Goal: Task Accomplishment & Management: Manage account settings

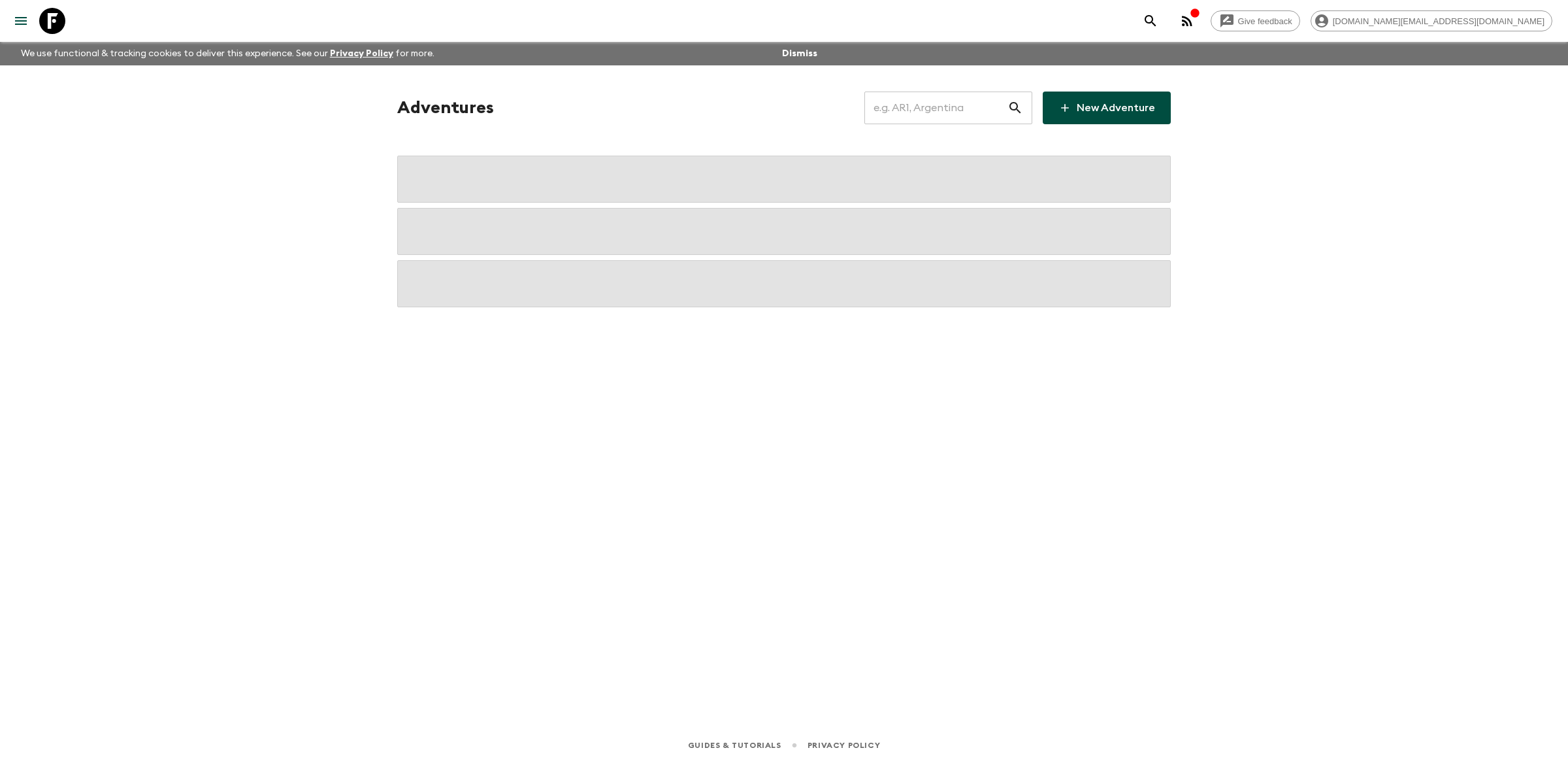
click at [939, 102] on input "text" at bounding box center [936, 108] width 143 height 37
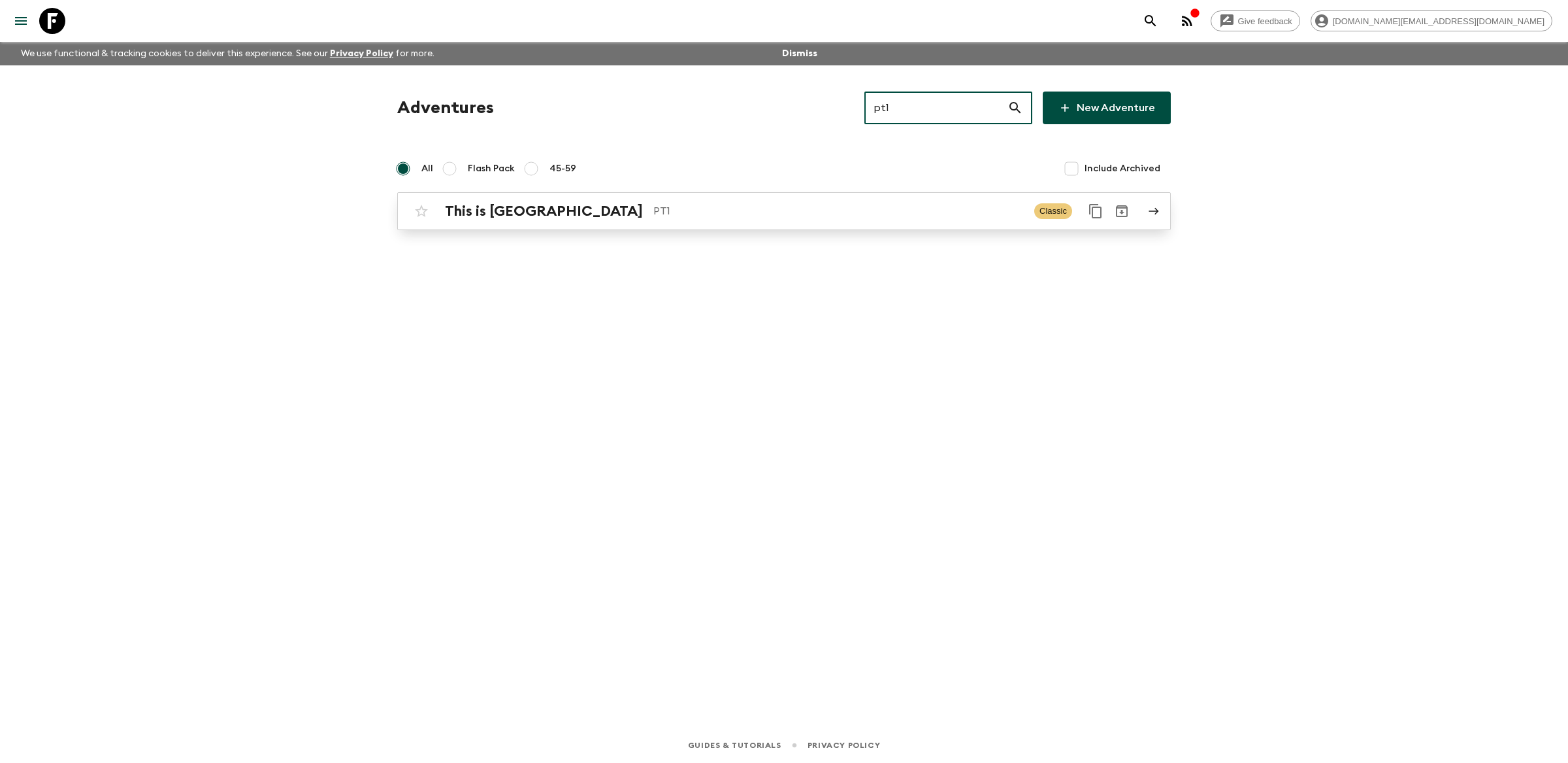
type input "pt1"
click at [922, 215] on p "PT1" at bounding box center [838, 211] width 370 height 15
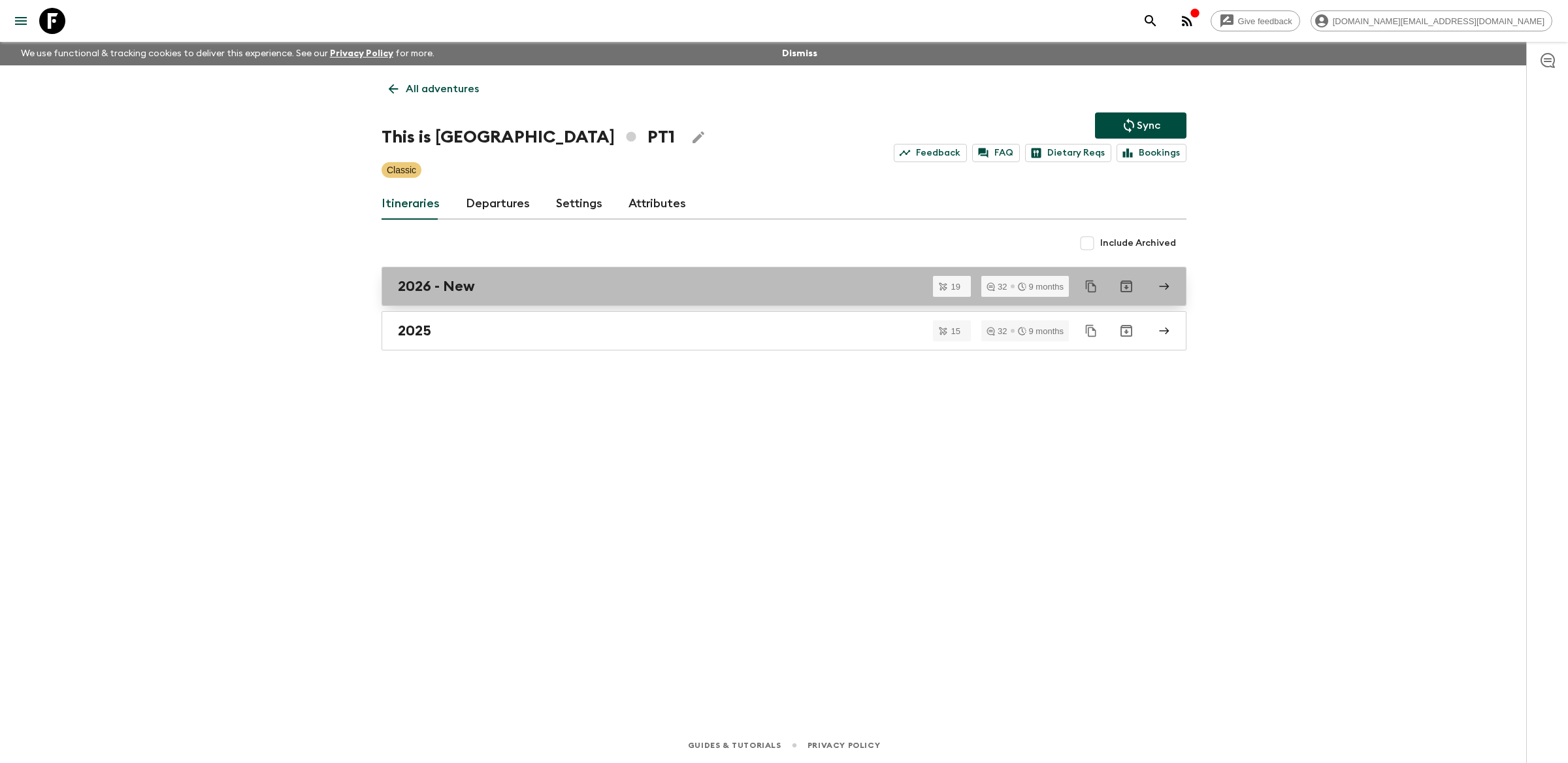
click at [594, 297] on link "2026 - New" at bounding box center [784, 286] width 805 height 39
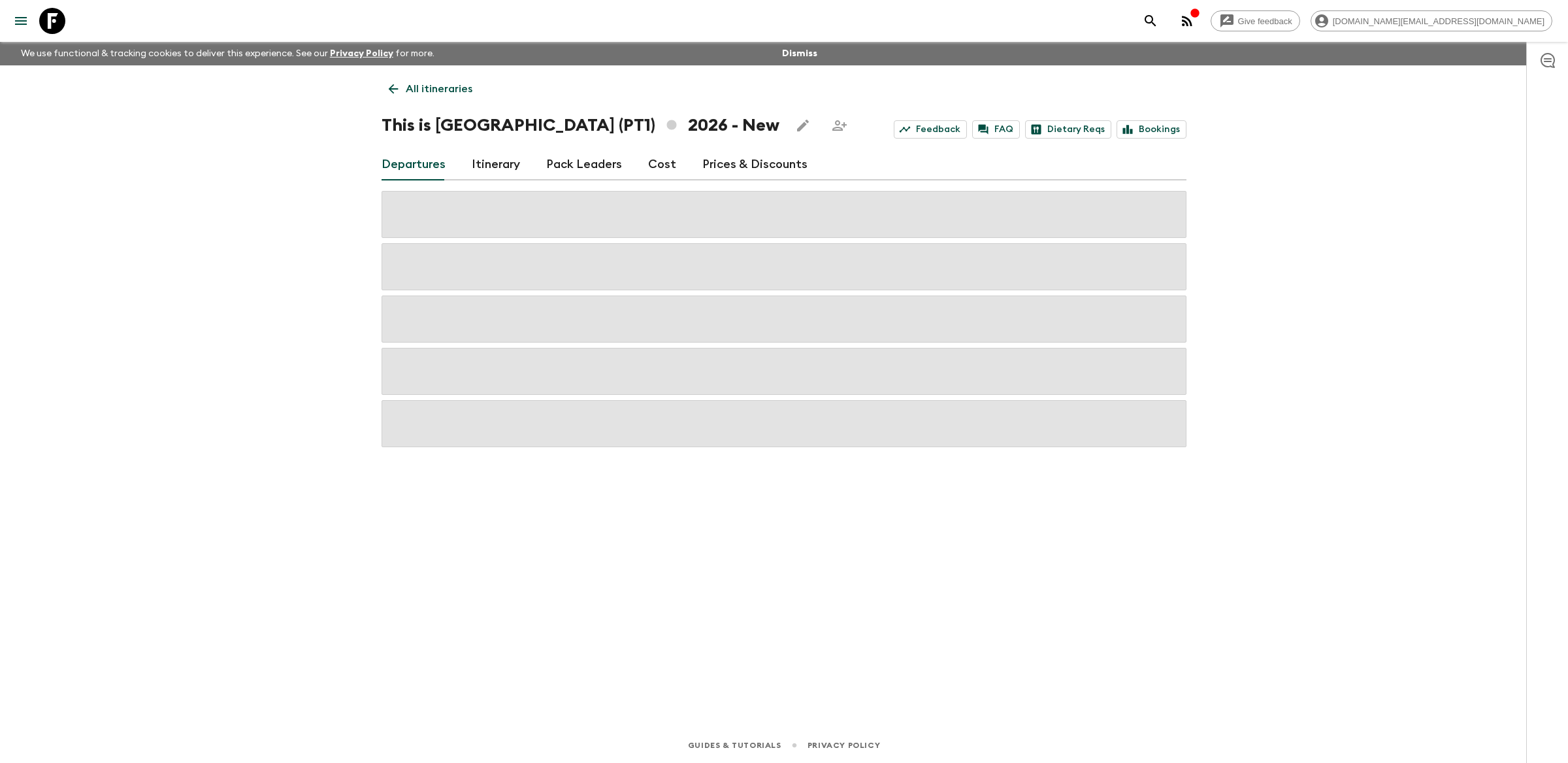
click at [657, 170] on link "Cost" at bounding box center [662, 164] width 28 height 31
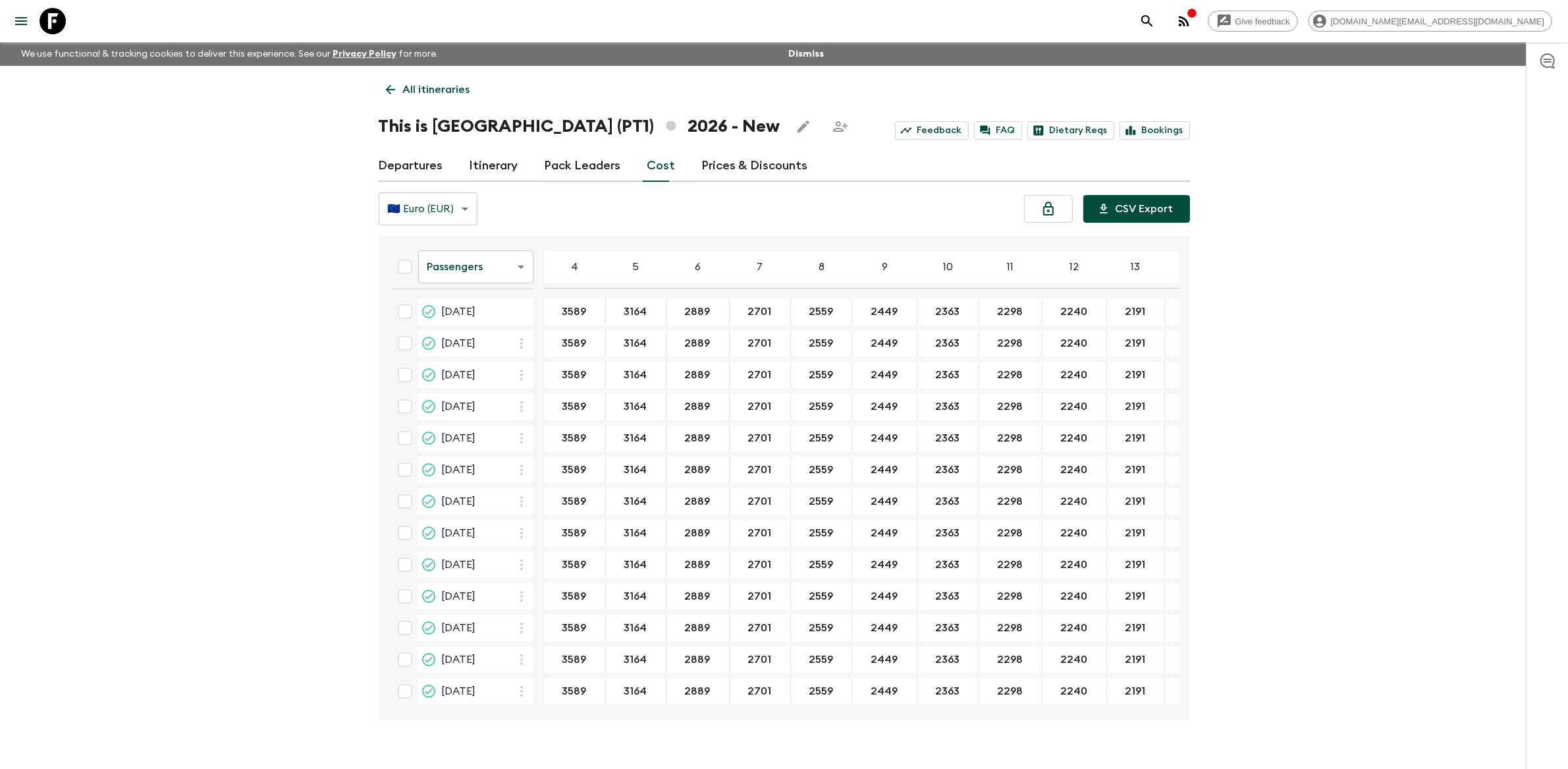
click at [1130, 204] on button "CSV Export" at bounding box center [1137, 209] width 107 height 28
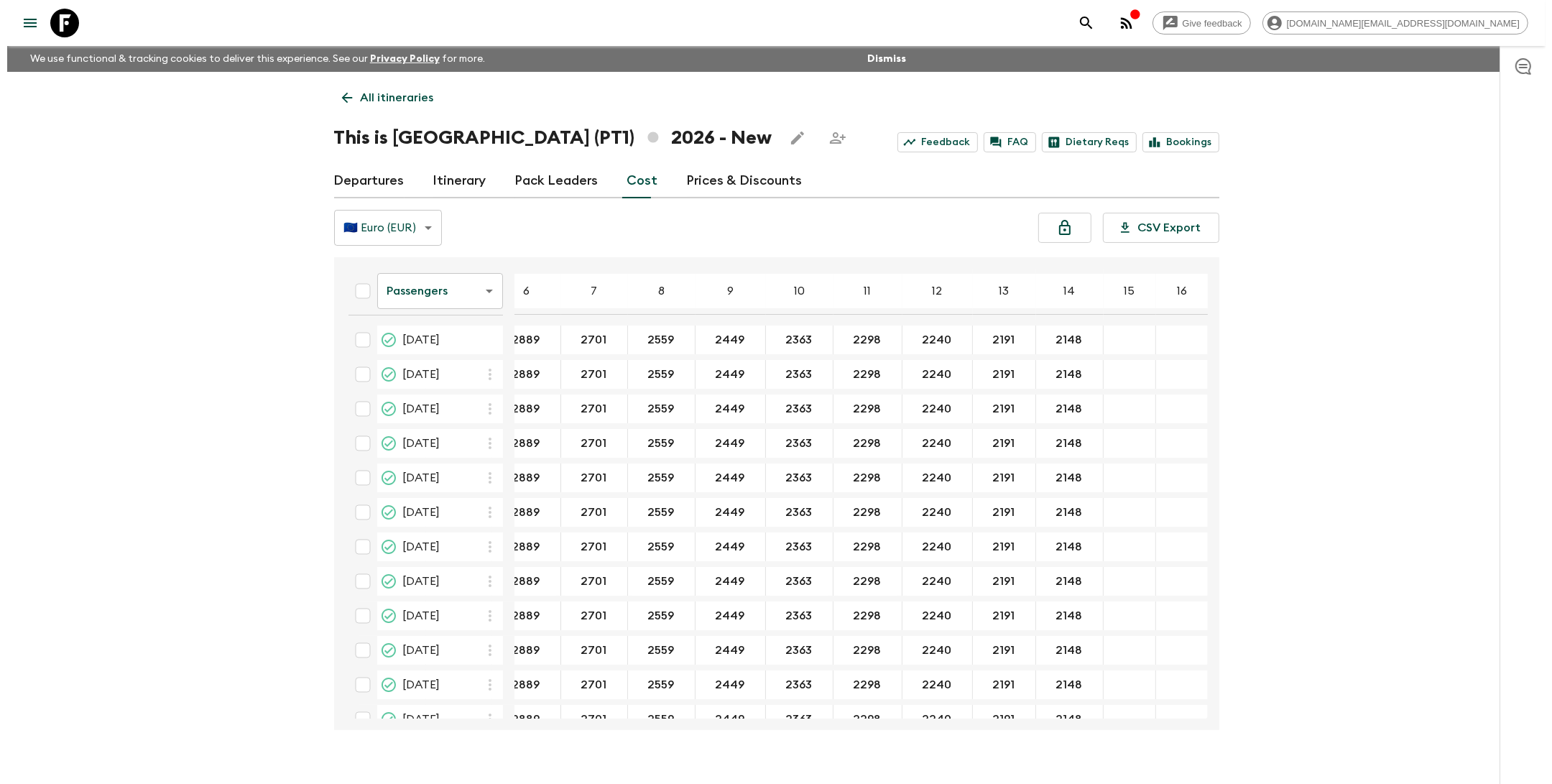
scroll to position [0, 164]
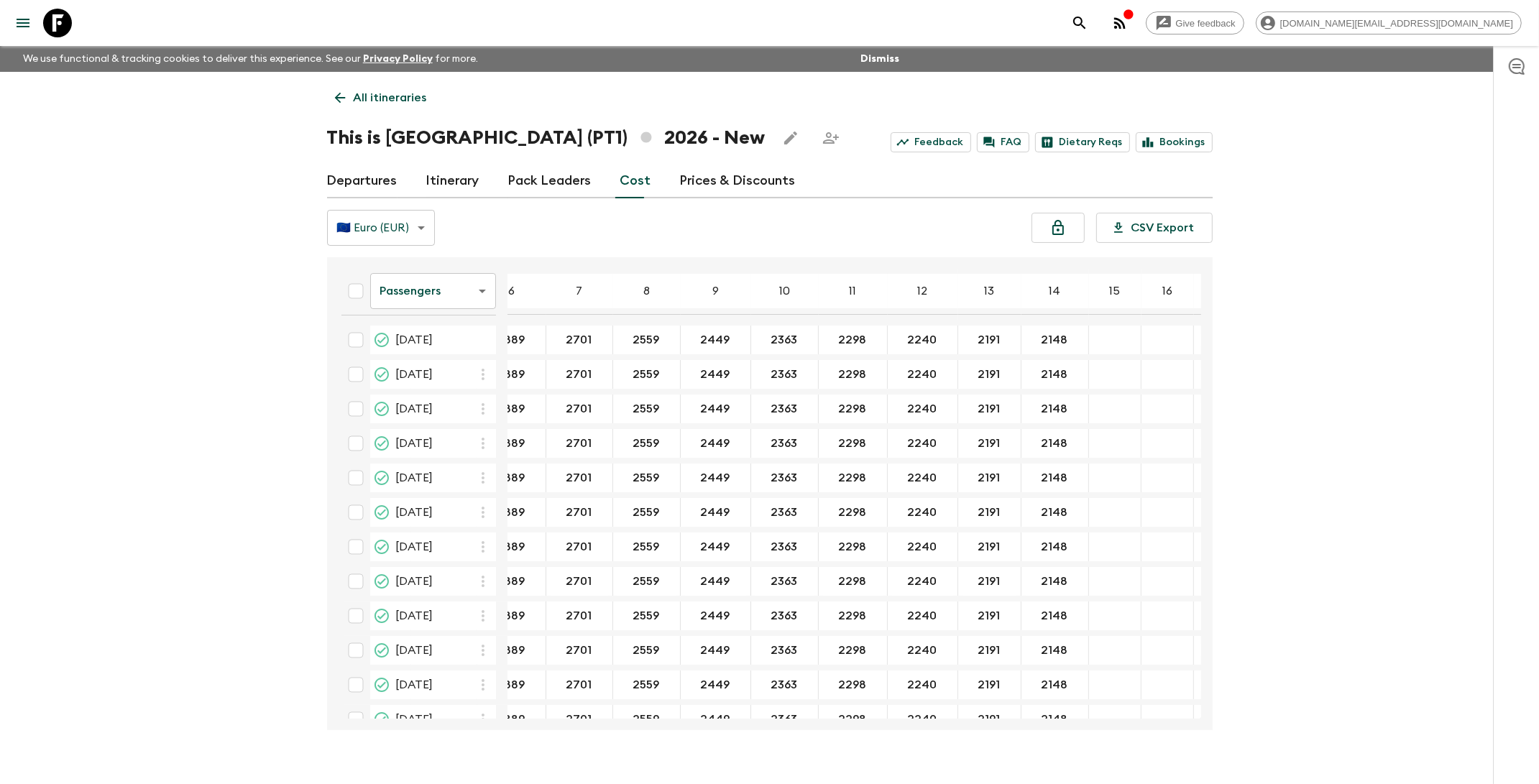
click at [681, 182] on link "Prices & Discounts" at bounding box center [737, 180] width 116 height 35
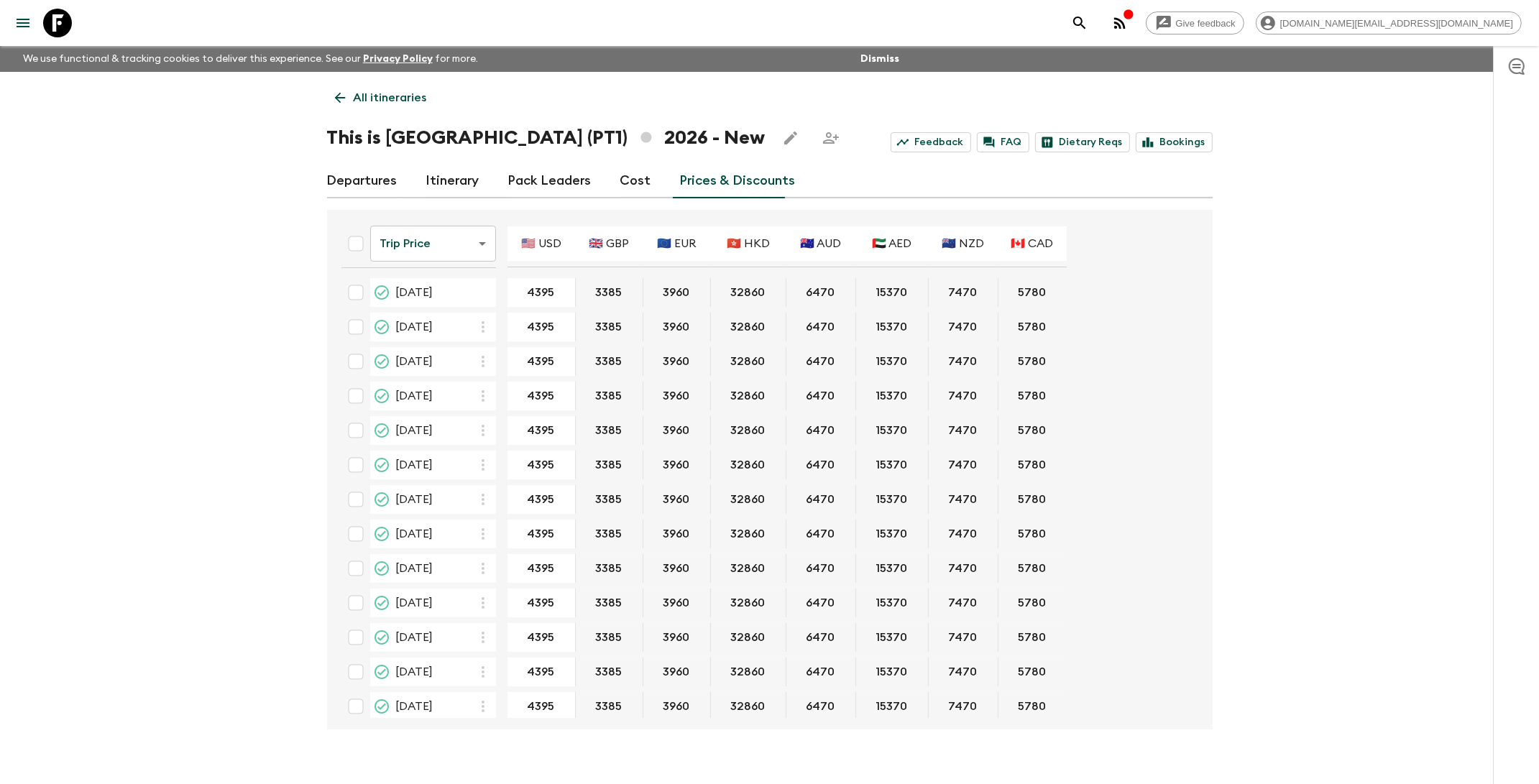
click at [435, 241] on body "Give feedback [DOMAIN_NAME][EMAIL_ADDRESS][DOMAIN_NAME] We use functional & tra…" at bounding box center [769, 404] width 1539 height 808
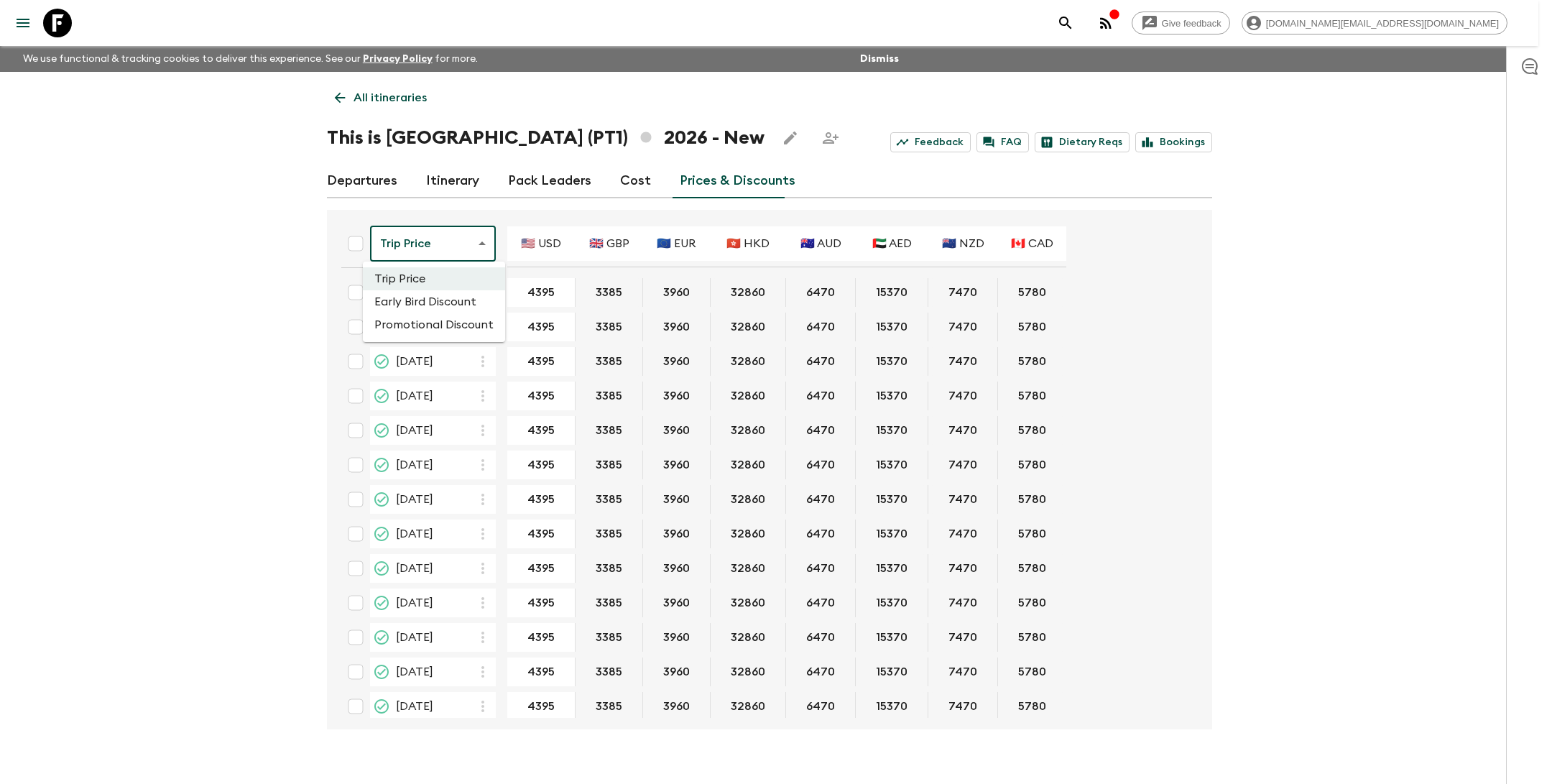
click at [428, 241] on div at bounding box center [776, 392] width 1552 height 784
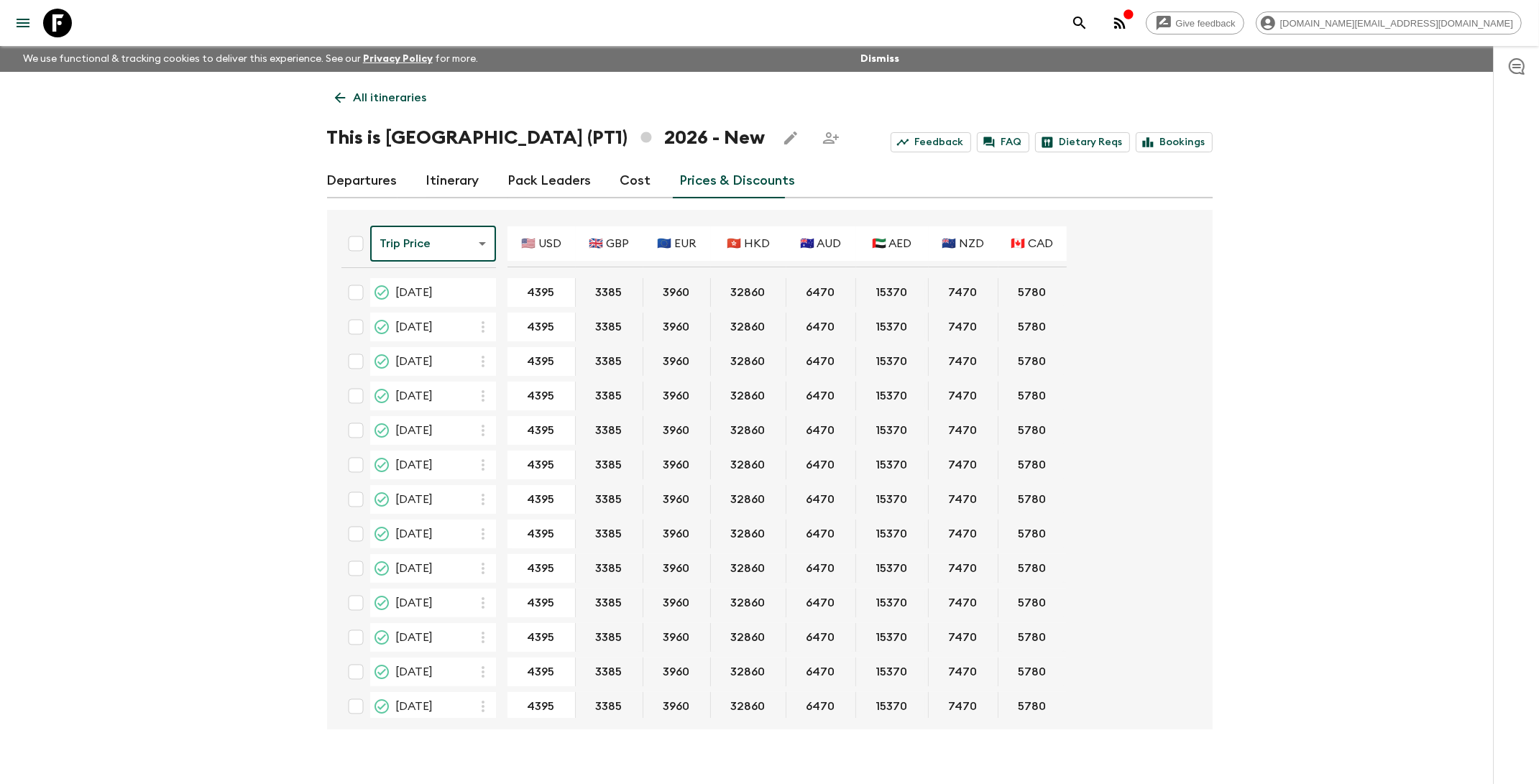
click at [621, 184] on link "Cost" at bounding box center [635, 180] width 31 height 35
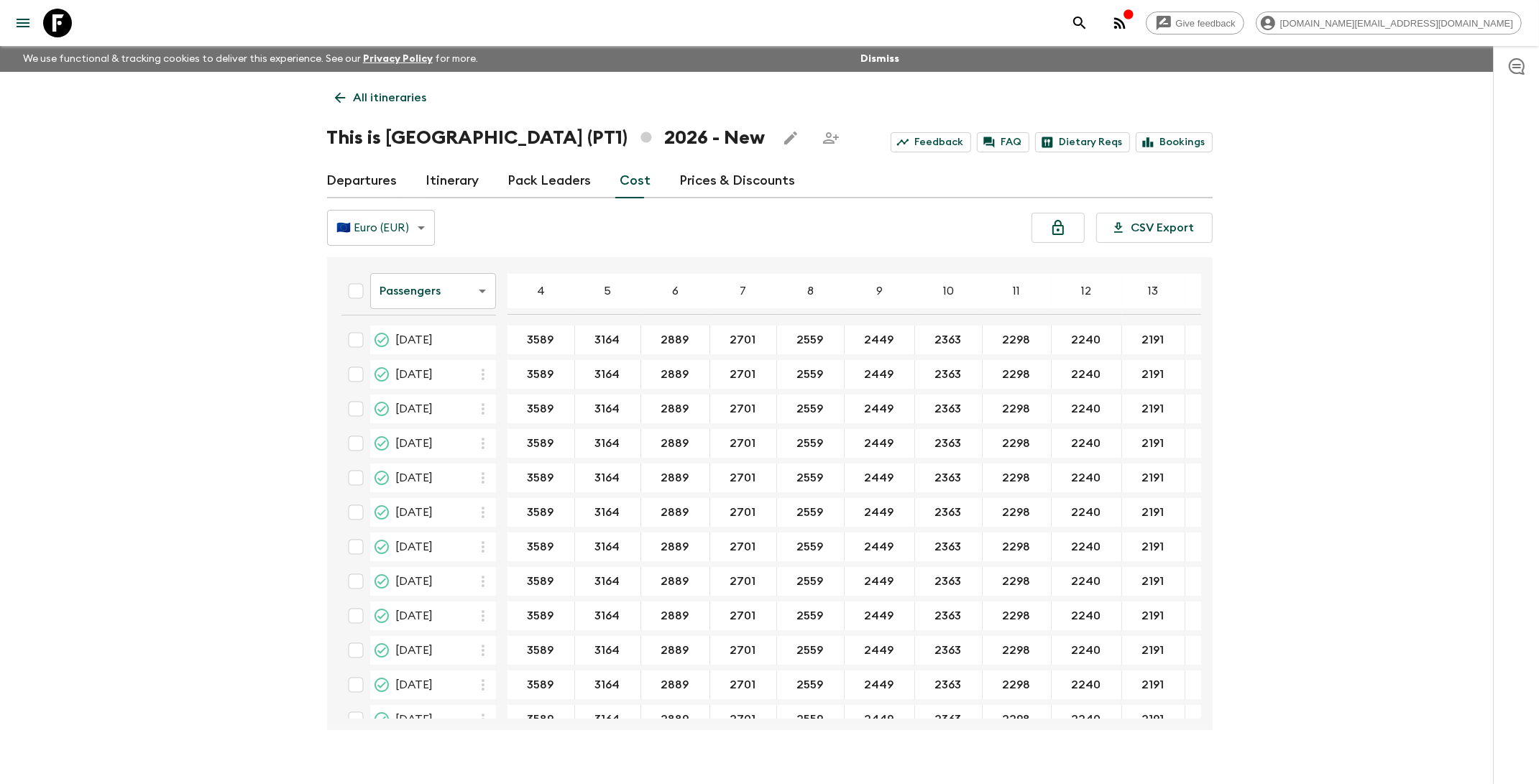
click at [458, 289] on body "Give feedback [DOMAIN_NAME][EMAIL_ADDRESS][DOMAIN_NAME] We use functional & tra…" at bounding box center [769, 405] width 1539 height 809
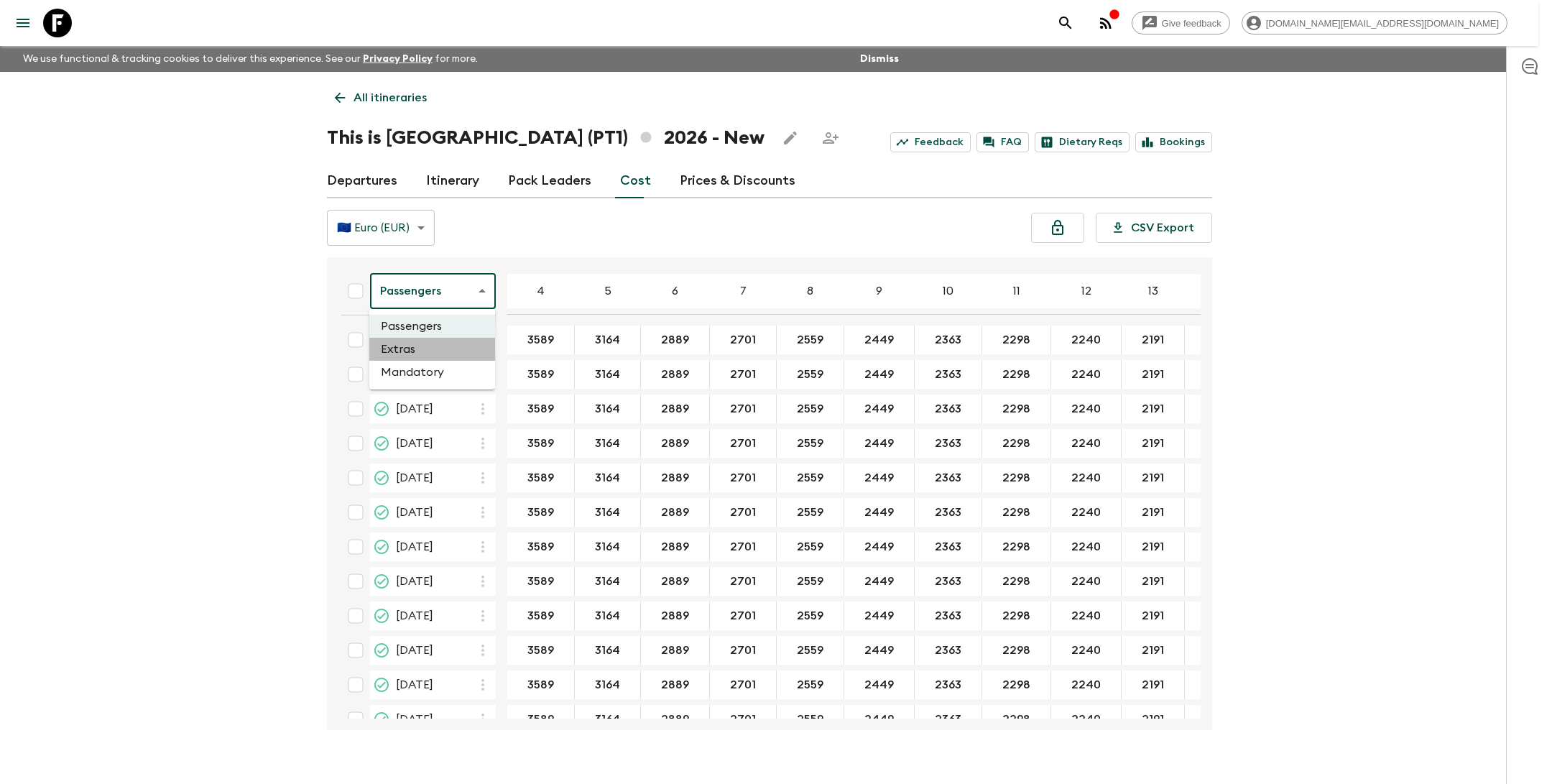
click at [439, 351] on li "Extras" at bounding box center [432, 349] width 126 height 23
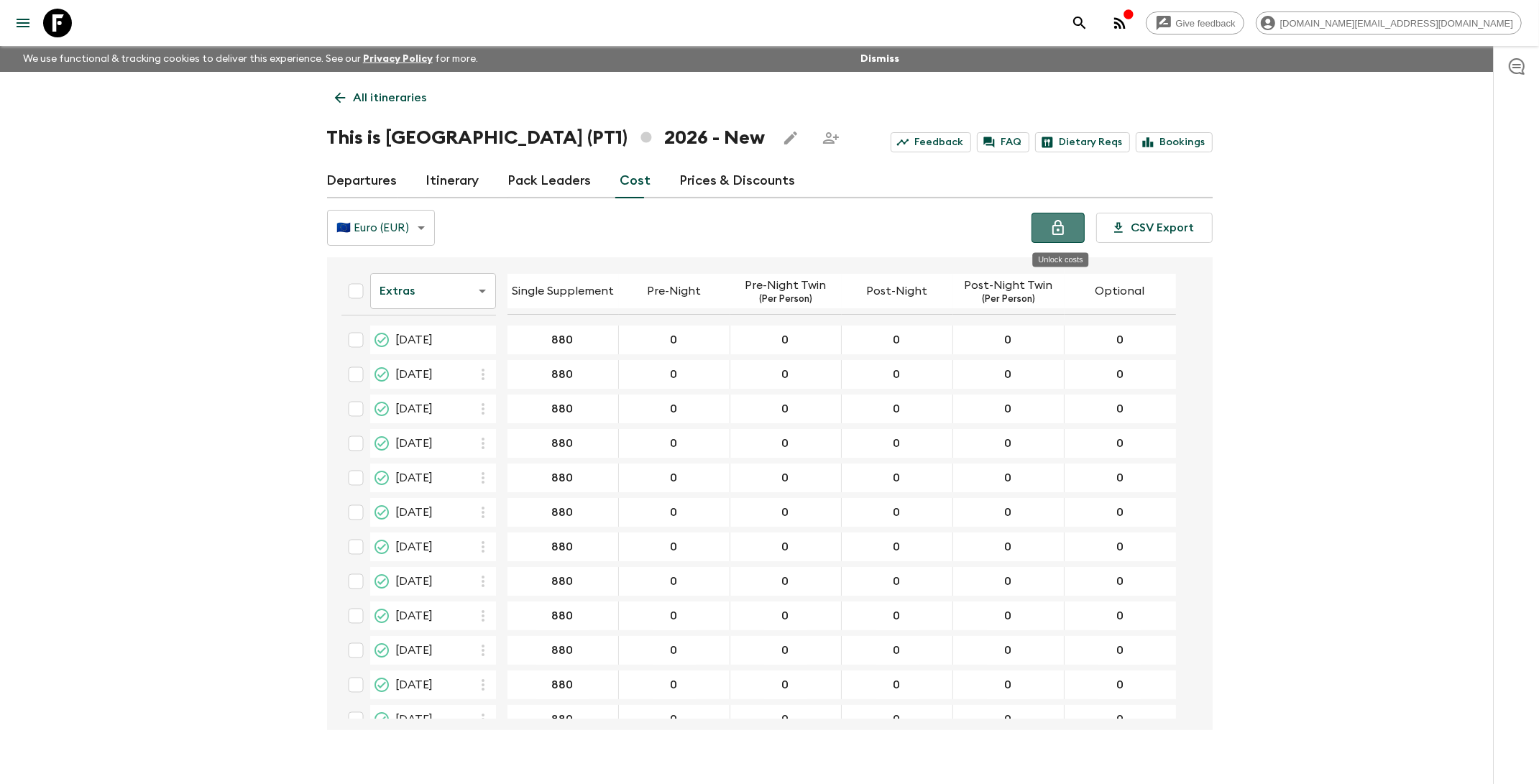
click at [1058, 226] on icon "Unlock costs" at bounding box center [1057, 228] width 17 height 17
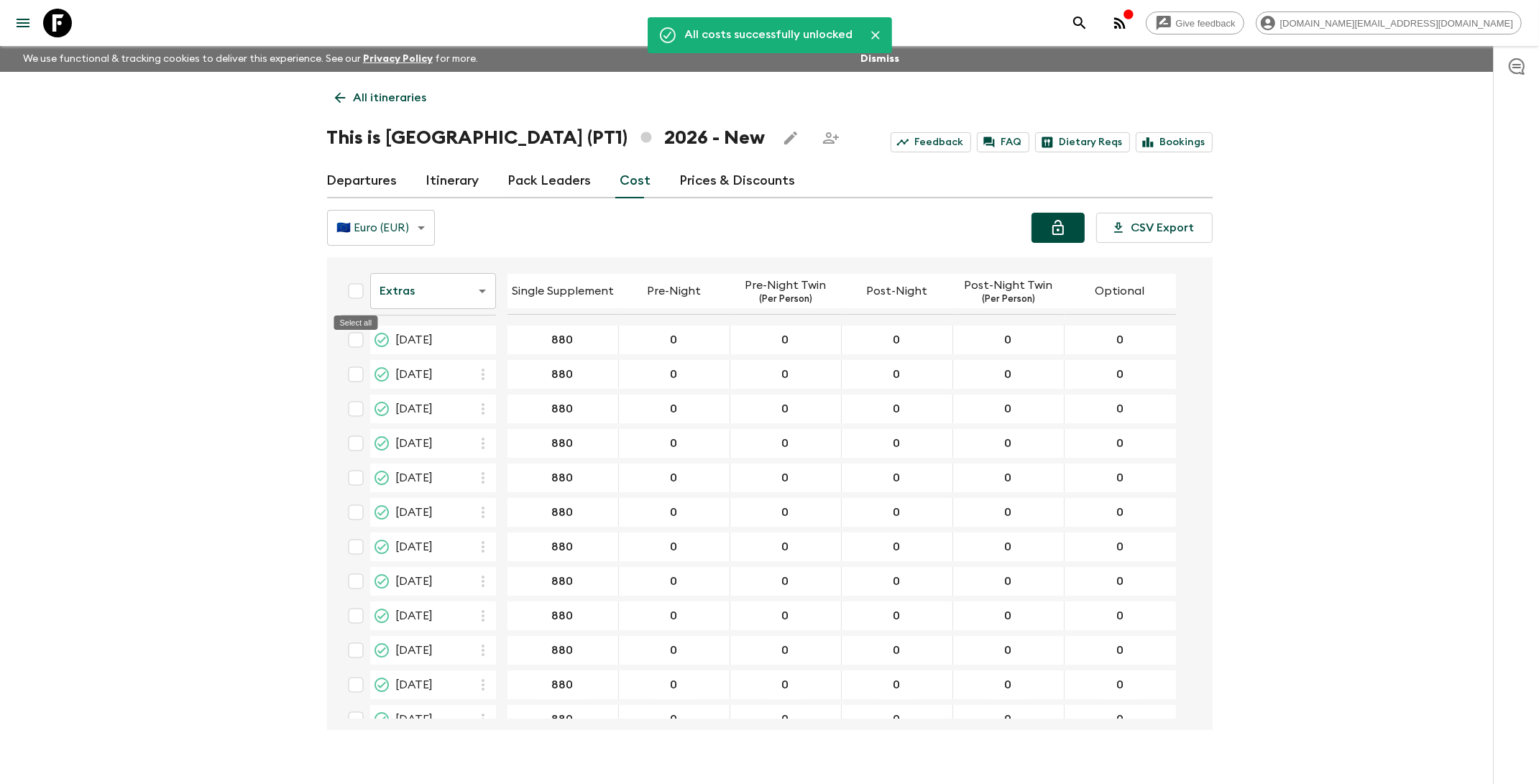
click at [353, 291] on input "Select all" at bounding box center [356, 291] width 29 height 29
checkbox input "true"
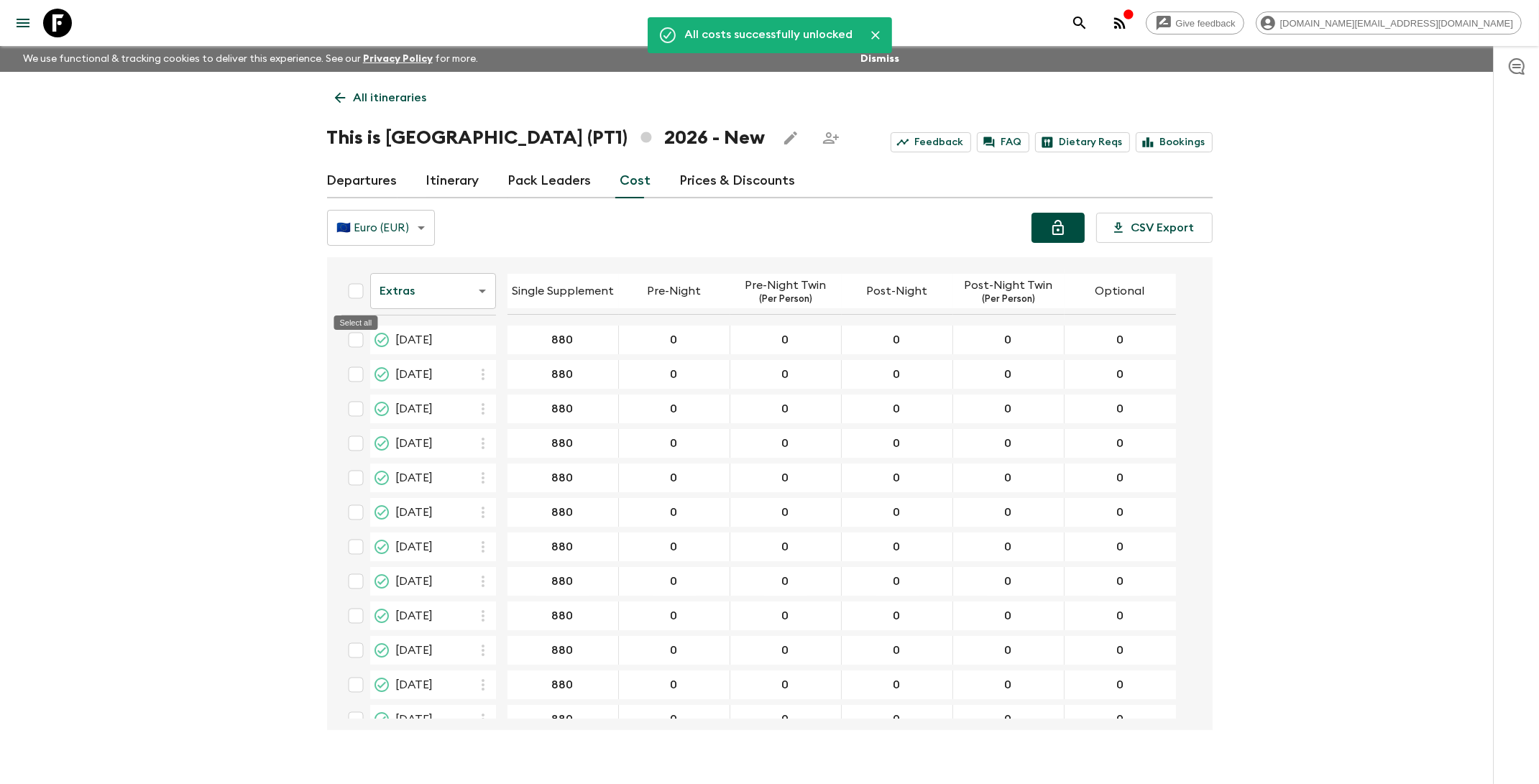
checkbox input "true"
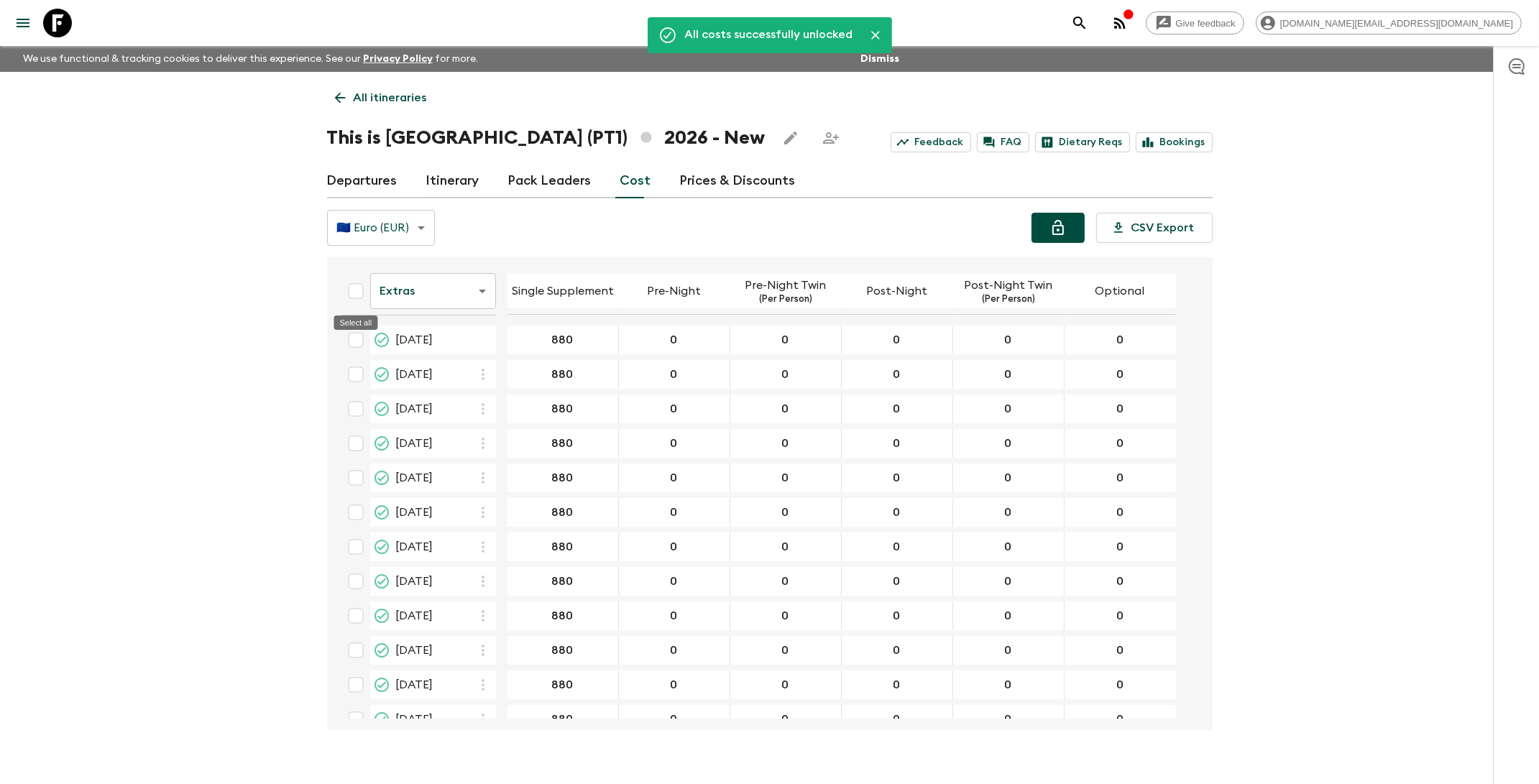
checkbox input "true"
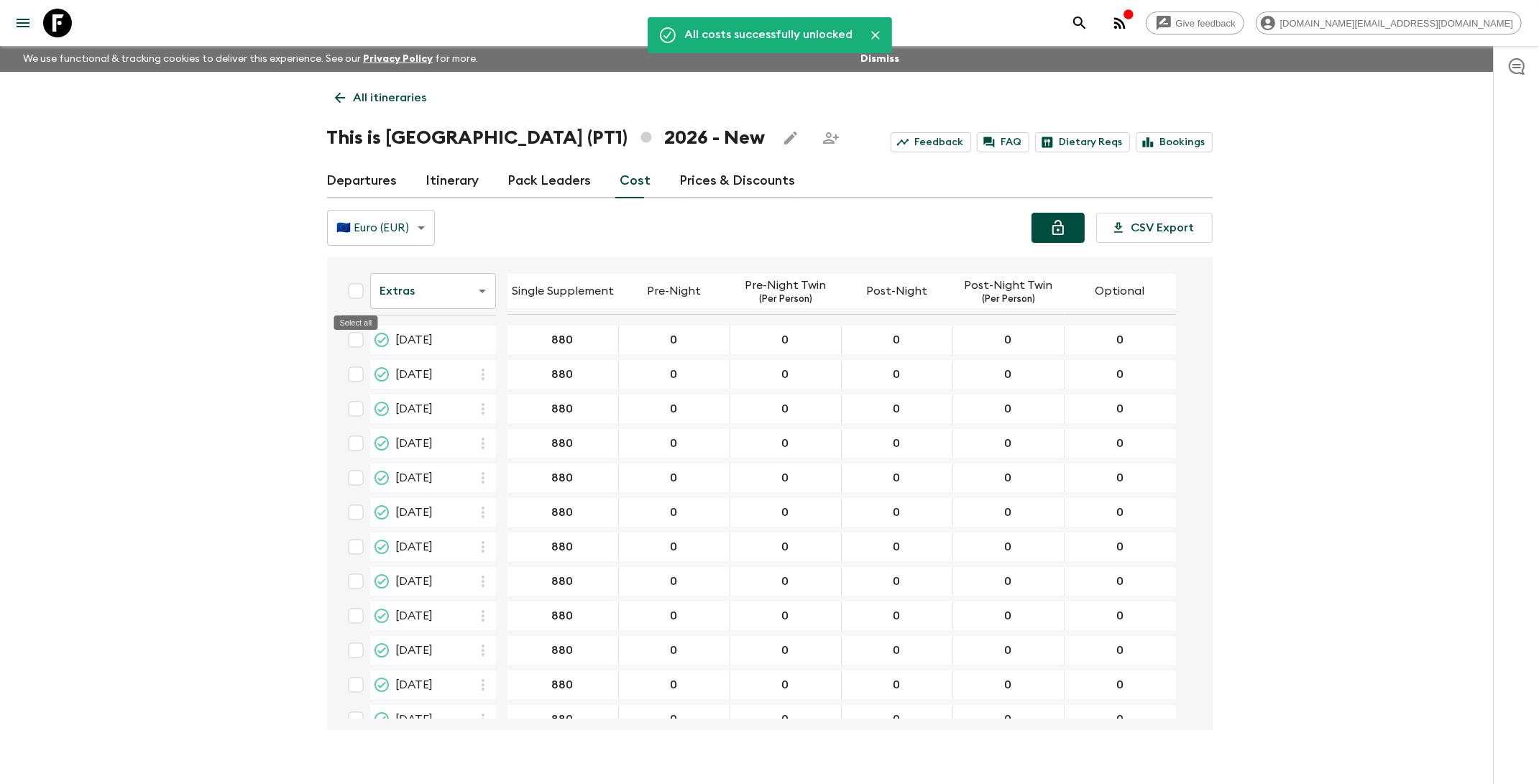
checkbox input "true"
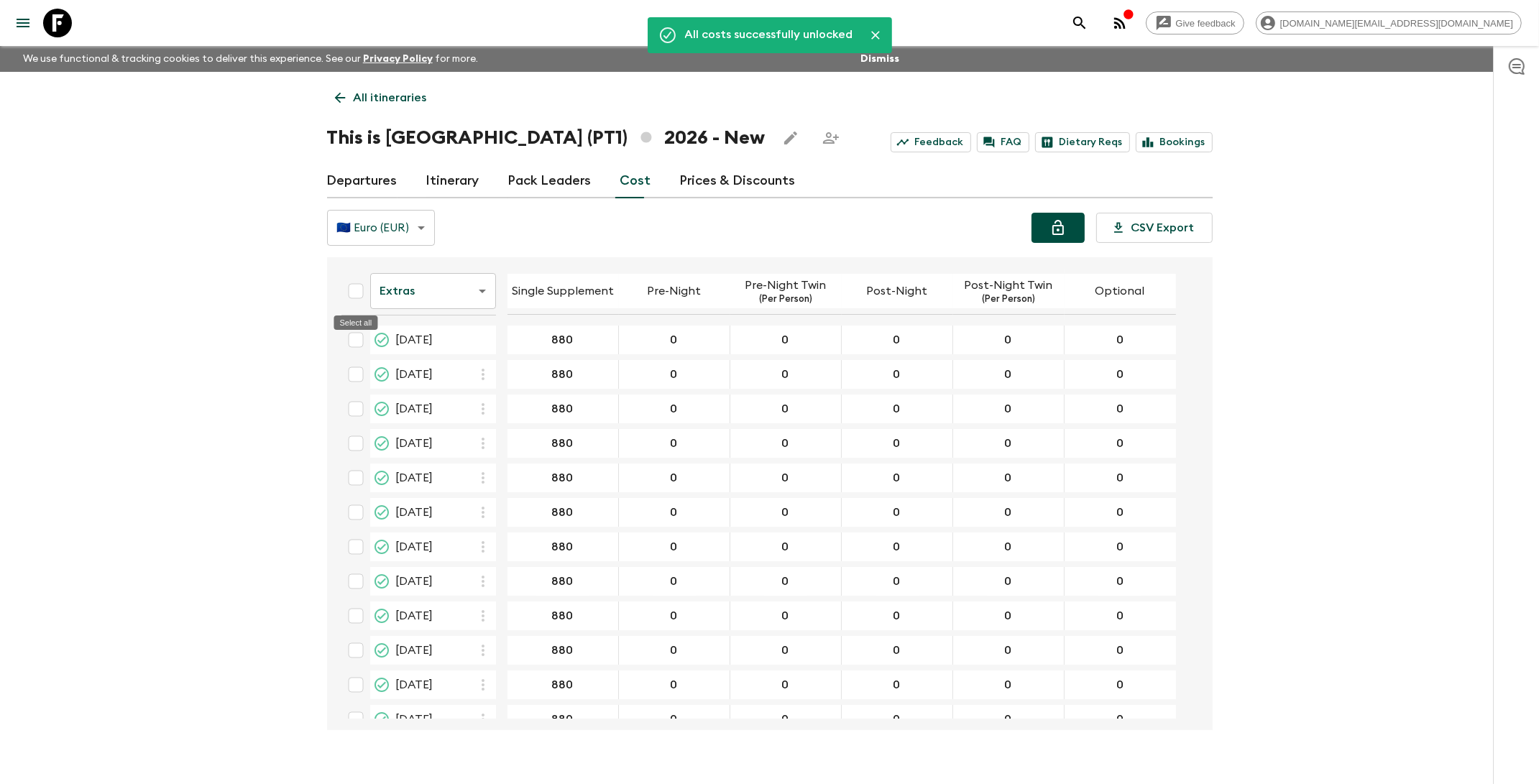
checkbox input "true"
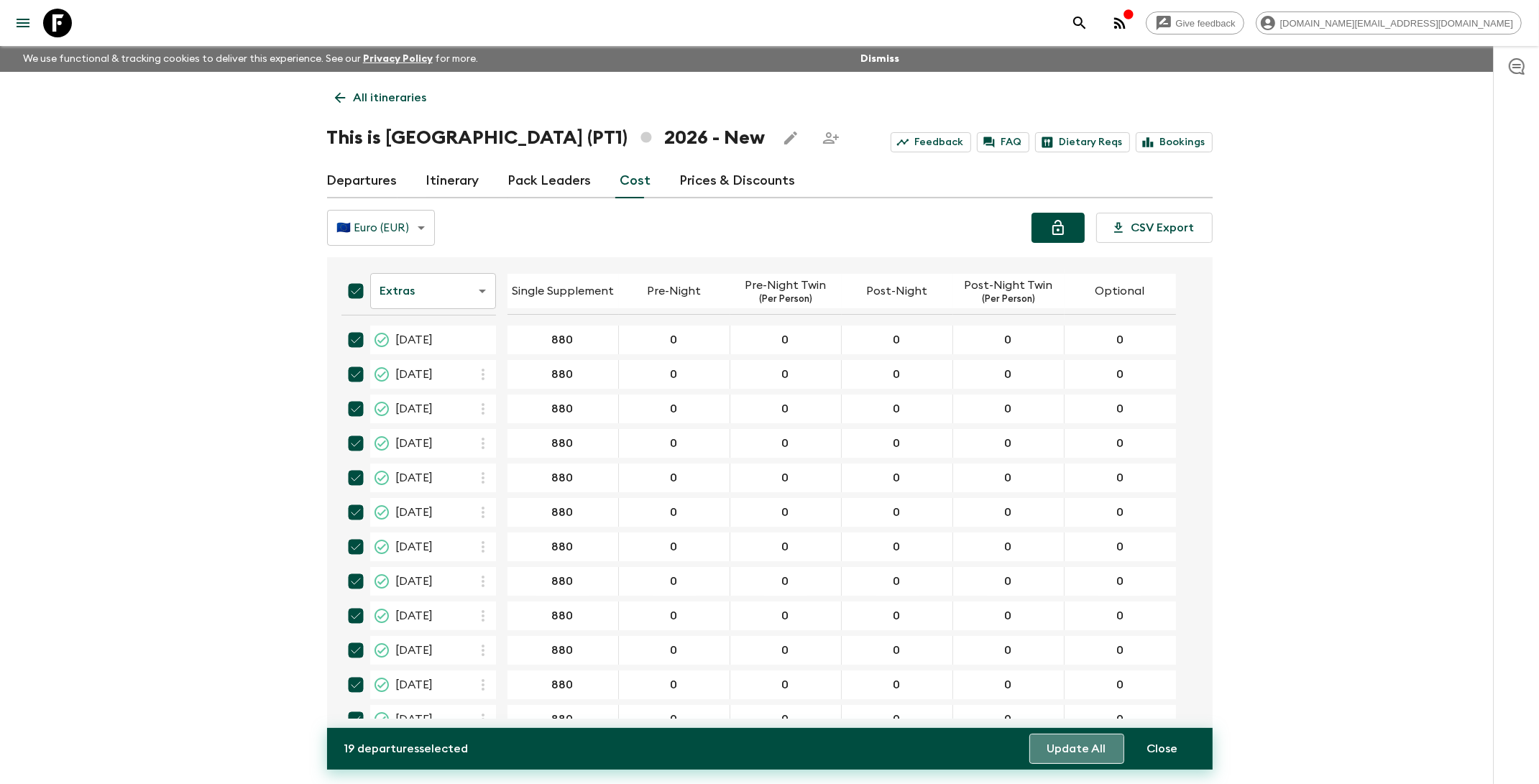
click at [1067, 751] on button "Update All" at bounding box center [1076, 749] width 94 height 30
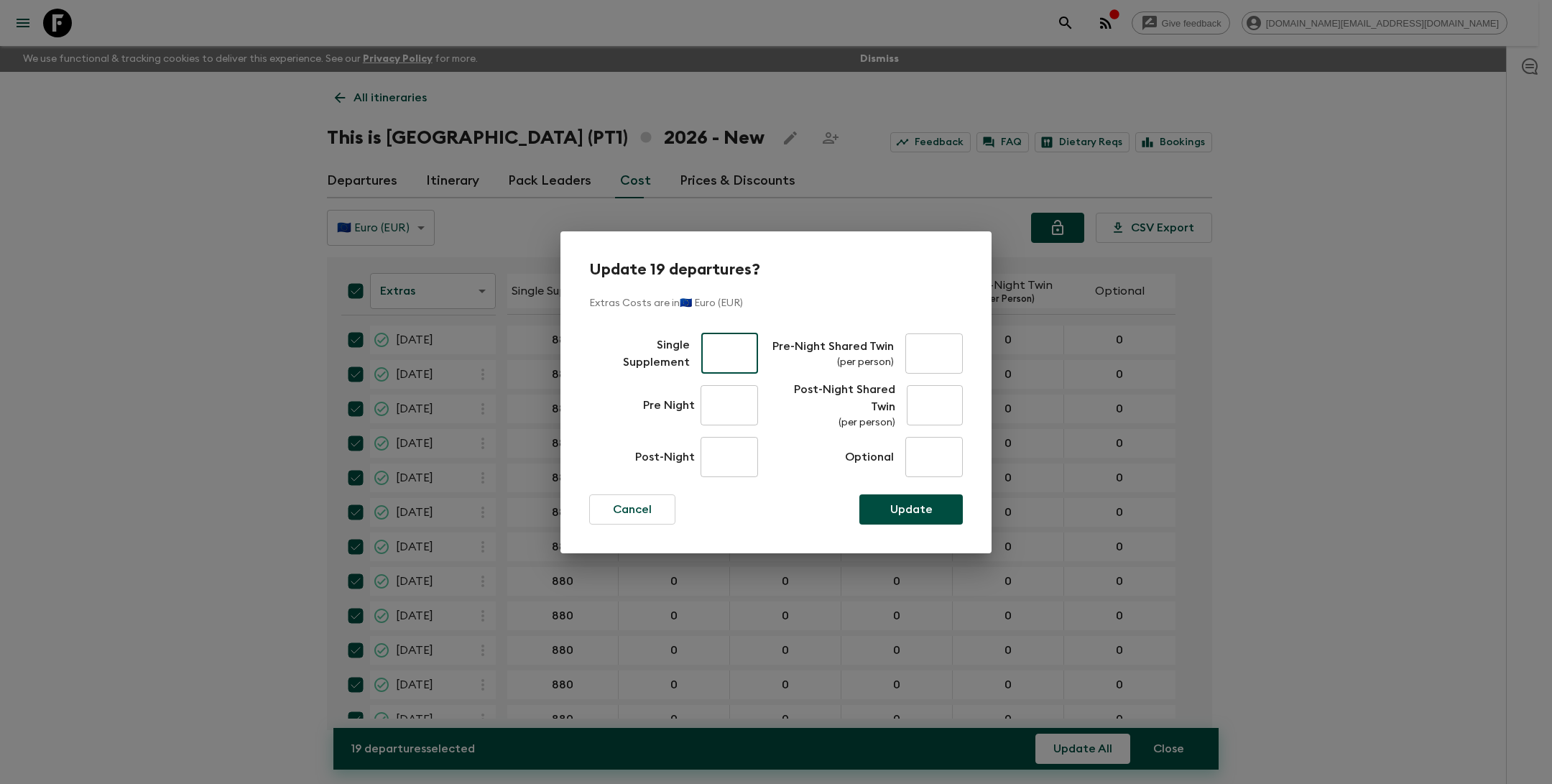
click at [729, 351] on input "text" at bounding box center [729, 353] width 56 height 40
type input "765"
click at [912, 508] on p "Update" at bounding box center [911, 509] width 42 height 17
checkbox input "false"
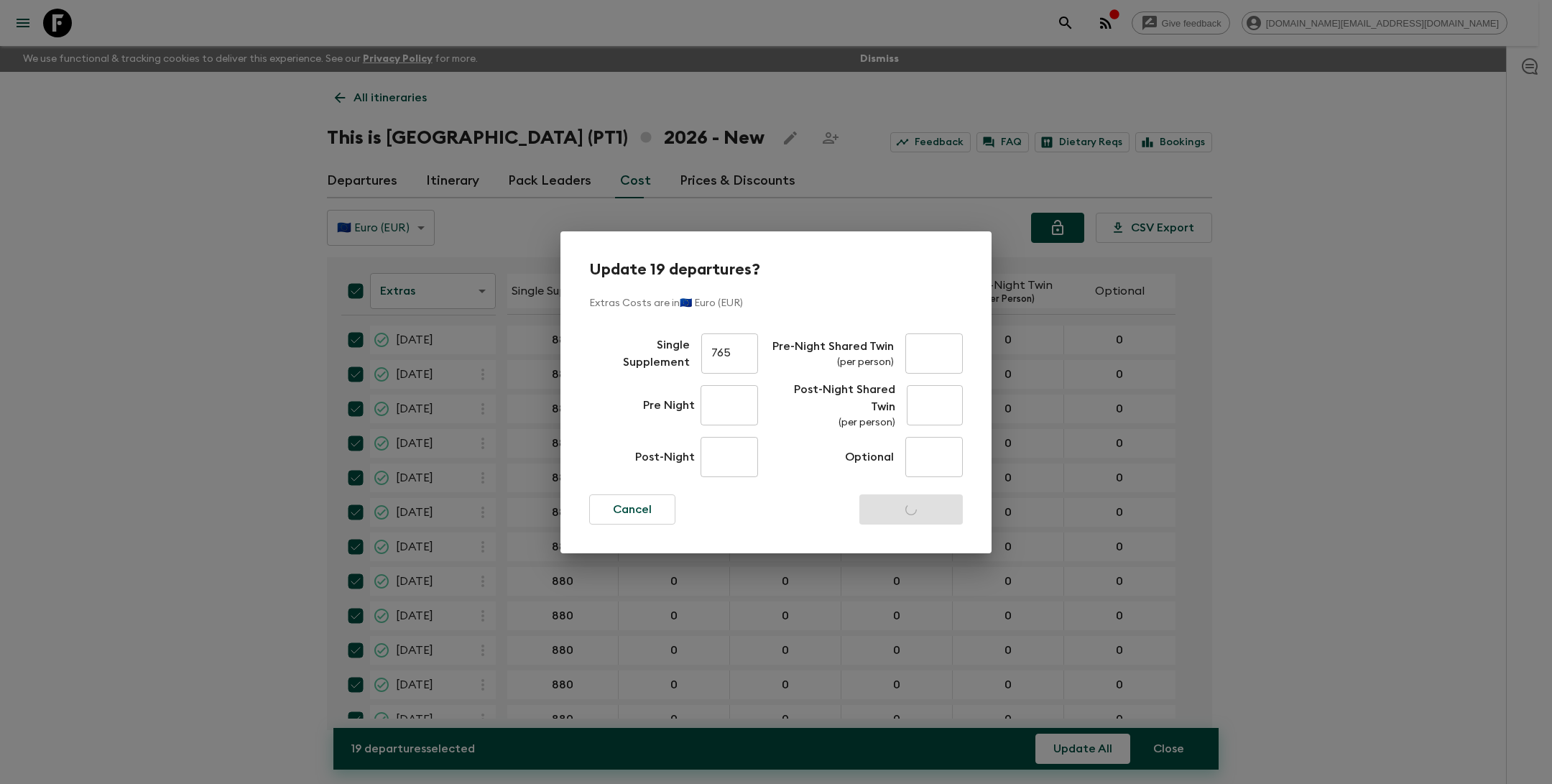
checkbox input "false"
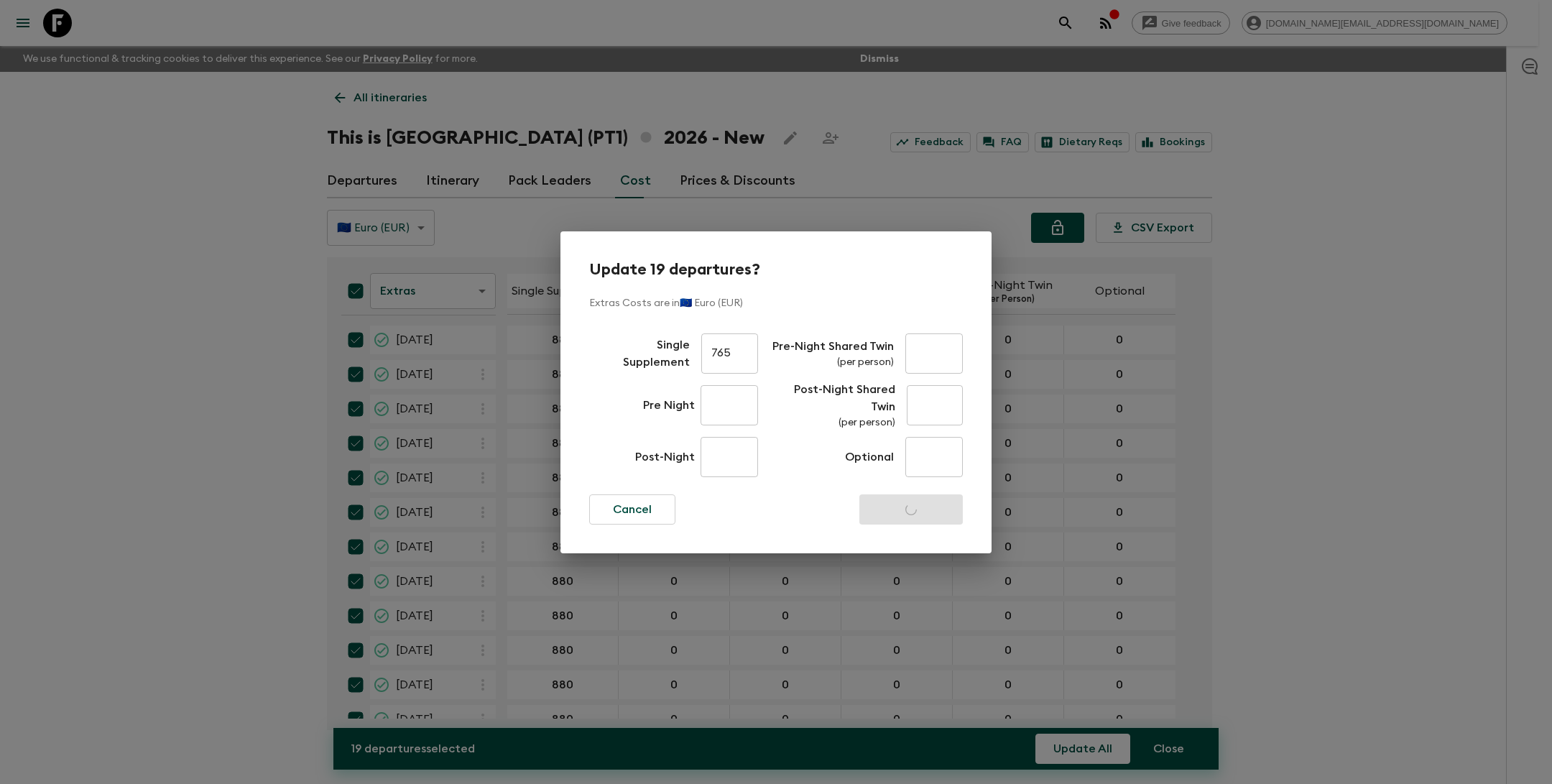
checkbox input "false"
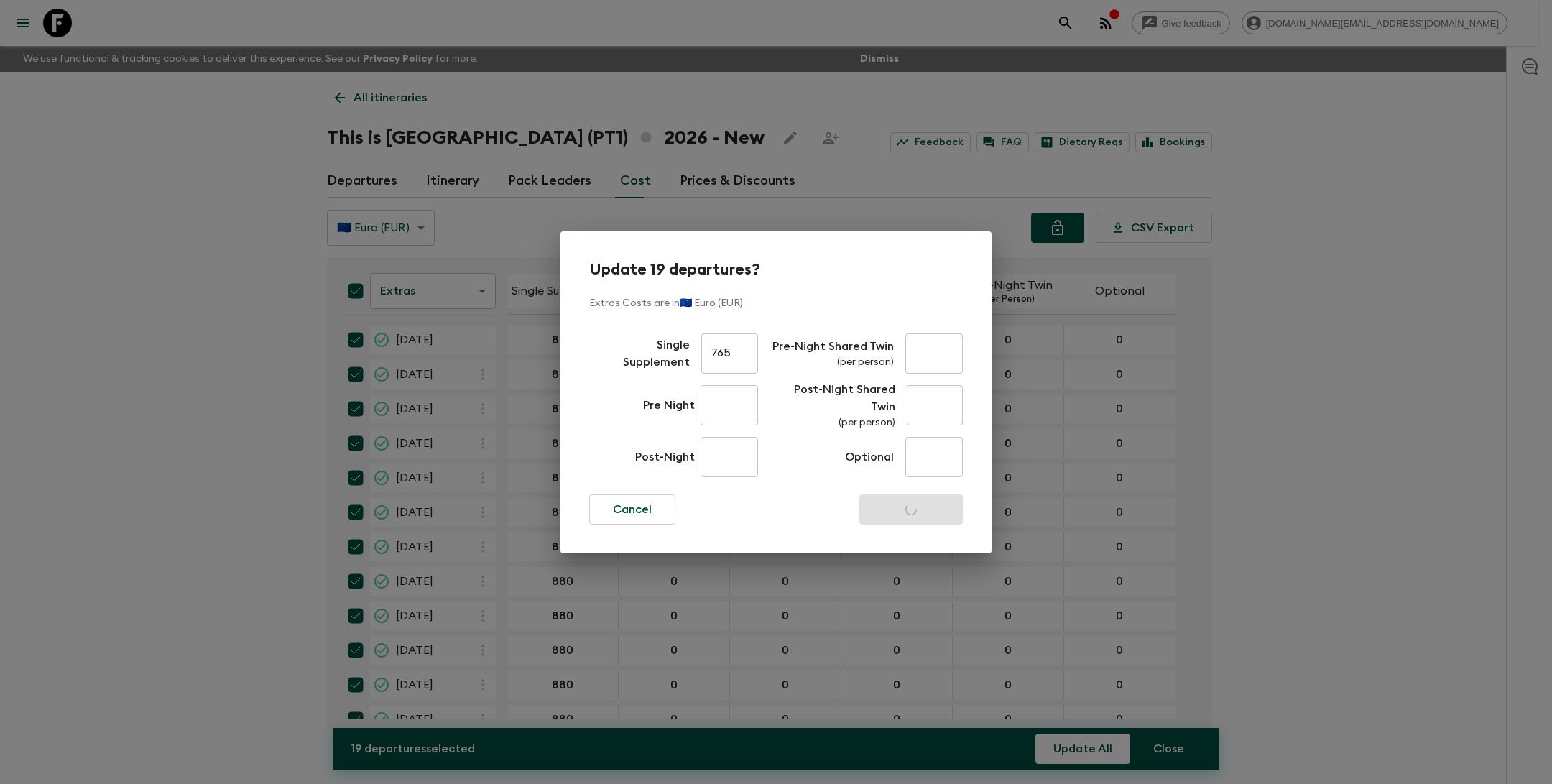
checkbox input "false"
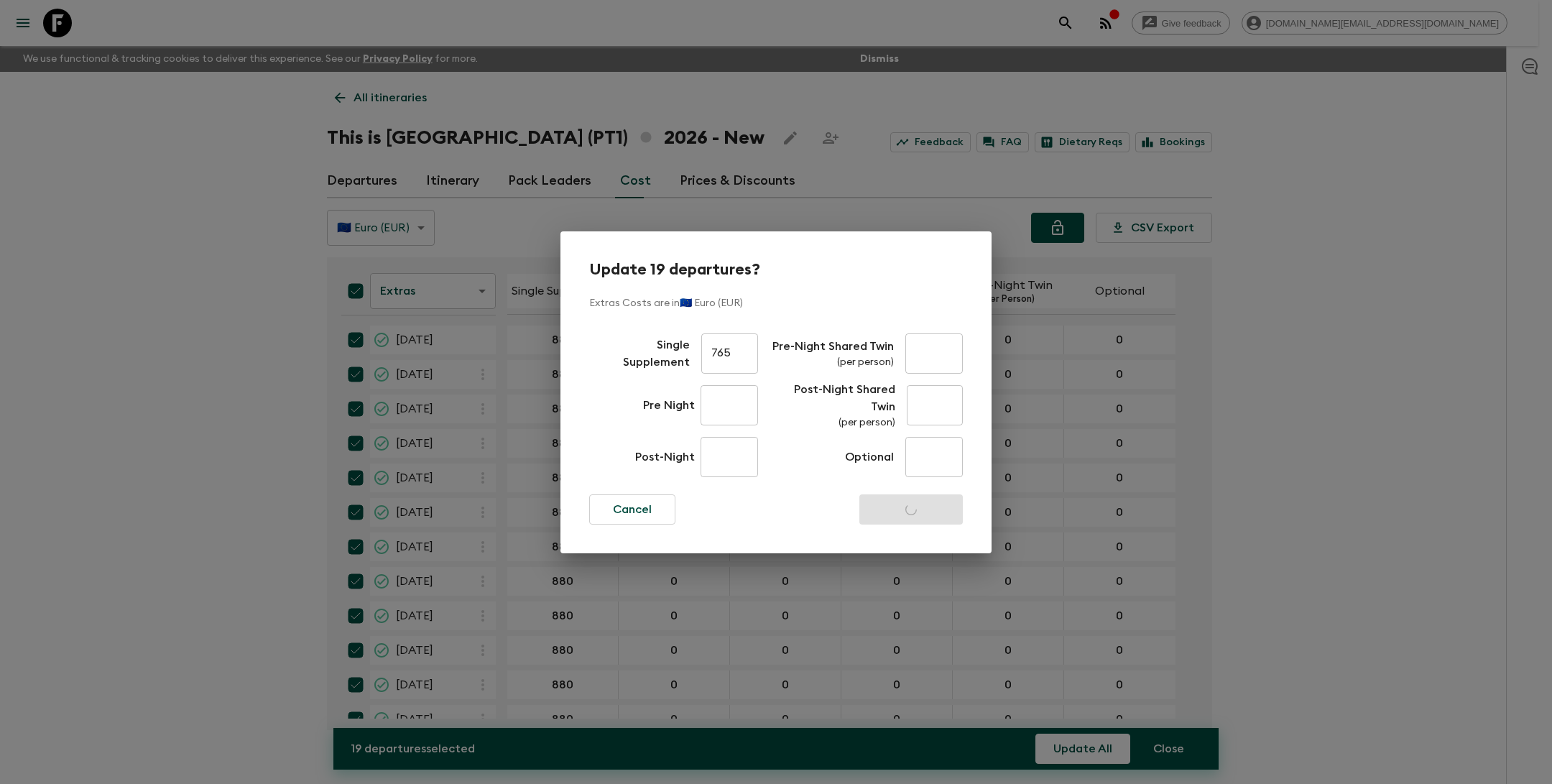
checkbox input "false"
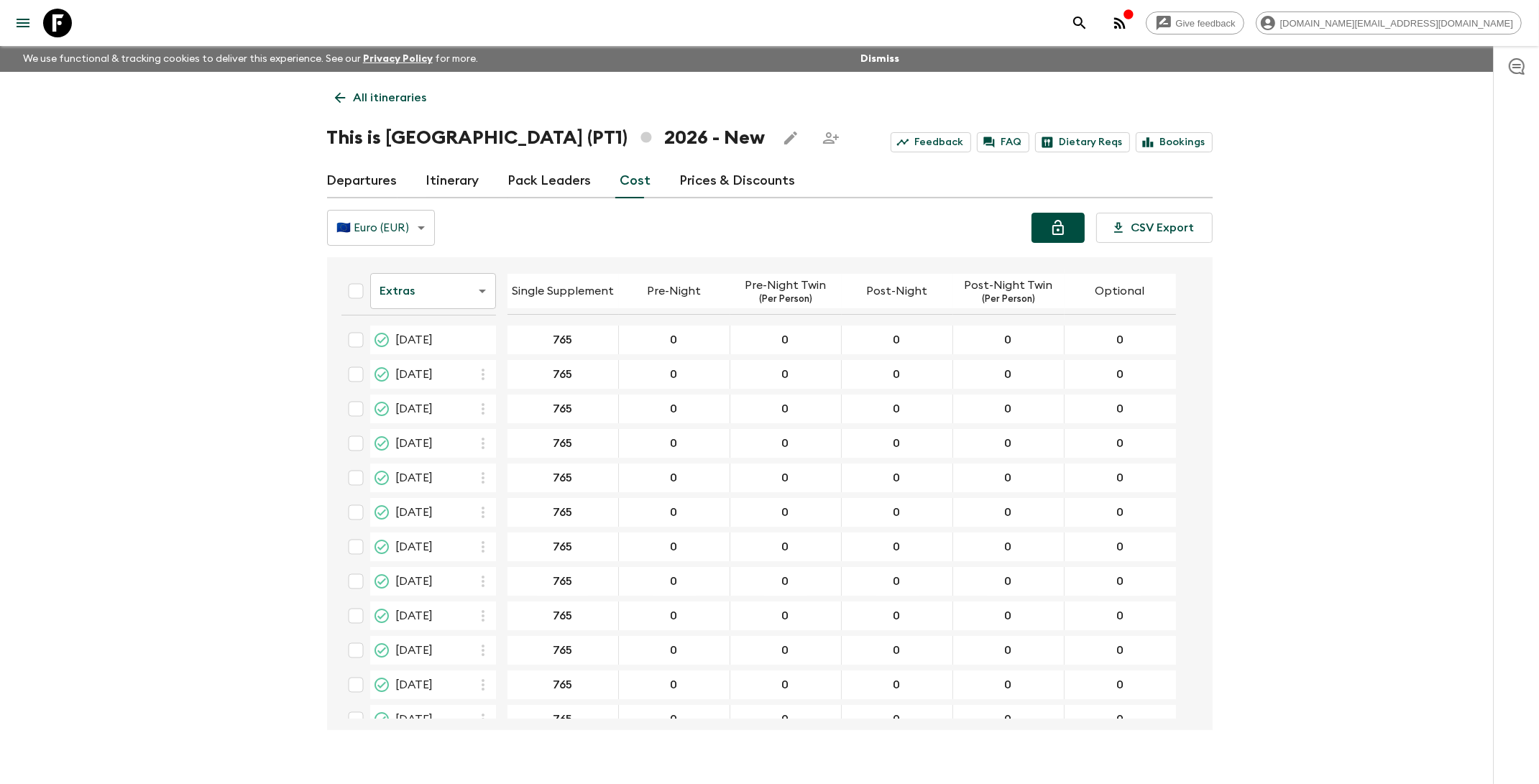
click at [420, 287] on body "Give feedback [DOMAIN_NAME][EMAIL_ADDRESS][DOMAIN_NAME] We use functional & tra…" at bounding box center [769, 405] width 1539 height 809
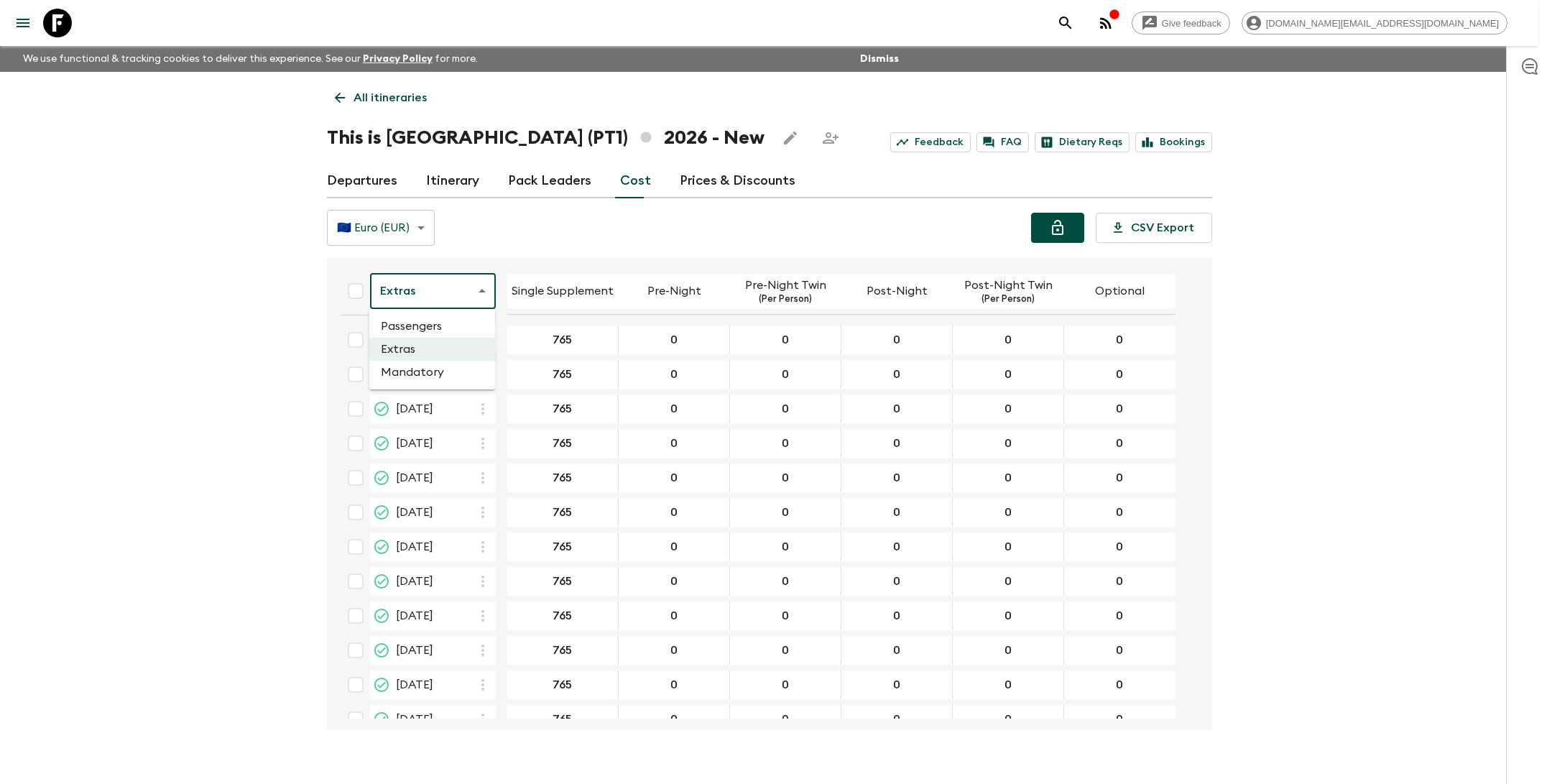
click at [430, 369] on li "Mandatory" at bounding box center [432, 372] width 126 height 23
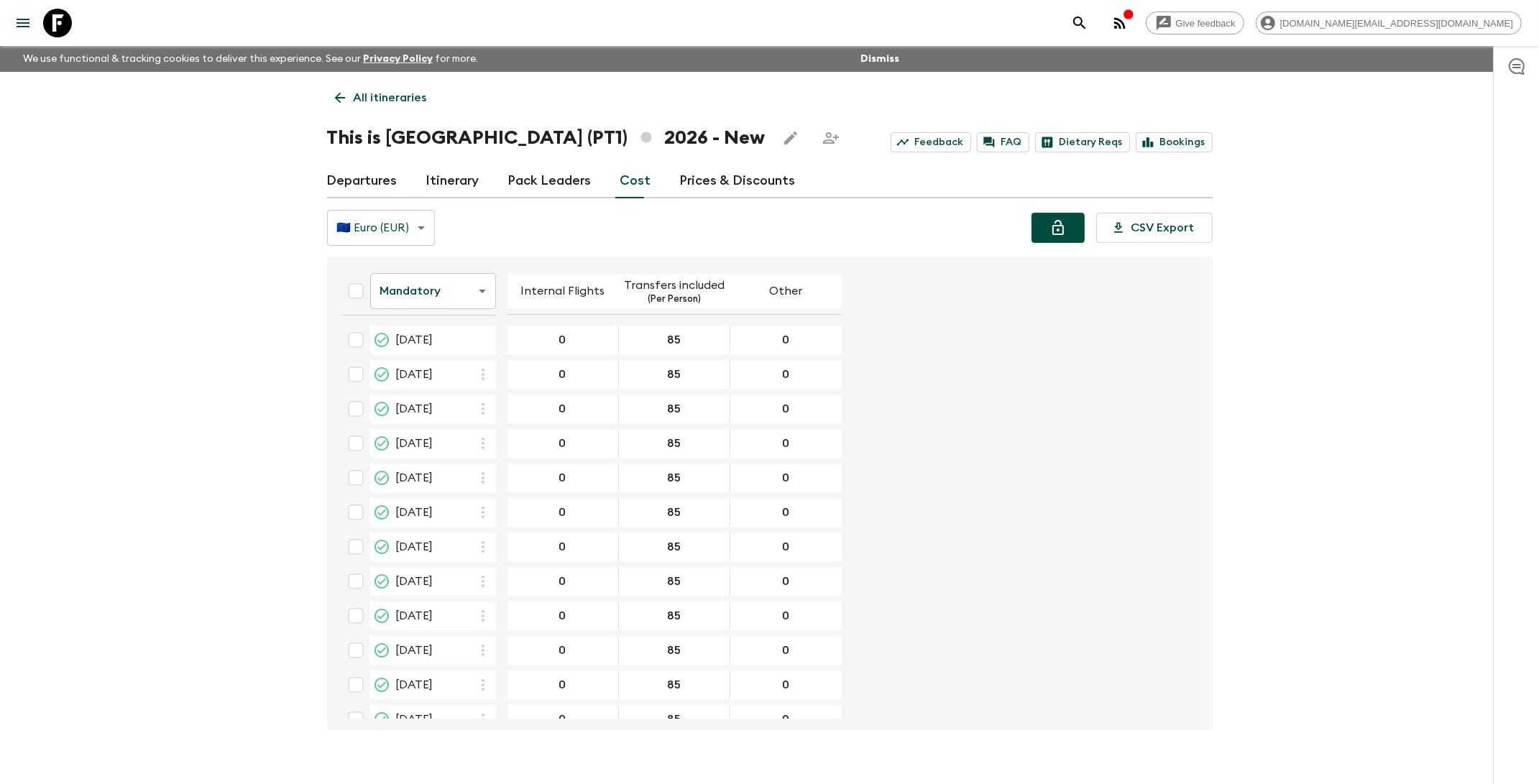
click at [422, 293] on body "Give feedback [DOMAIN_NAME][EMAIL_ADDRESS][DOMAIN_NAME] We use functional & tra…" at bounding box center [769, 405] width 1539 height 809
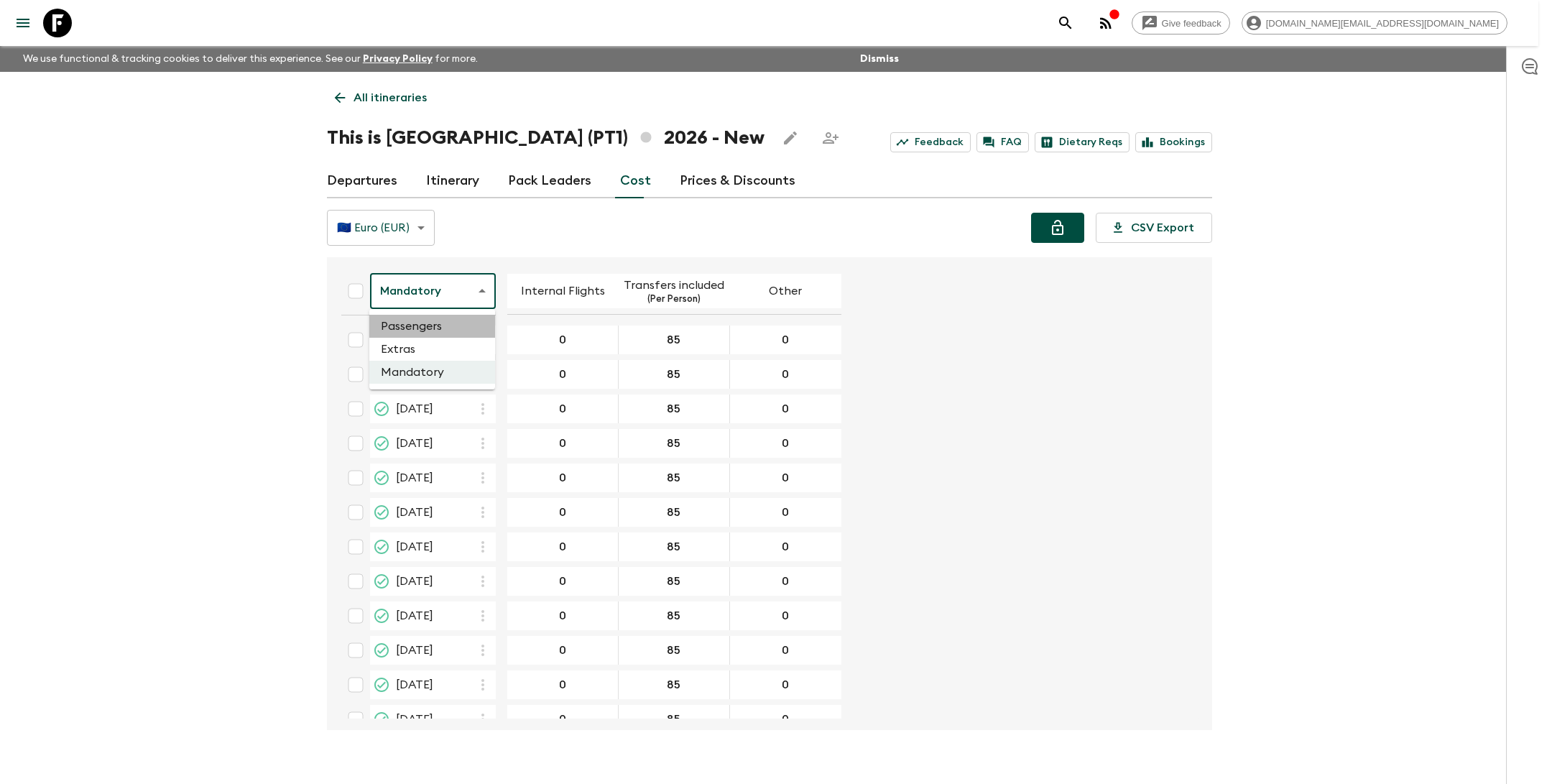
click at [429, 320] on li "Passengers" at bounding box center [432, 325] width 126 height 23
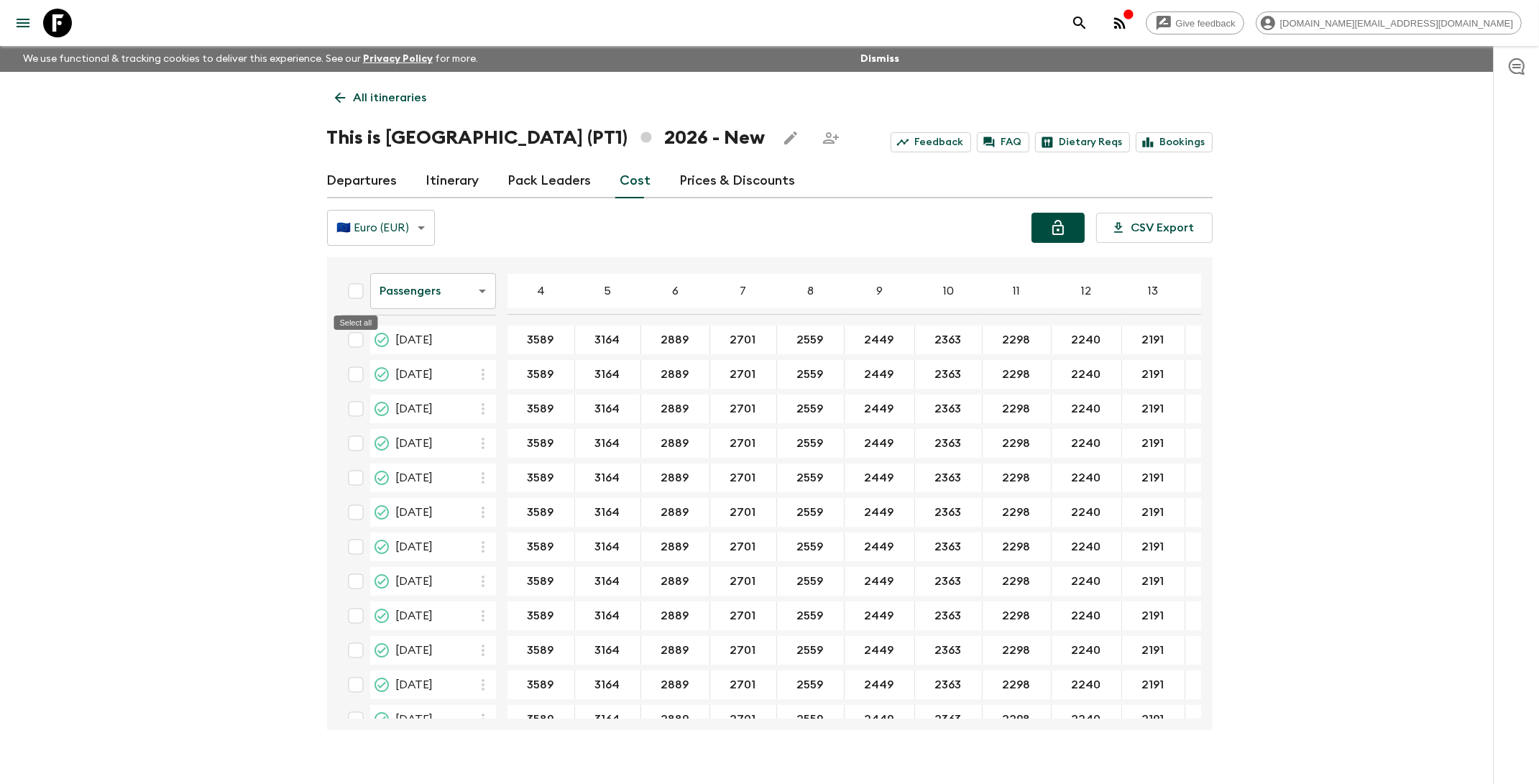
click at [355, 295] on input "Select all" at bounding box center [356, 291] width 29 height 29
checkbox input "true"
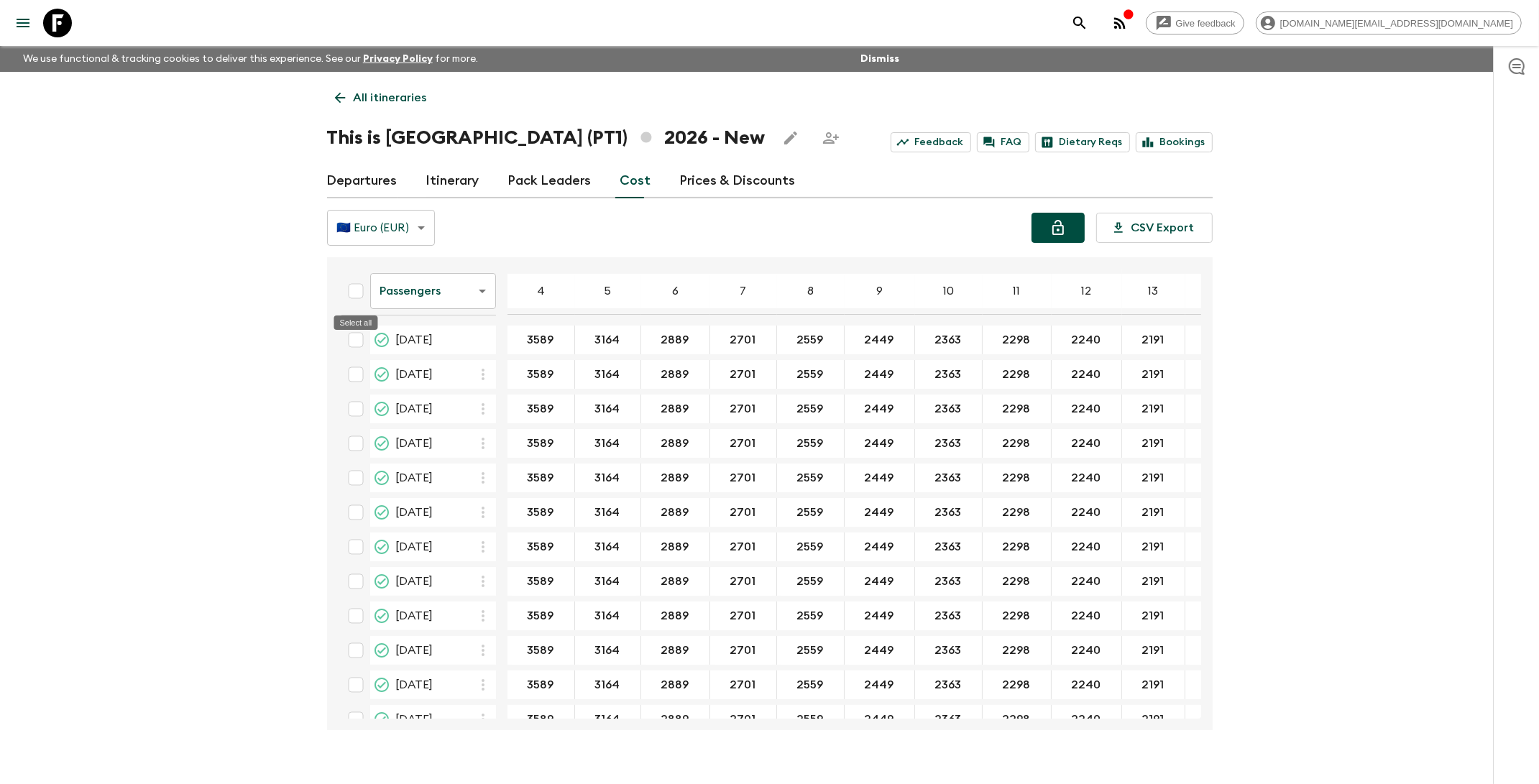
checkbox input "true"
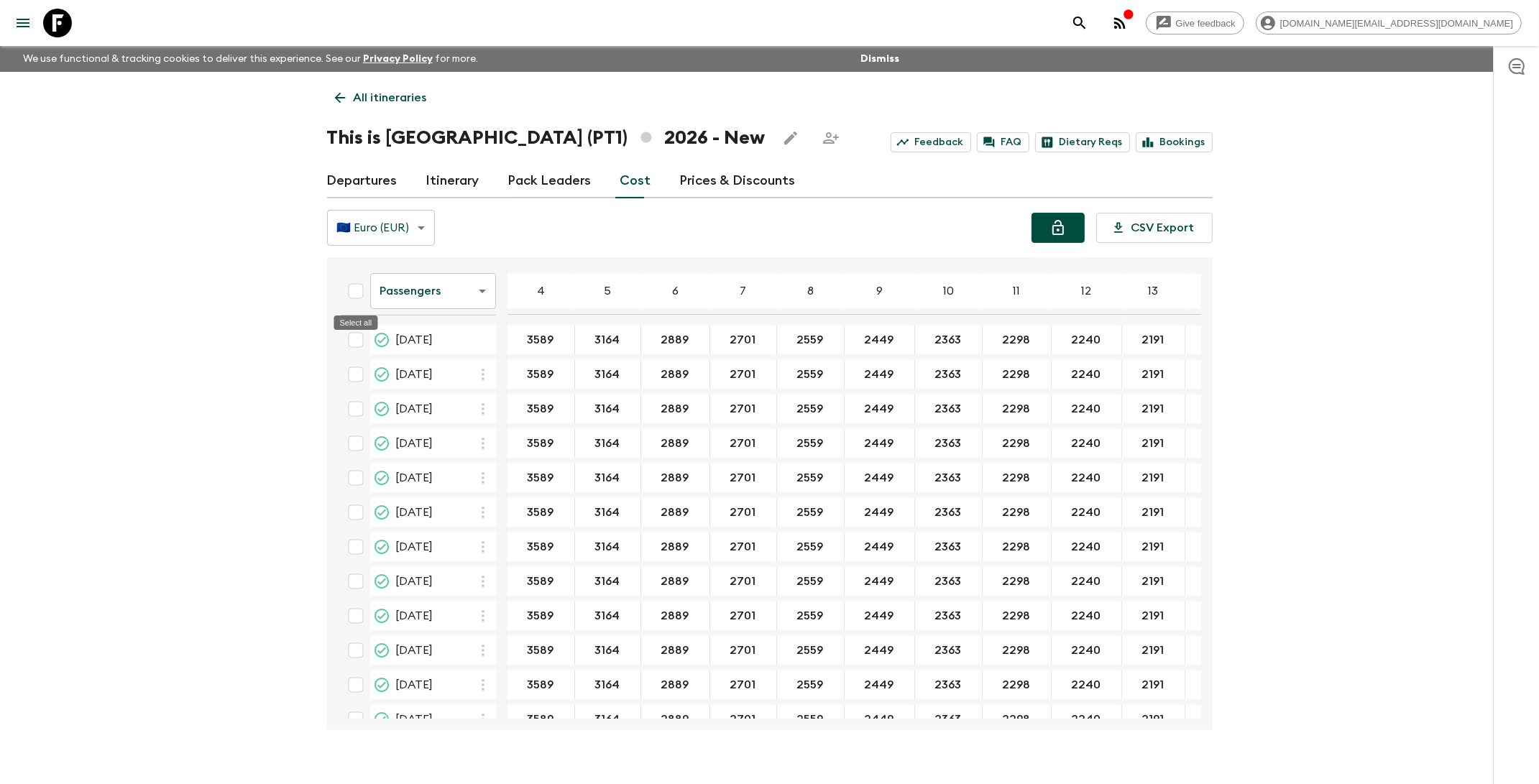
checkbox input "true"
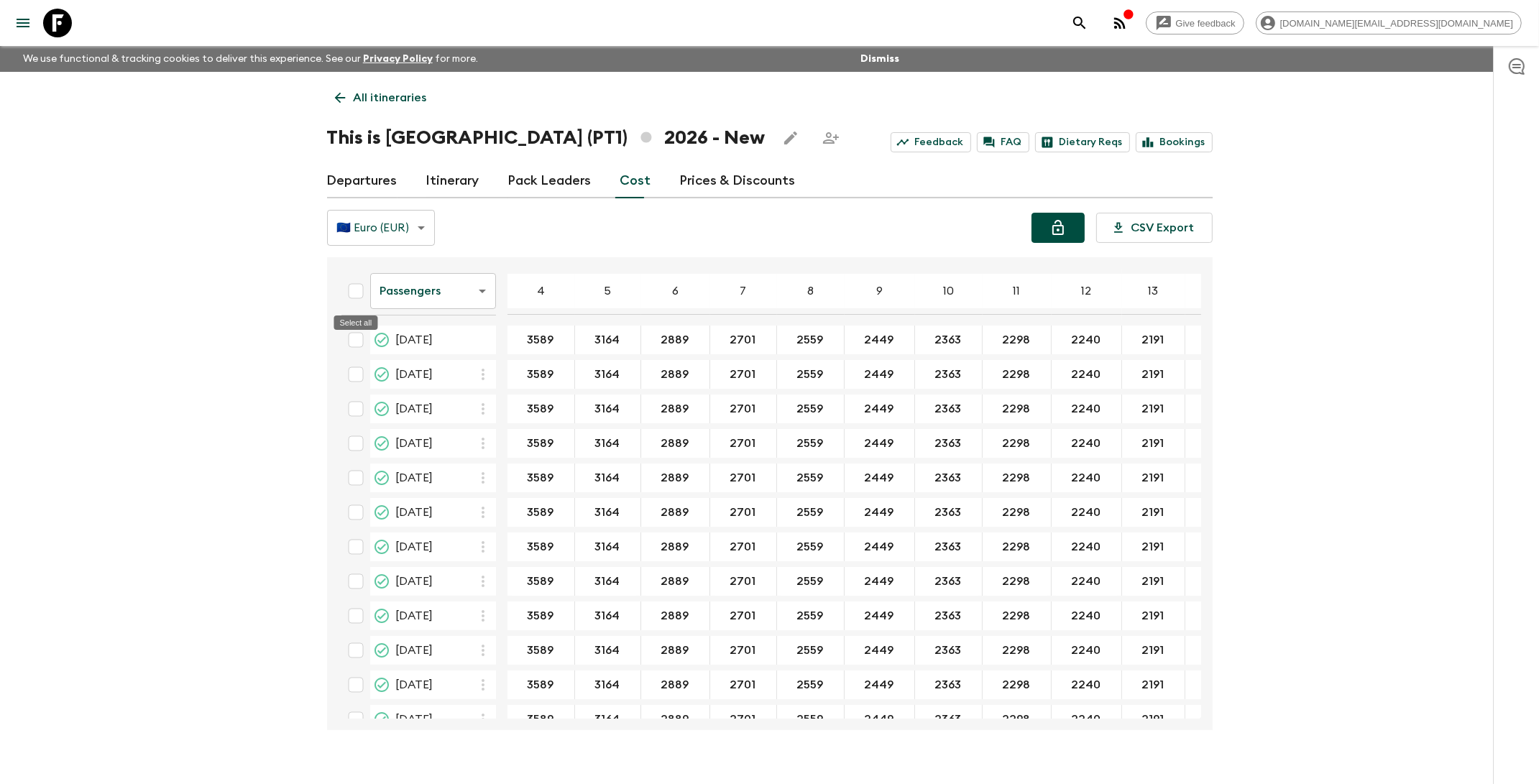
checkbox input "true"
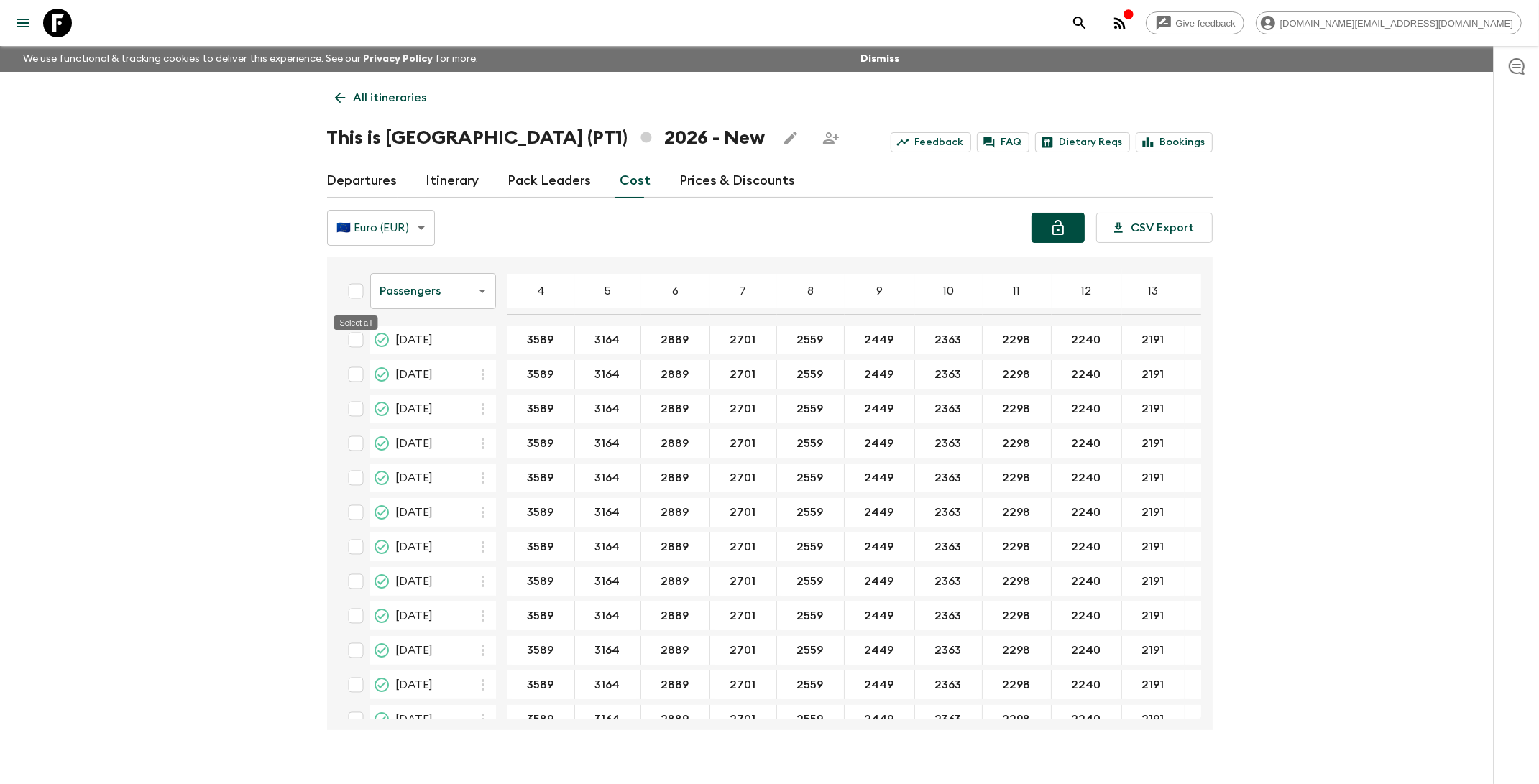
checkbox input "true"
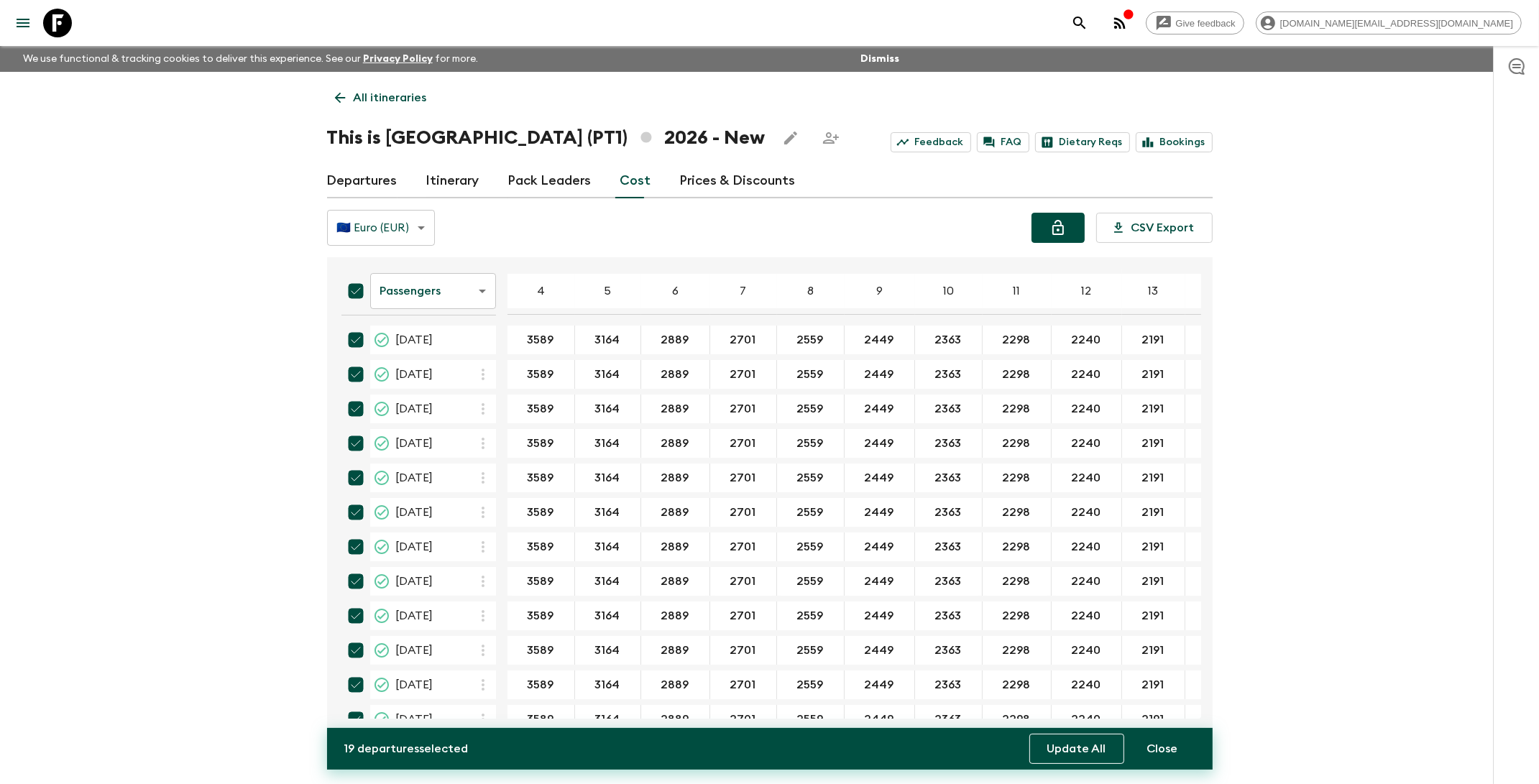
click at [1068, 741] on button "Update All" at bounding box center [1076, 749] width 94 height 30
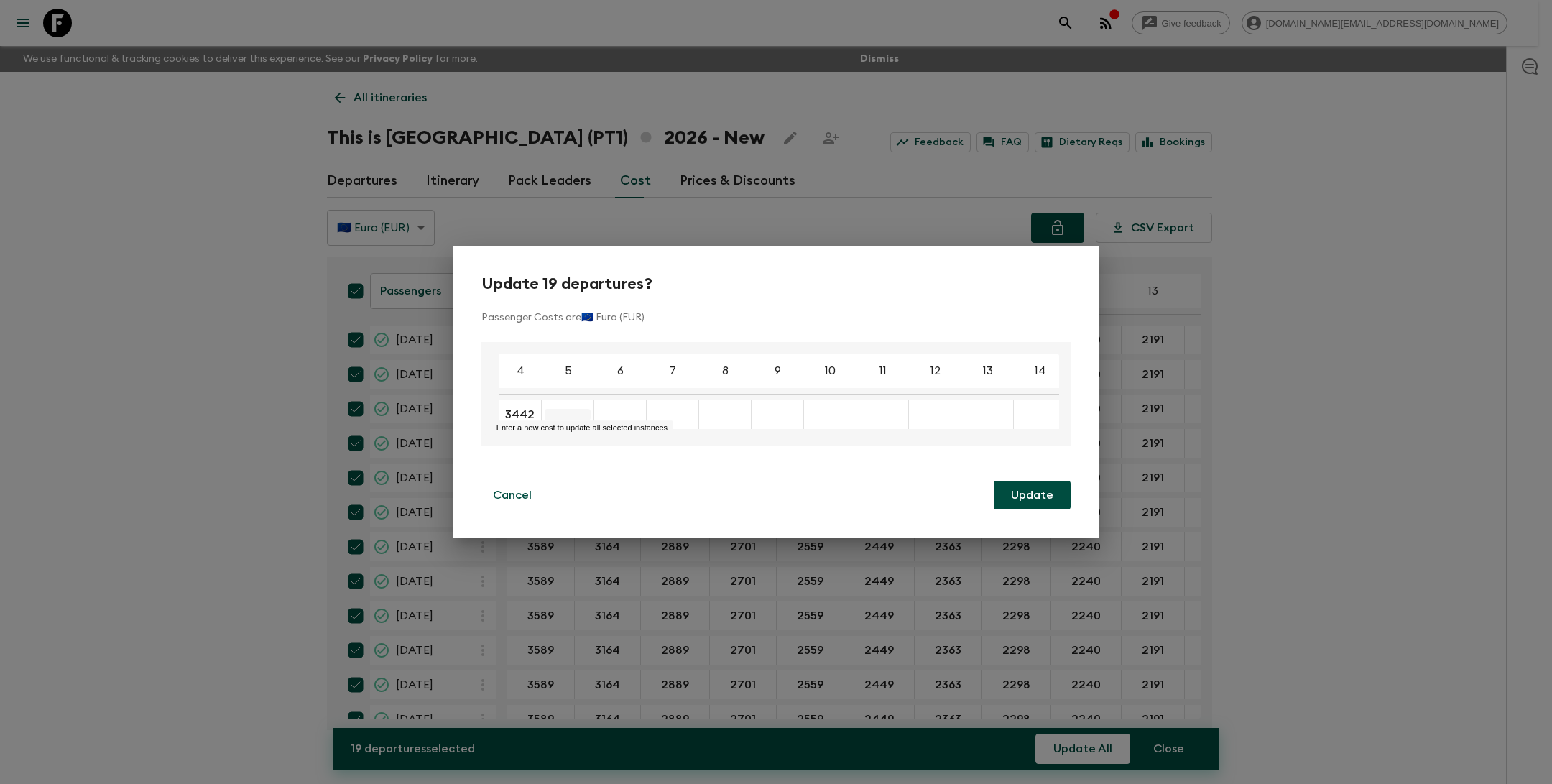
type input "3442"
type input "3041"
type input "2781"
type input "2604"
type input "2470"
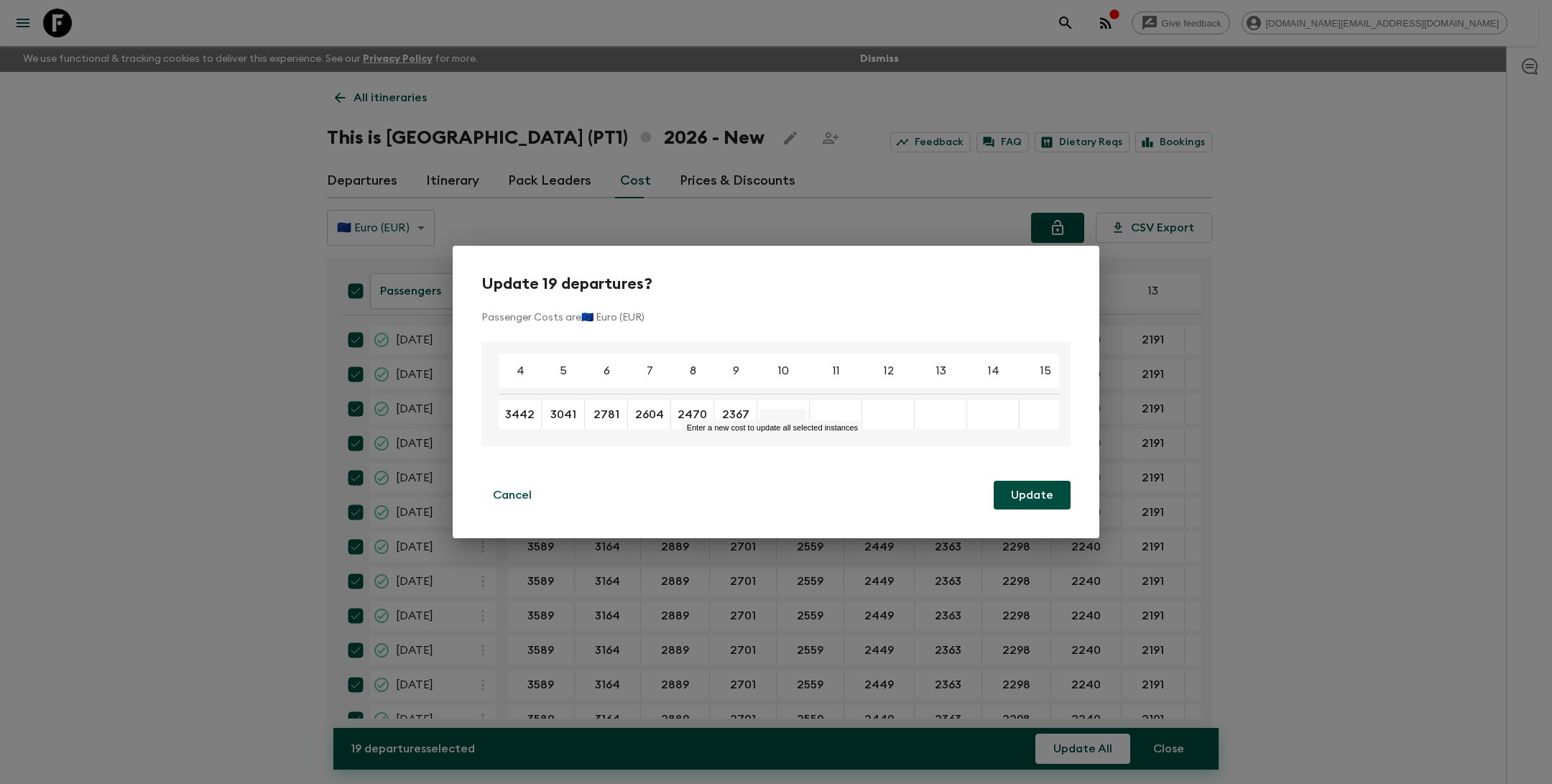
type input "2367"
type input "2286"
type input "2225"
type input "2170"
type input "2125"
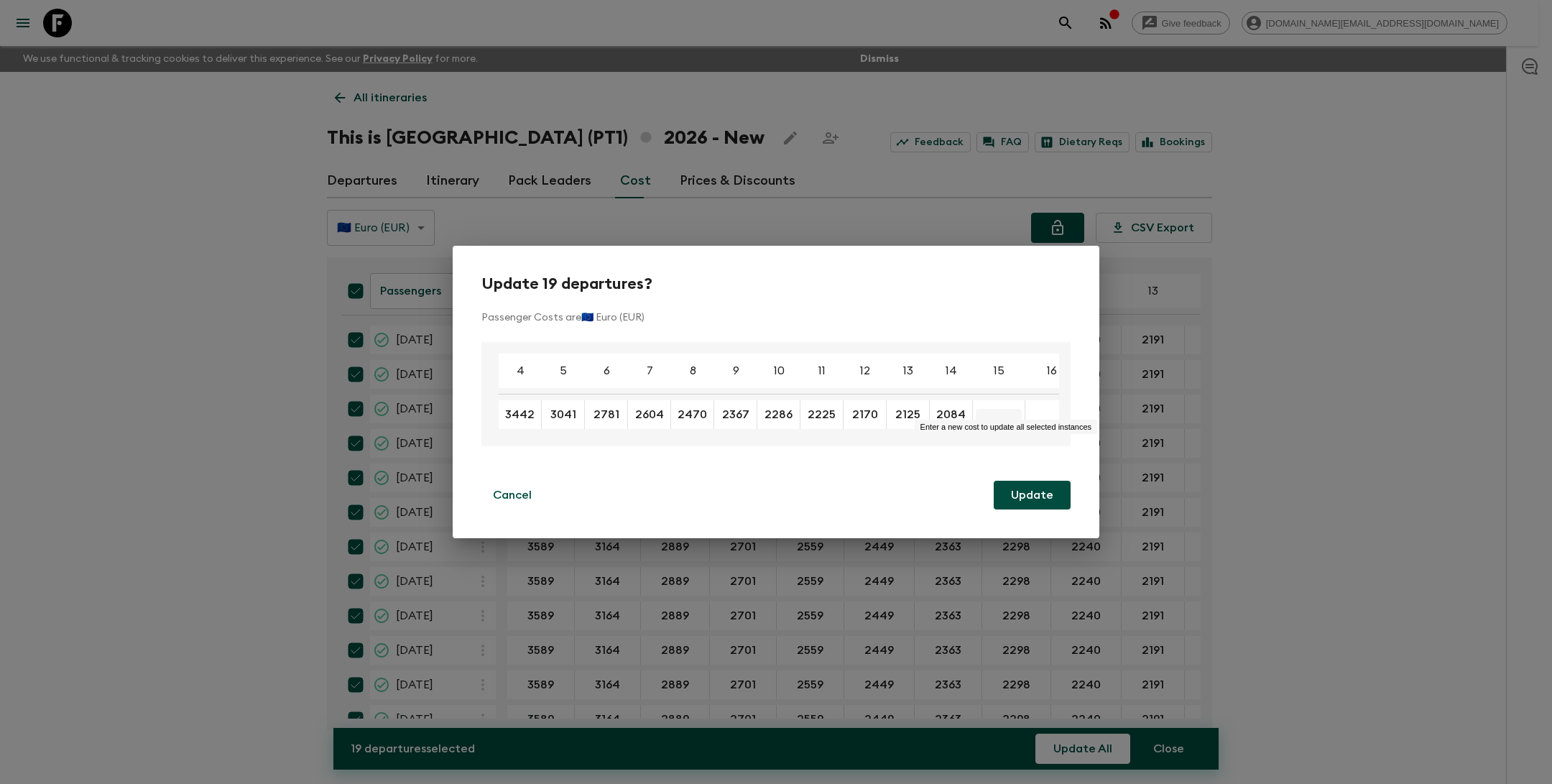
type input "2084"
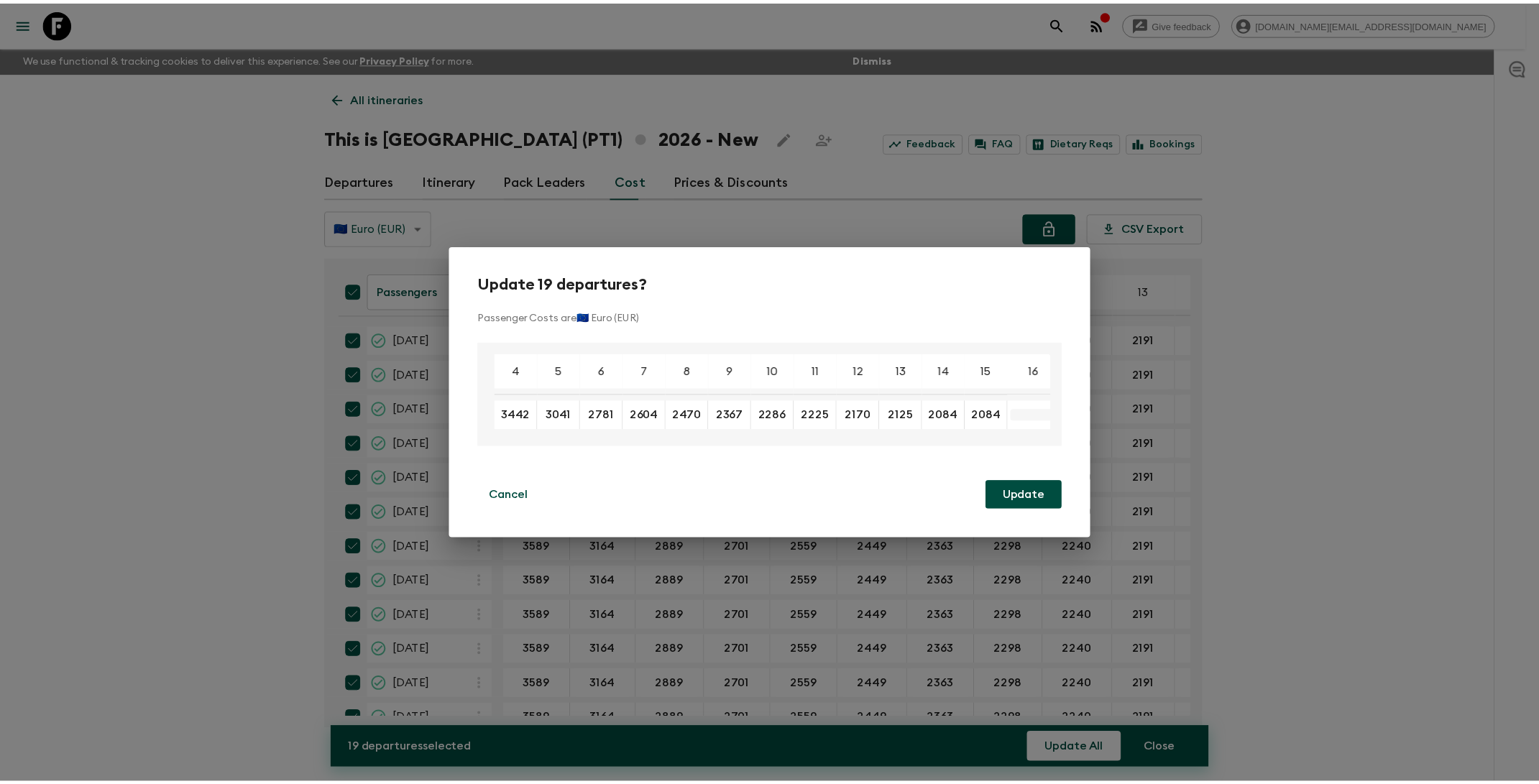
scroll to position [0, 3]
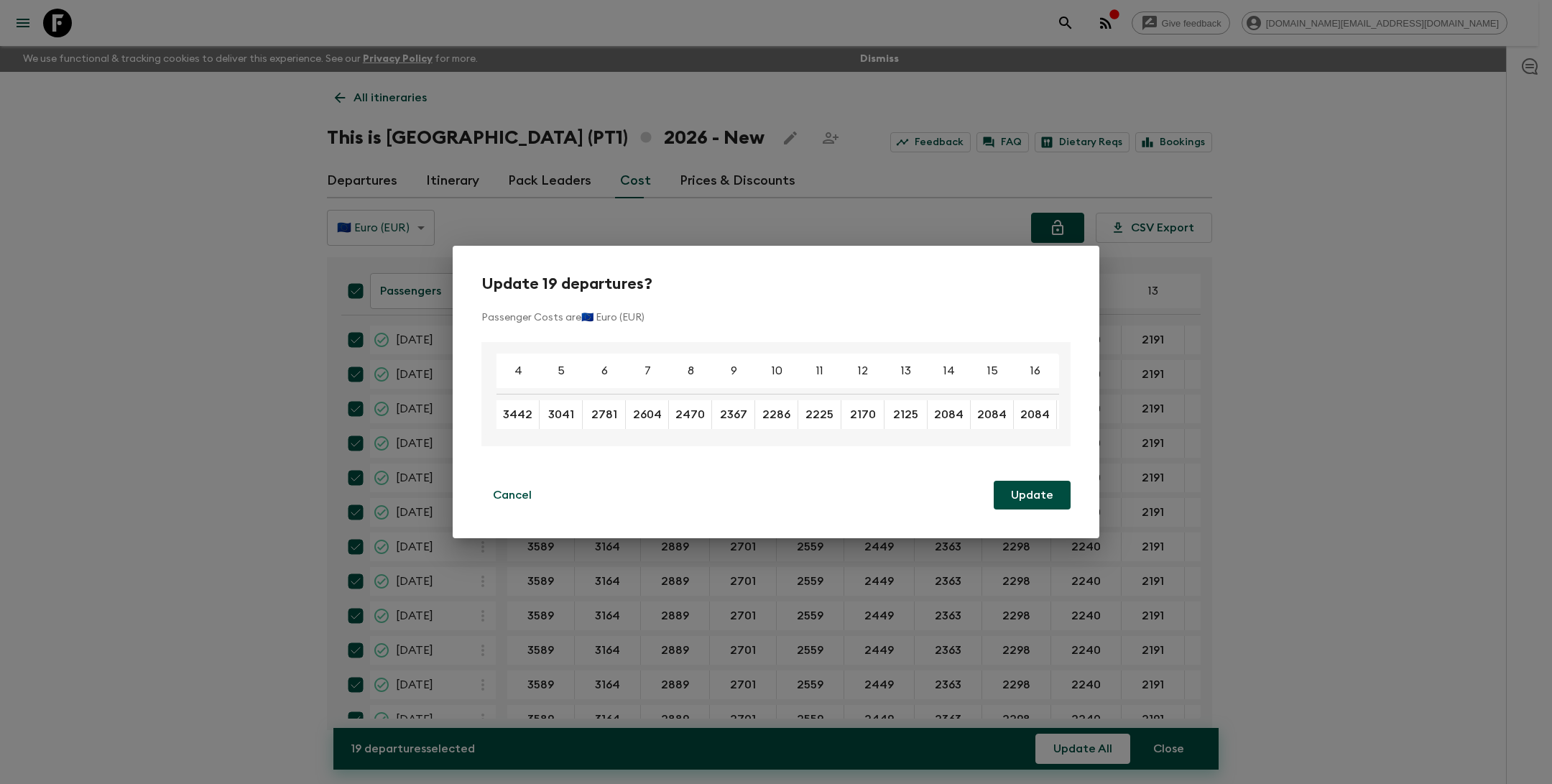
type input "2084"
click at [1034, 494] on button "Update" at bounding box center [1032, 495] width 77 height 29
checkbox input "false"
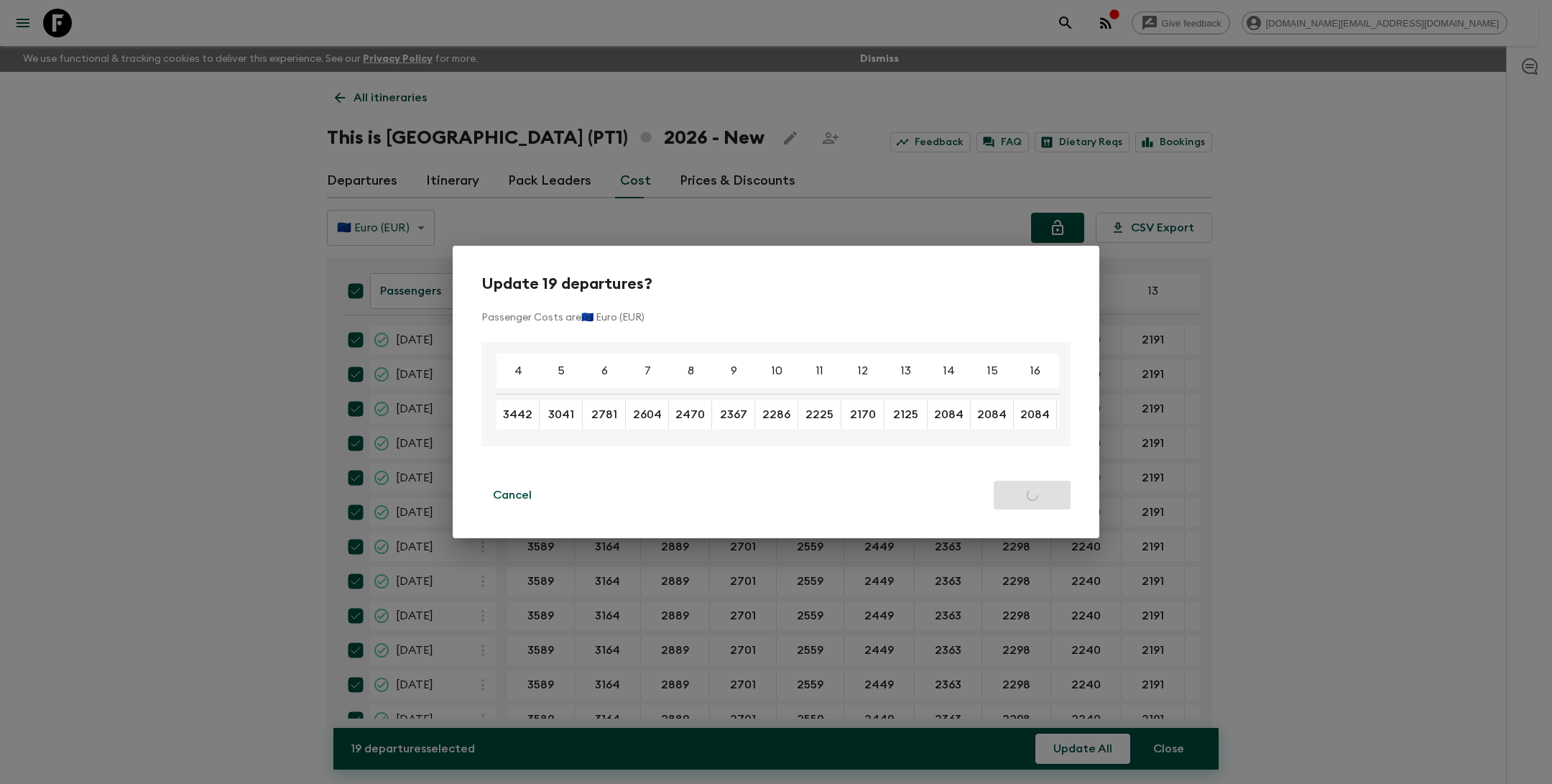
checkbox input "false"
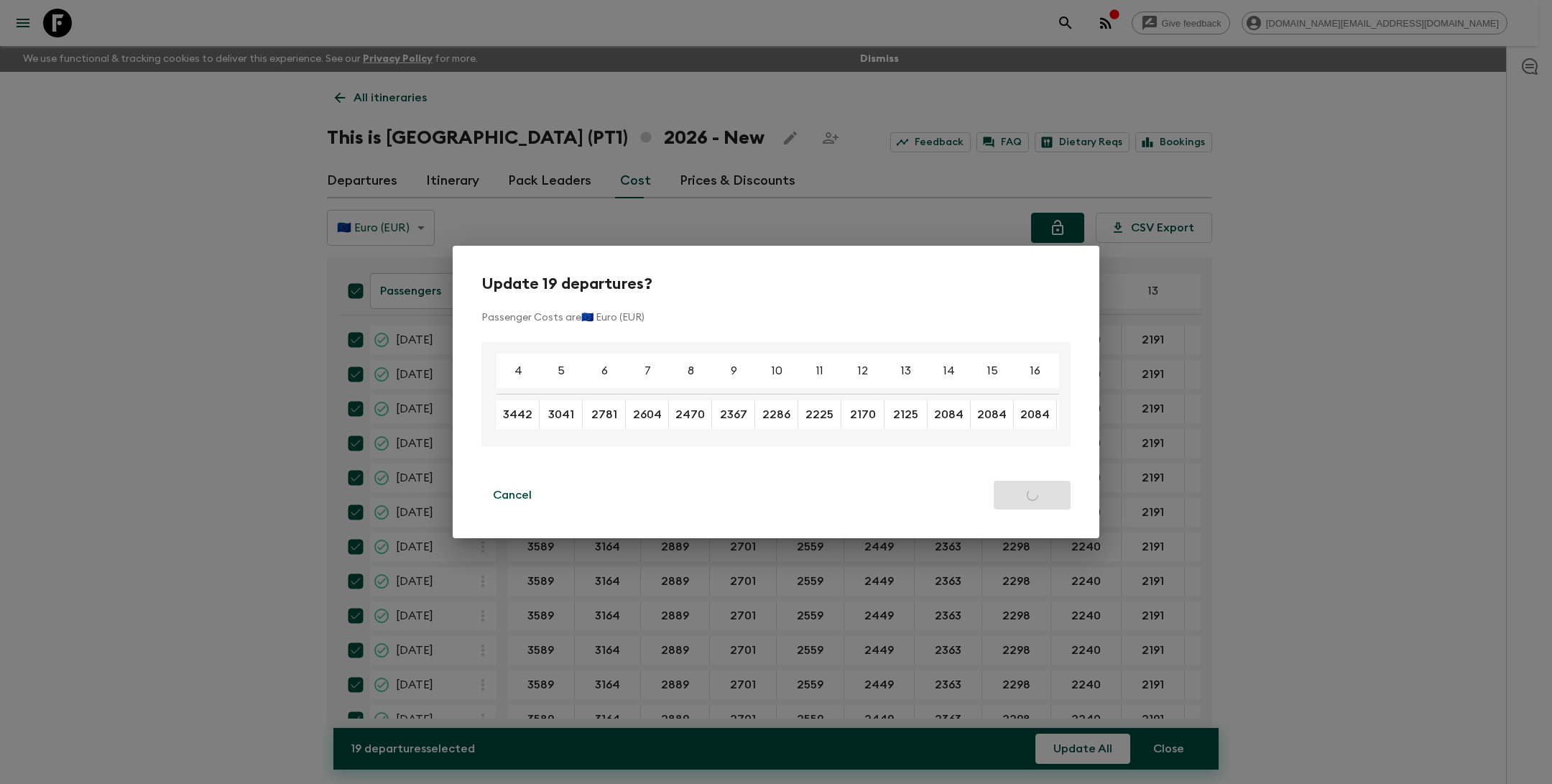
checkbox input "false"
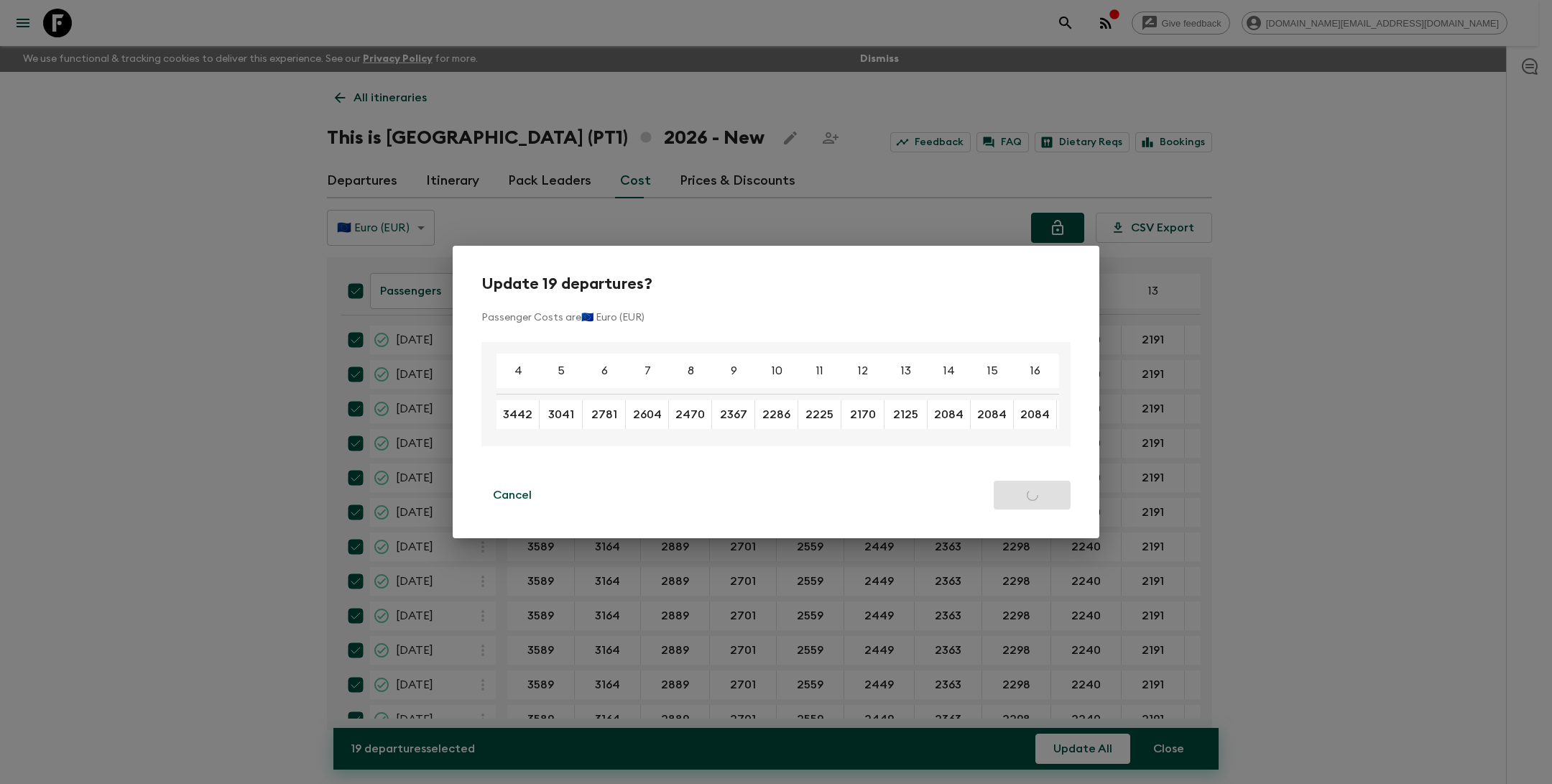
checkbox input "false"
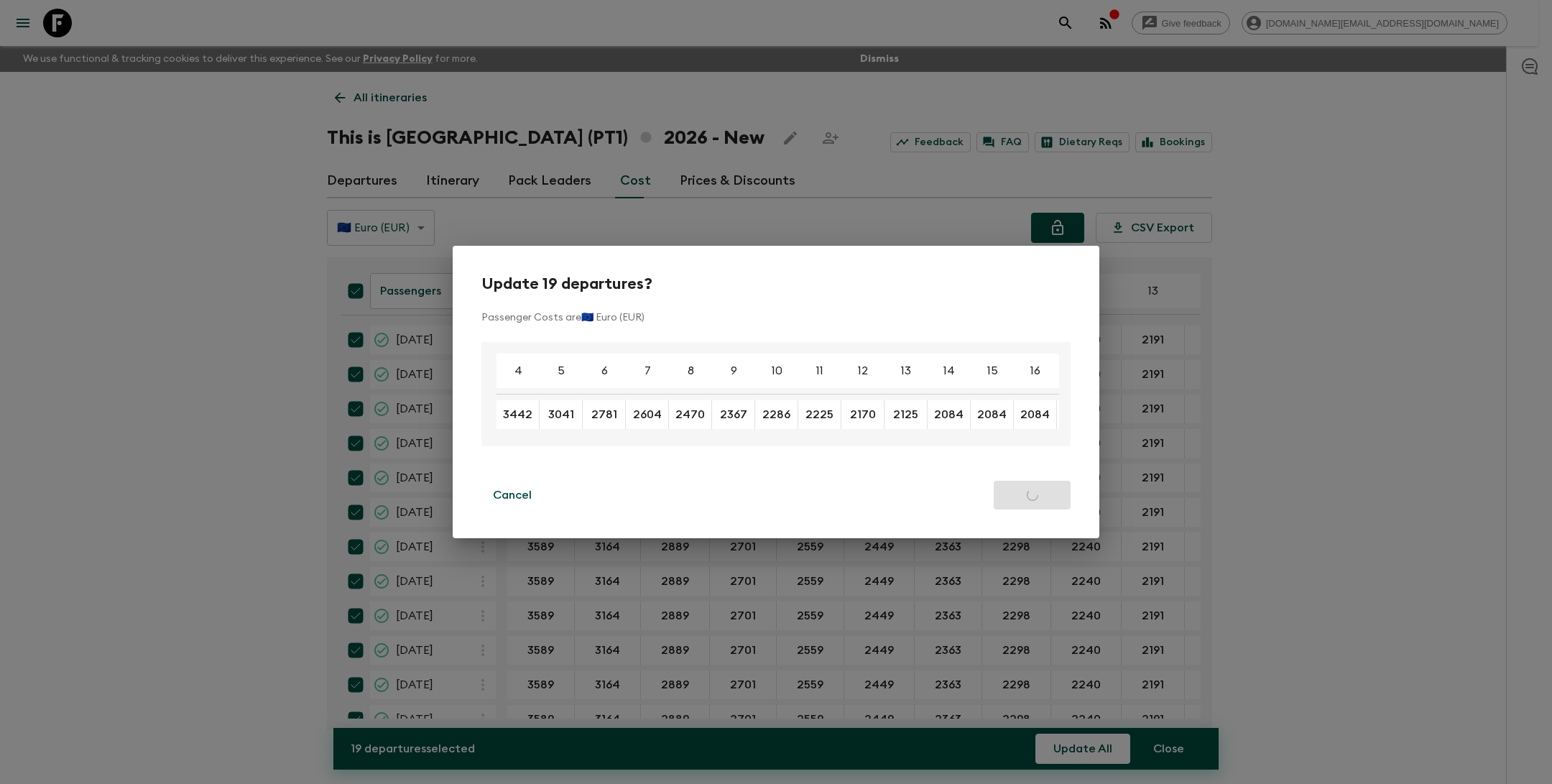
checkbox input "false"
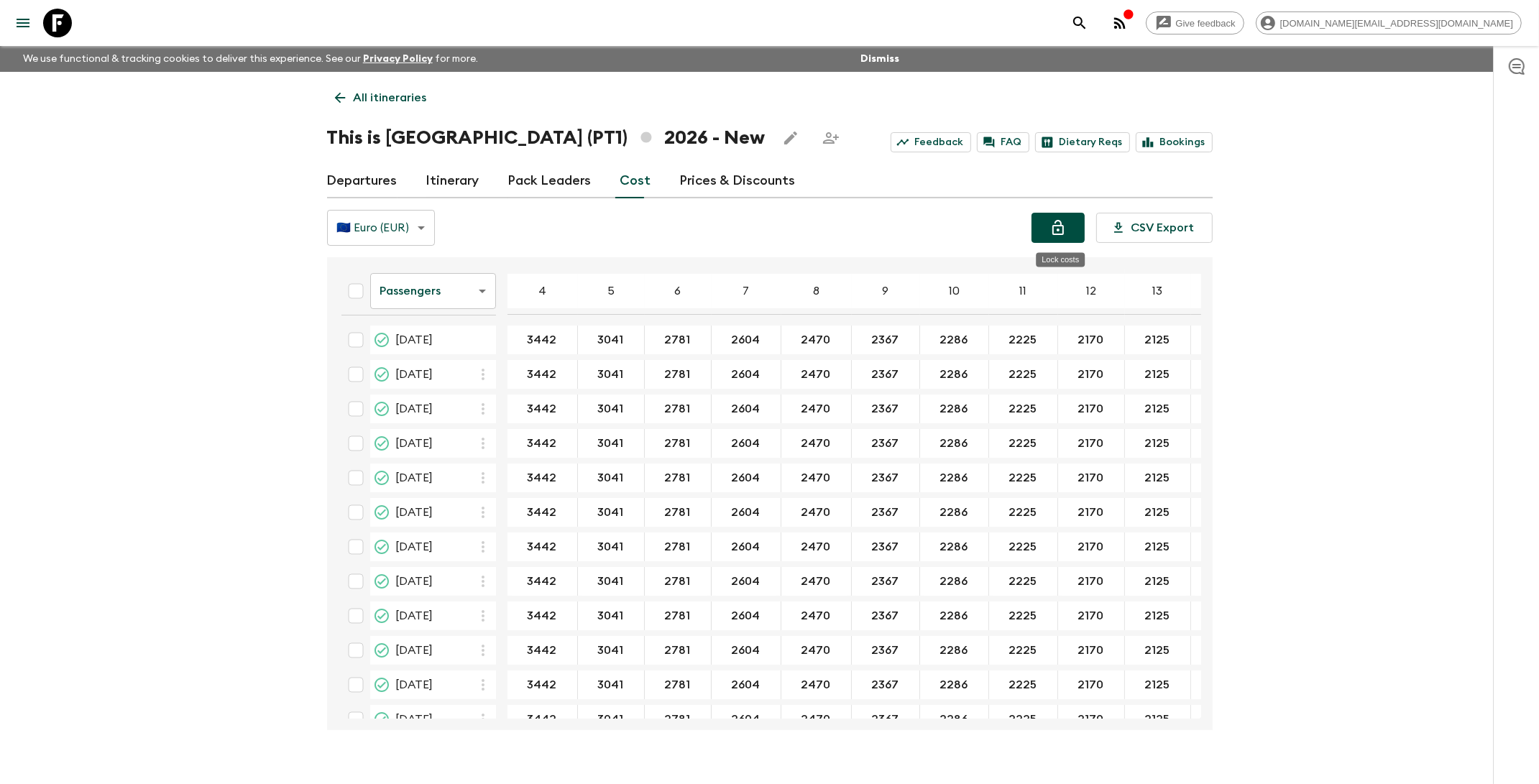
click at [1071, 227] on button "Lock costs" at bounding box center [1057, 228] width 53 height 30
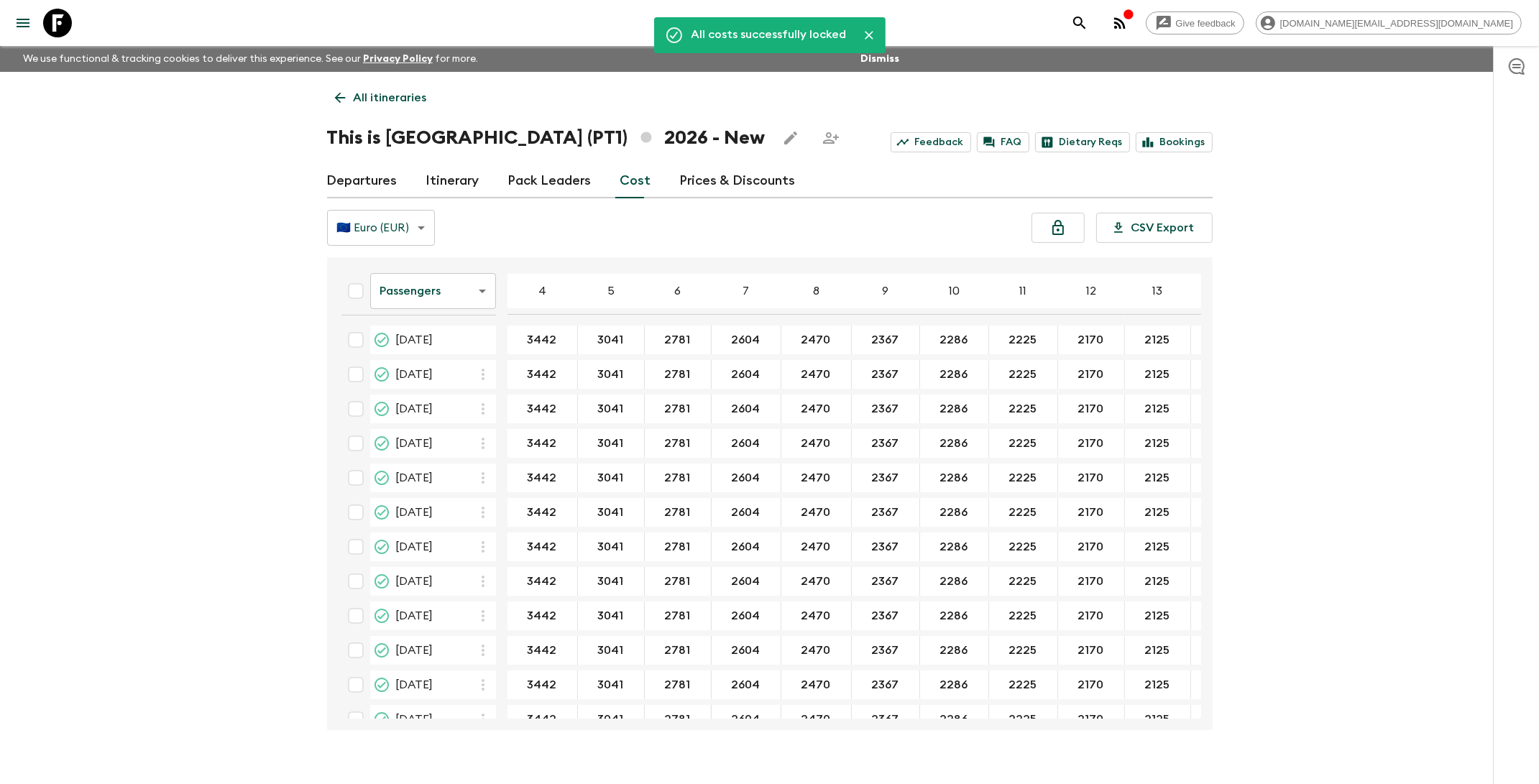
click at [394, 94] on p "All itineraries" at bounding box center [390, 98] width 73 height 17
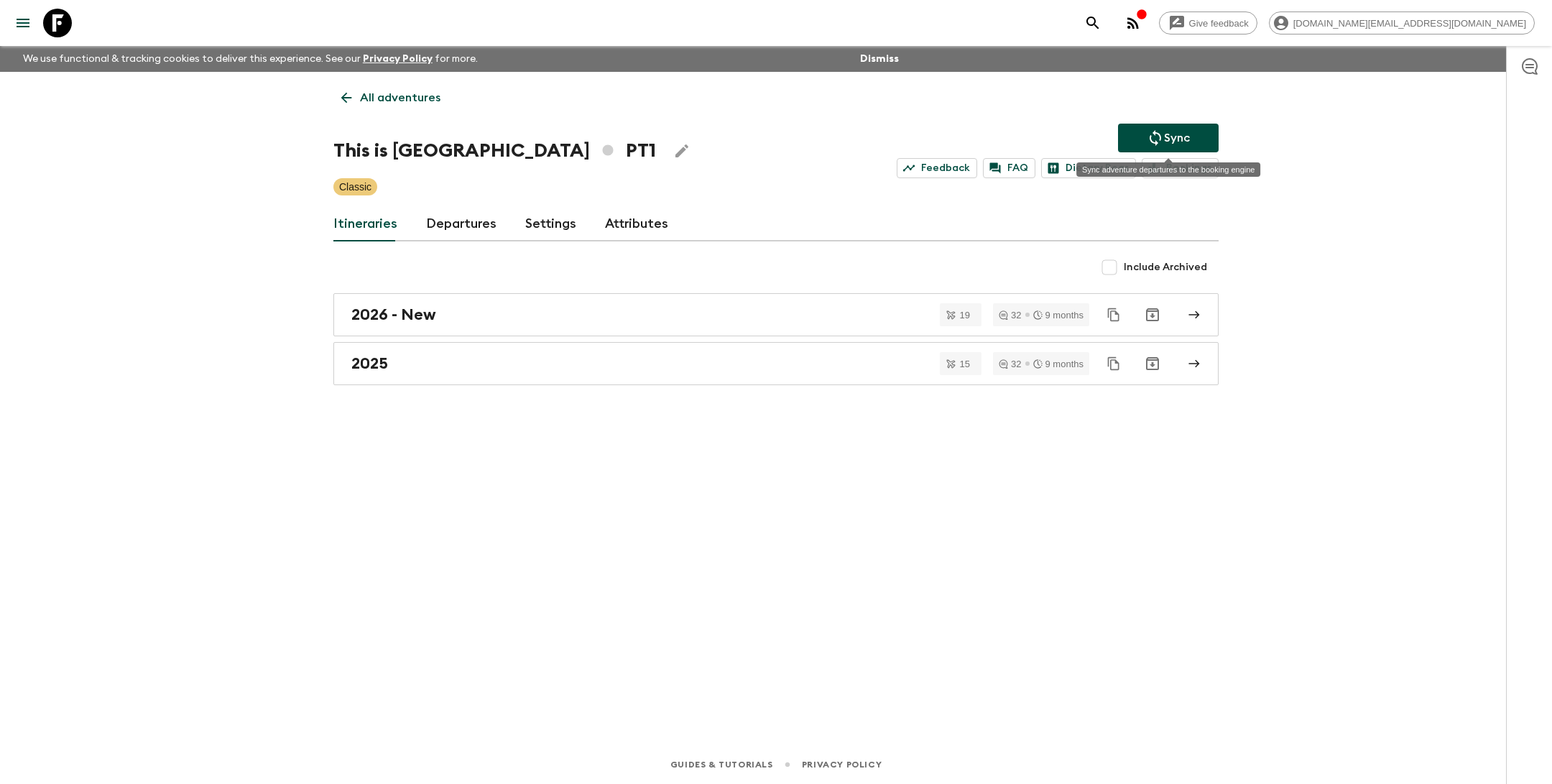
click at [1159, 133] on icon "Sync adventure departures to the booking engine" at bounding box center [1156, 137] width 12 height 16
click at [426, 312] on h2 "2026 - New" at bounding box center [394, 314] width 85 height 19
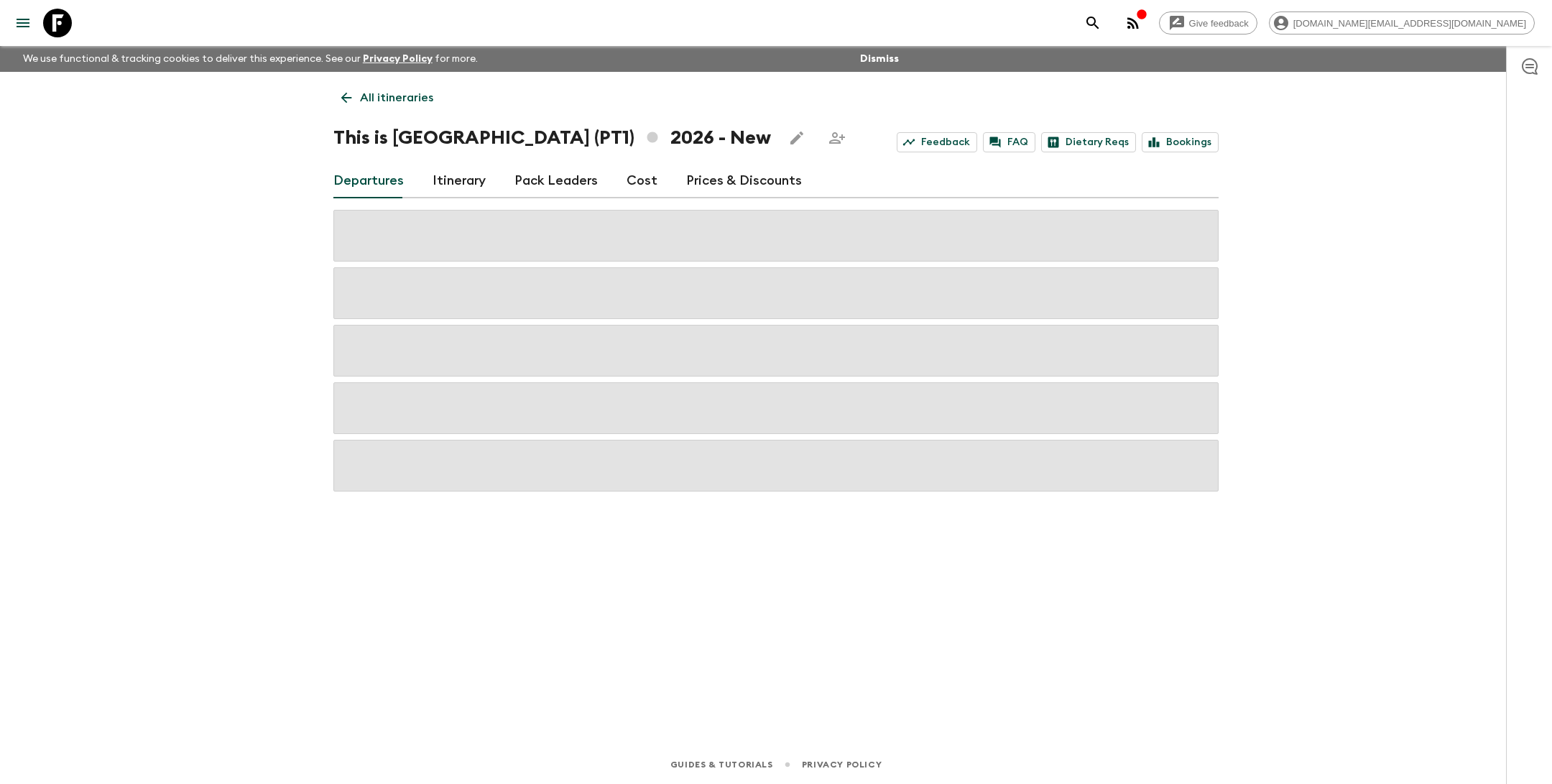
click at [739, 180] on link "Prices & Discounts" at bounding box center [744, 180] width 115 height 35
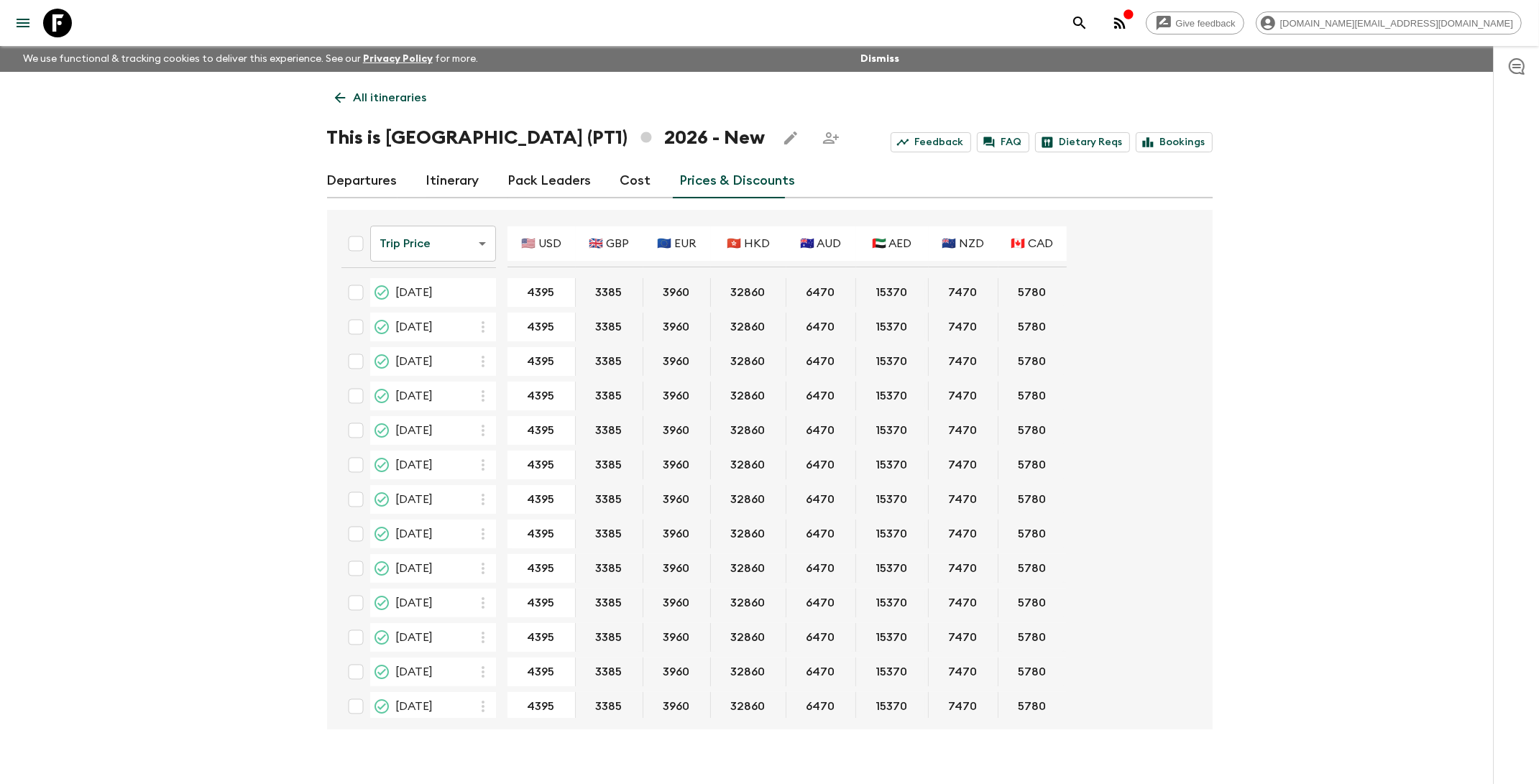
click at [638, 185] on link "Cost" at bounding box center [635, 180] width 31 height 35
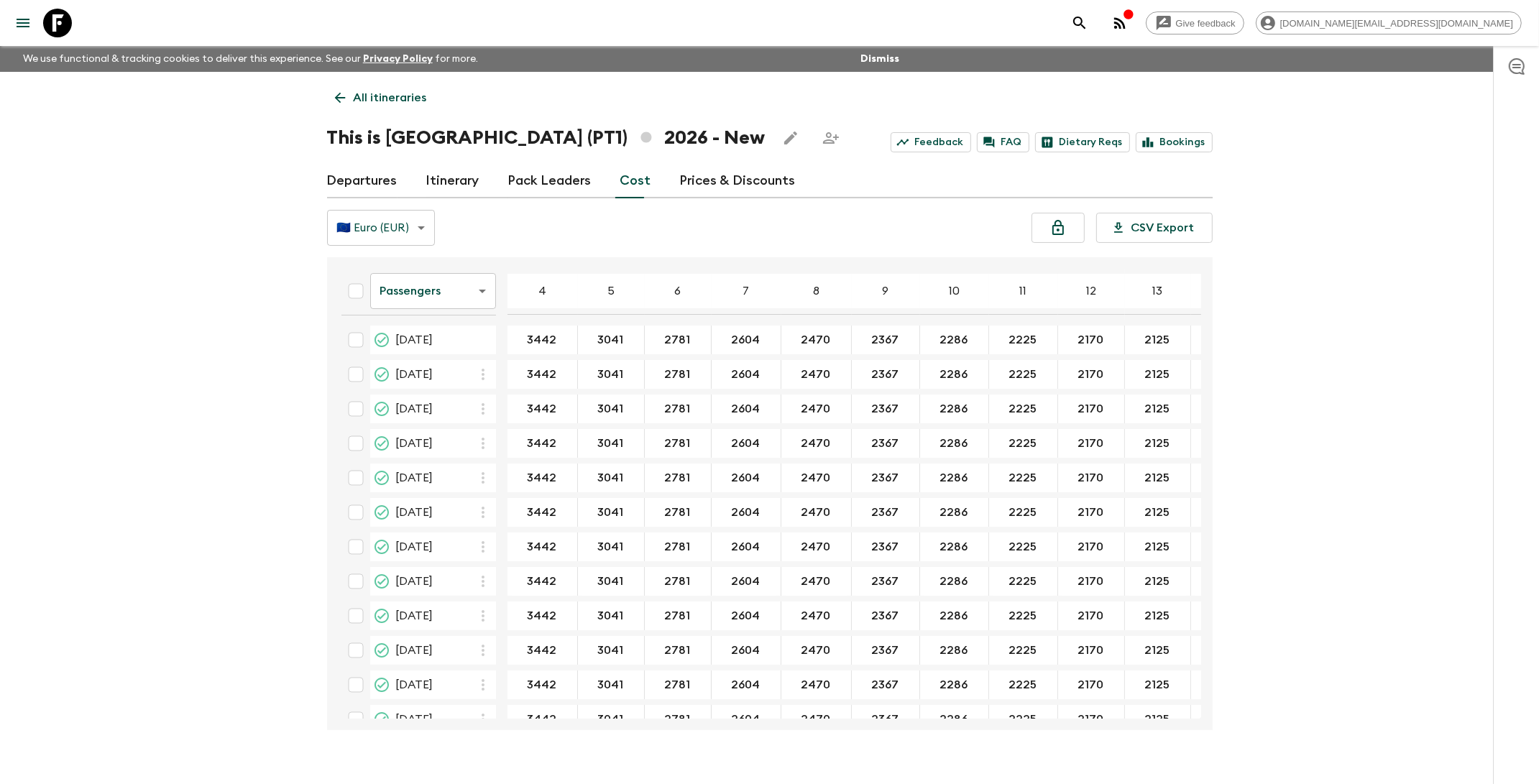
click at [713, 182] on link "Prices & Discounts" at bounding box center [737, 180] width 116 height 35
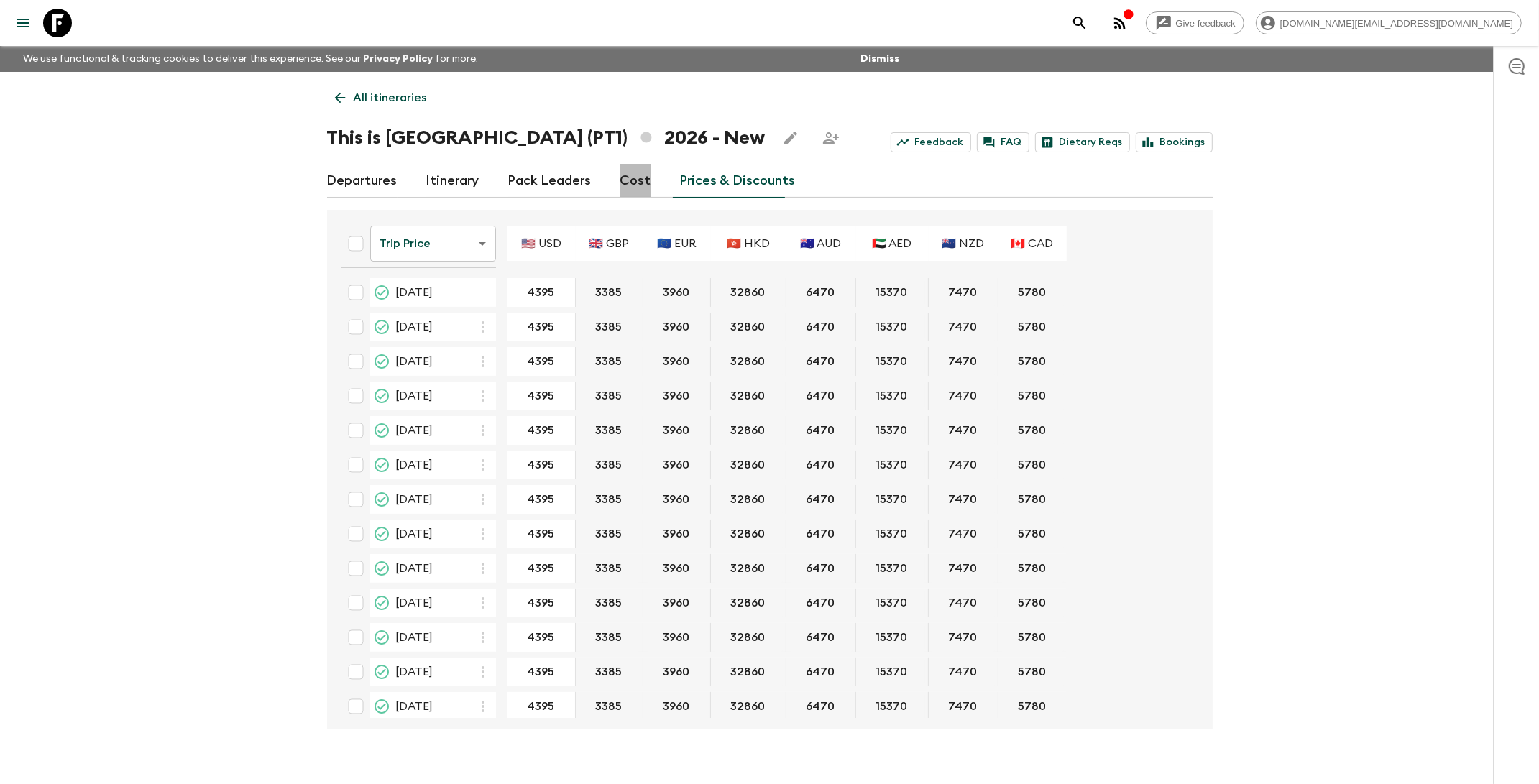
click at [635, 185] on link "Cost" at bounding box center [635, 180] width 31 height 35
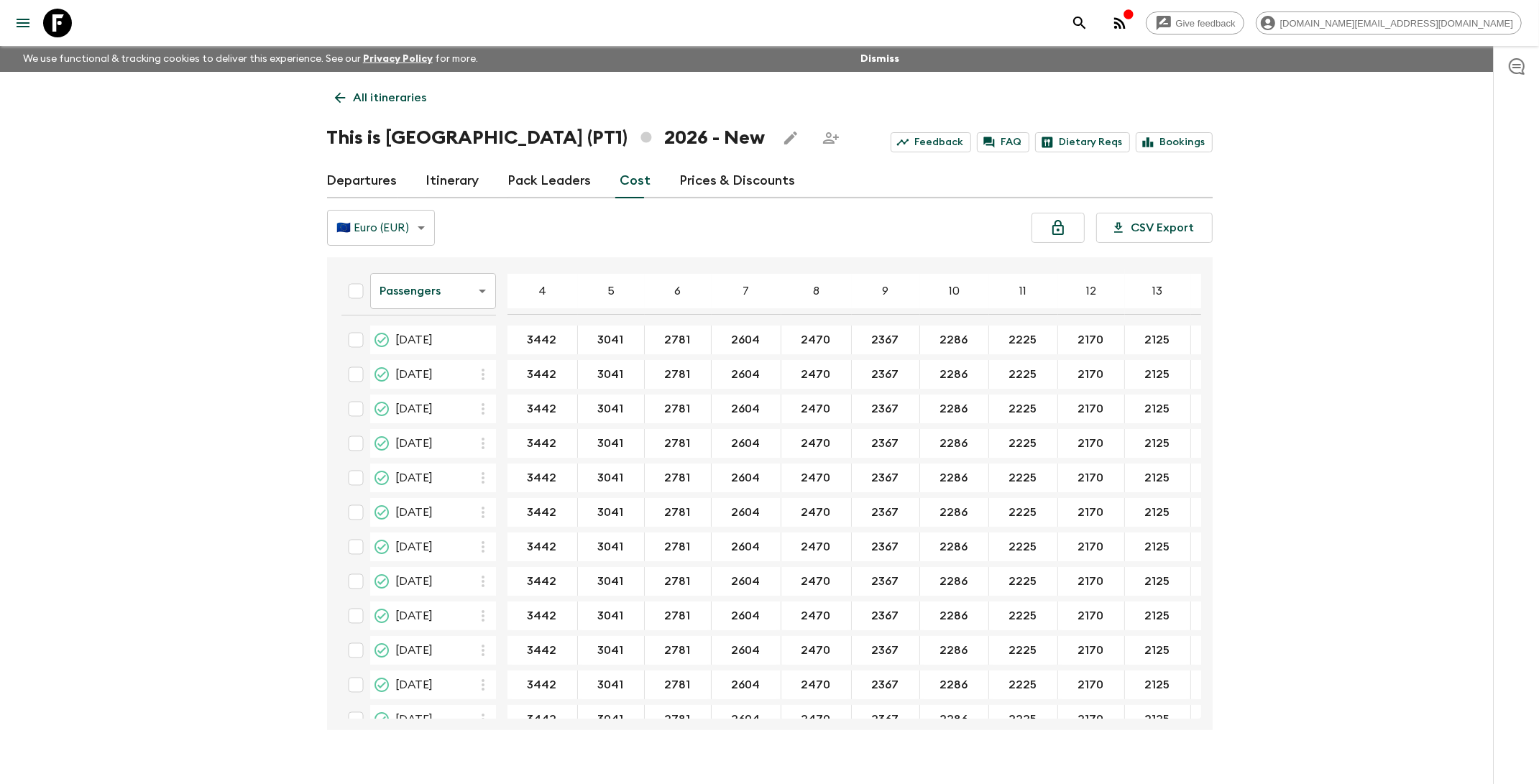
click at [385, 96] on p "All itineraries" at bounding box center [390, 98] width 73 height 17
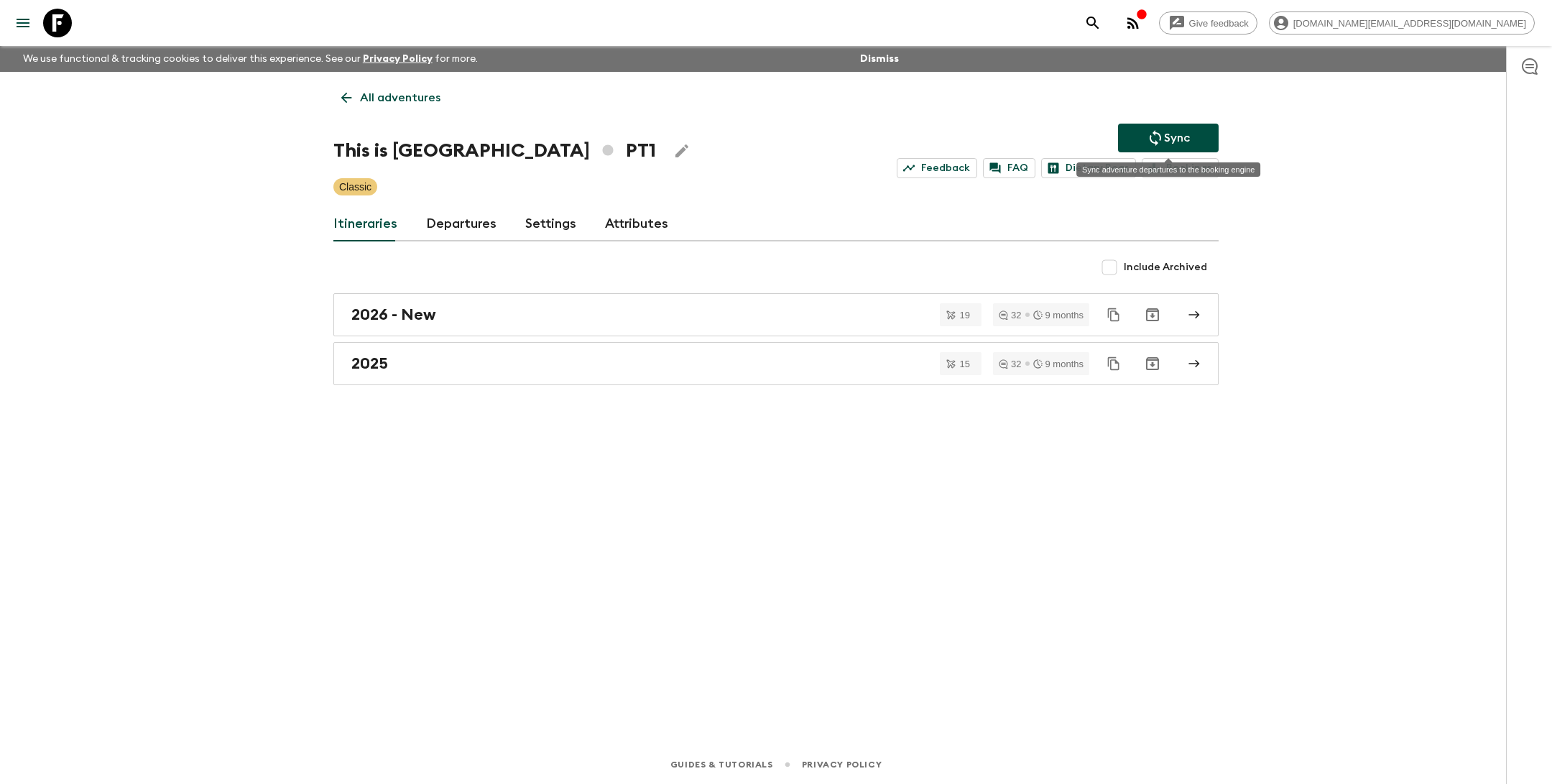
click at [1142, 138] on button "Sync" at bounding box center [1168, 138] width 100 height 29
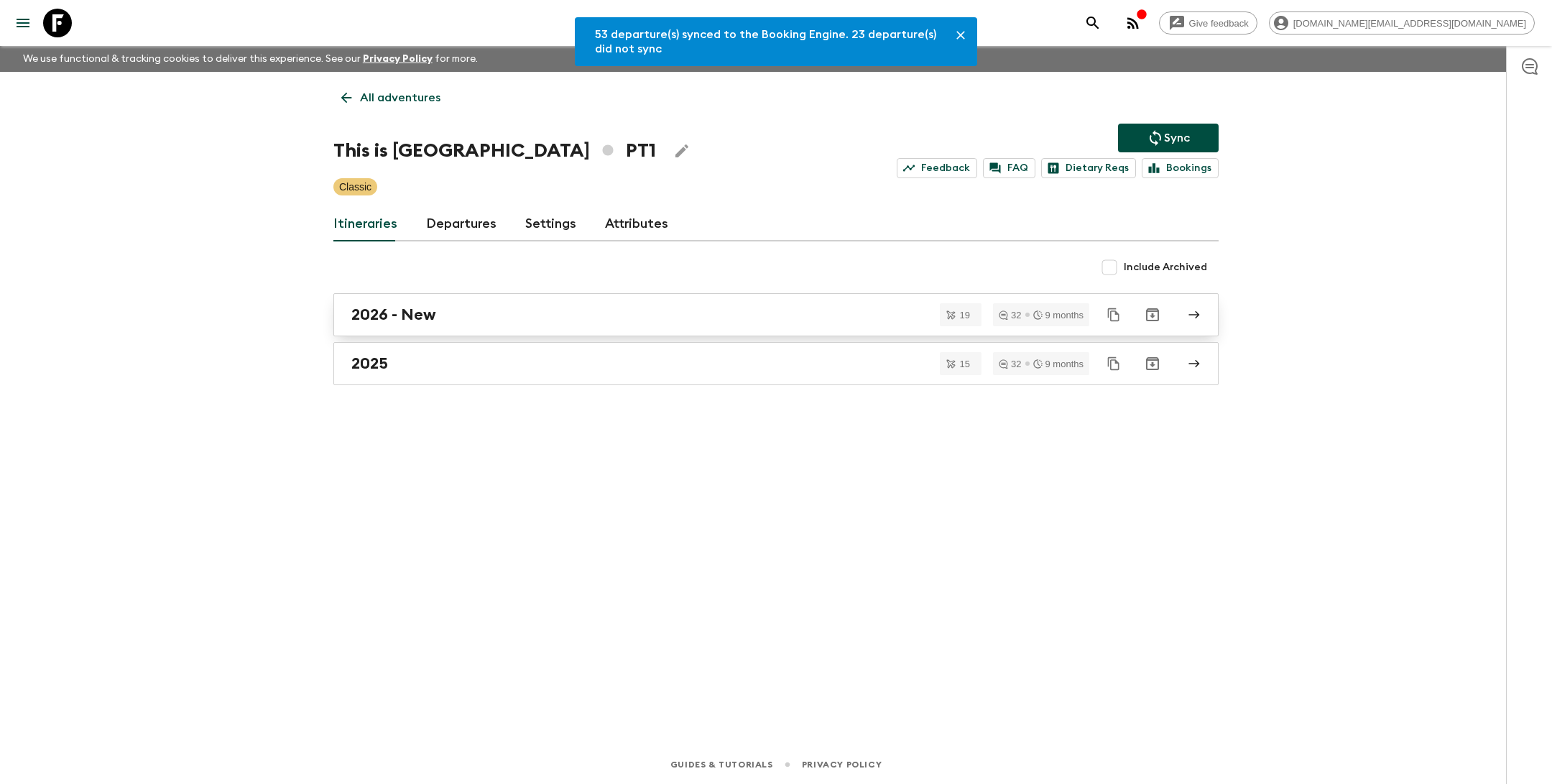
click at [445, 314] on div "2026 - New" at bounding box center [762, 314] width 822 height 19
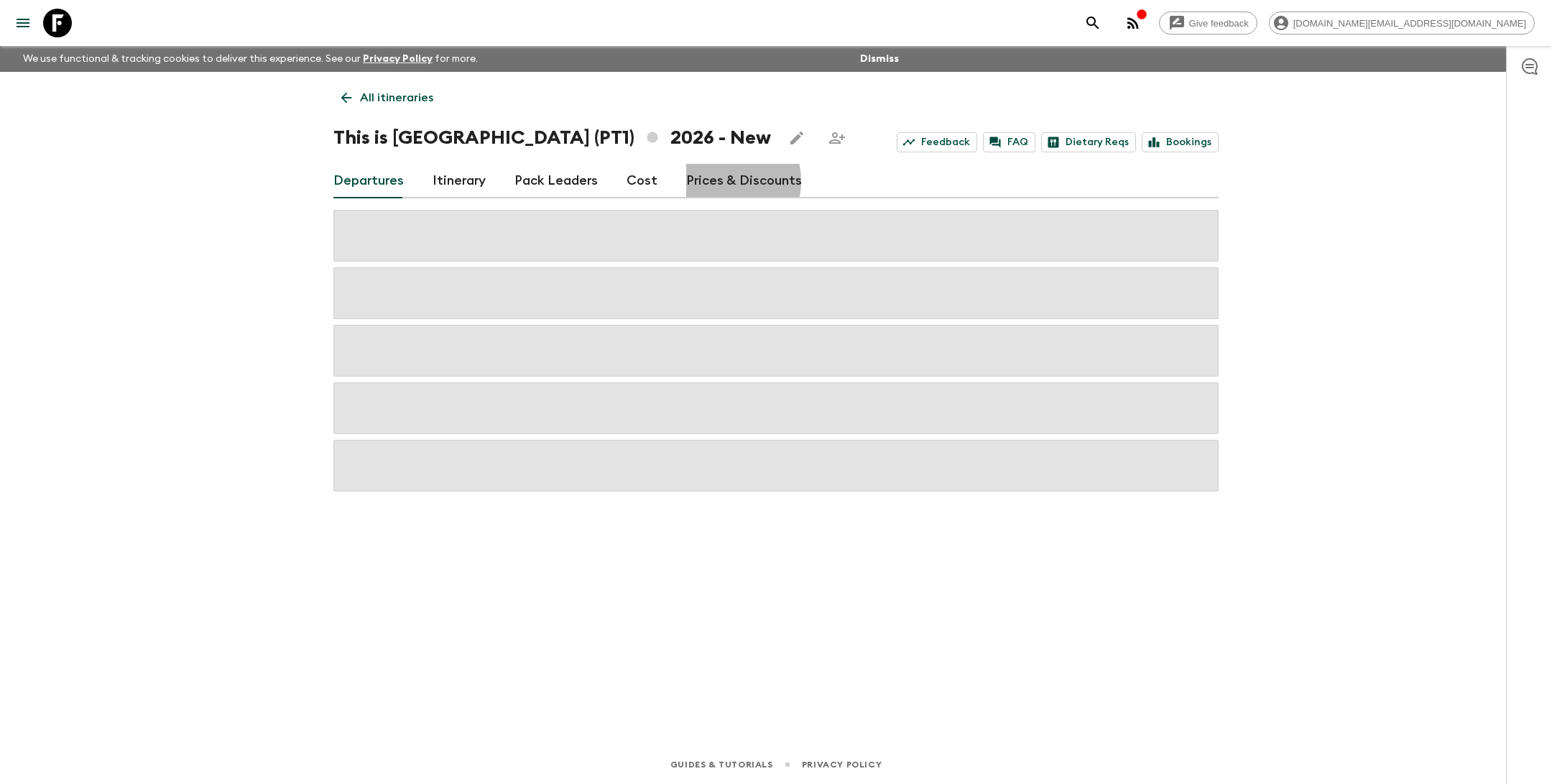
click at [709, 181] on link "Prices & Discounts" at bounding box center [744, 180] width 115 height 35
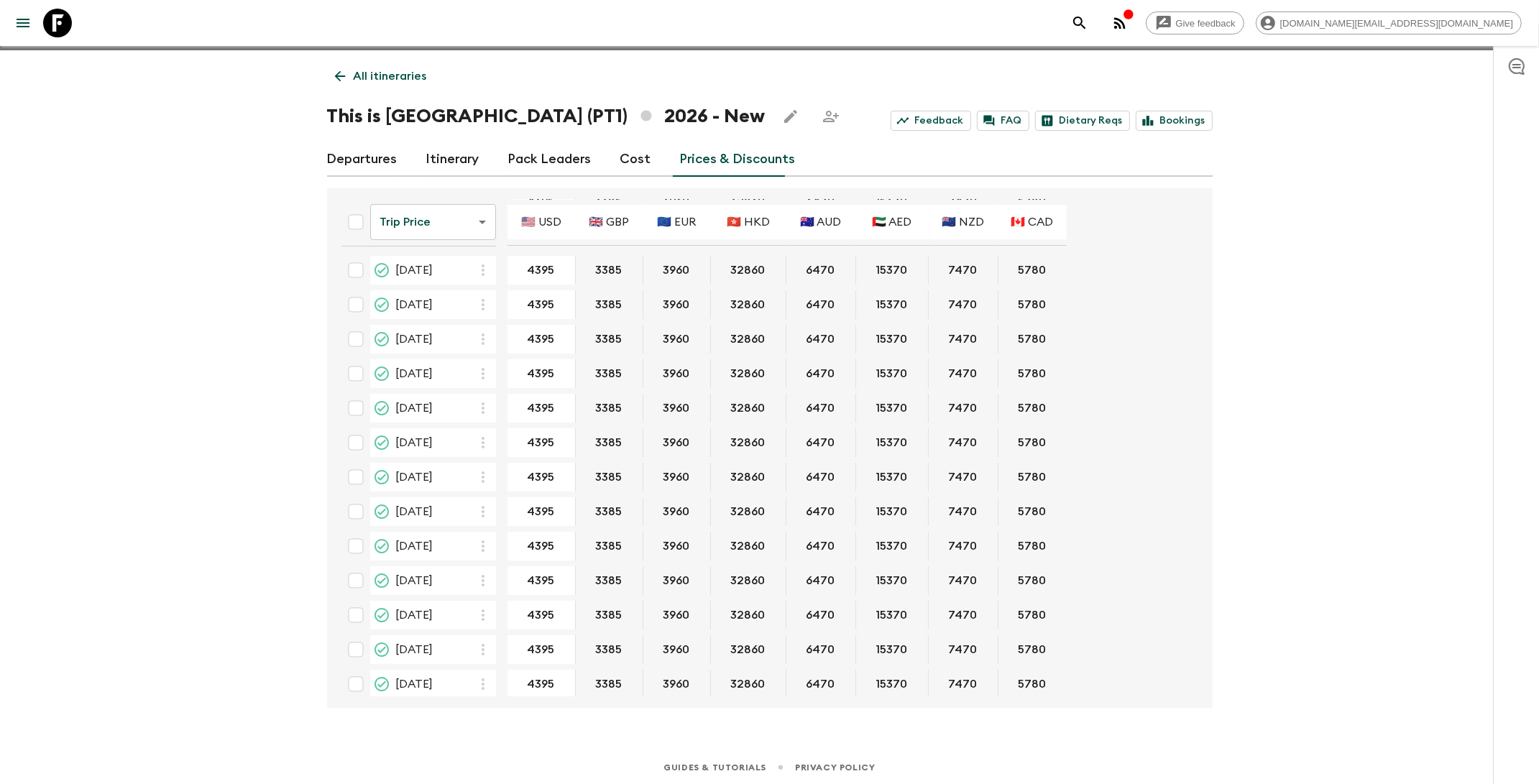
scroll to position [24, 0]
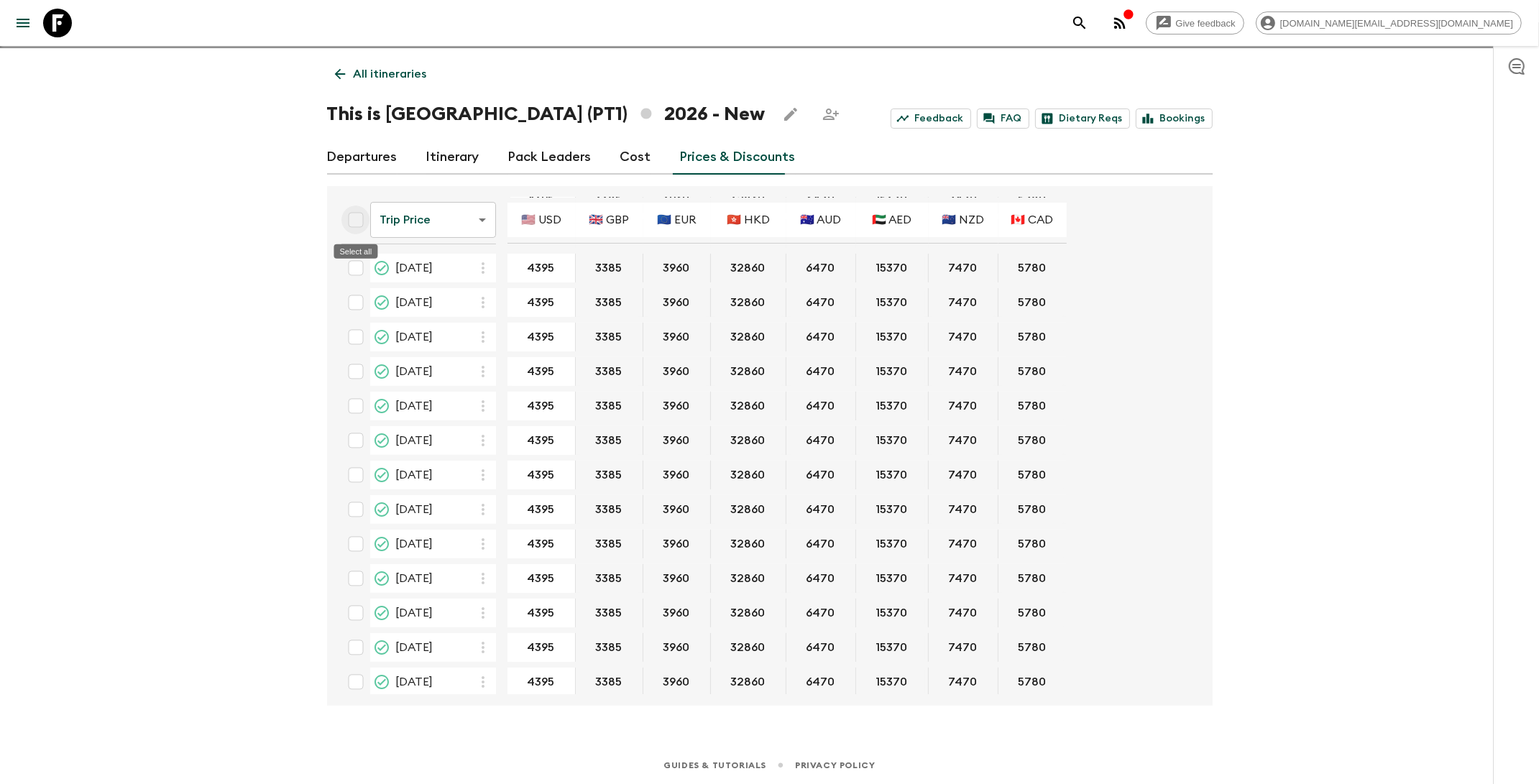
click at [352, 224] on input "Select all" at bounding box center [356, 220] width 29 height 29
checkbox input "true"
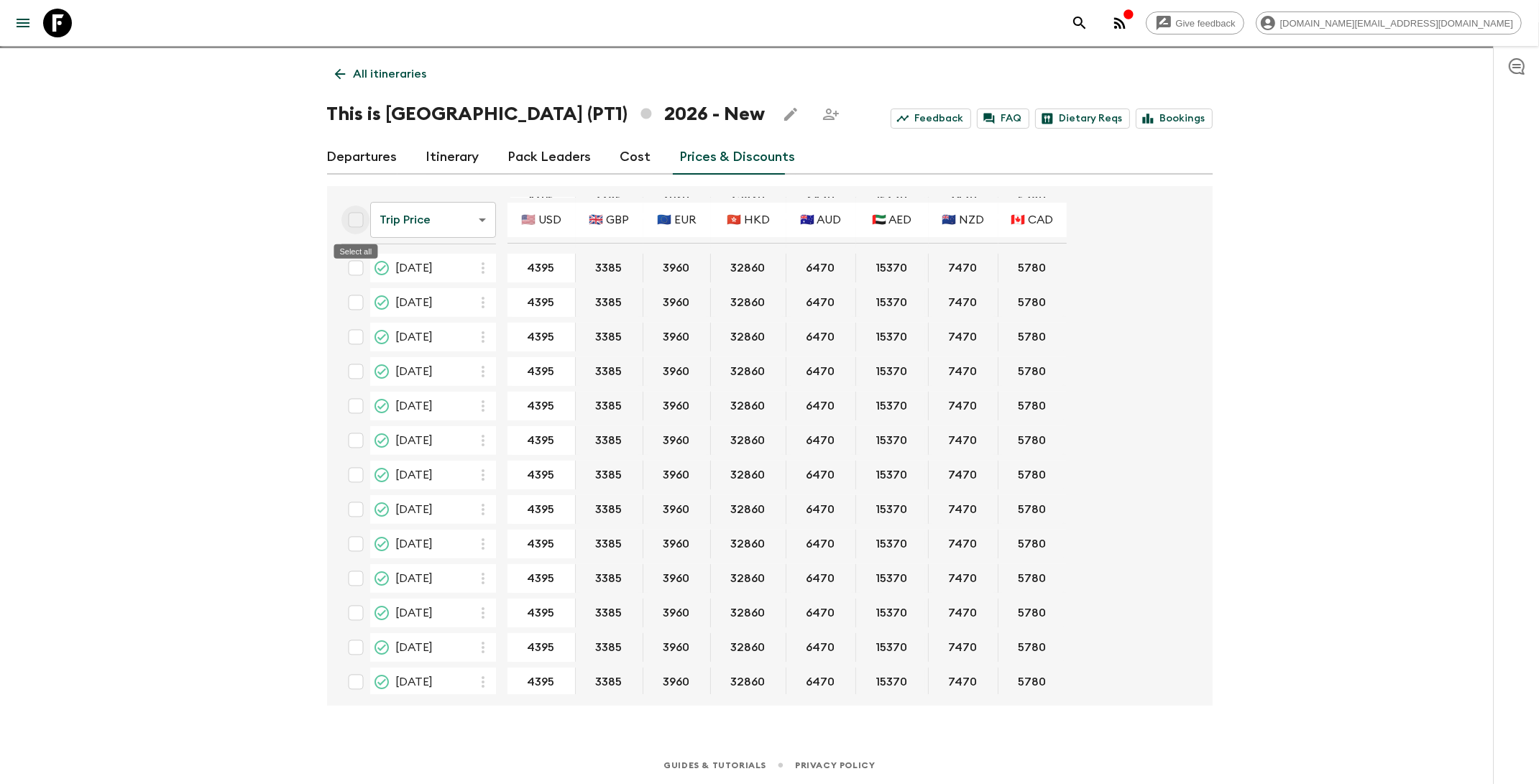
checkbox input "true"
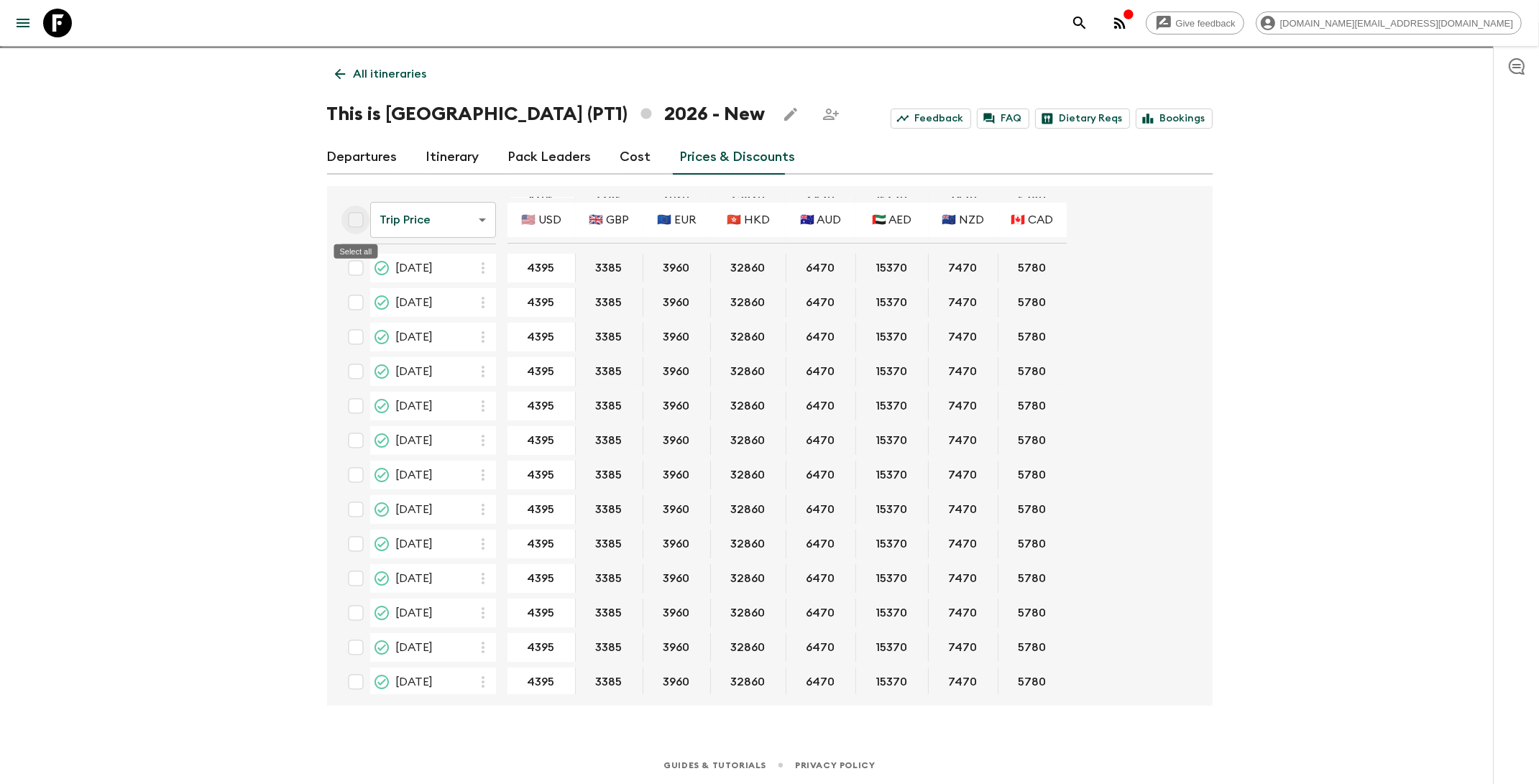
checkbox input "true"
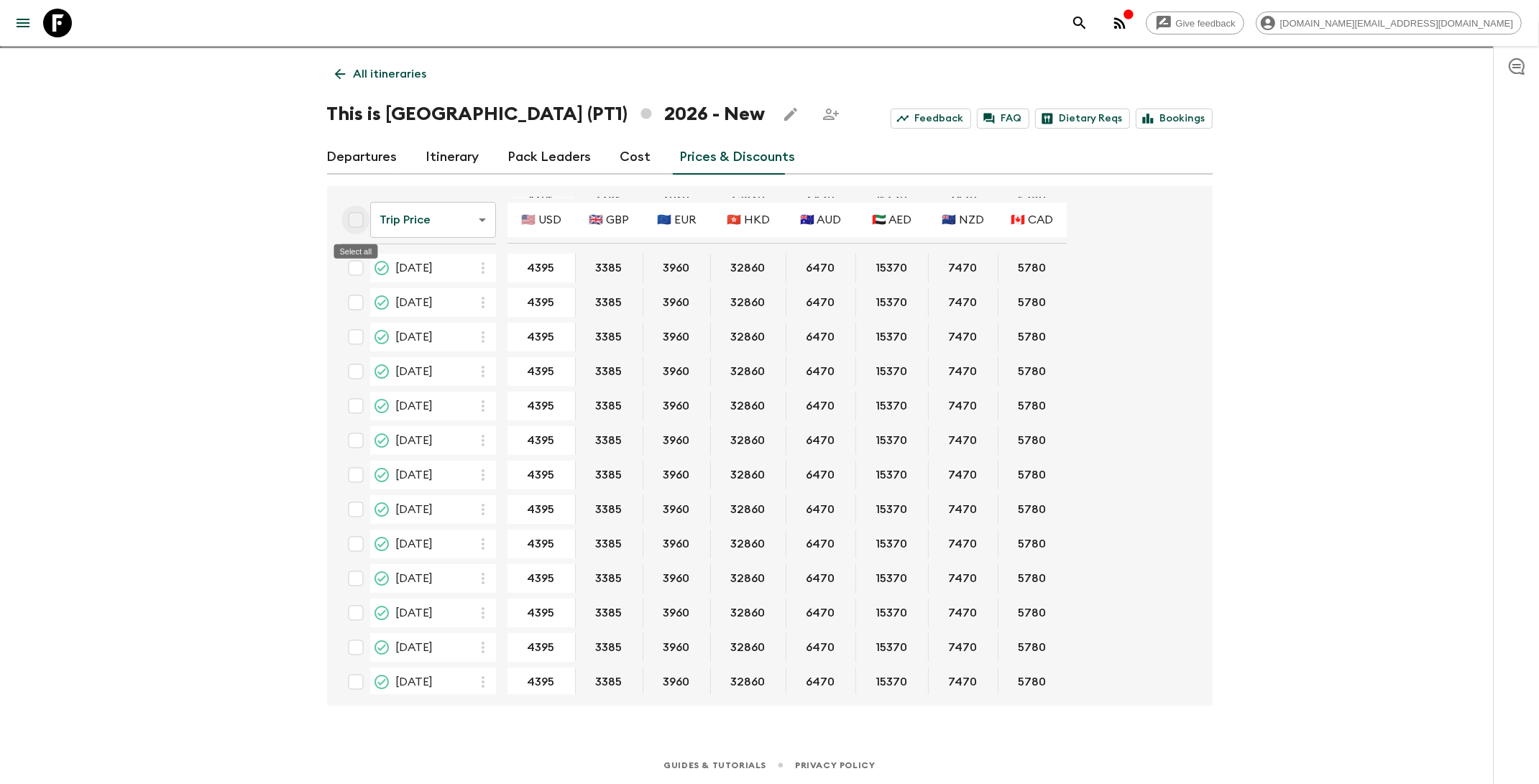
checkbox input "true"
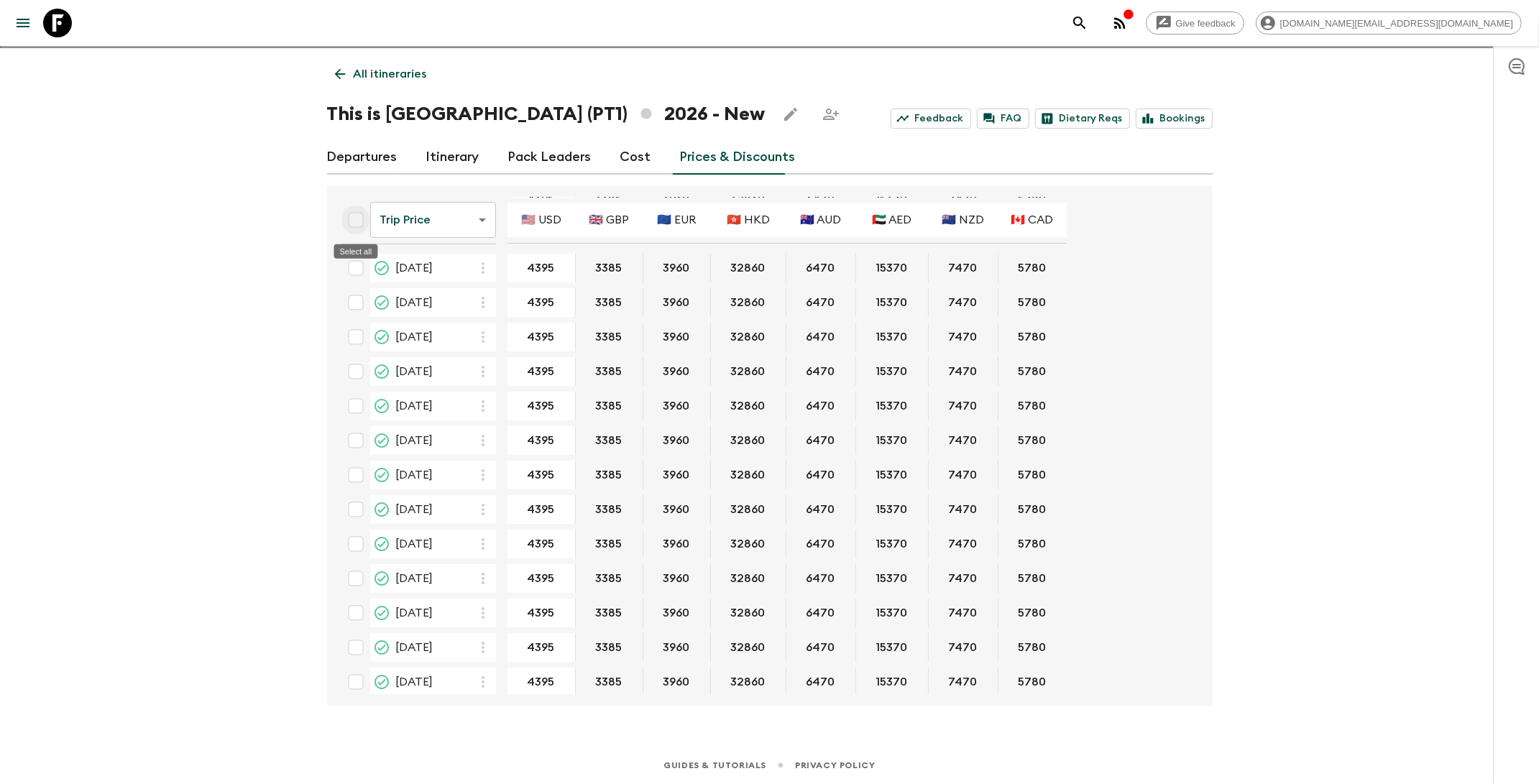
checkbox input "true"
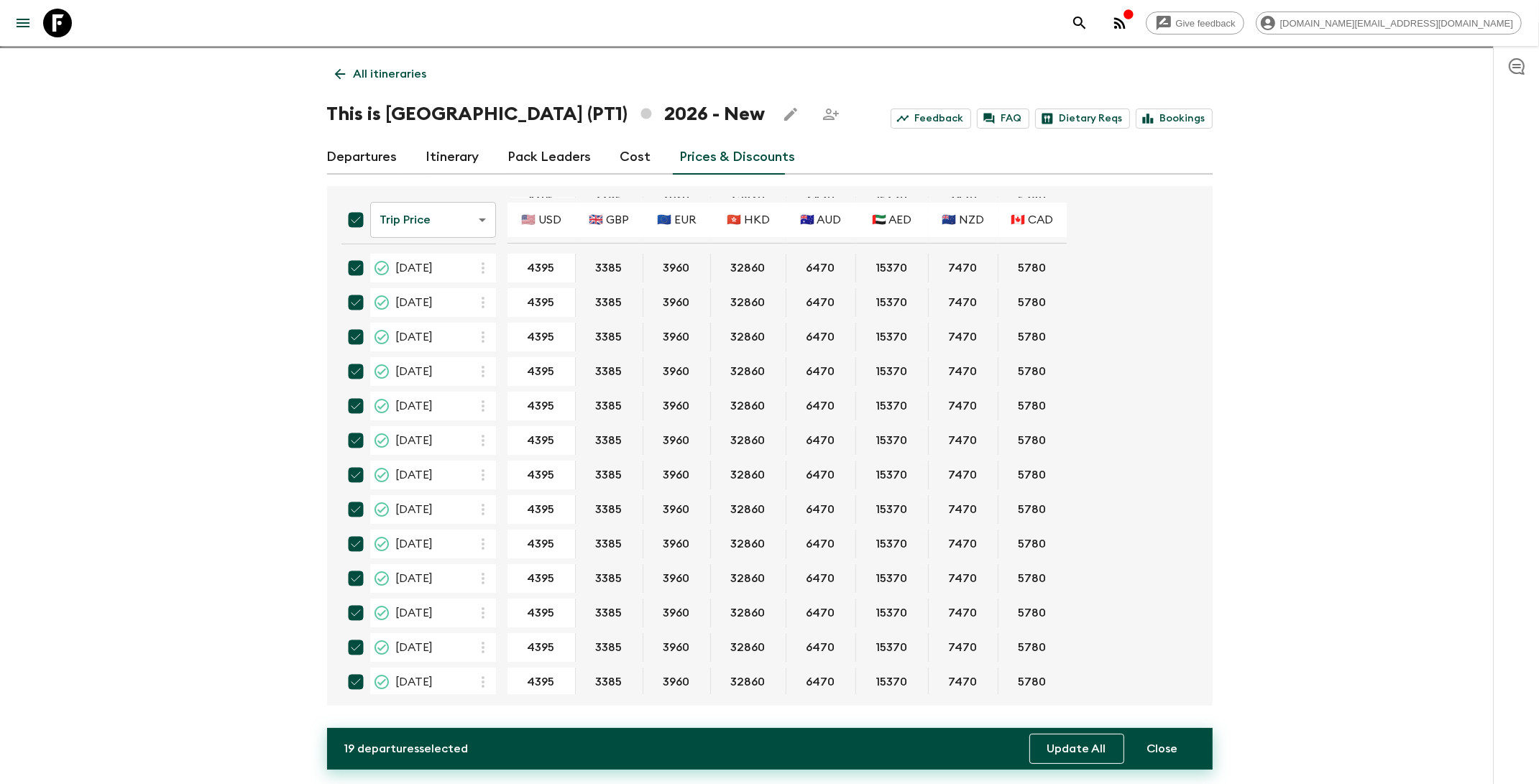
click at [1066, 753] on button "Update All" at bounding box center [1076, 749] width 94 height 30
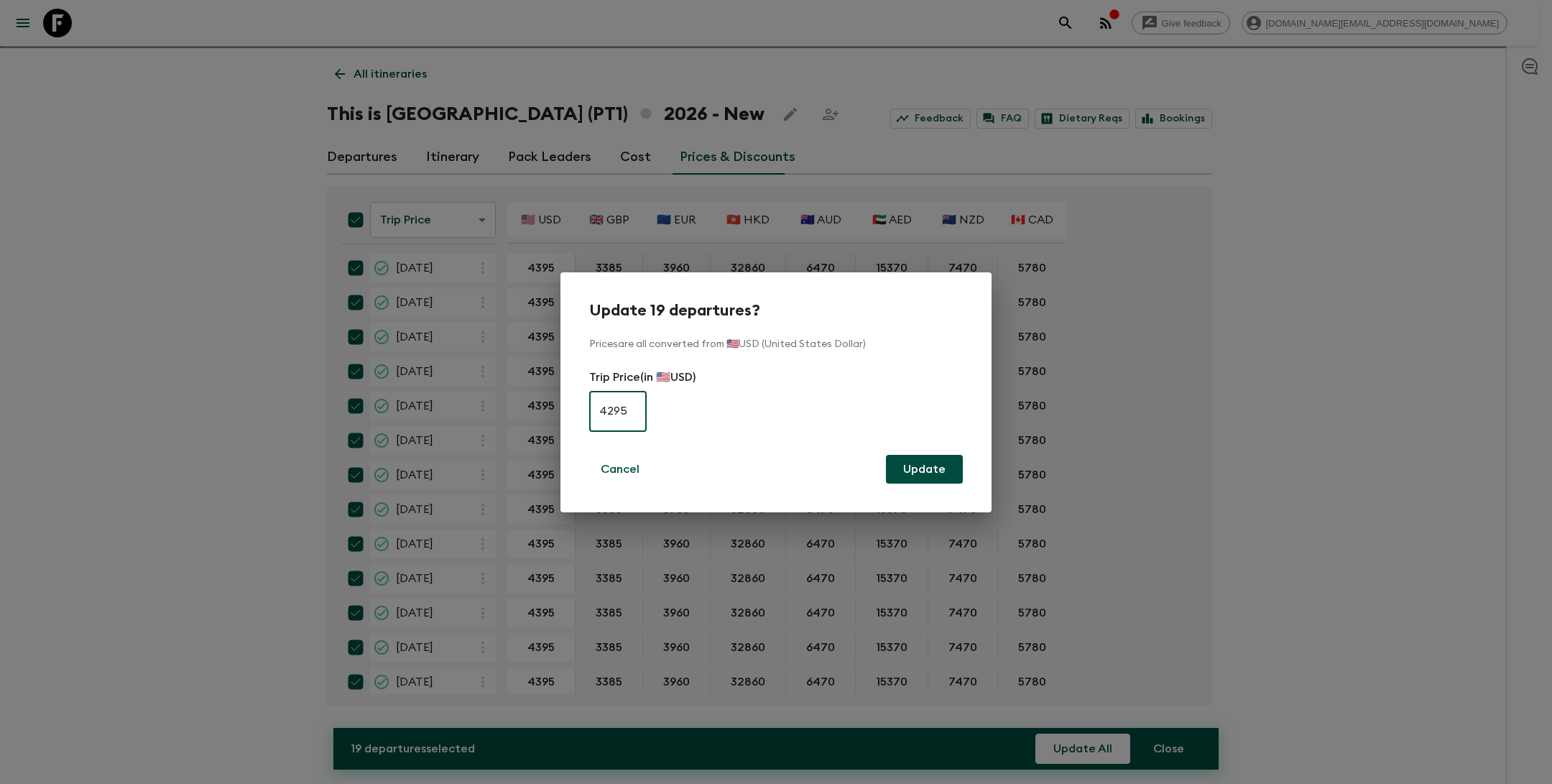
type input "4295"
click at [912, 463] on button "Update" at bounding box center [924, 469] width 77 height 29
checkbox input "false"
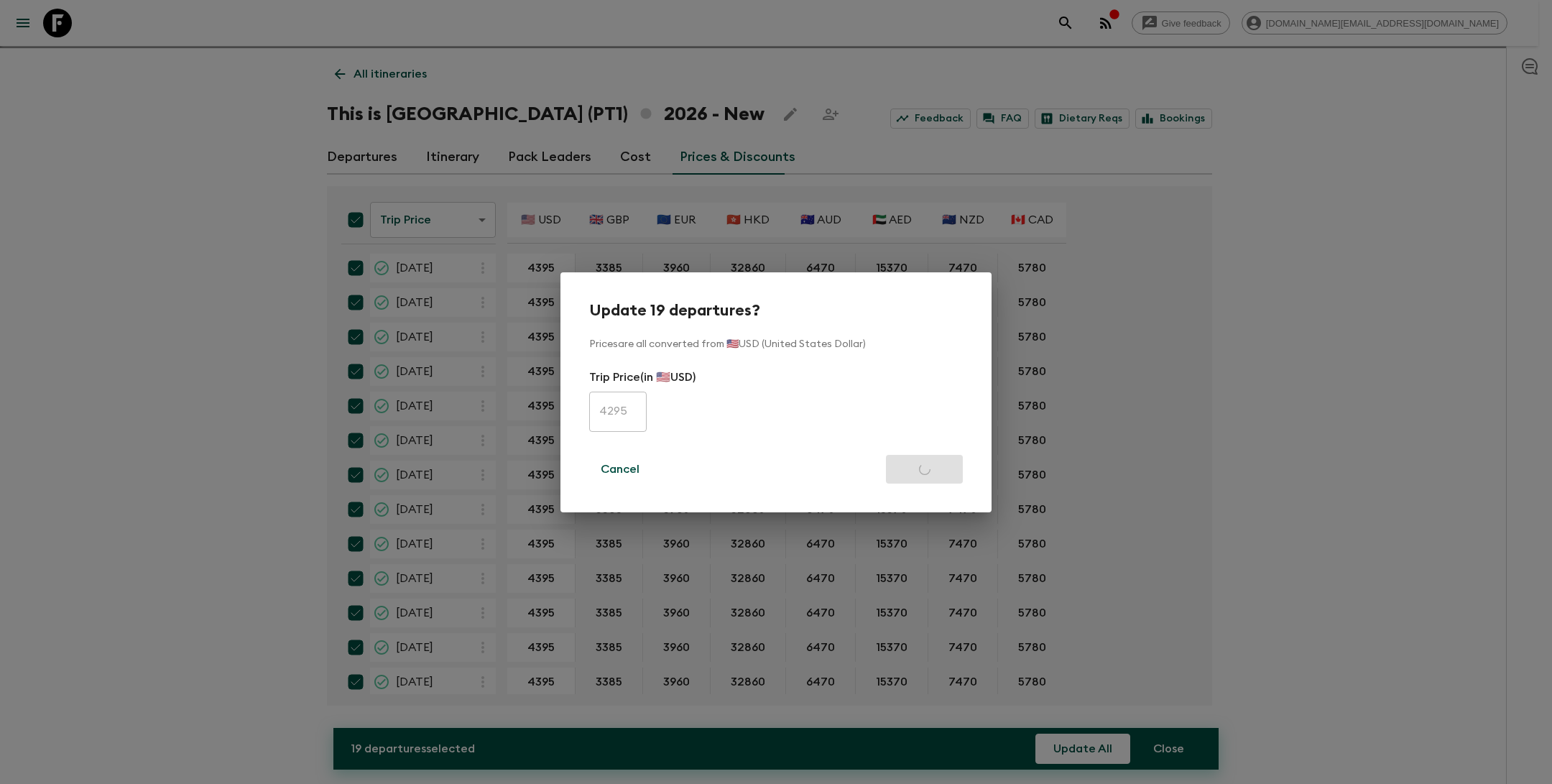
checkbox input "false"
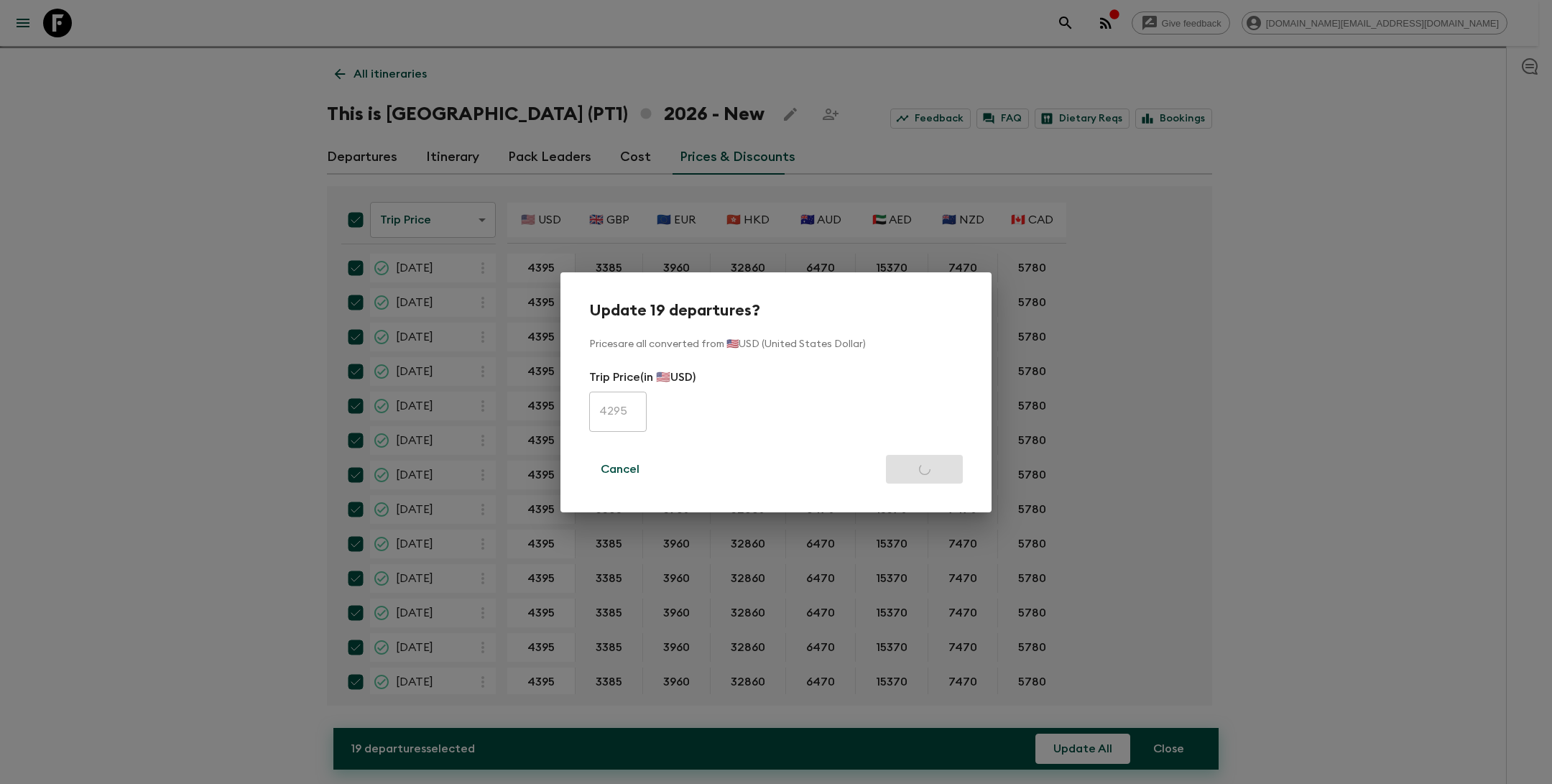
checkbox input "false"
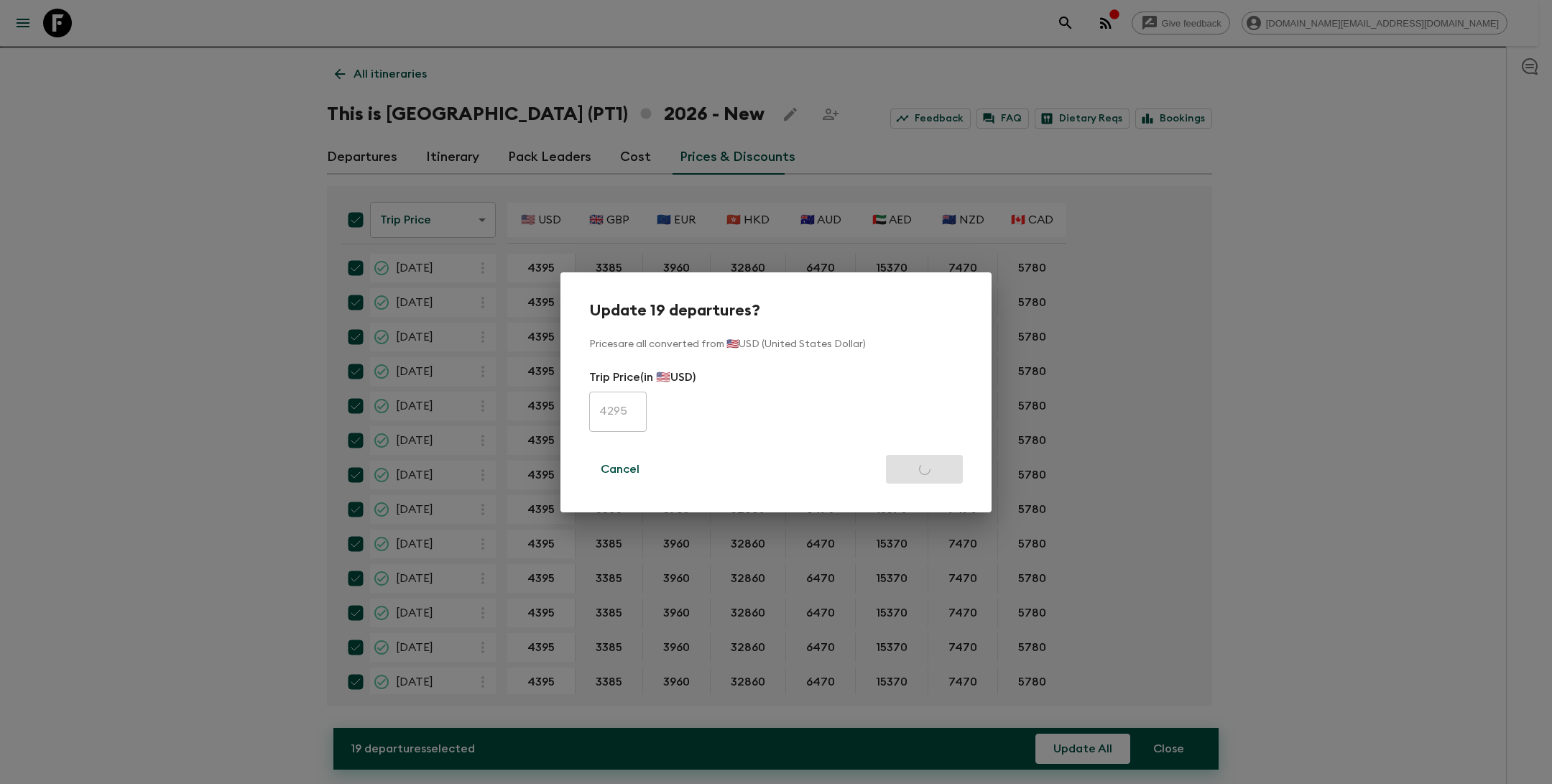
checkbox input "false"
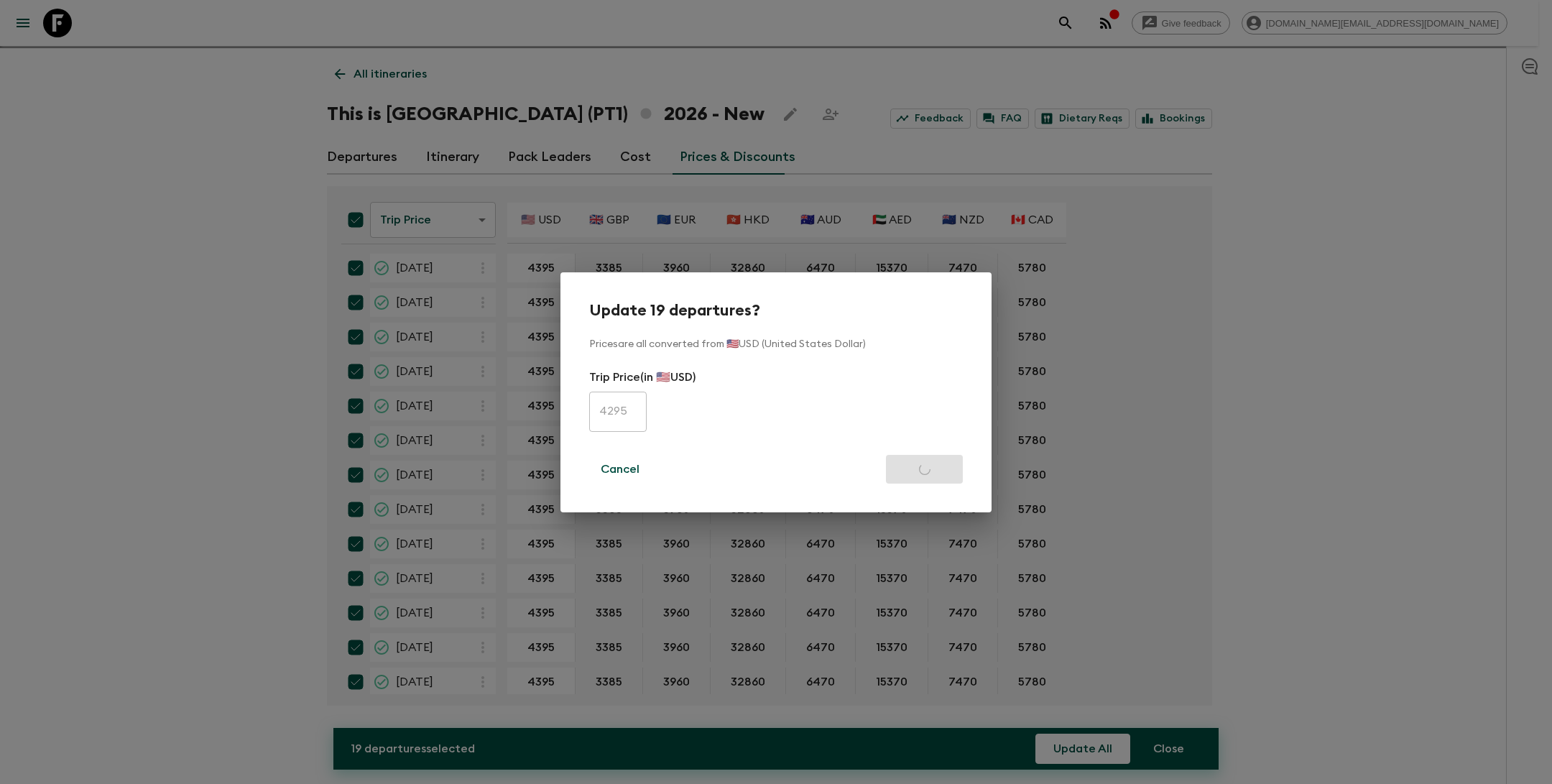
checkbox input "false"
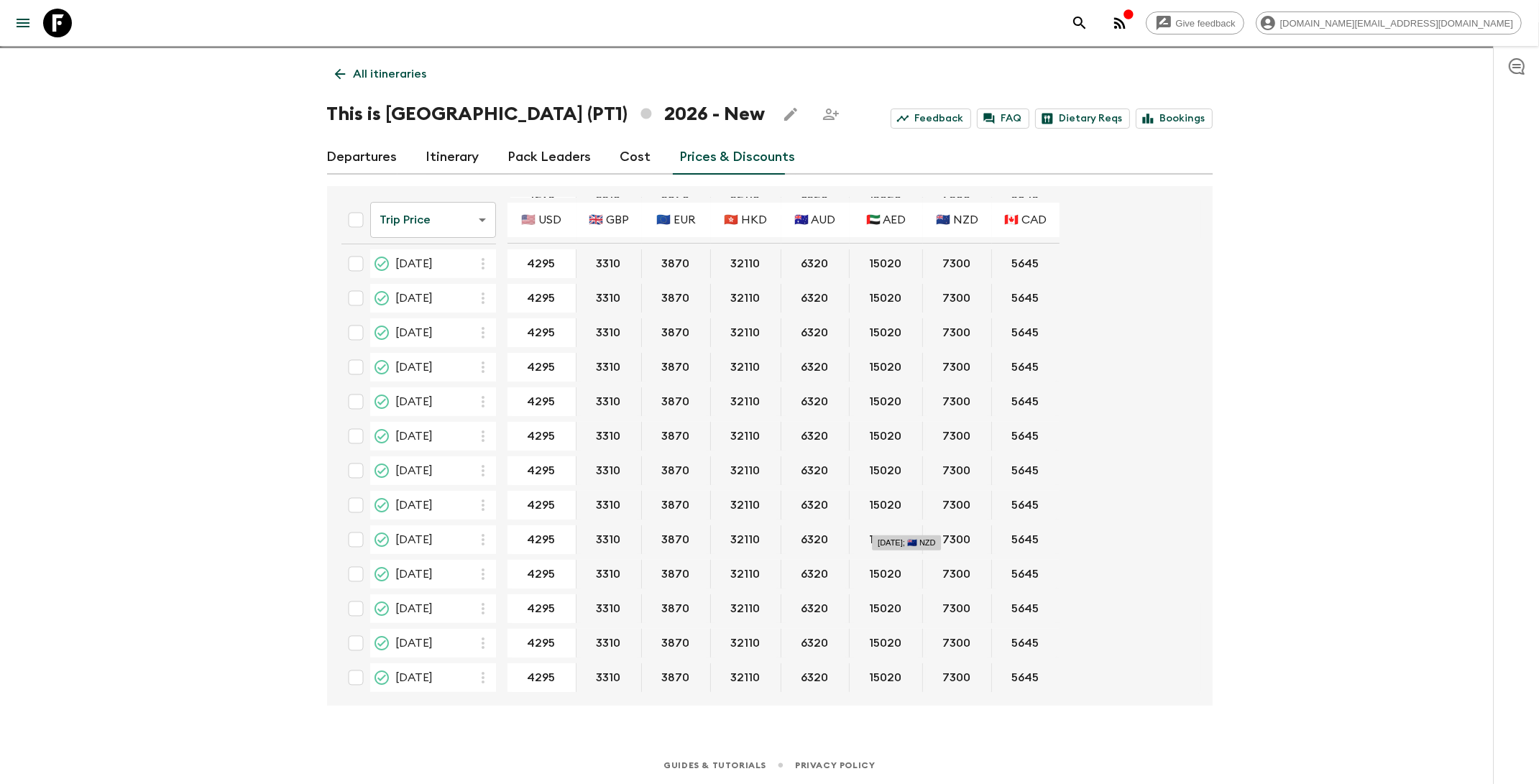
scroll to position [0, 0]
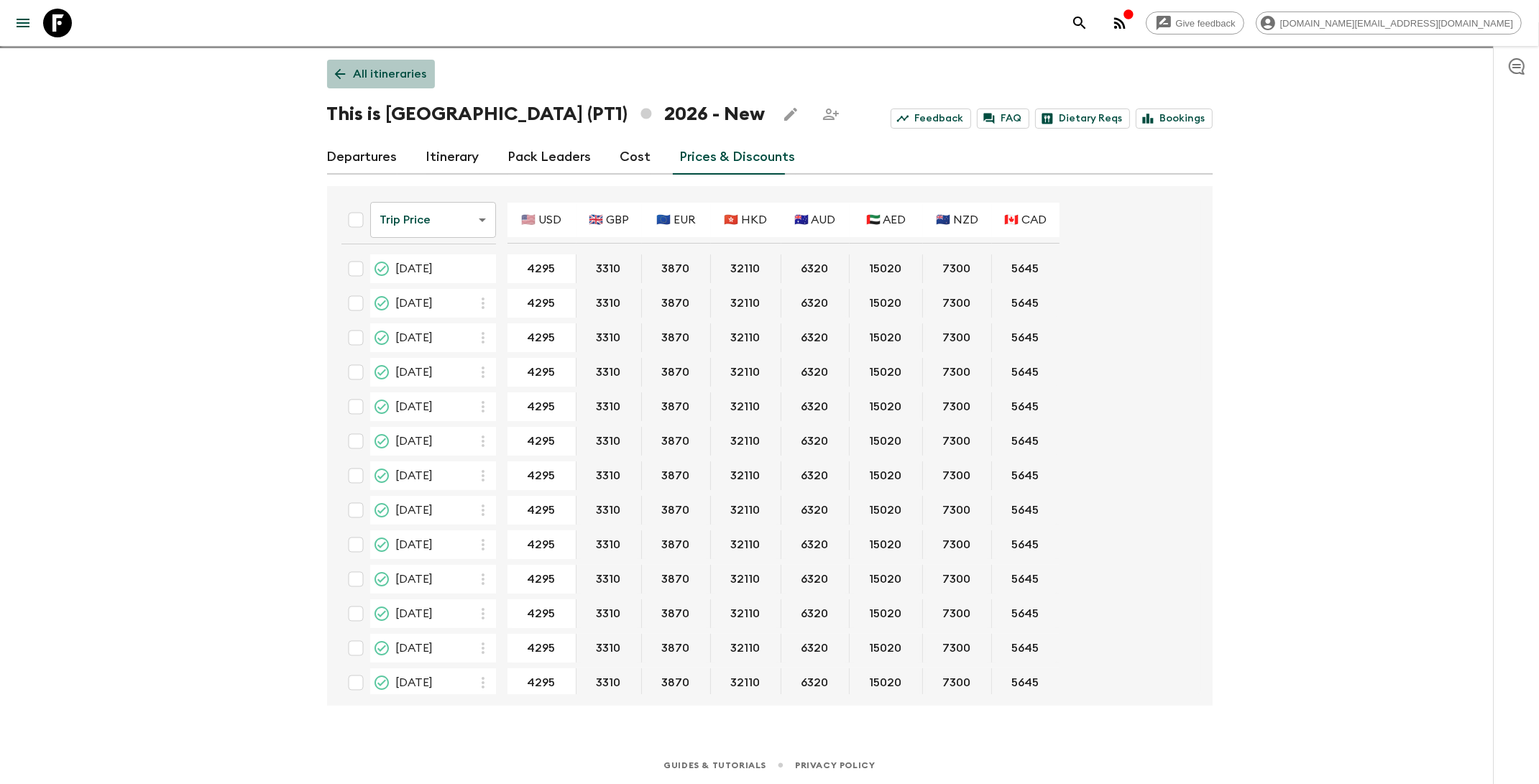
click at [394, 75] on p "All itineraries" at bounding box center [390, 74] width 73 height 17
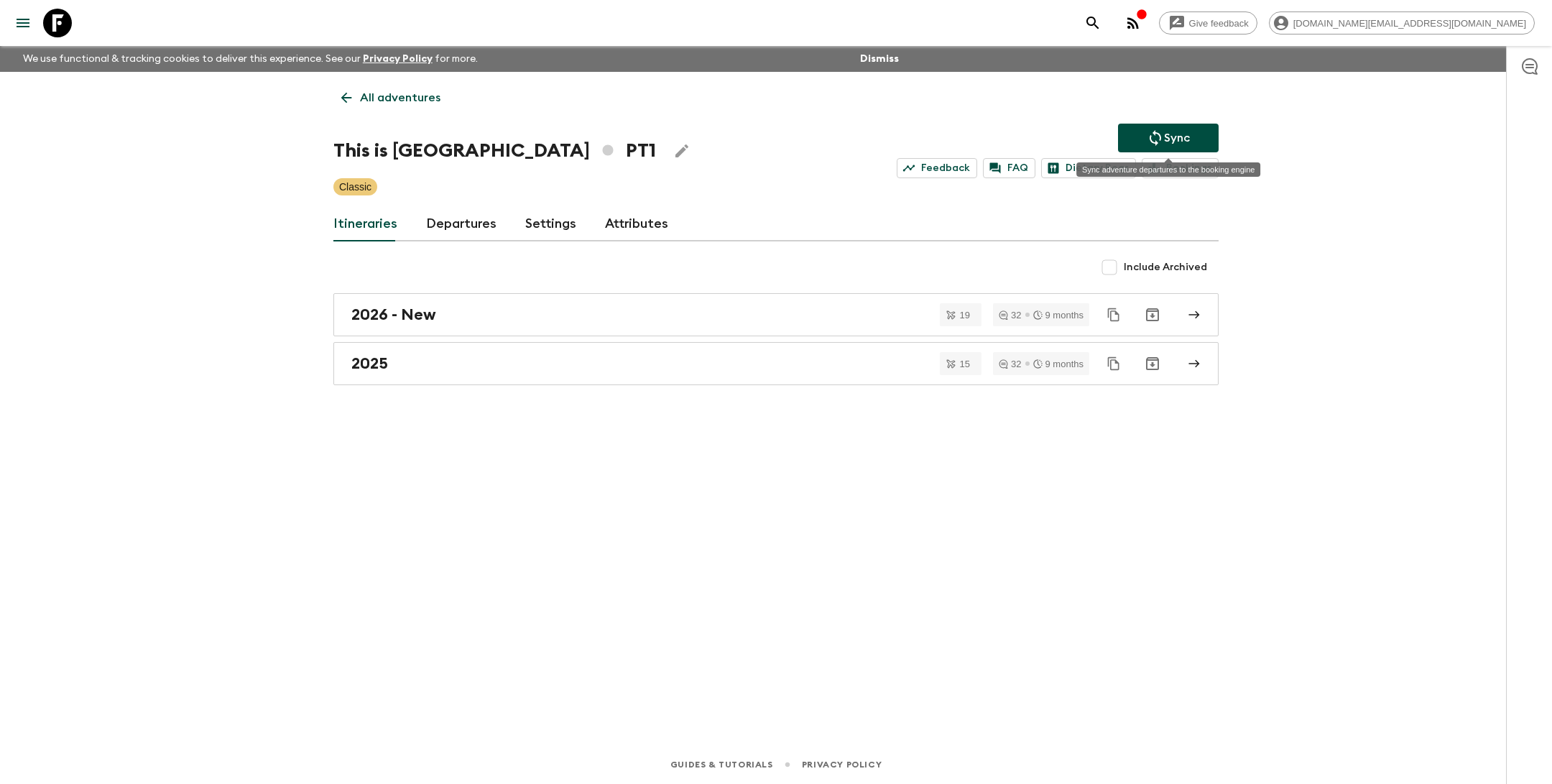
click at [1201, 137] on button "Sync" at bounding box center [1168, 138] width 100 height 29
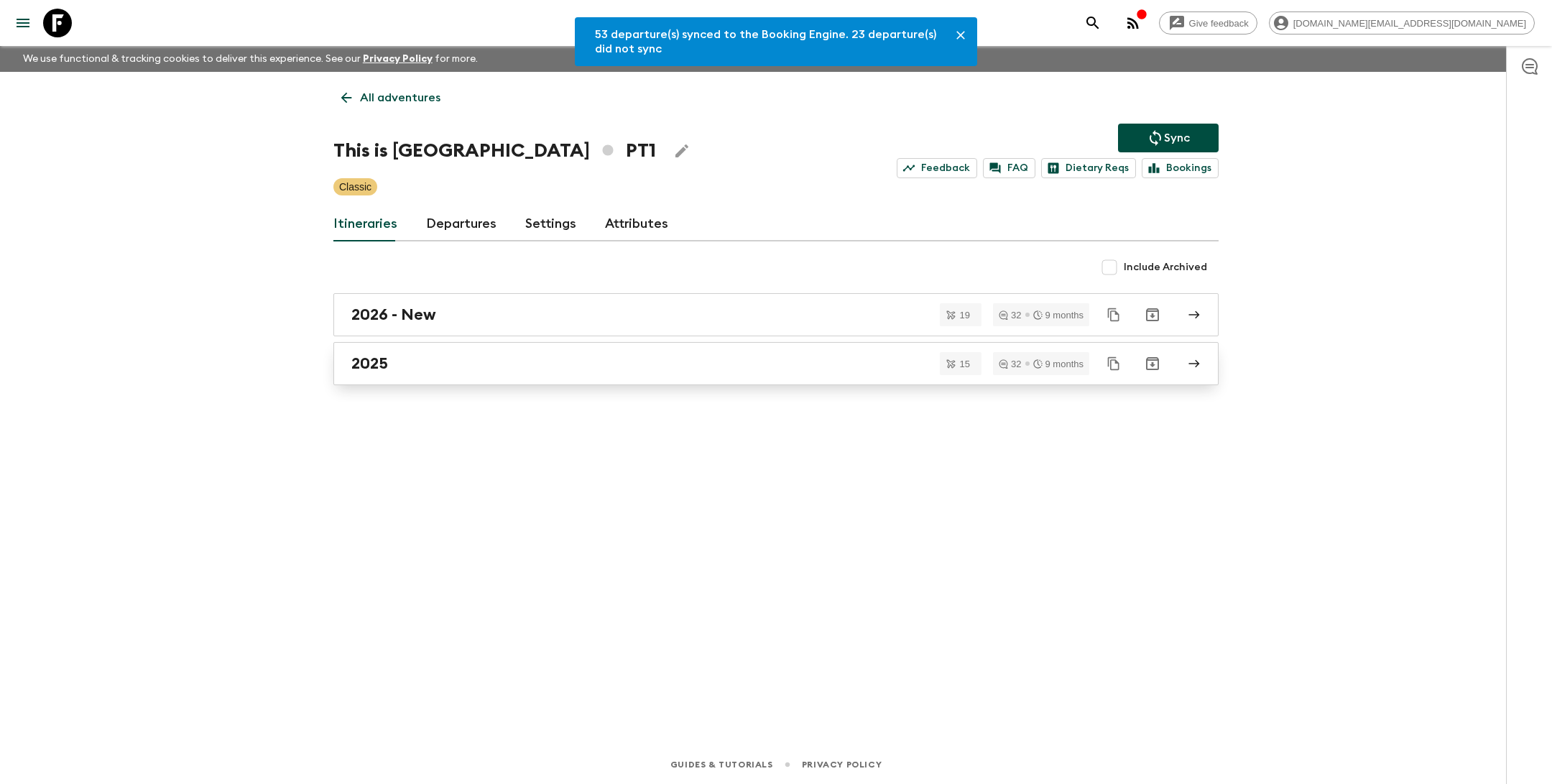
click at [533, 357] on div "2025" at bounding box center [762, 363] width 822 height 19
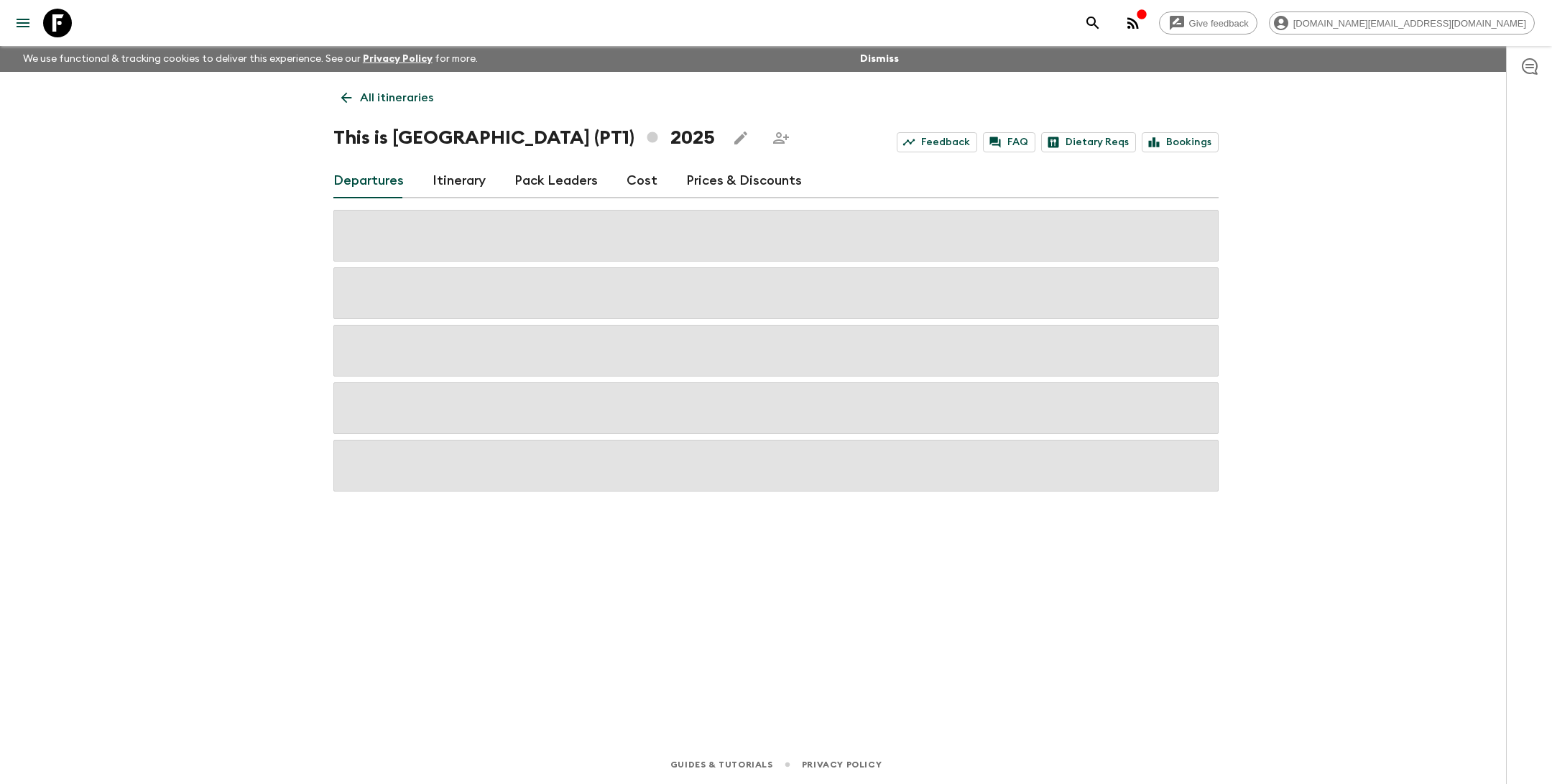
click at [714, 185] on link "Prices & Discounts" at bounding box center [744, 180] width 115 height 35
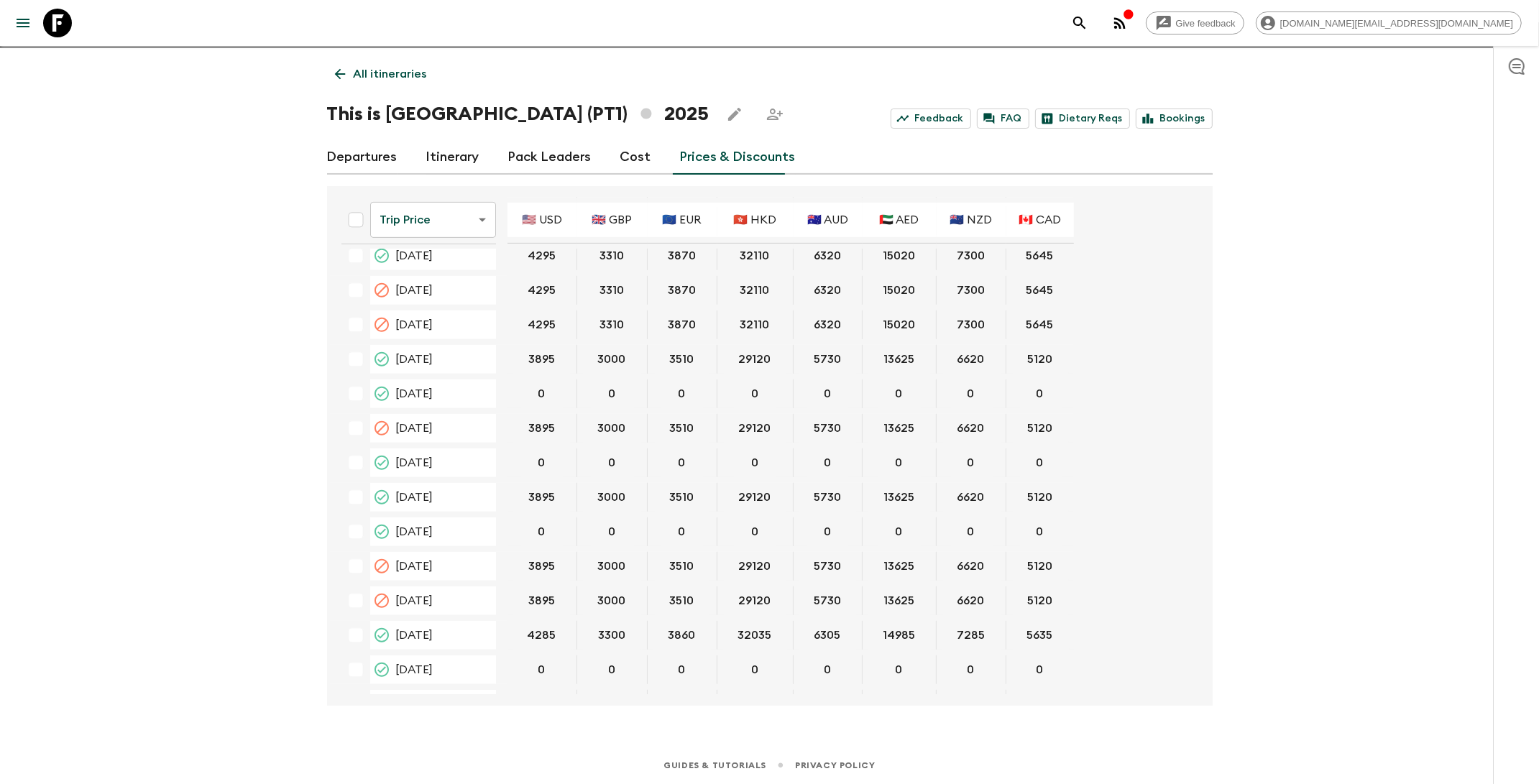
scroll to position [796, 0]
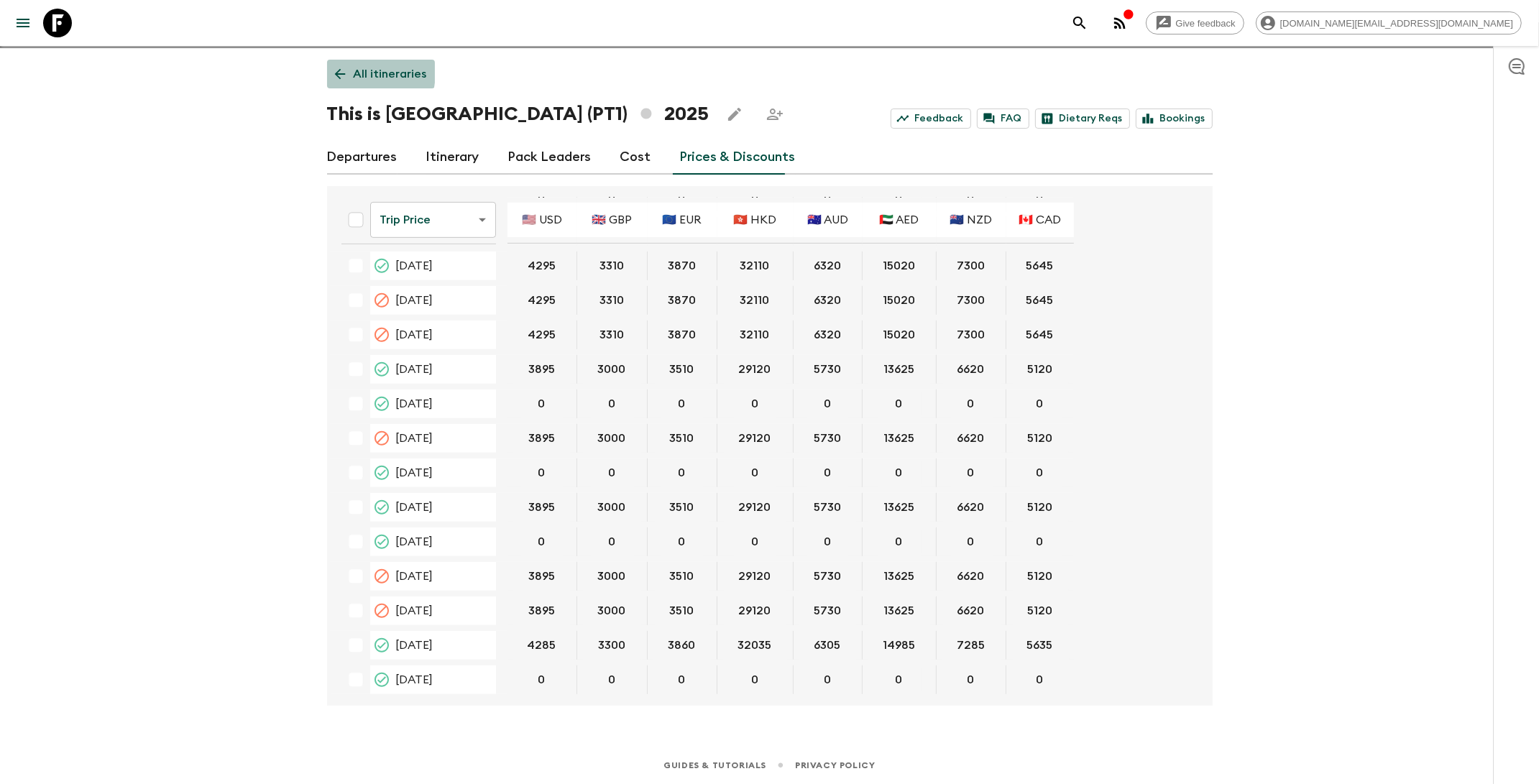
click at [347, 71] on icon at bounding box center [340, 73] width 16 height 16
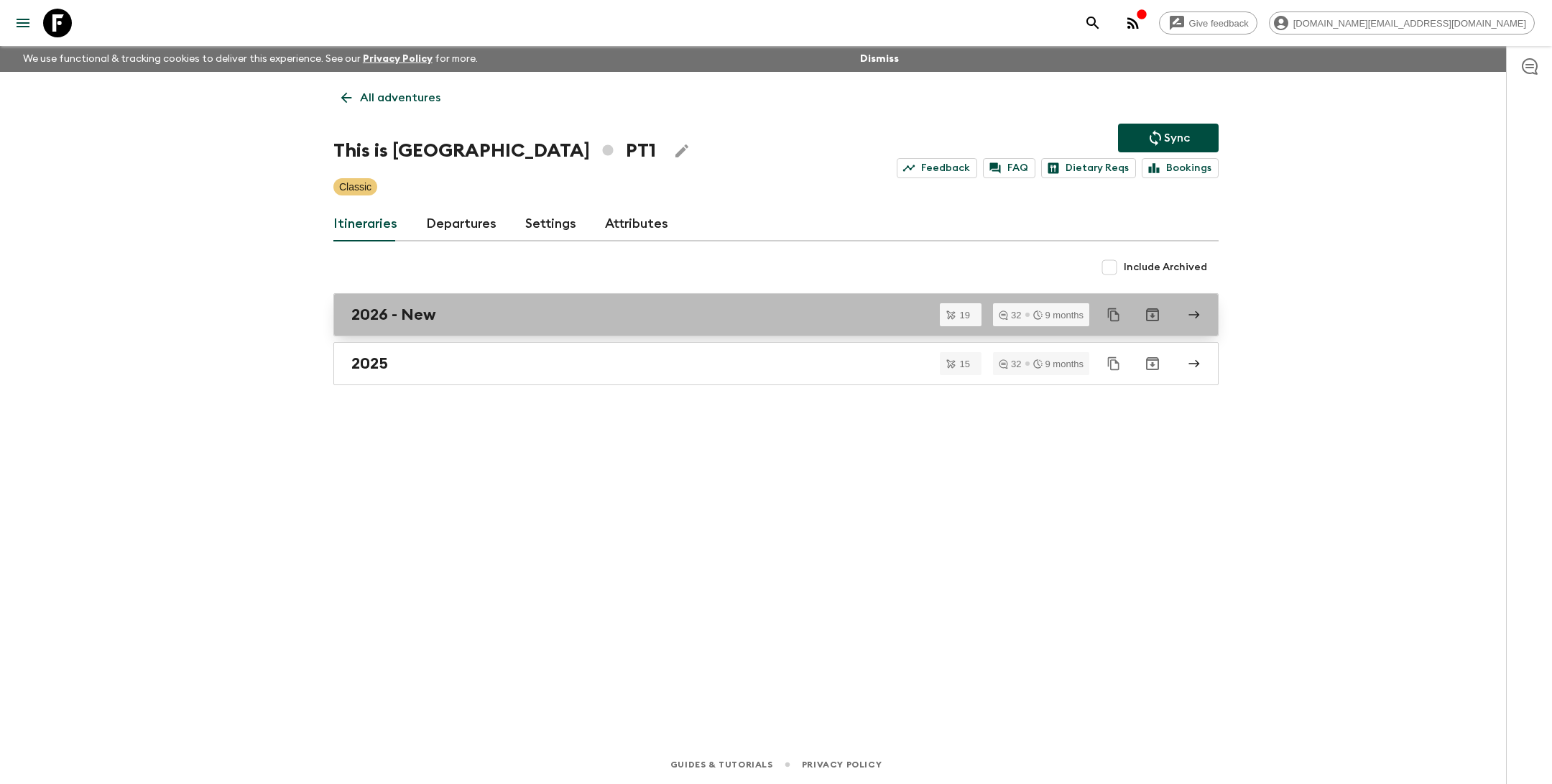
click at [455, 328] on link "2026 - New" at bounding box center [776, 314] width 885 height 43
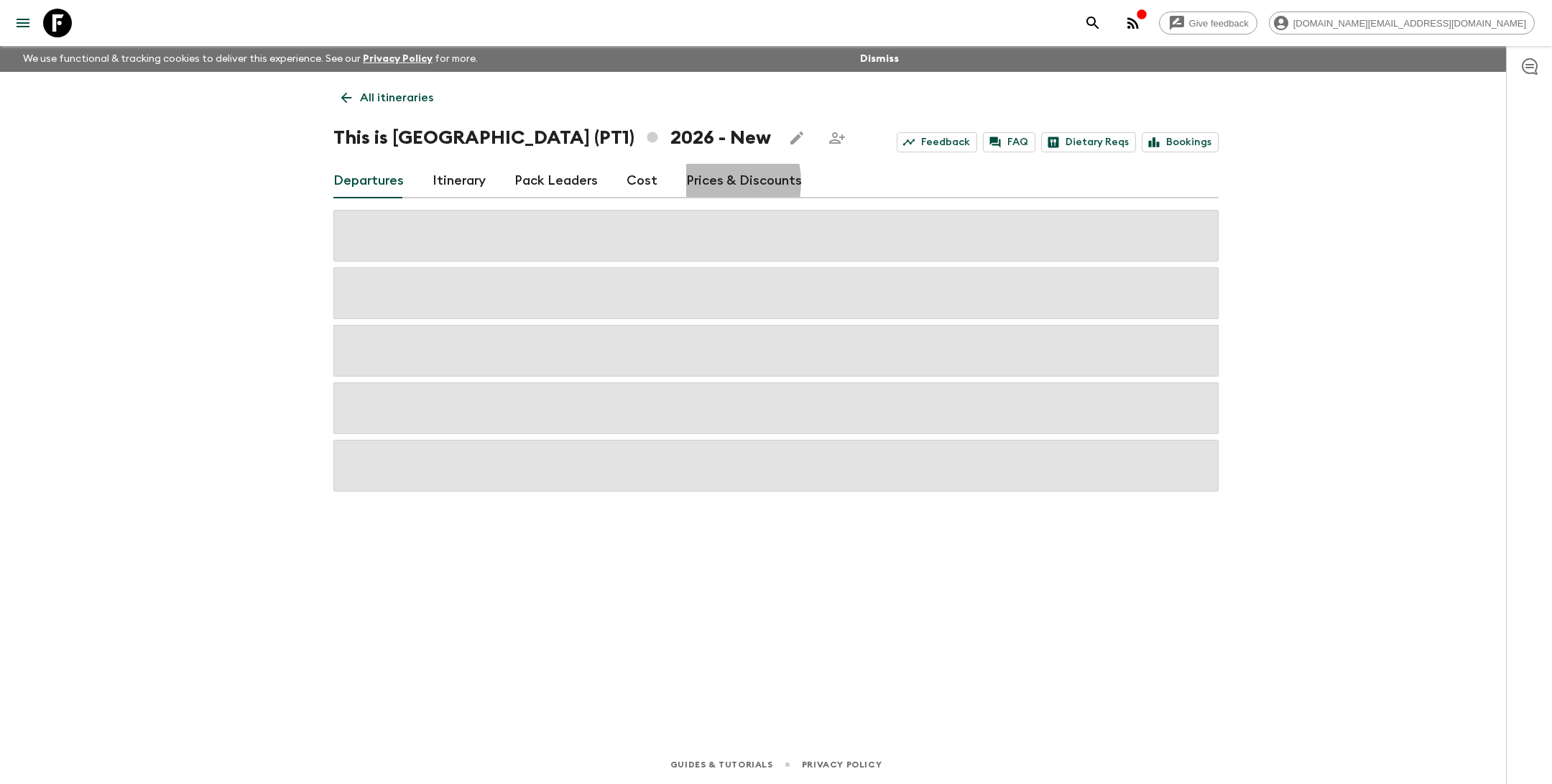
click at [706, 182] on link "Prices & Discounts" at bounding box center [744, 180] width 115 height 35
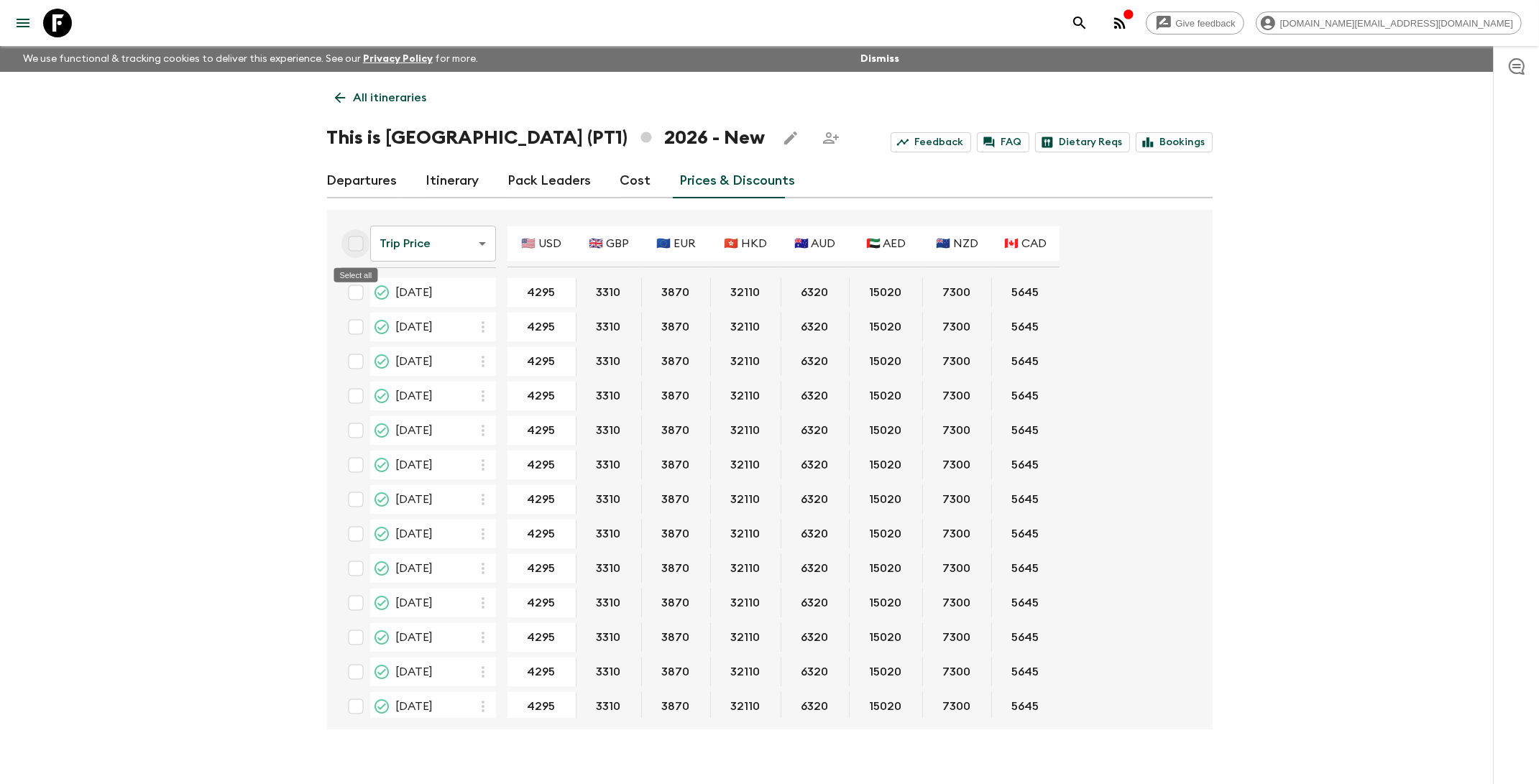
click at [354, 242] on input "Select all" at bounding box center [356, 244] width 29 height 29
checkbox input "true"
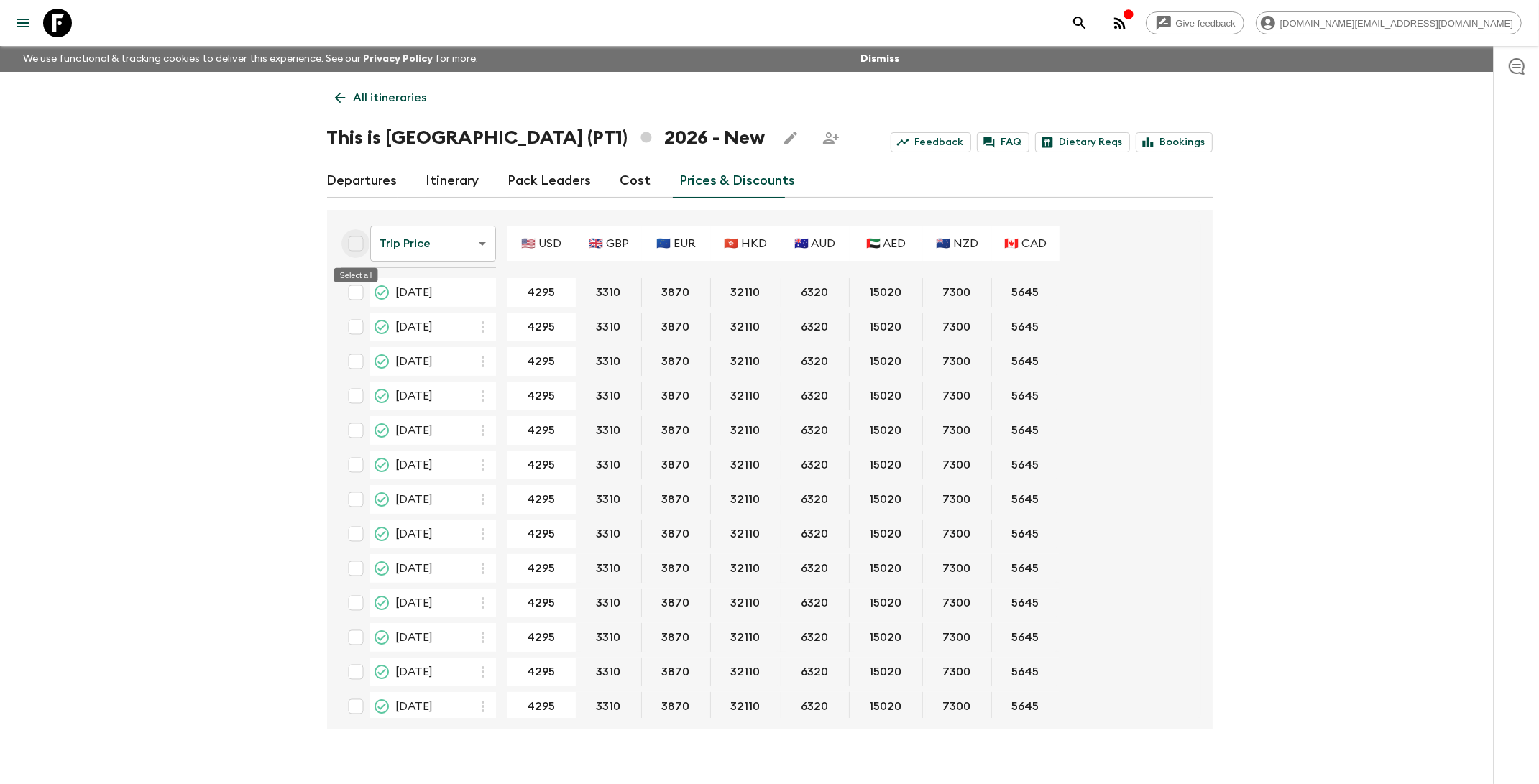
checkbox input "true"
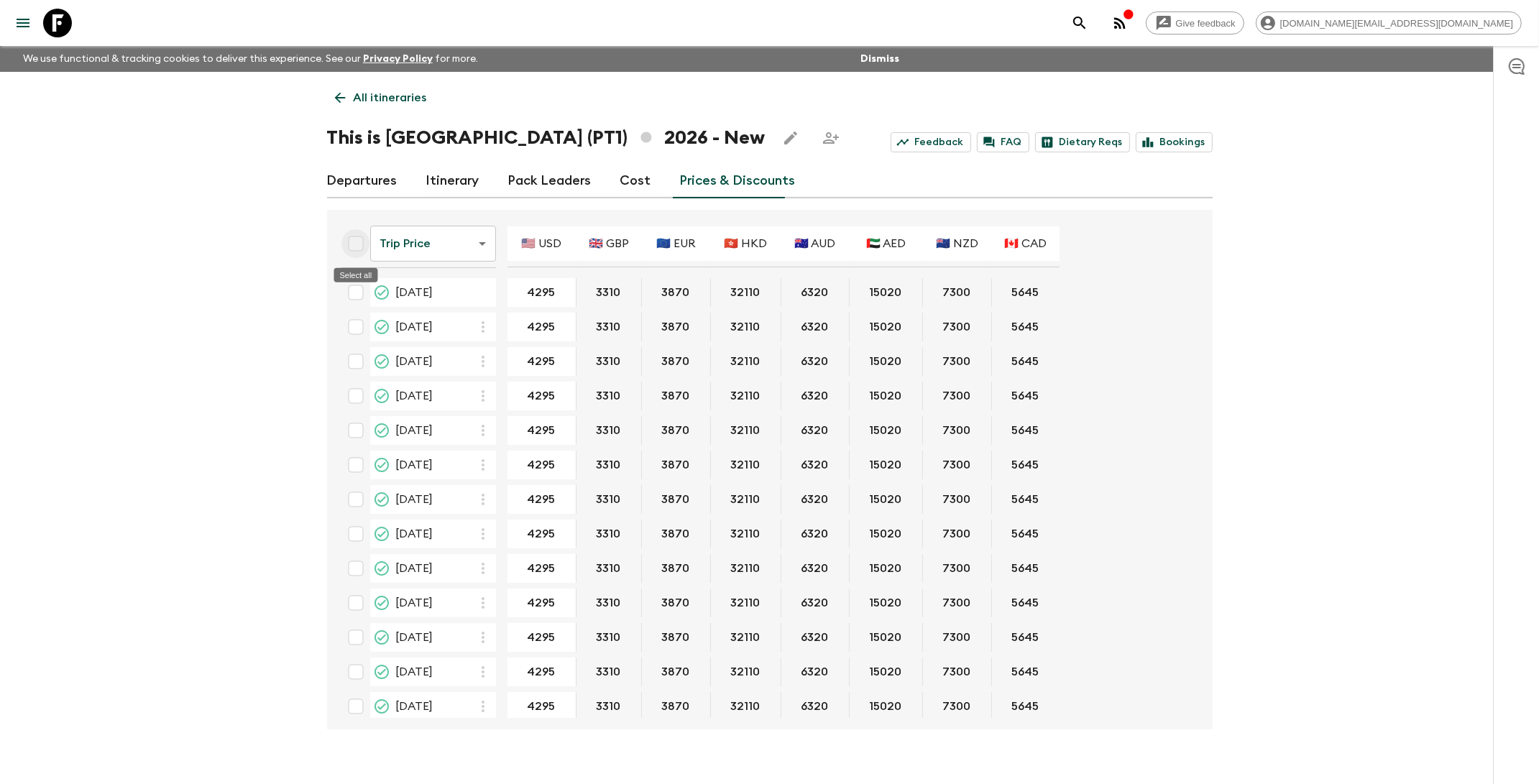
checkbox input "true"
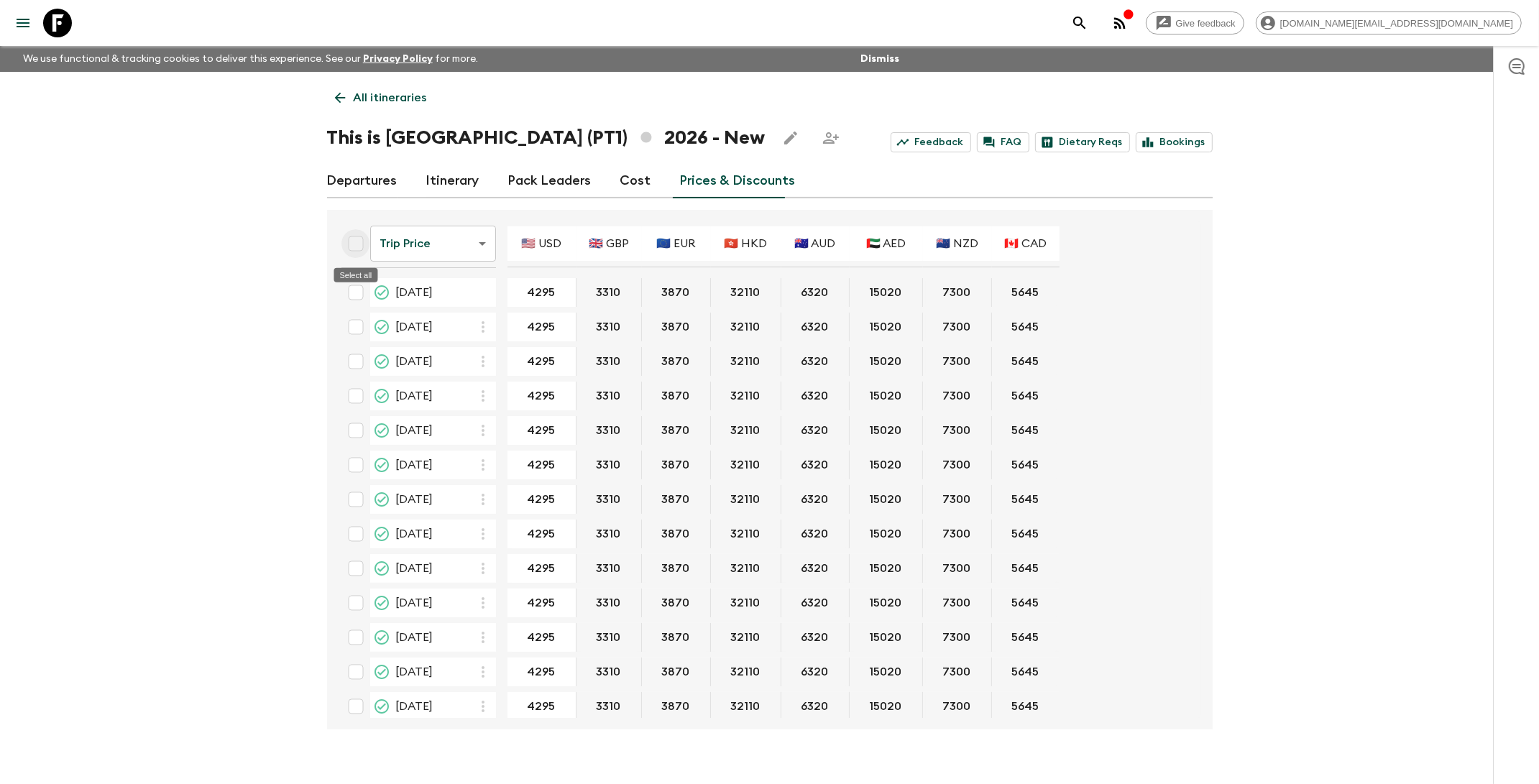
checkbox input "true"
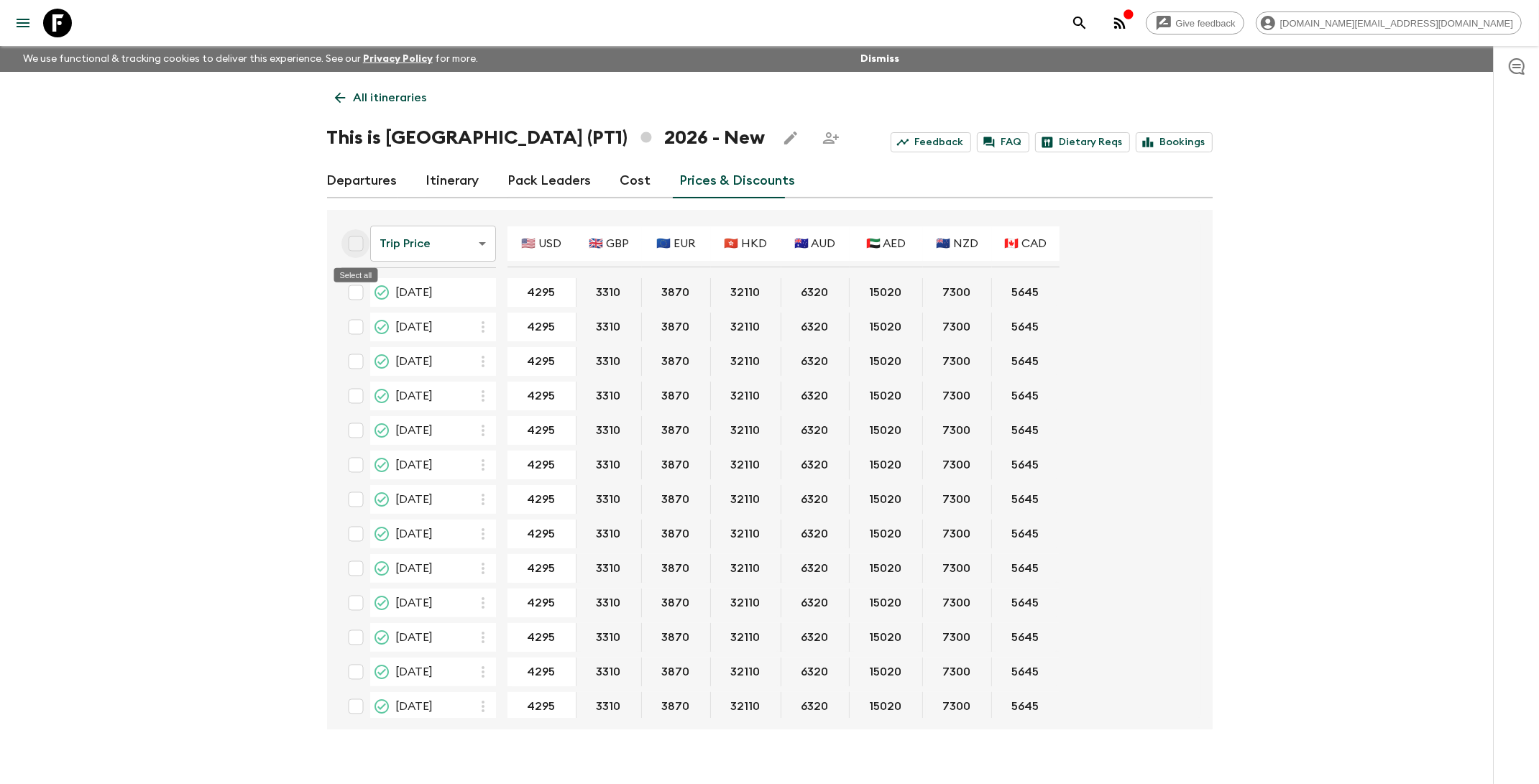
checkbox input "true"
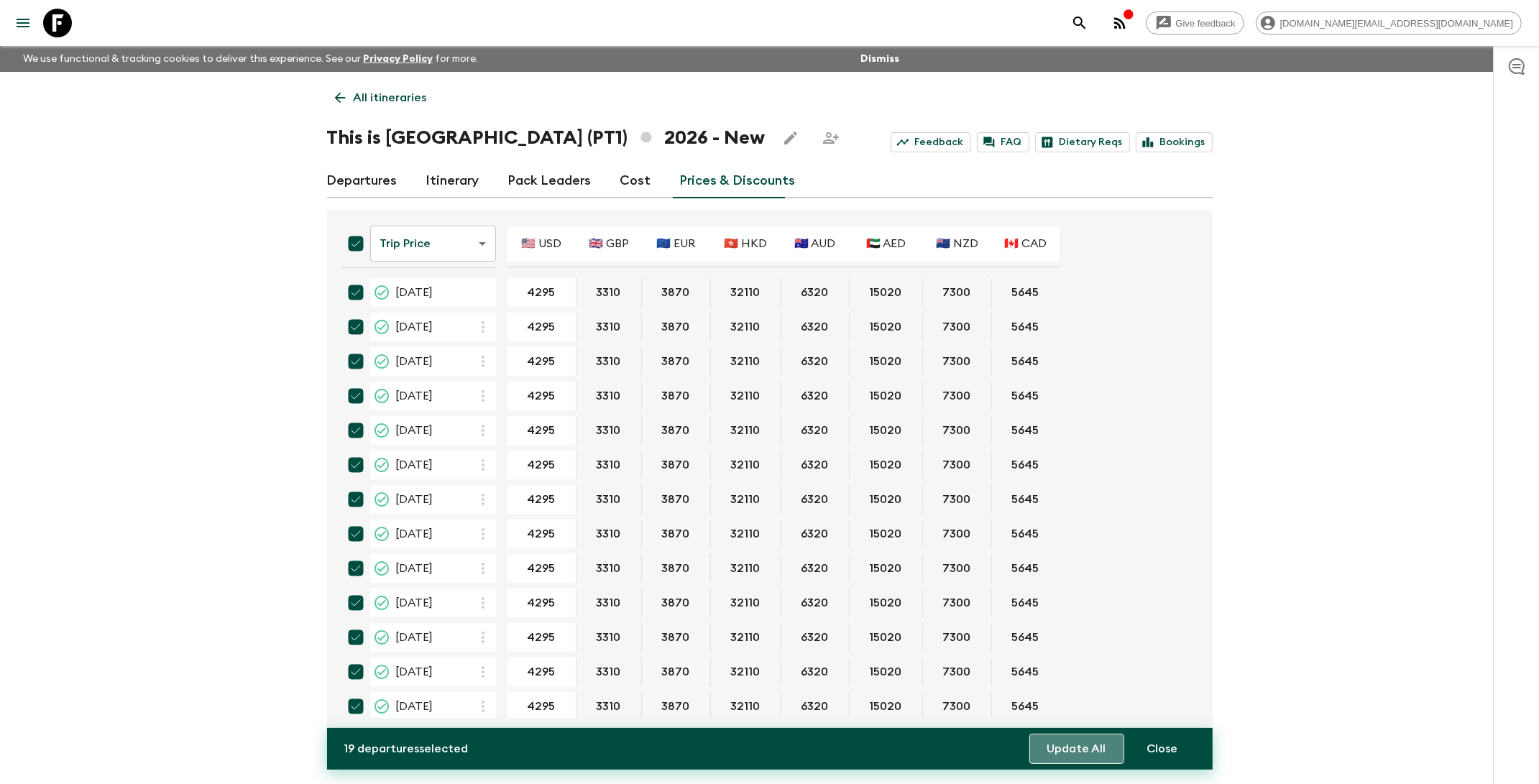
click at [1067, 756] on button "Update All" at bounding box center [1076, 749] width 94 height 30
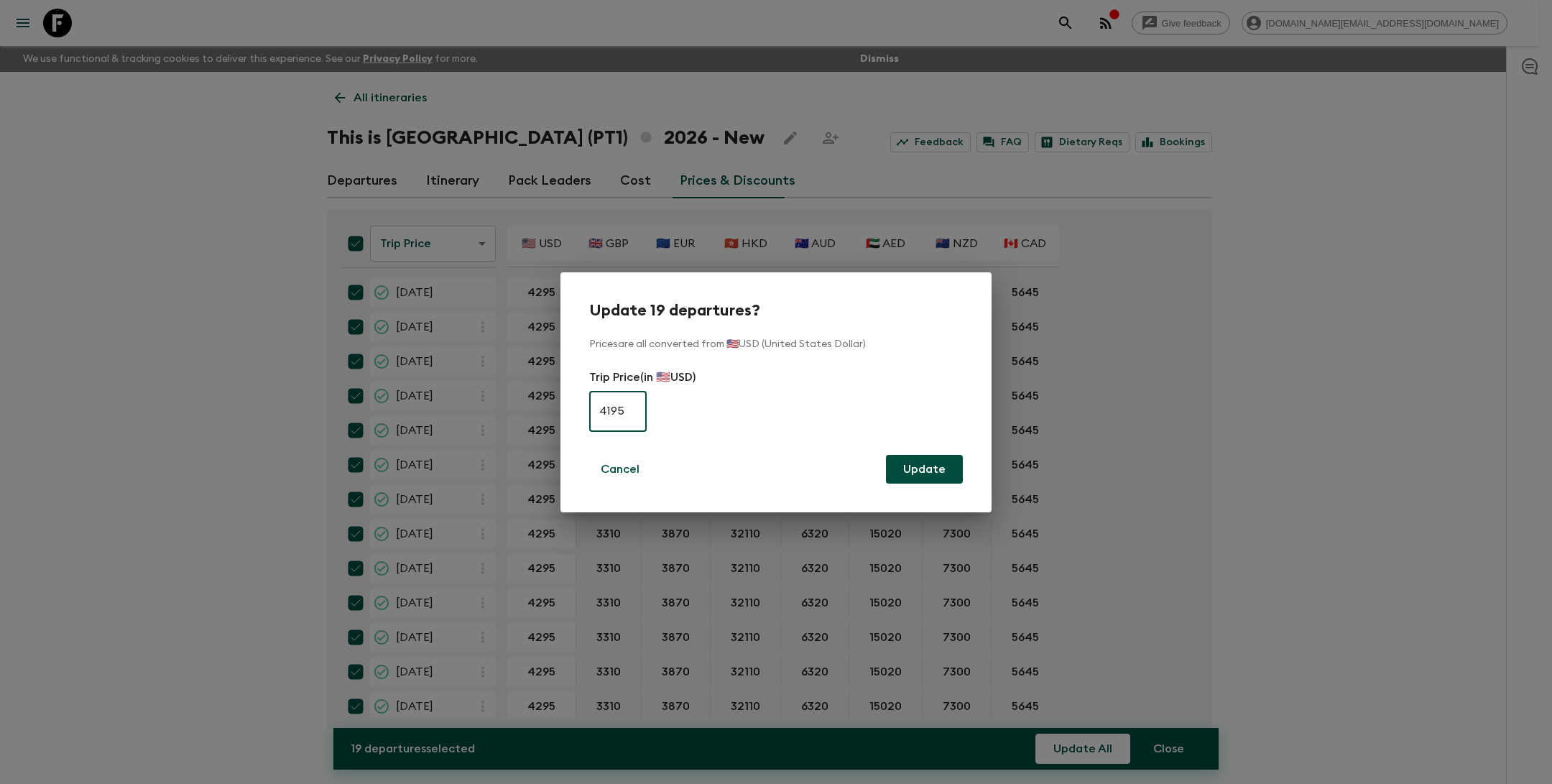
type input "4195"
click at [926, 473] on button "Update" at bounding box center [924, 469] width 77 height 29
checkbox input "false"
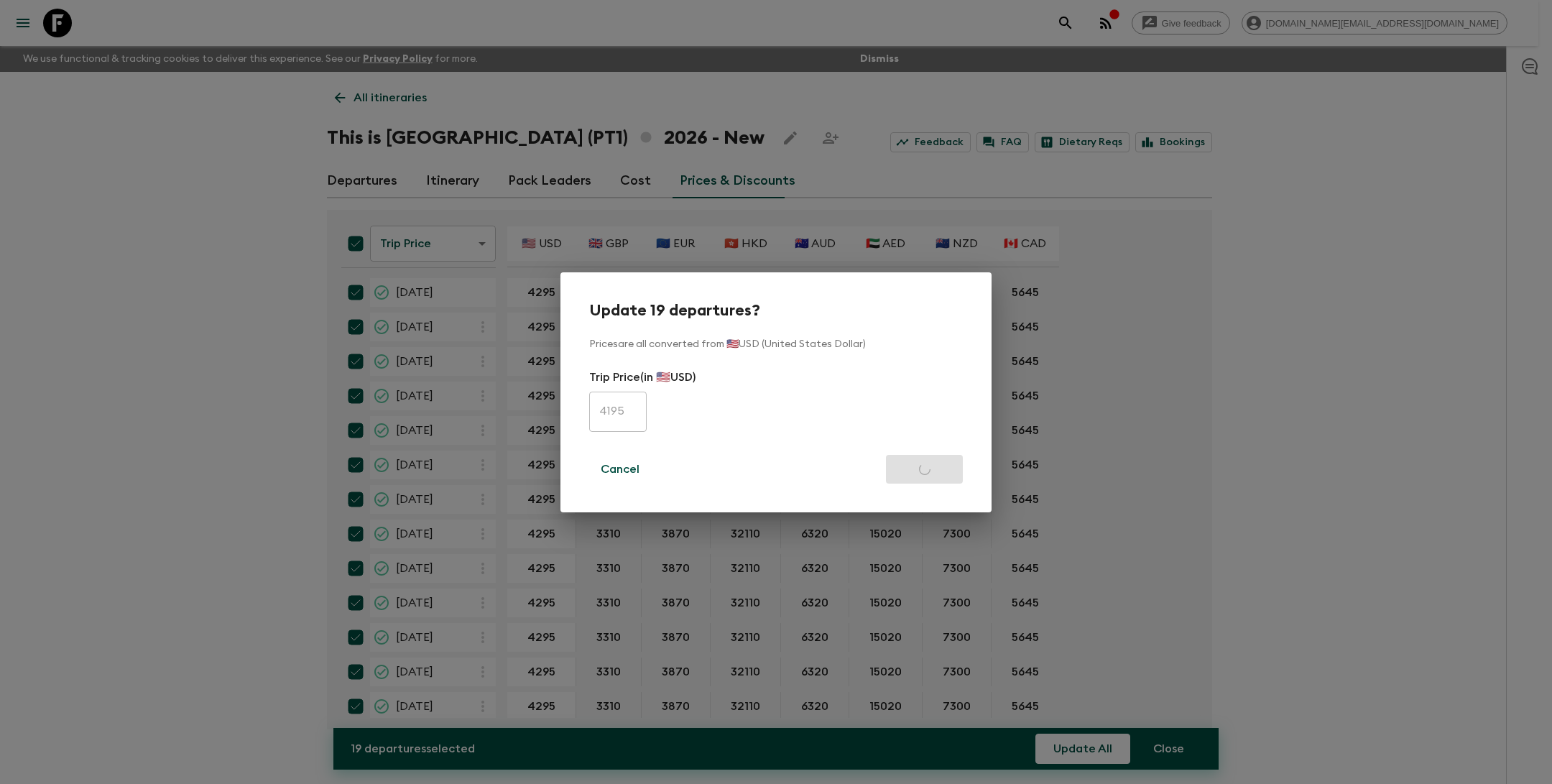
checkbox input "false"
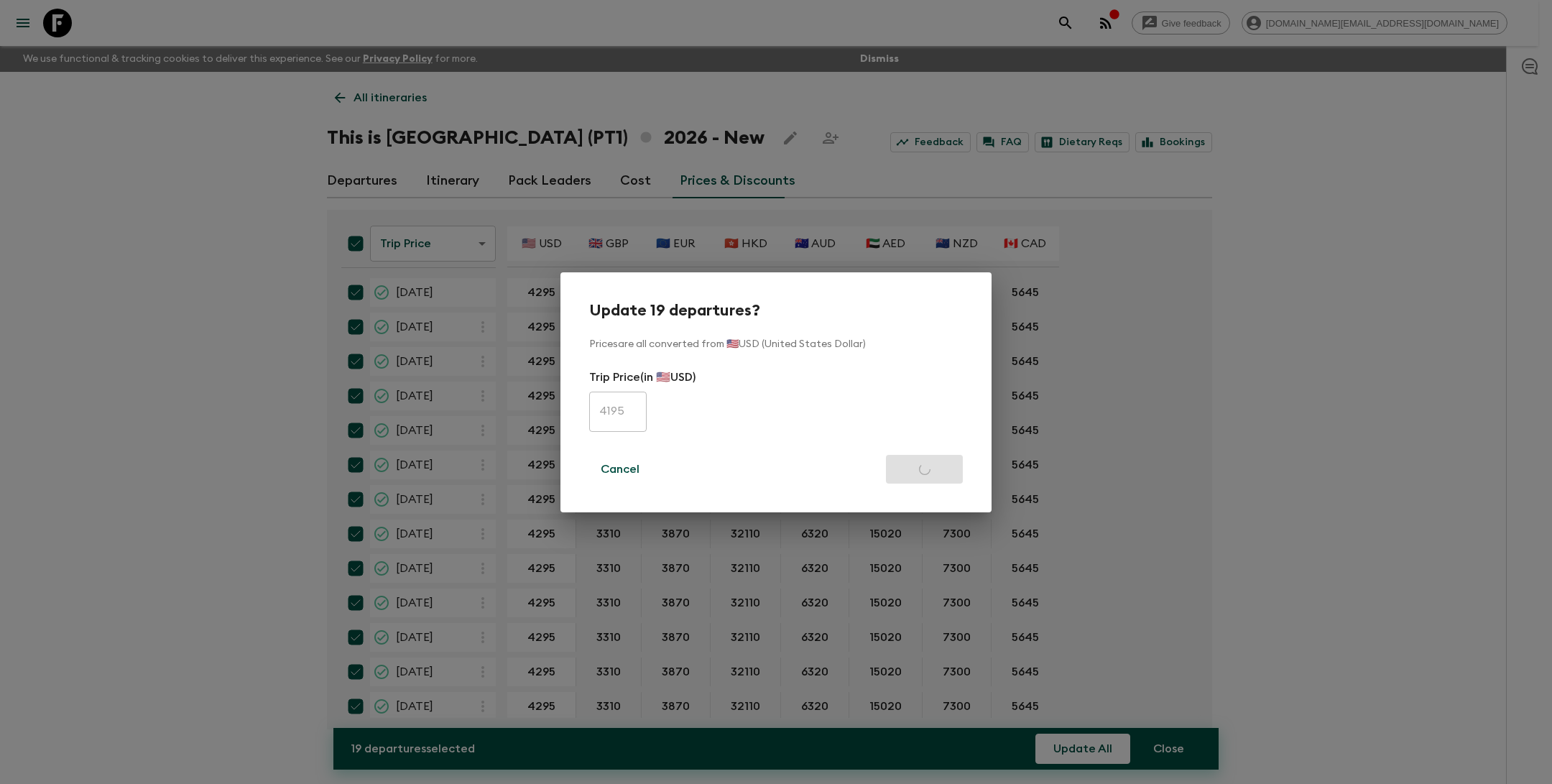
checkbox input "false"
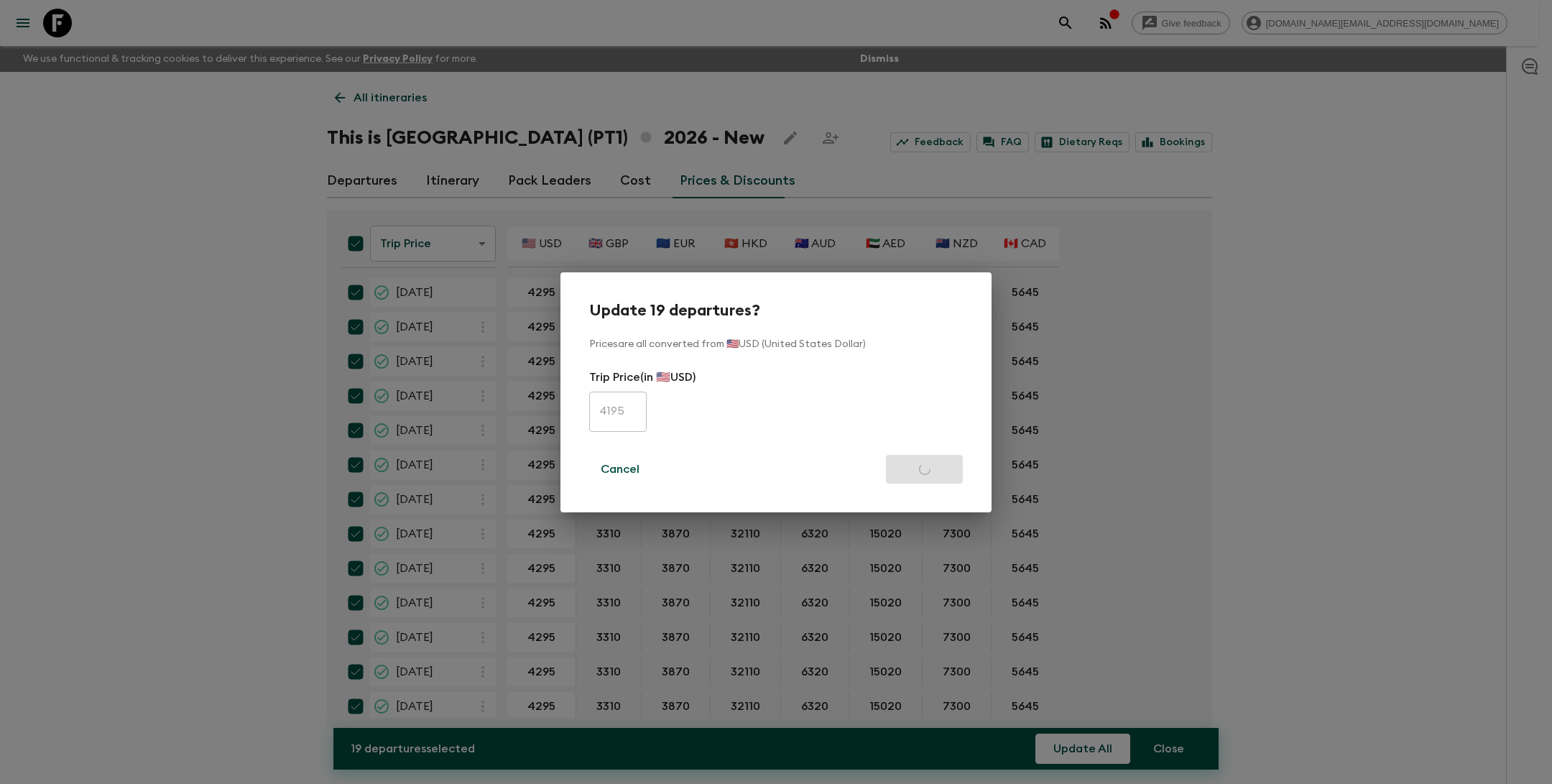
checkbox input "false"
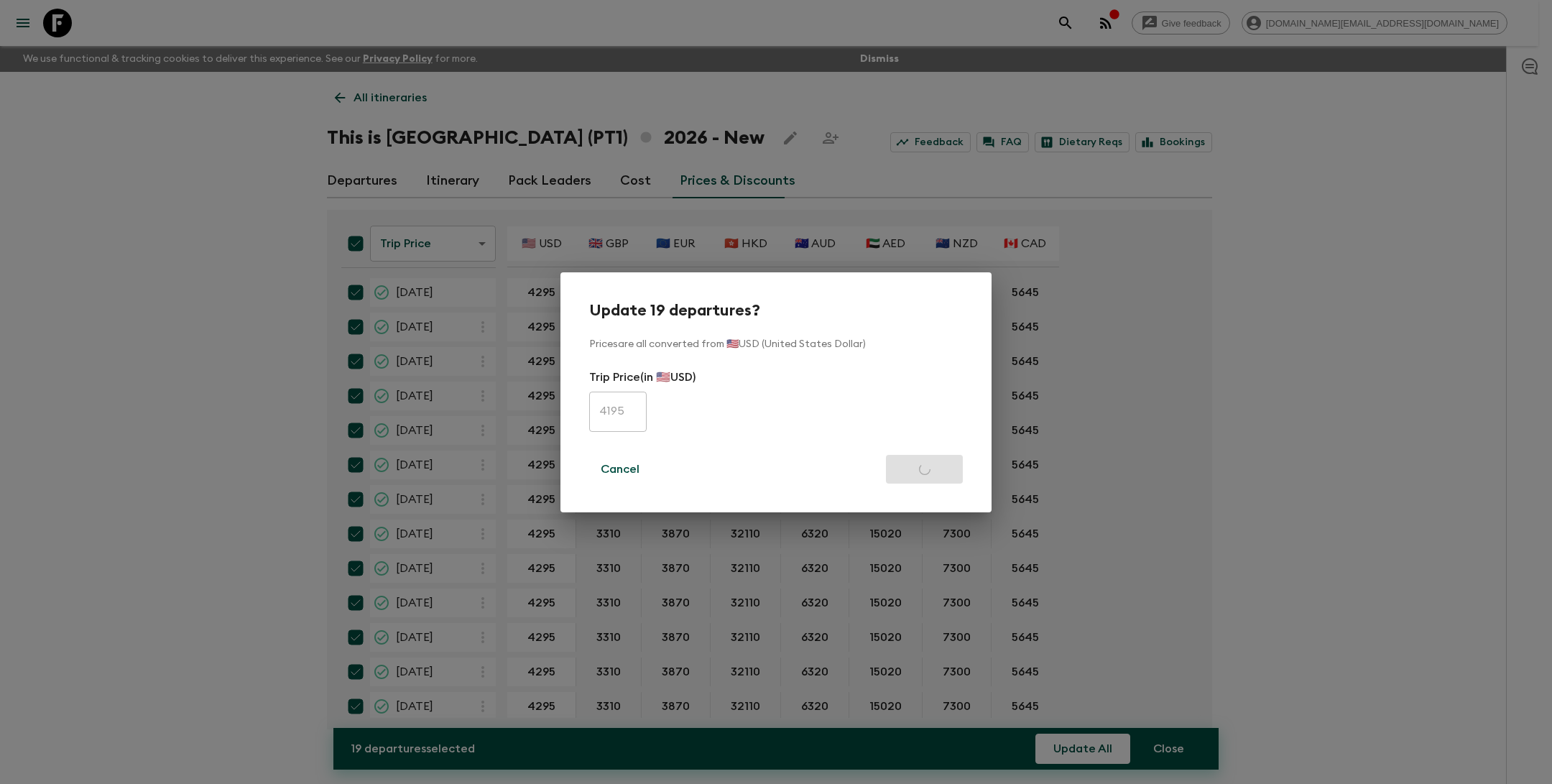
checkbox input "false"
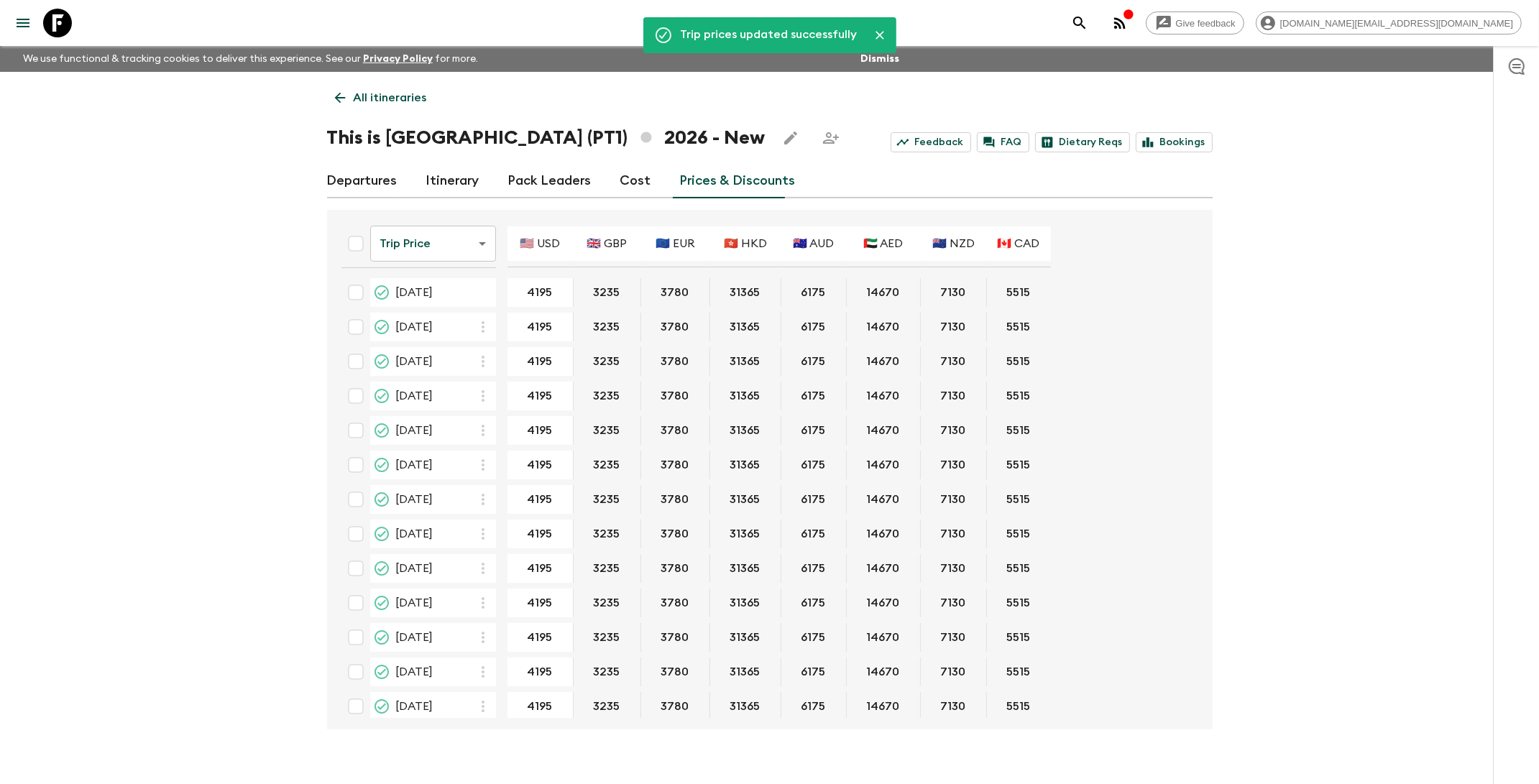
click at [372, 94] on p "All itineraries" at bounding box center [390, 98] width 73 height 17
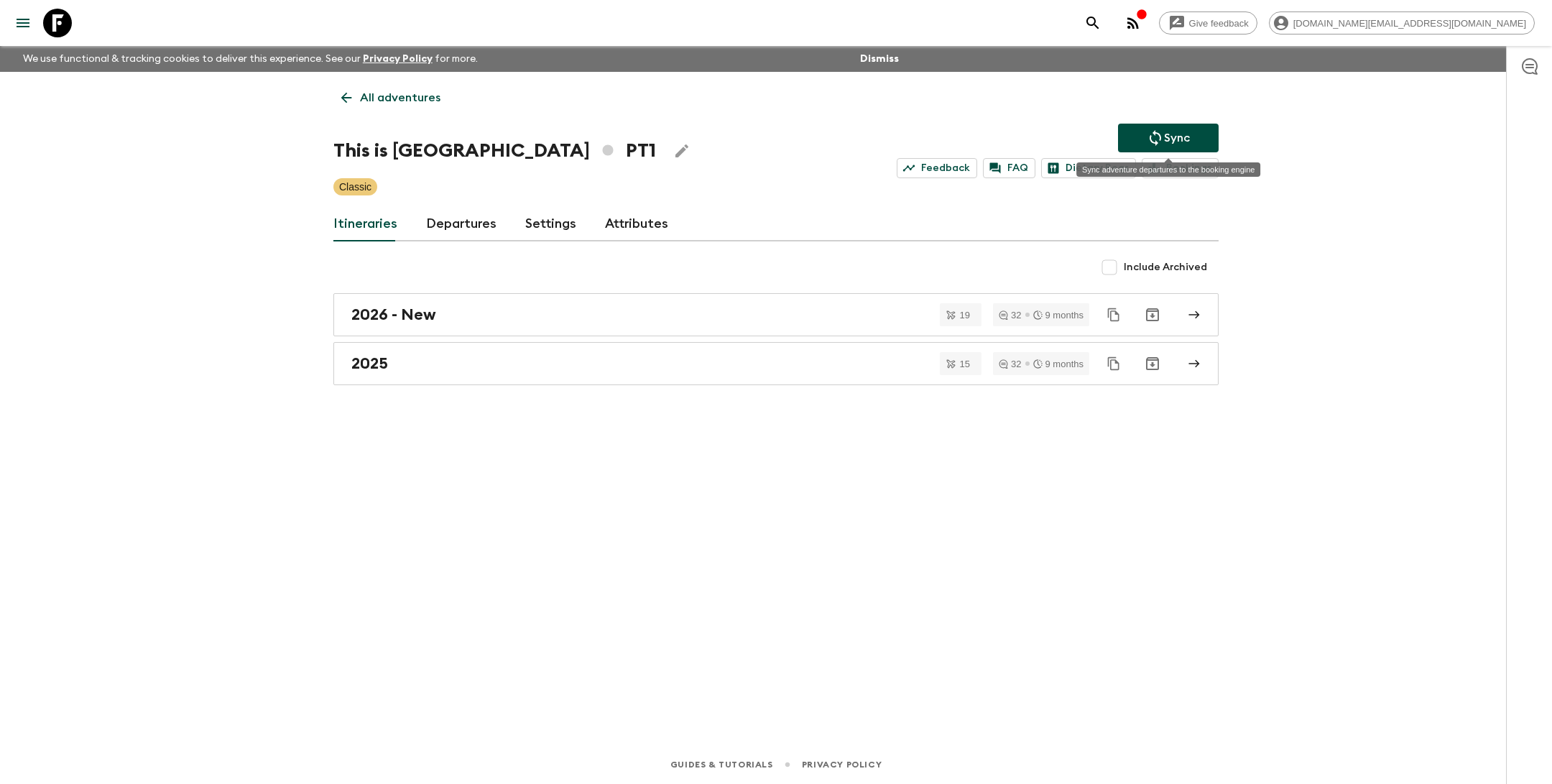
click at [1174, 142] on p "Sync" at bounding box center [1177, 137] width 26 height 17
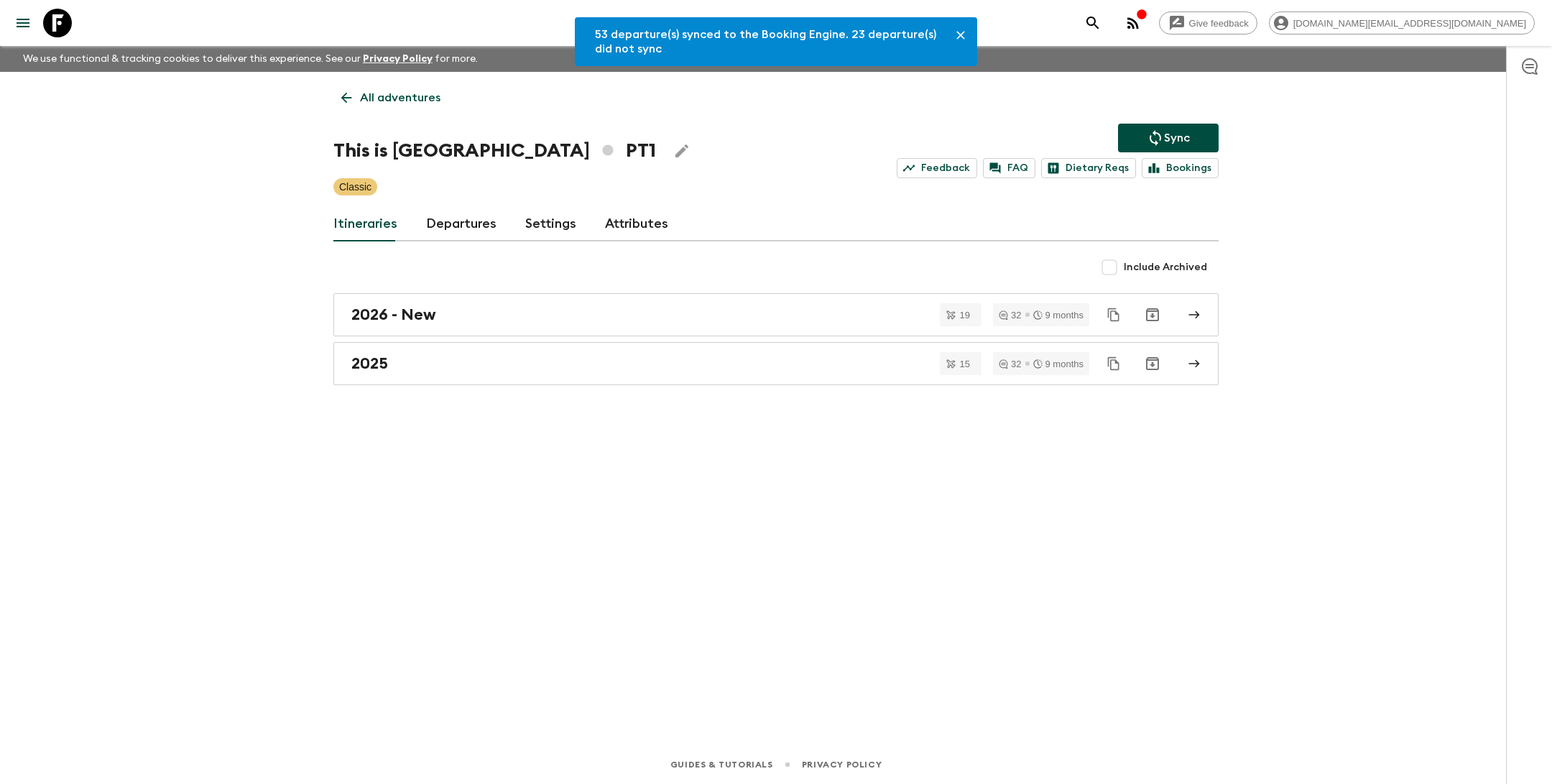
click at [375, 96] on p "All adventures" at bounding box center [400, 98] width 80 height 17
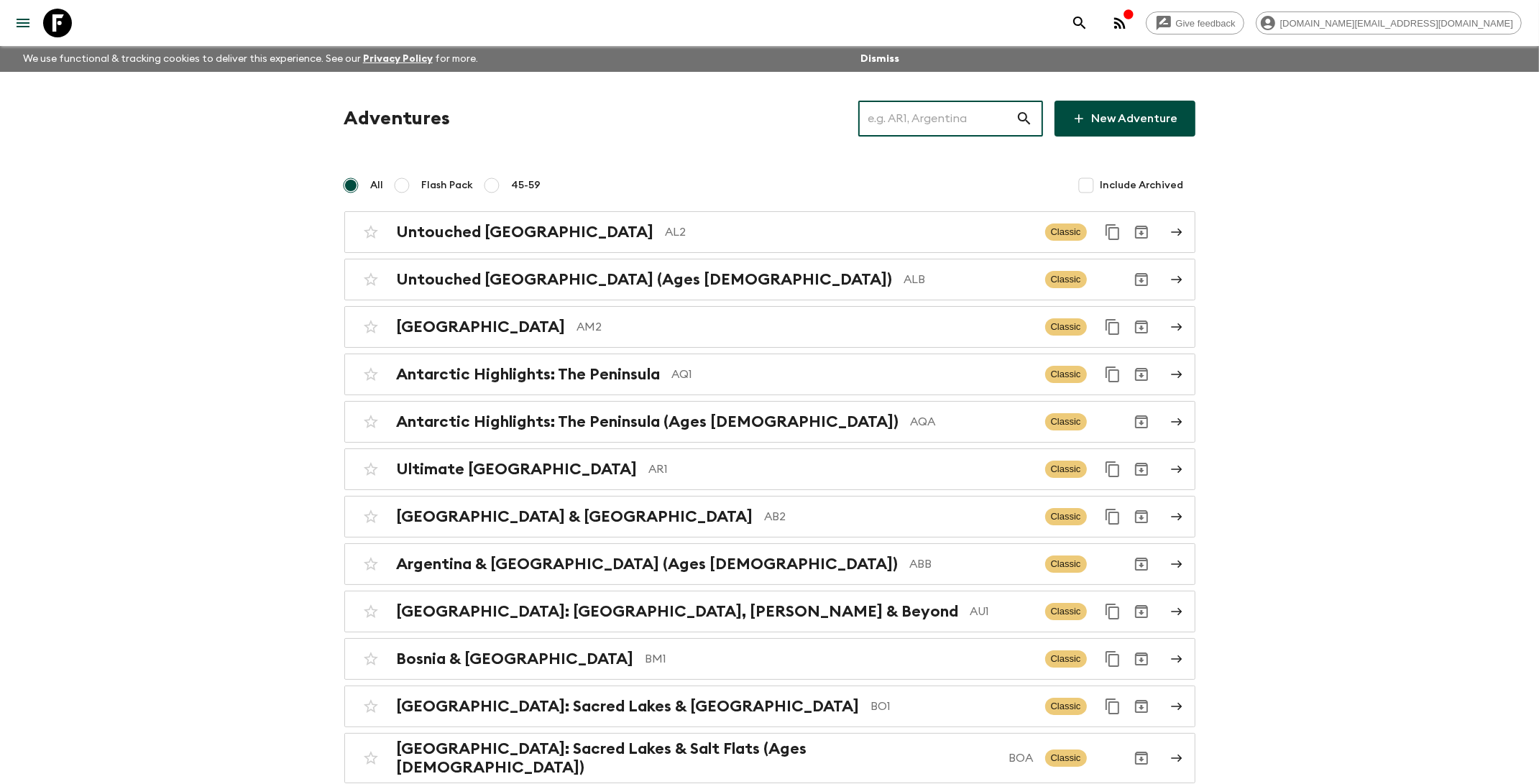
click at [932, 120] on input "text" at bounding box center [937, 119] width 158 height 40
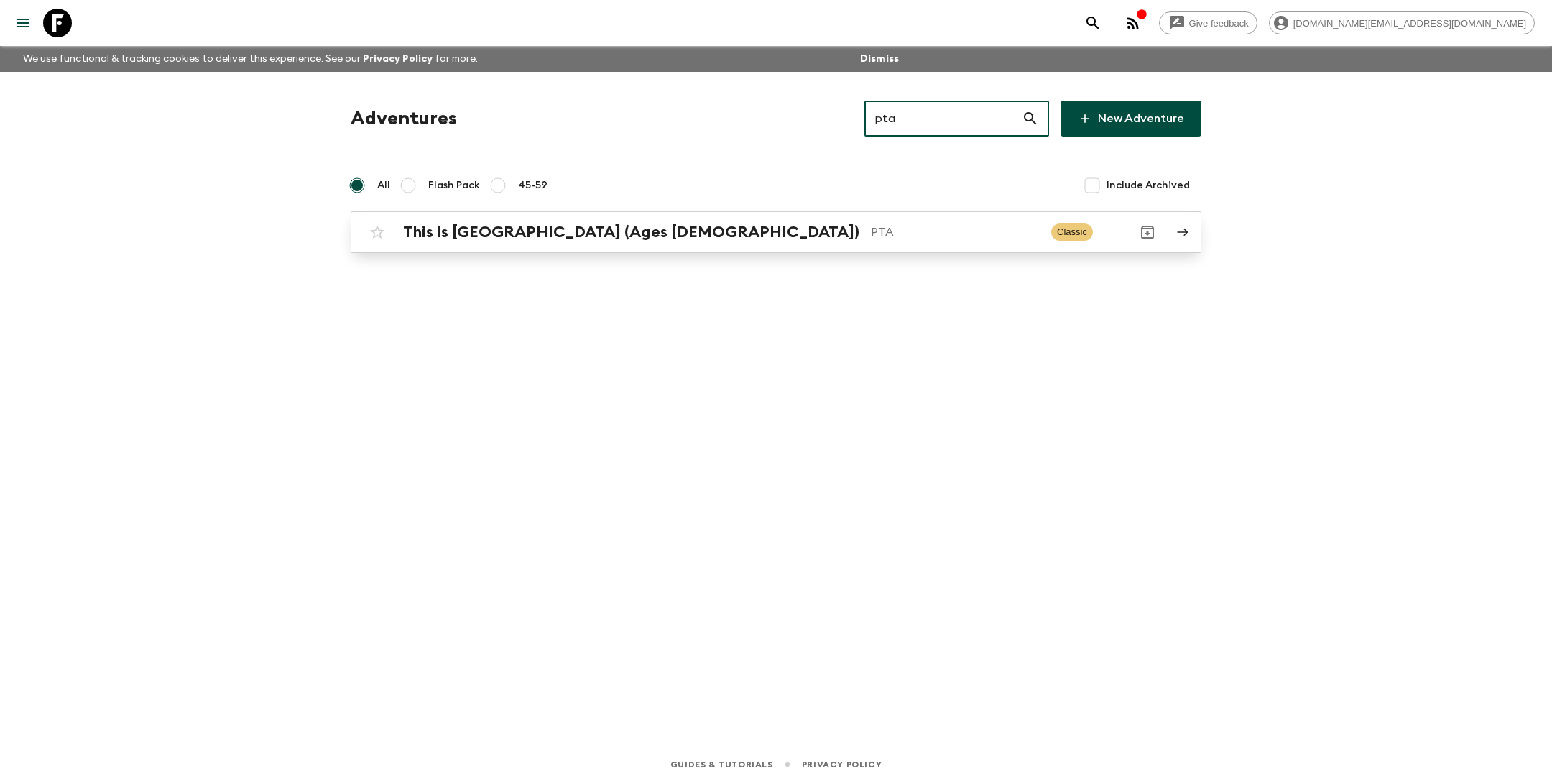
type input "pta"
click at [871, 235] on p "PTA" at bounding box center [955, 232] width 169 height 17
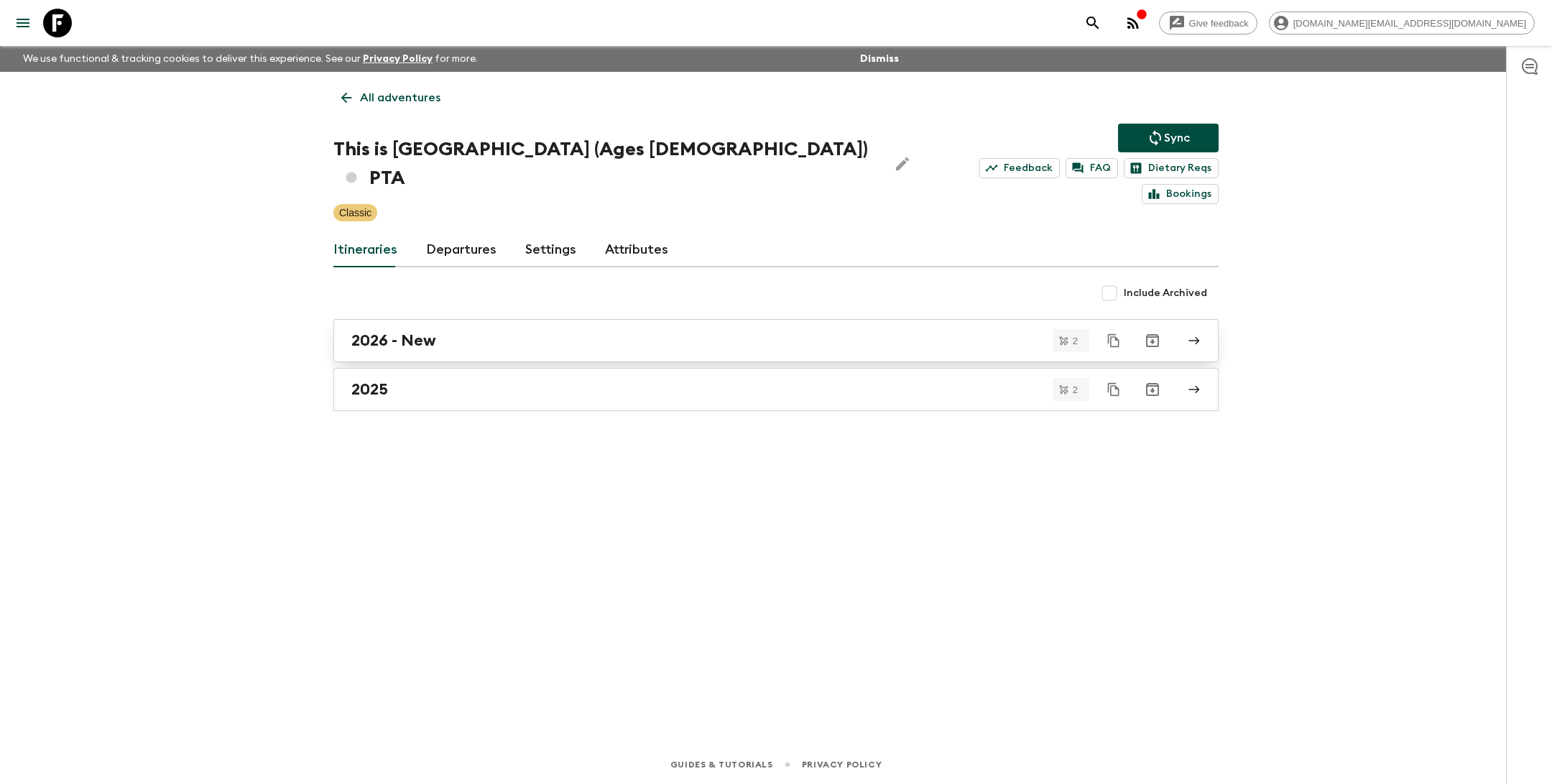
click at [752, 326] on link "2026 - New" at bounding box center [776, 340] width 885 height 43
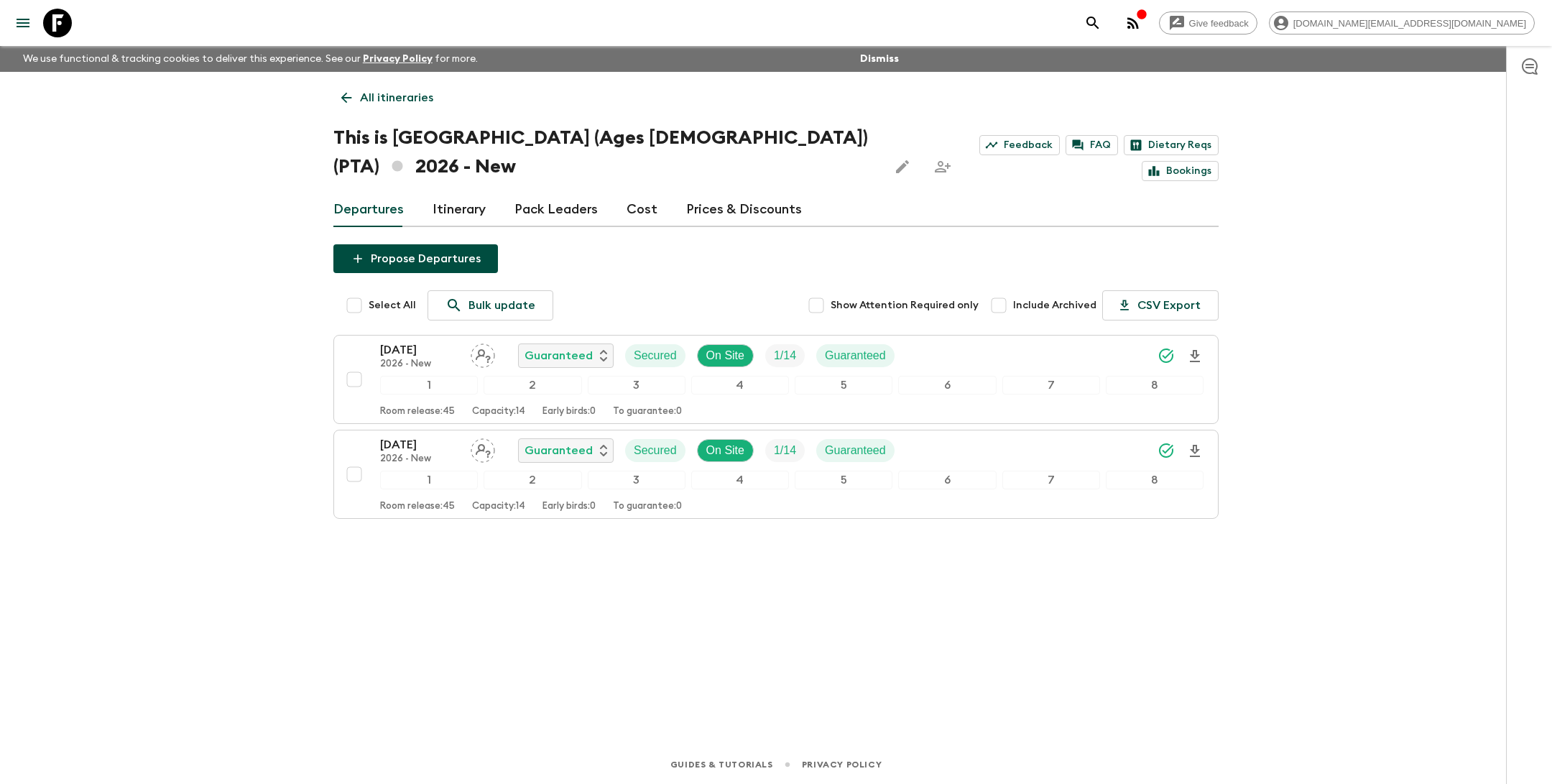
click at [635, 192] on link "Cost" at bounding box center [642, 209] width 31 height 35
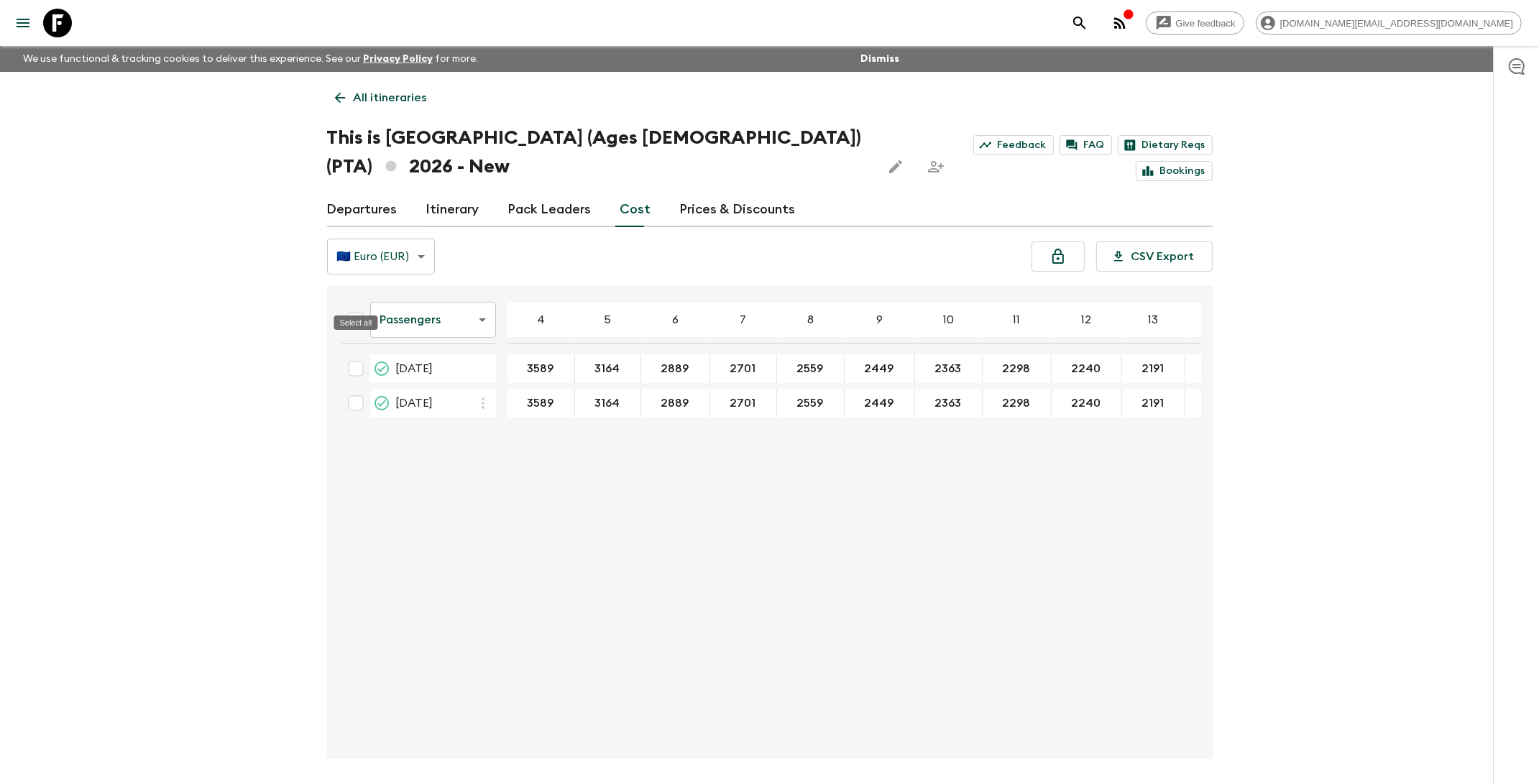
click at [357, 305] on input "Select all" at bounding box center [356, 320] width 29 height 29
checkbox input "true"
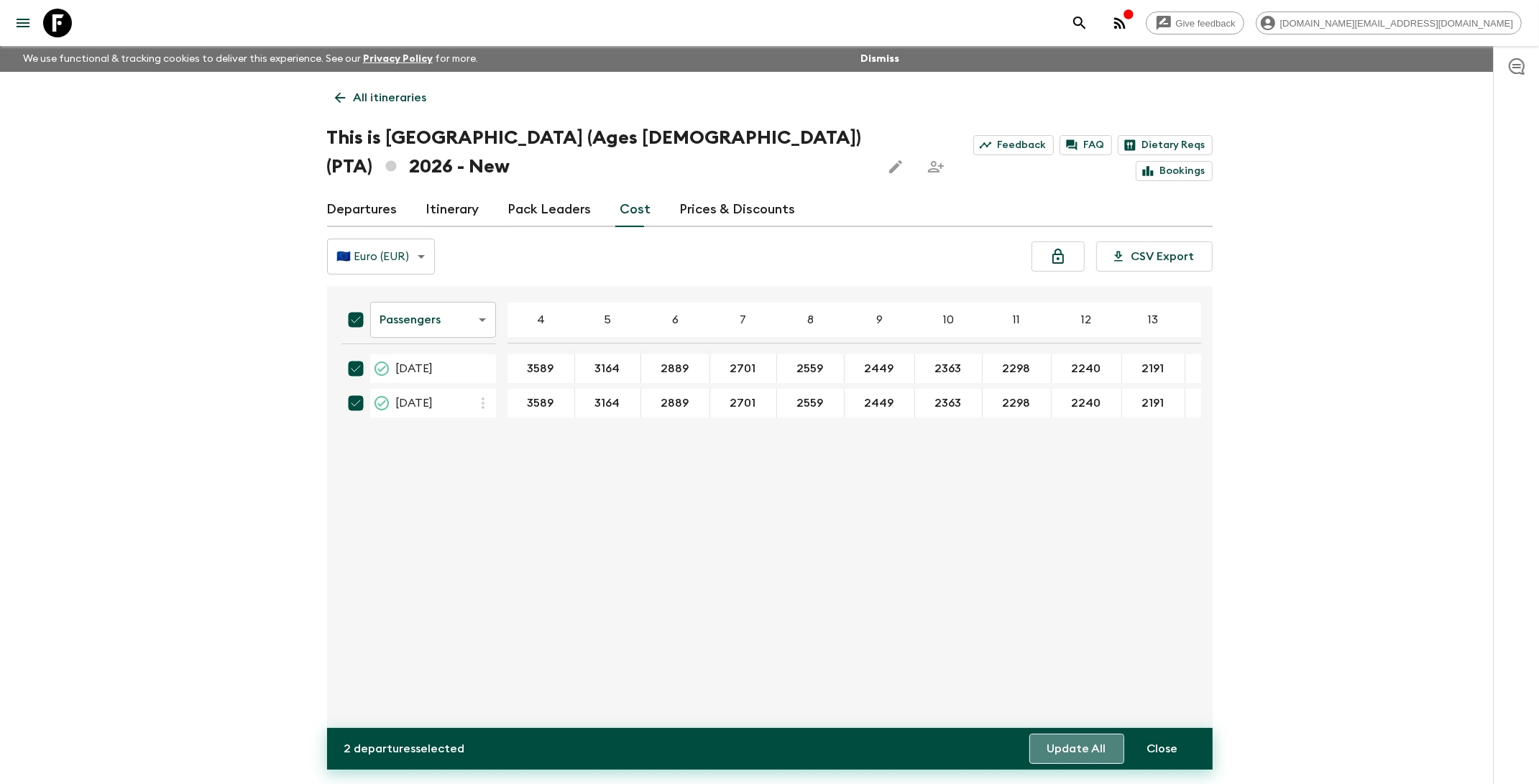
click at [1058, 753] on button "Update All" at bounding box center [1076, 749] width 94 height 30
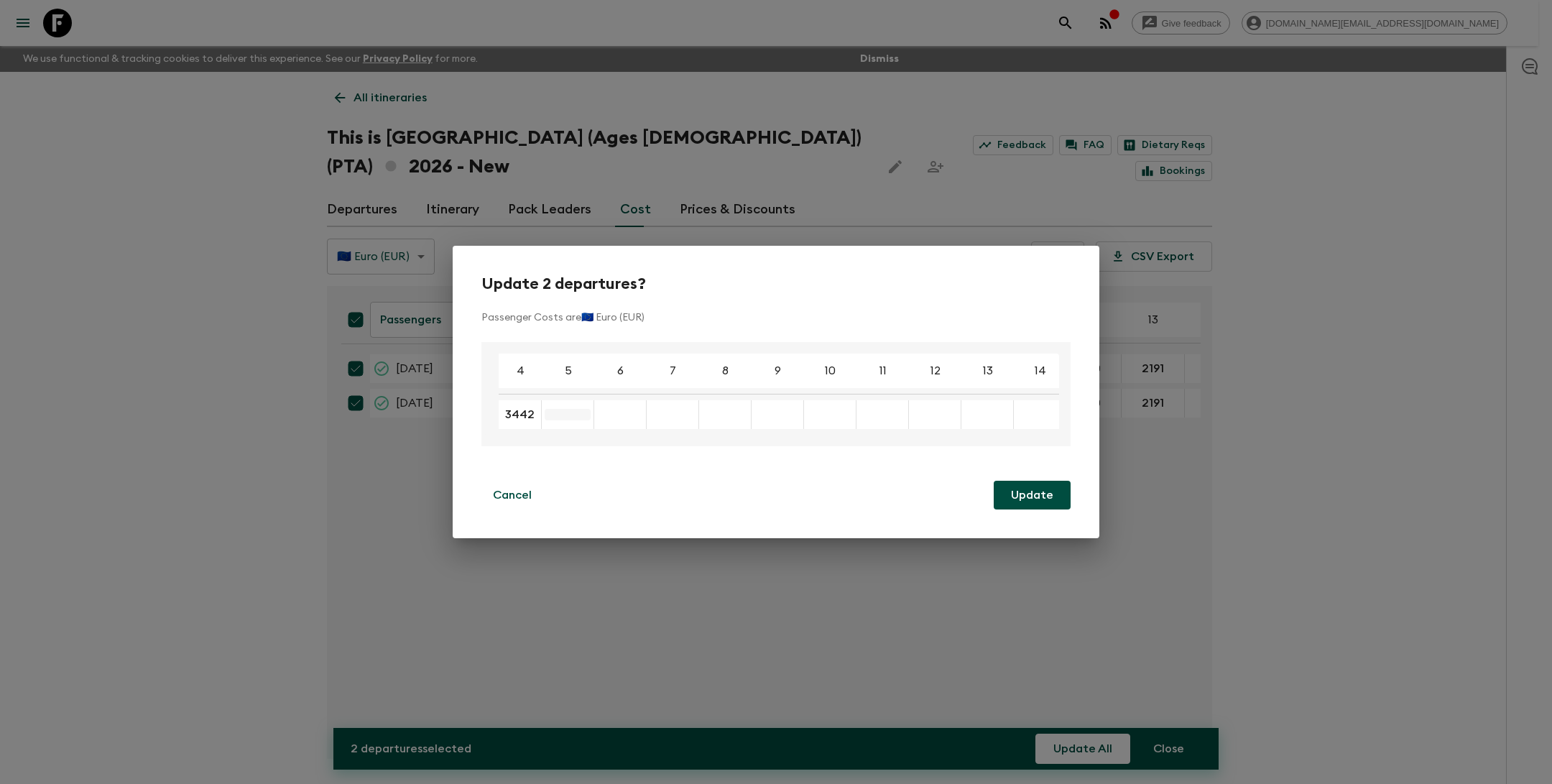
type input "3442"
type input "3041"
click at [624, 405] on div "Enter a new cost to update all selected instances" at bounding box center [611, 415] width 52 height 29
type input "2781"
type input "2604"
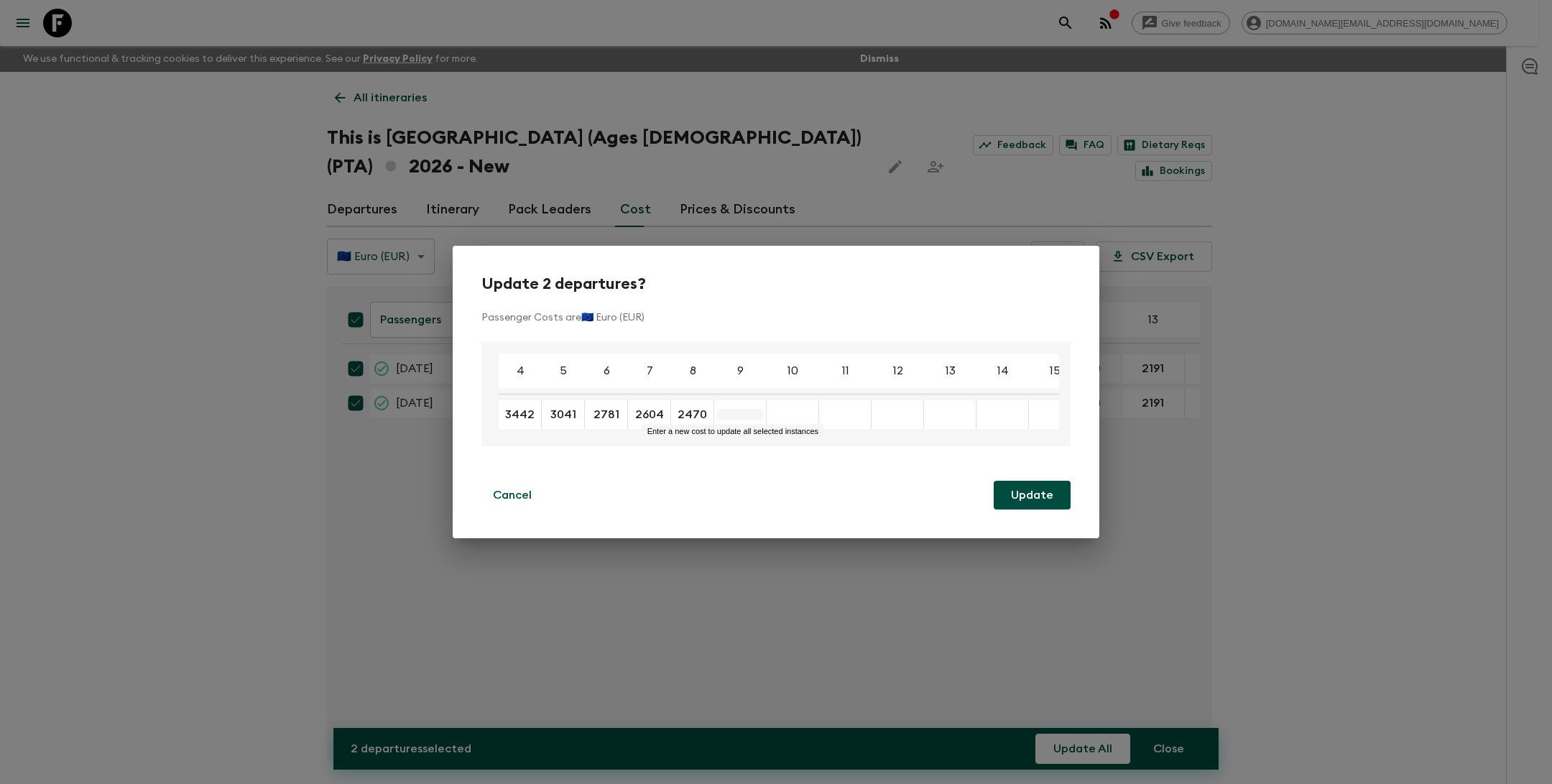
type input "2470"
type input "2367"
type input "2286"
type input "2225"
type input "2170"
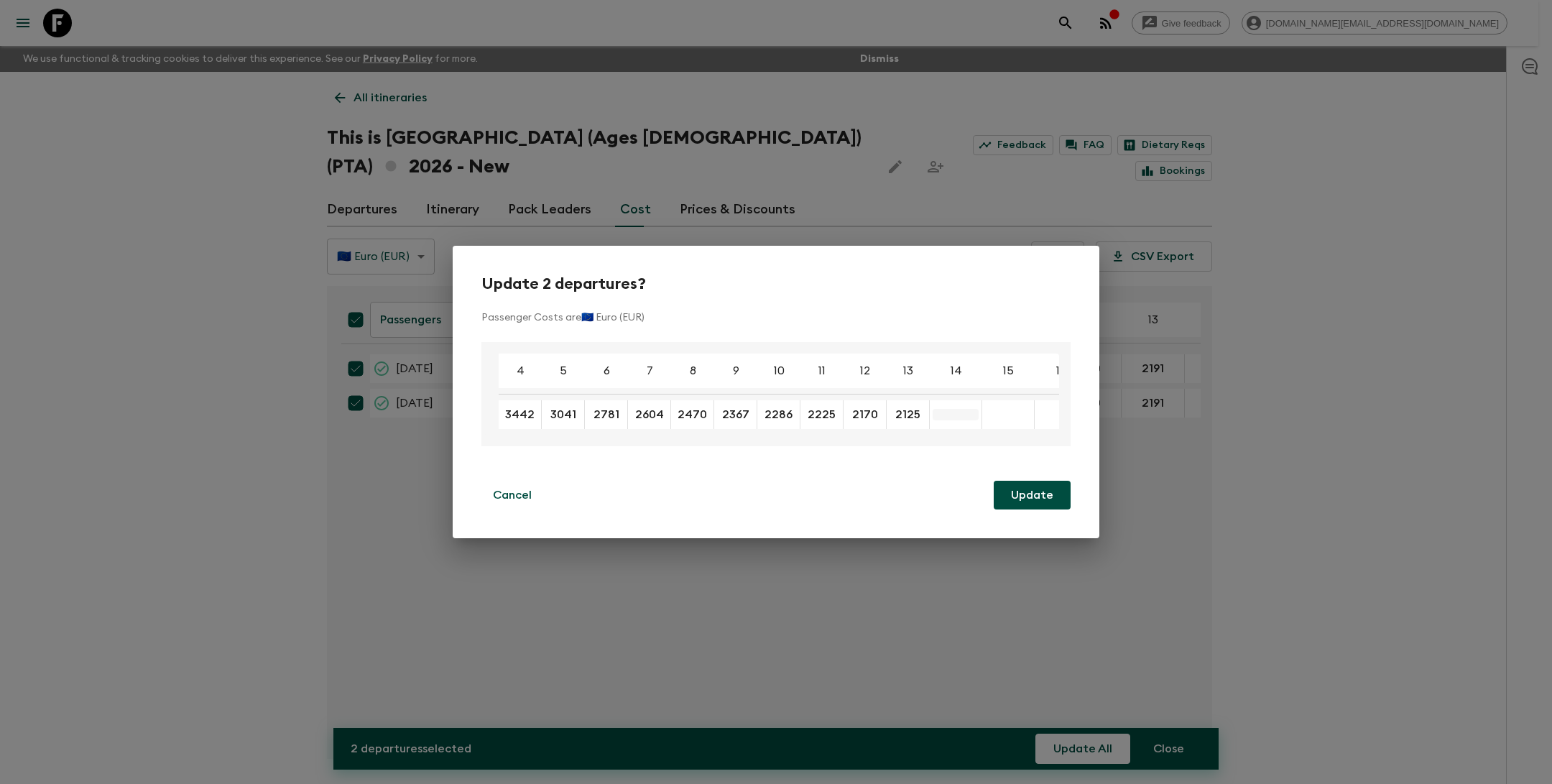
type input "2125"
type input "2084"
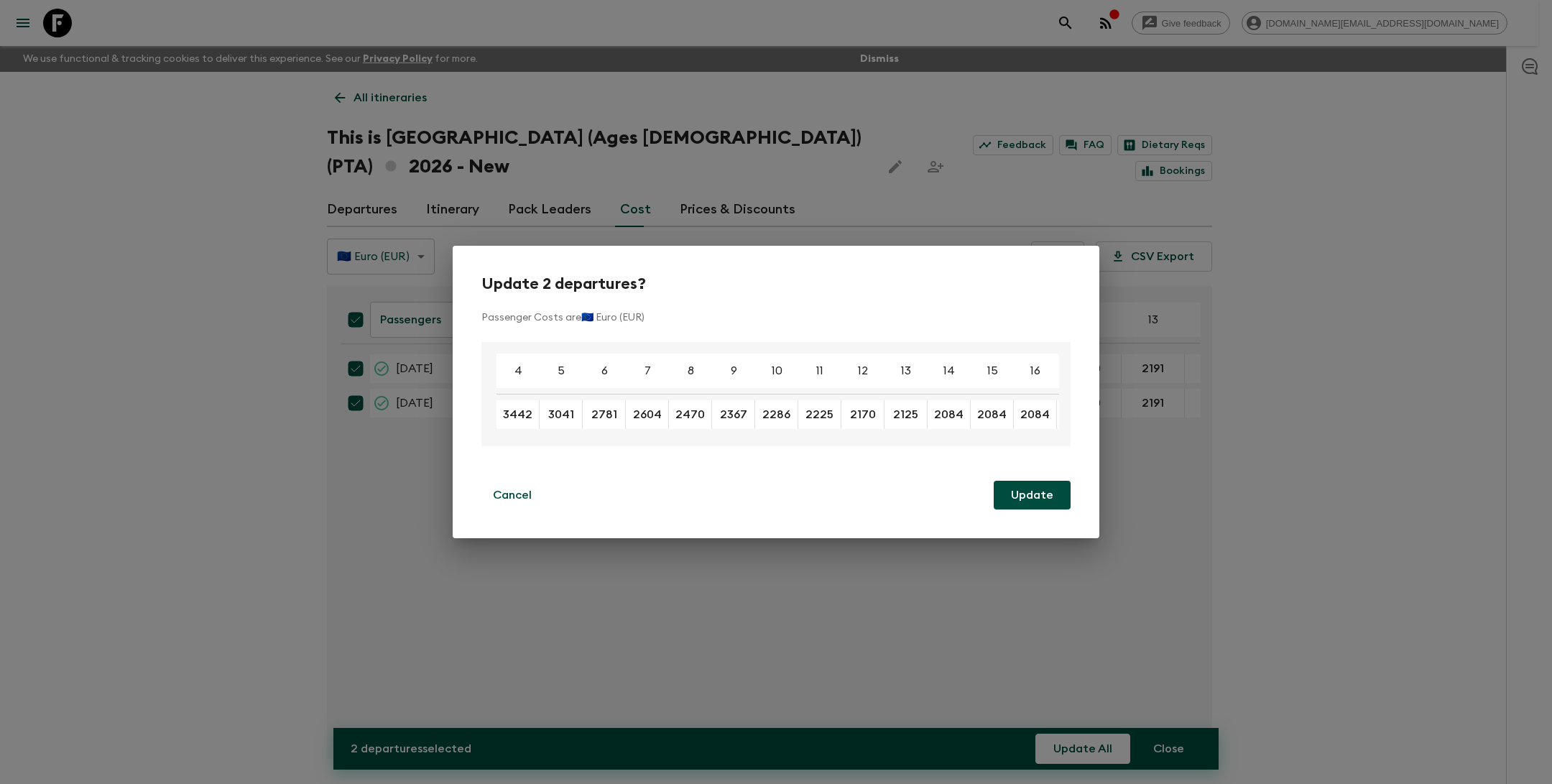
click at [1034, 499] on button "Update" at bounding box center [1032, 495] width 77 height 29
checkbox input "false"
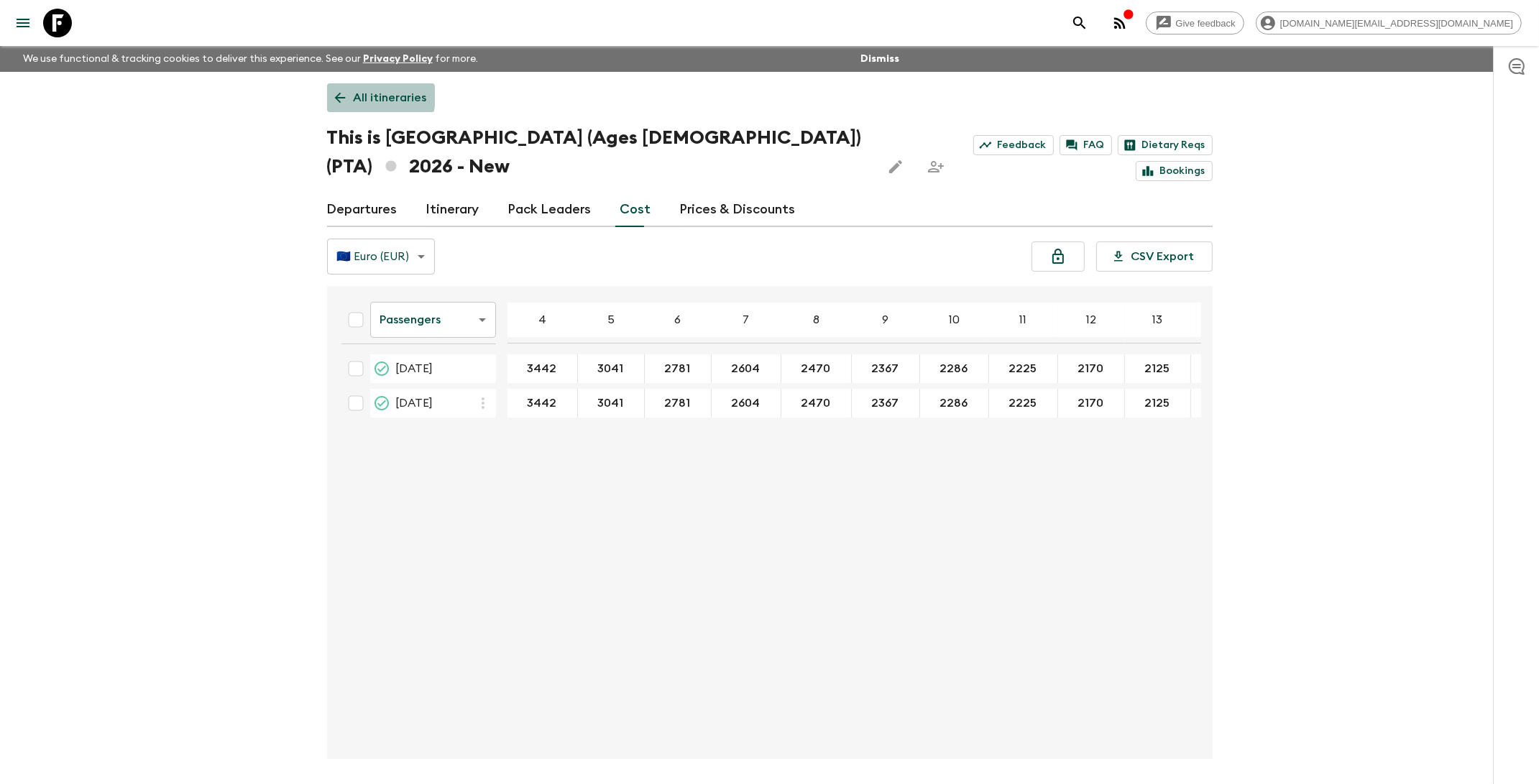
click at [369, 96] on p "All itineraries" at bounding box center [390, 98] width 73 height 17
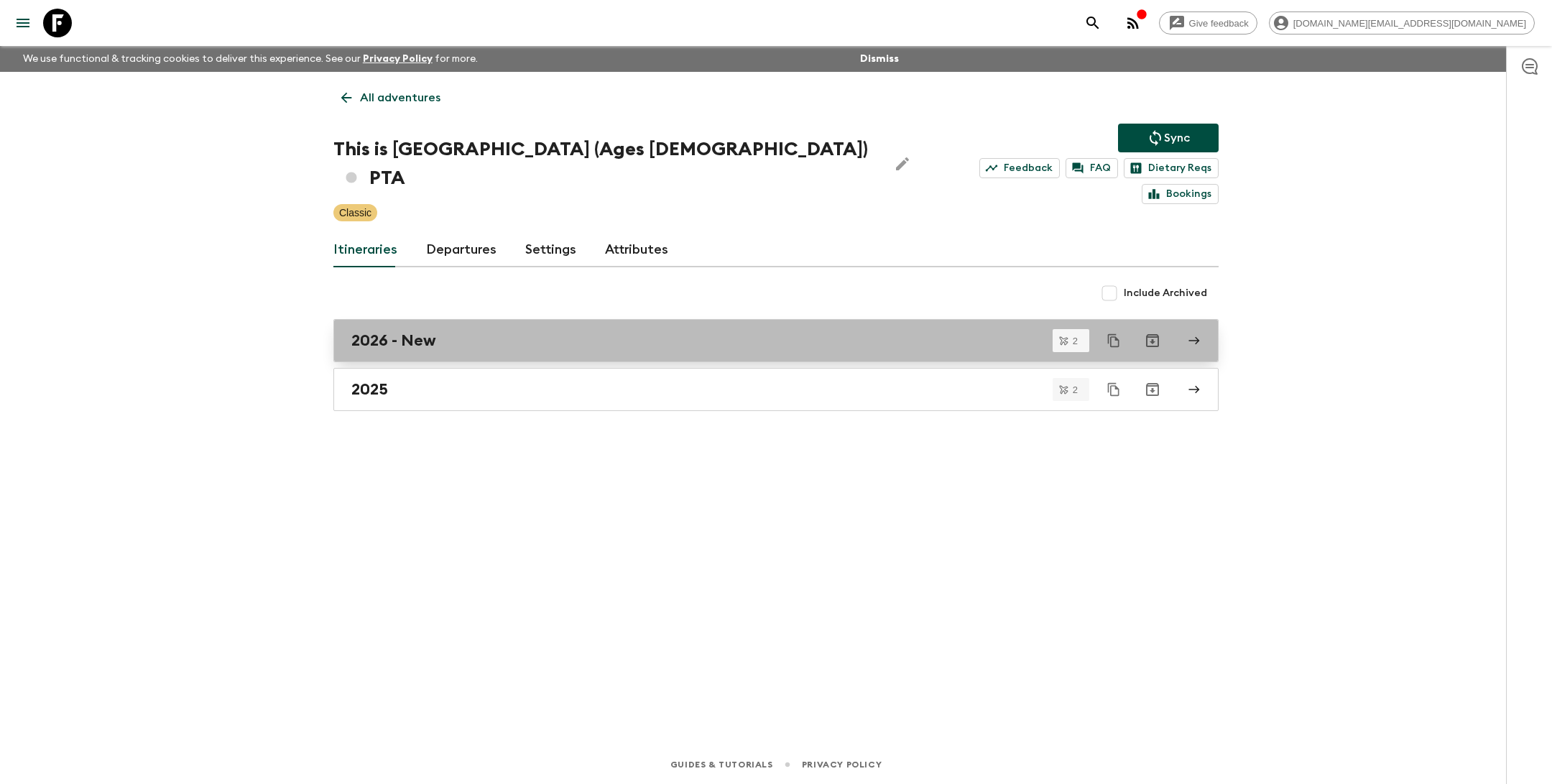
click at [524, 328] on link "2026 - New" at bounding box center [776, 340] width 885 height 43
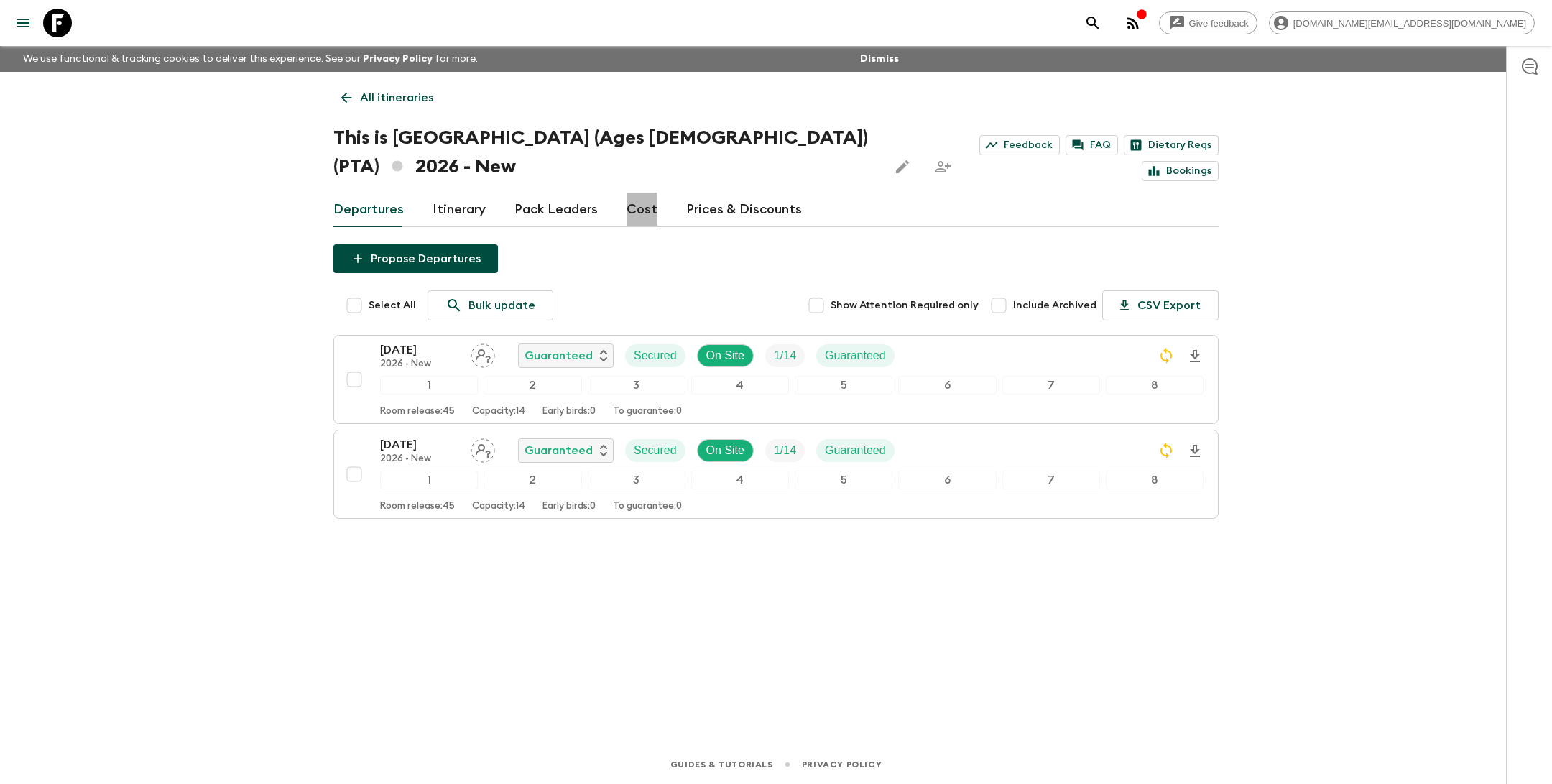
click at [629, 192] on link "Cost" at bounding box center [642, 209] width 31 height 35
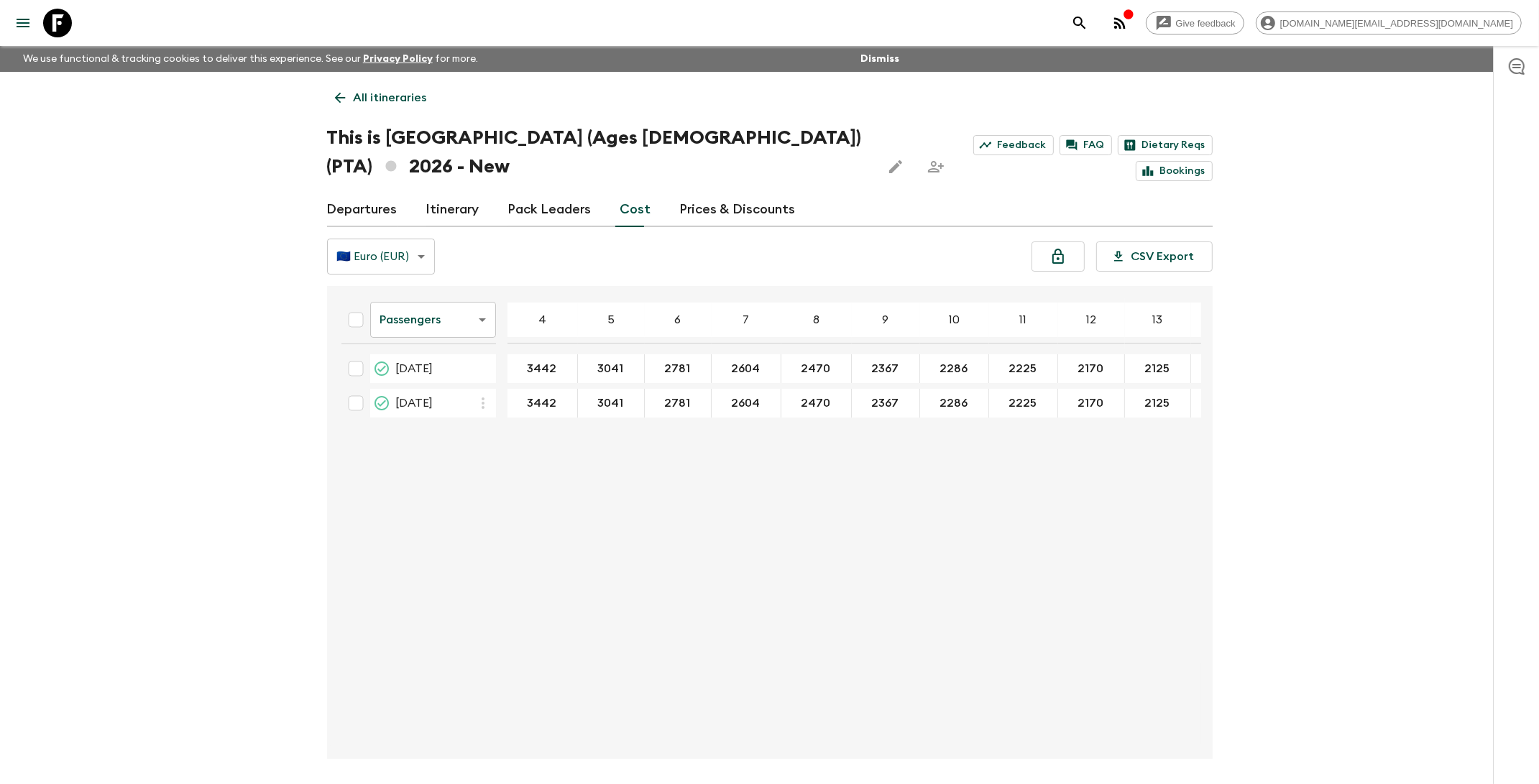
click at [417, 287] on body "Give feedback [DOMAIN_NAME][EMAIL_ADDRESS][DOMAIN_NAME] We use functional & tra…" at bounding box center [769, 419] width 1539 height 838
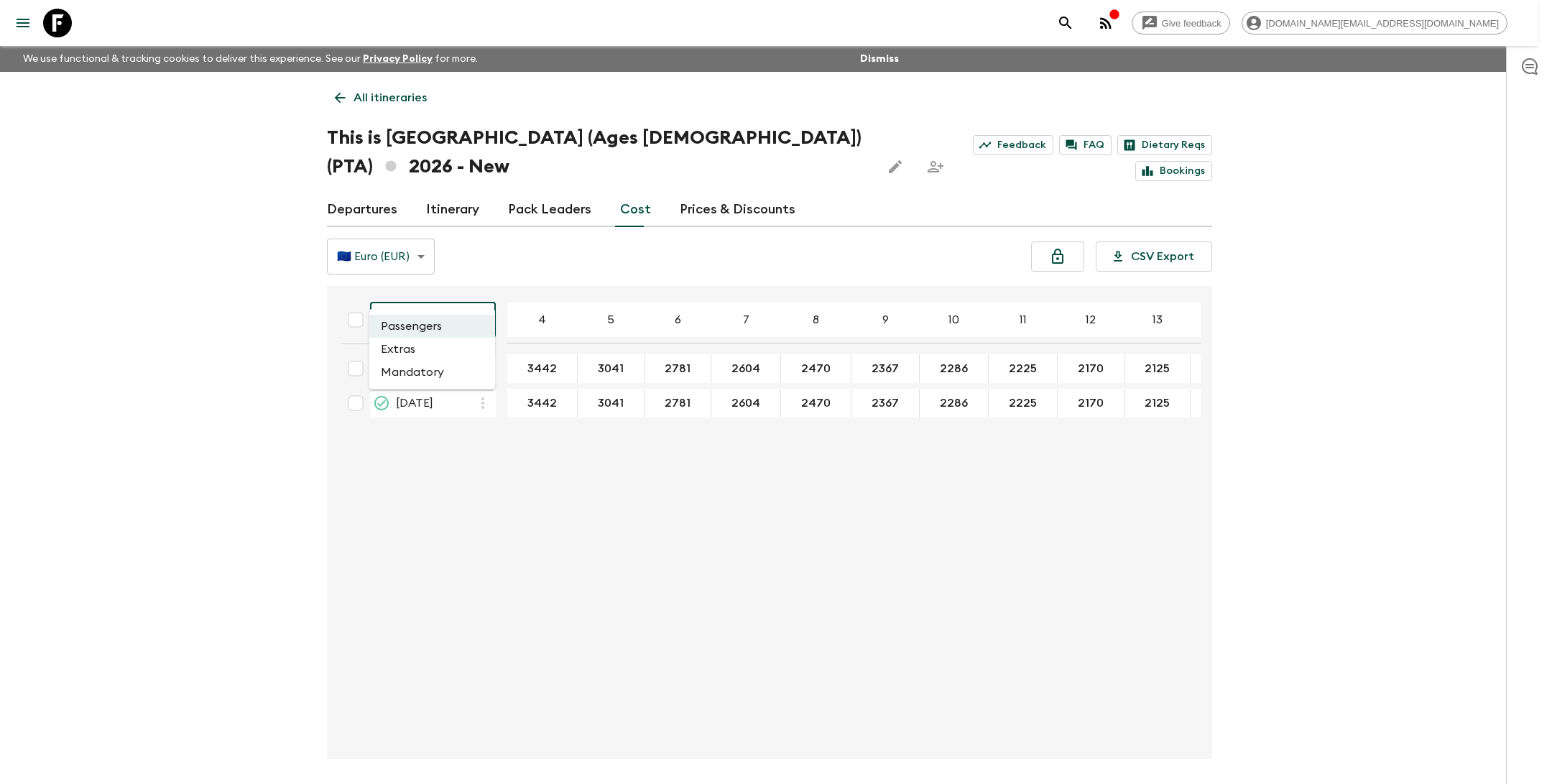
click at [418, 347] on li "Extras" at bounding box center [432, 349] width 126 height 23
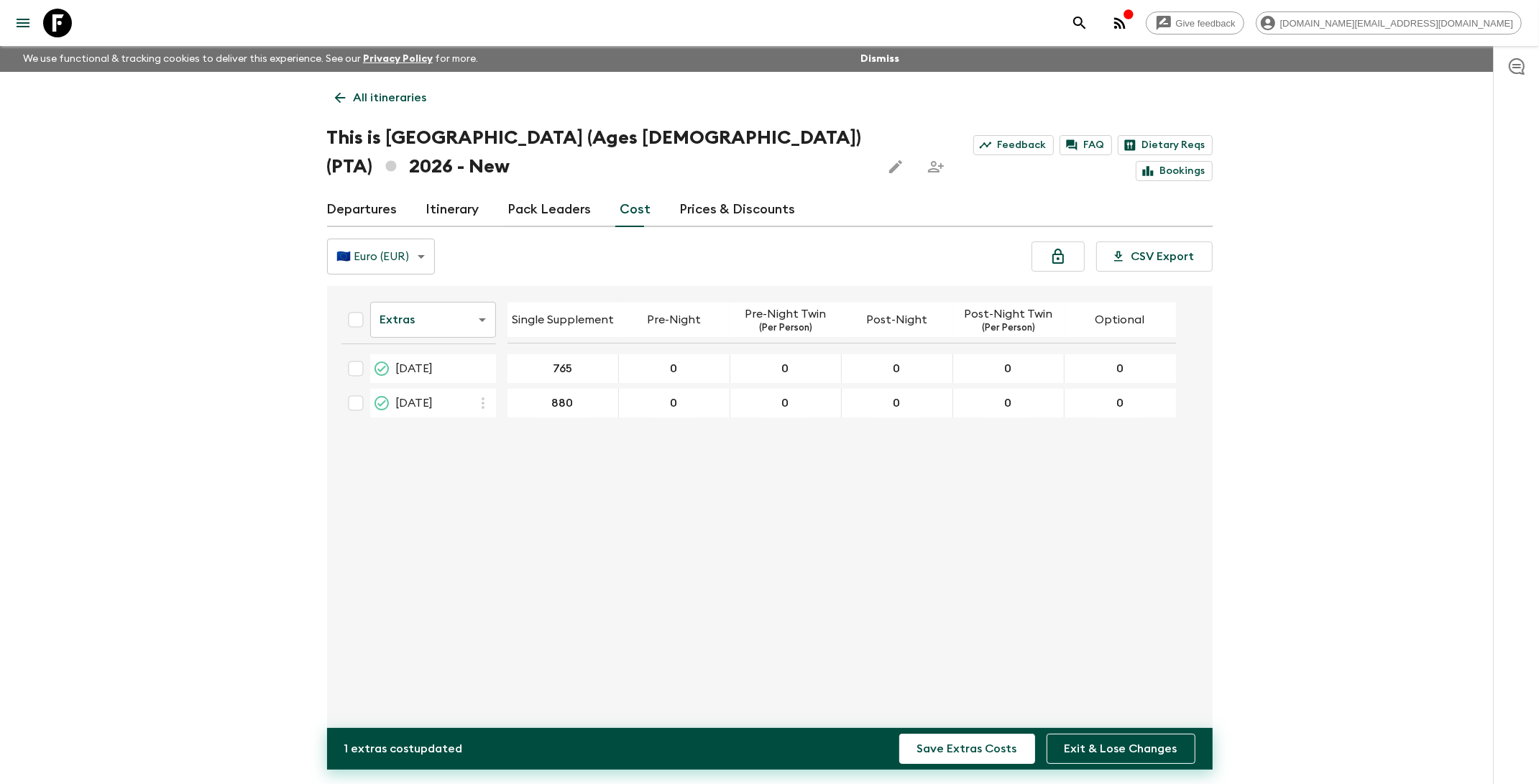
type input "765"
click at [598, 389] on div "880" at bounding box center [563, 403] width 111 height 29
type input "765"
click at [702, 579] on div "Extras extrasCost ​ Single Supplement Pre-Night Pre-Night Twin (Per Person) Pos…" at bounding box center [765, 523] width 871 height 450
click at [976, 743] on button "Save Extras Costs" at bounding box center [966, 749] width 136 height 30
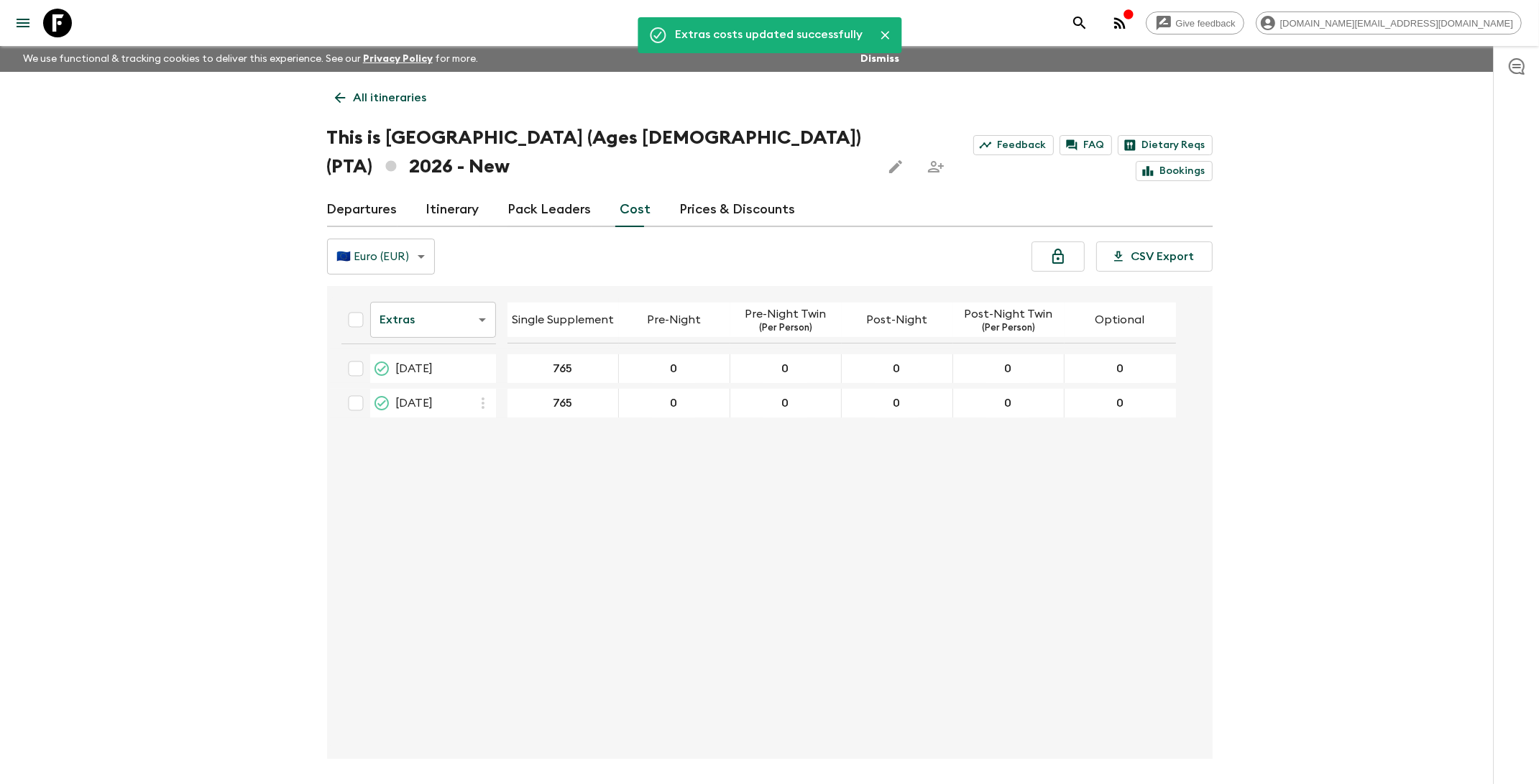
click at [374, 100] on p "All itineraries" at bounding box center [390, 98] width 73 height 17
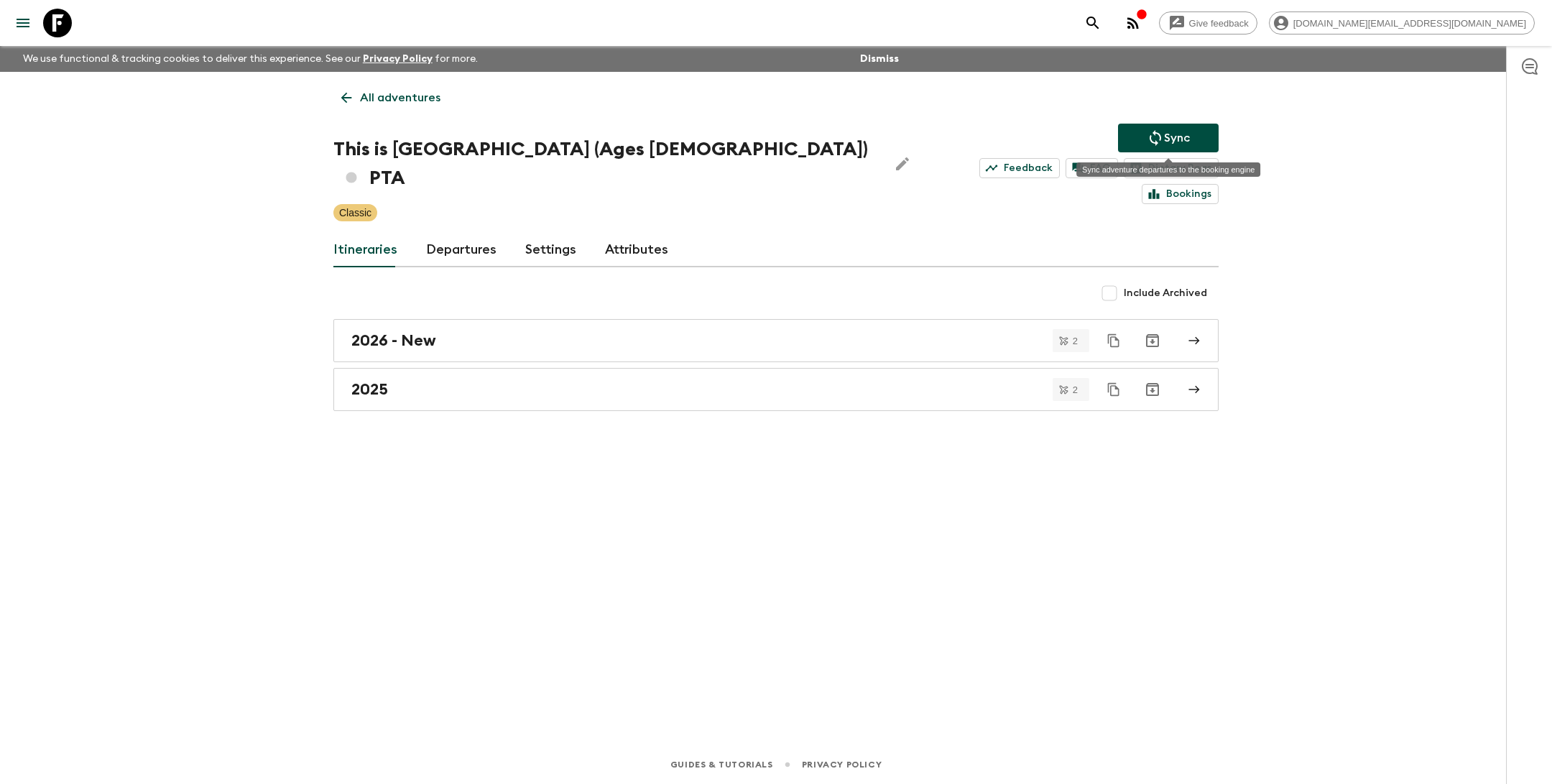
click at [1165, 136] on p "Sync" at bounding box center [1177, 137] width 26 height 17
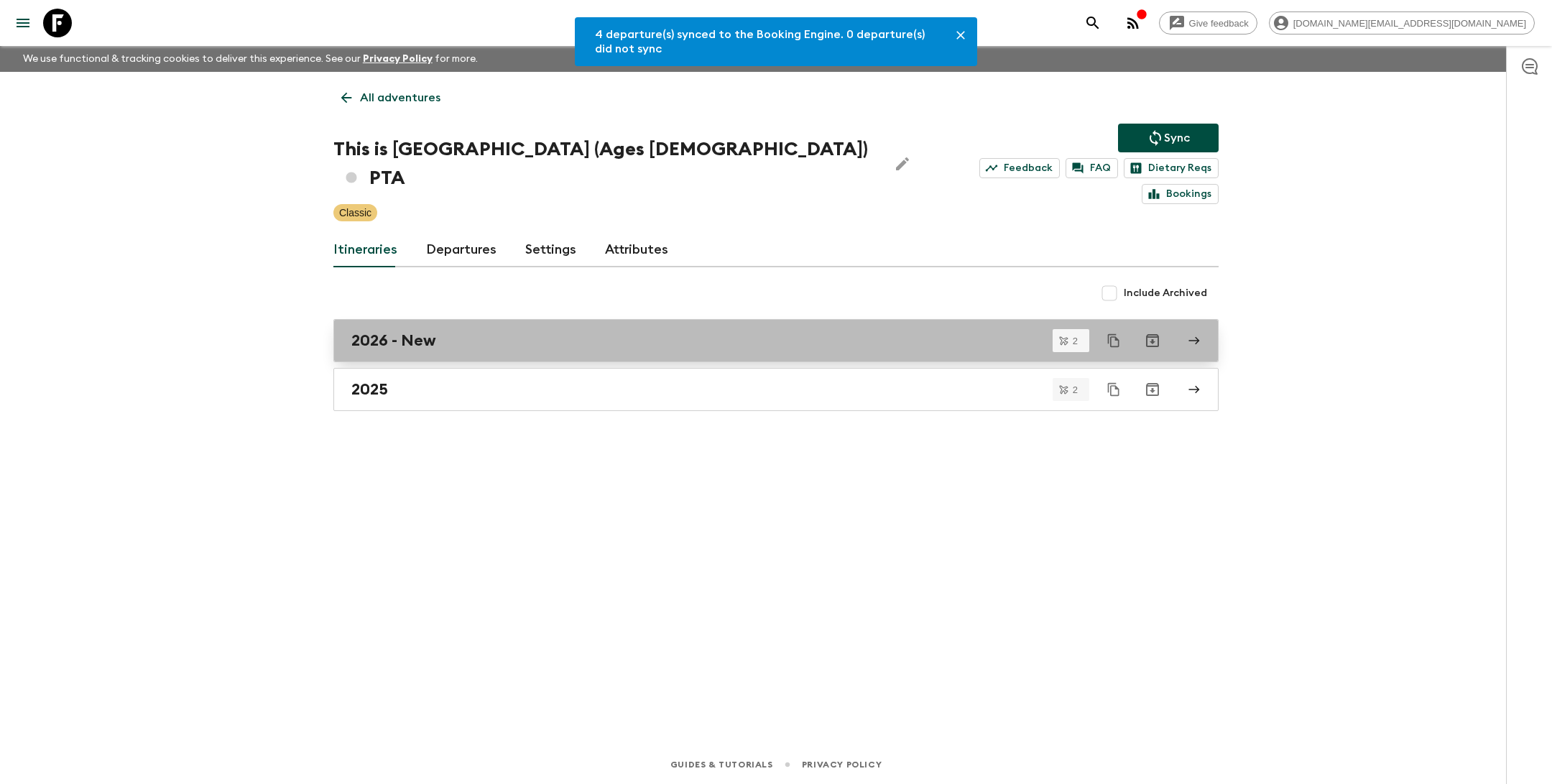
click at [515, 331] on div "2026 - New" at bounding box center [762, 341] width 822 height 19
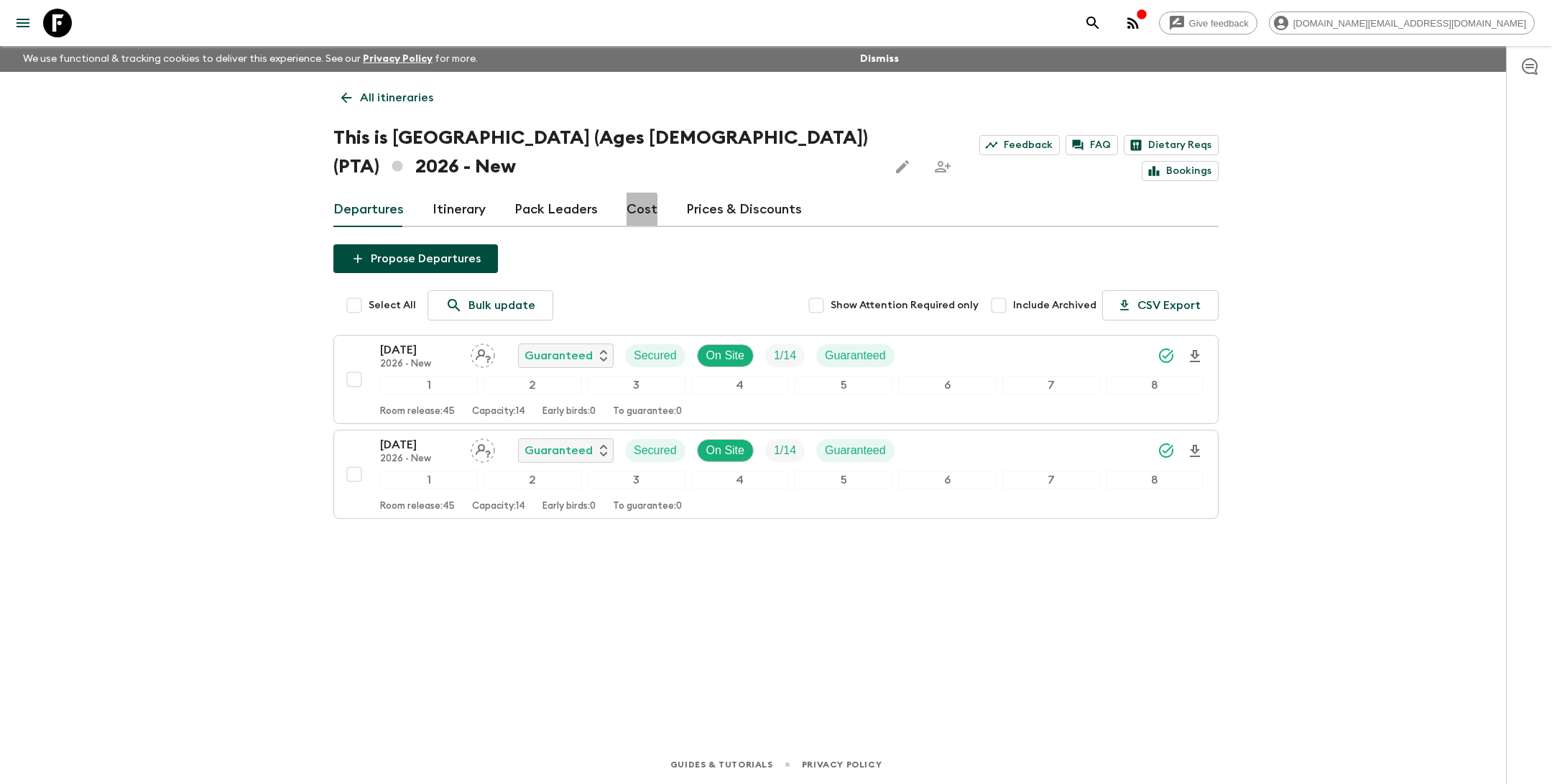
click at [626, 192] on link "Cost" at bounding box center [642, 209] width 31 height 35
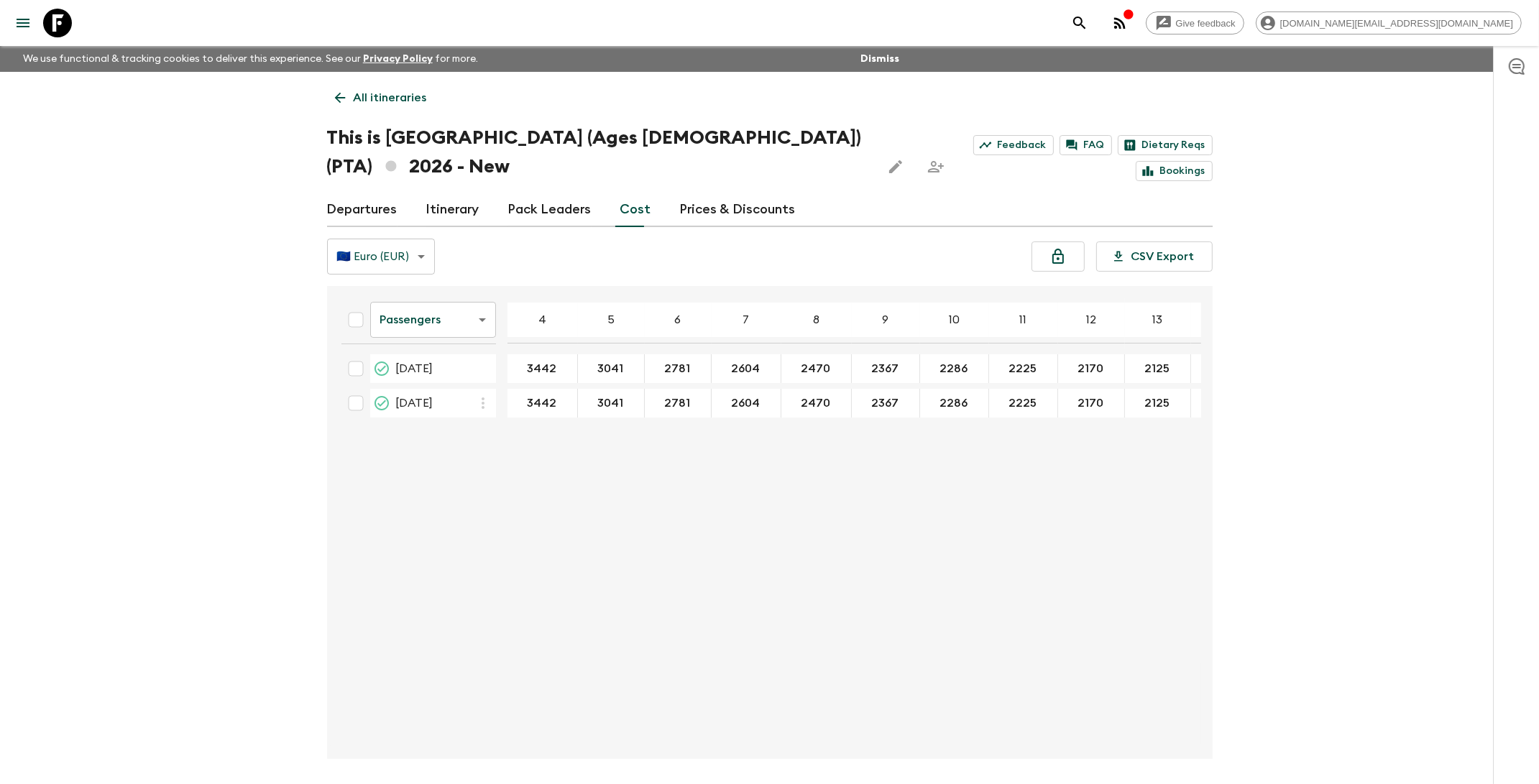
click at [445, 298] on body "Give feedback [DOMAIN_NAME][EMAIL_ADDRESS][DOMAIN_NAME] We use functional & tra…" at bounding box center [769, 419] width 1539 height 838
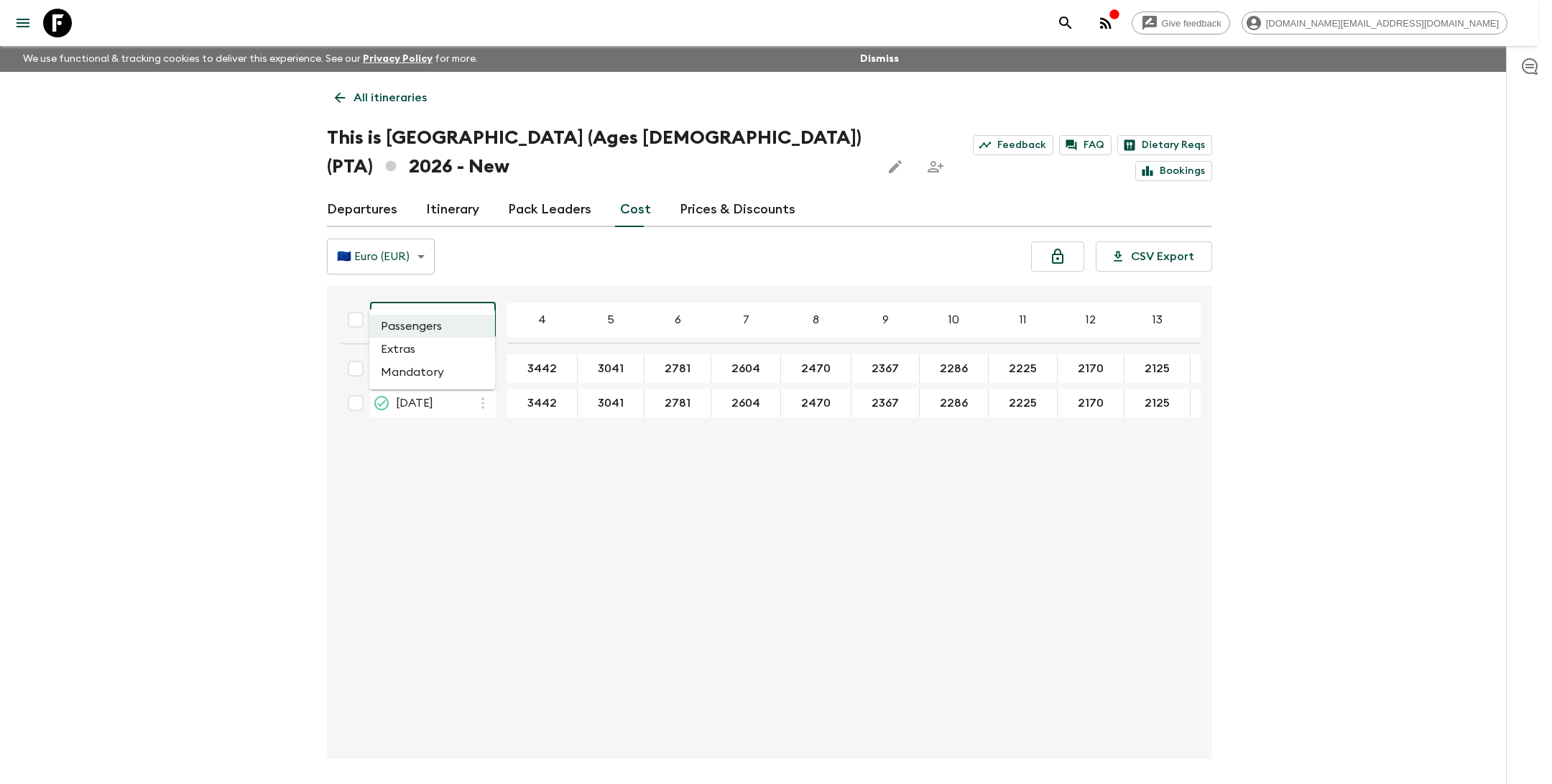
click at [451, 357] on li "Extras" at bounding box center [432, 349] width 126 height 23
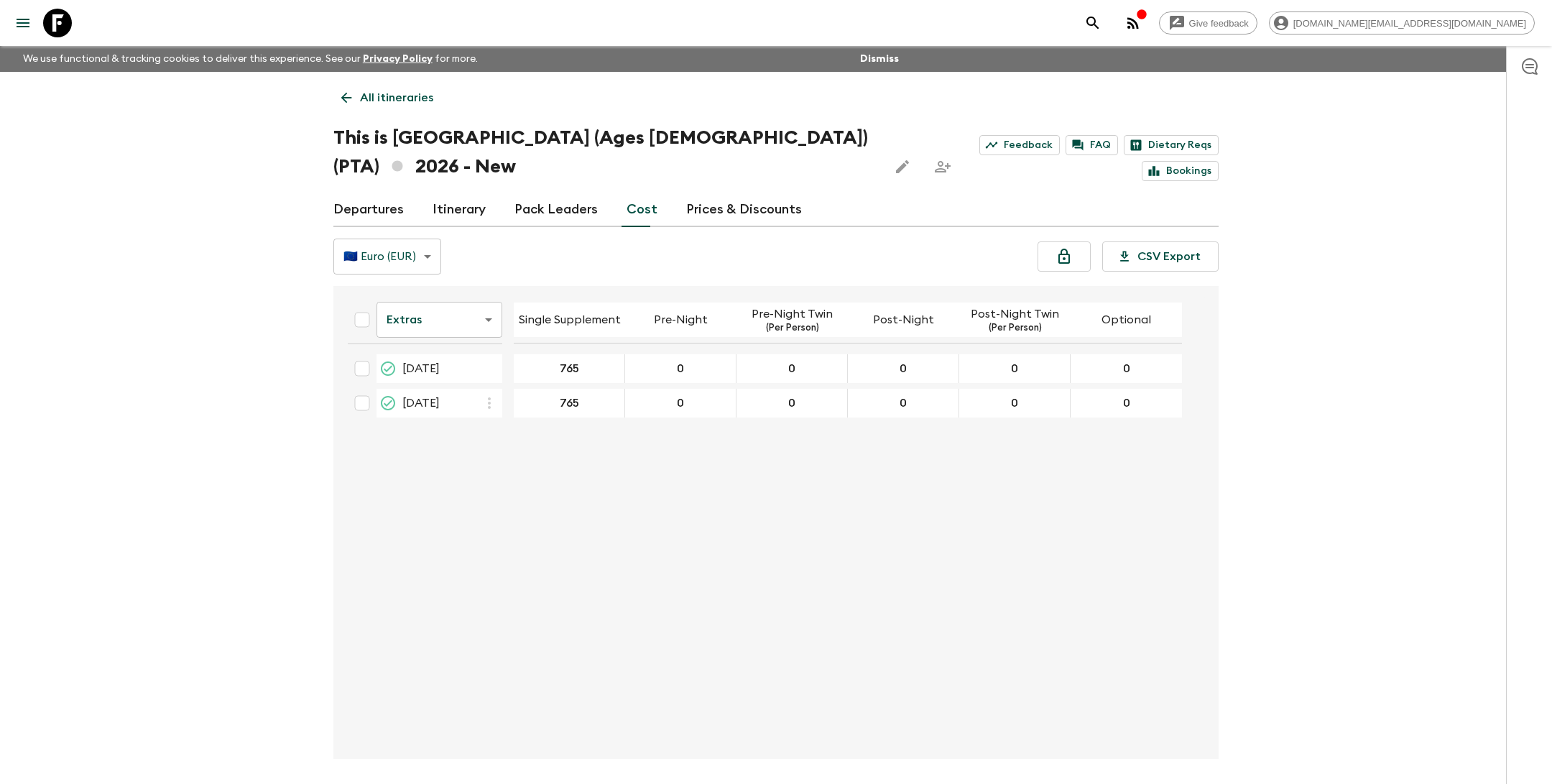
click at [433, 293] on body "Give feedback [DOMAIN_NAME][EMAIL_ADDRESS][DOMAIN_NAME] We use functional & tra…" at bounding box center [776, 419] width 1552 height 838
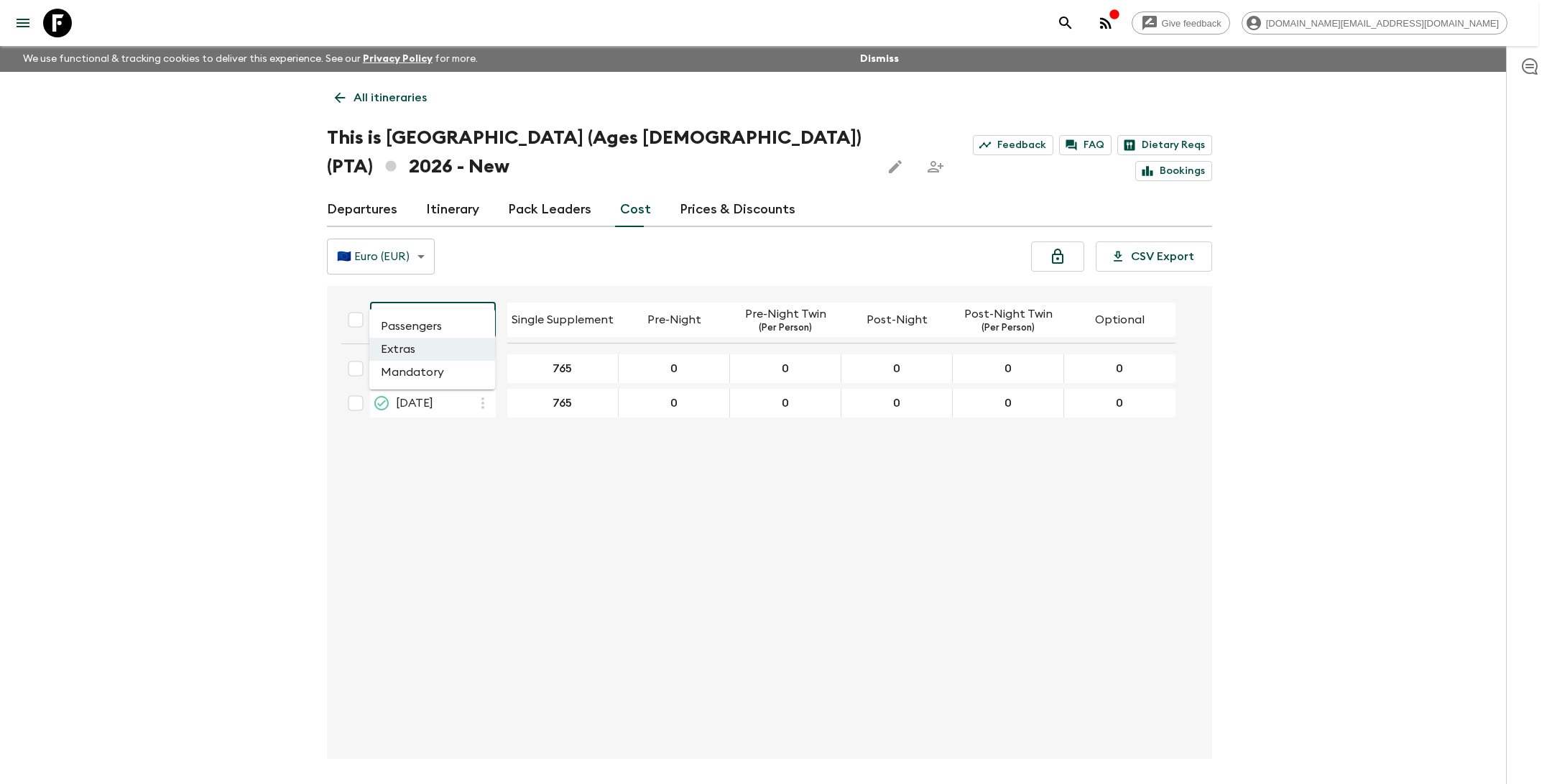
click at [441, 325] on li "Passengers" at bounding box center [432, 325] width 126 height 23
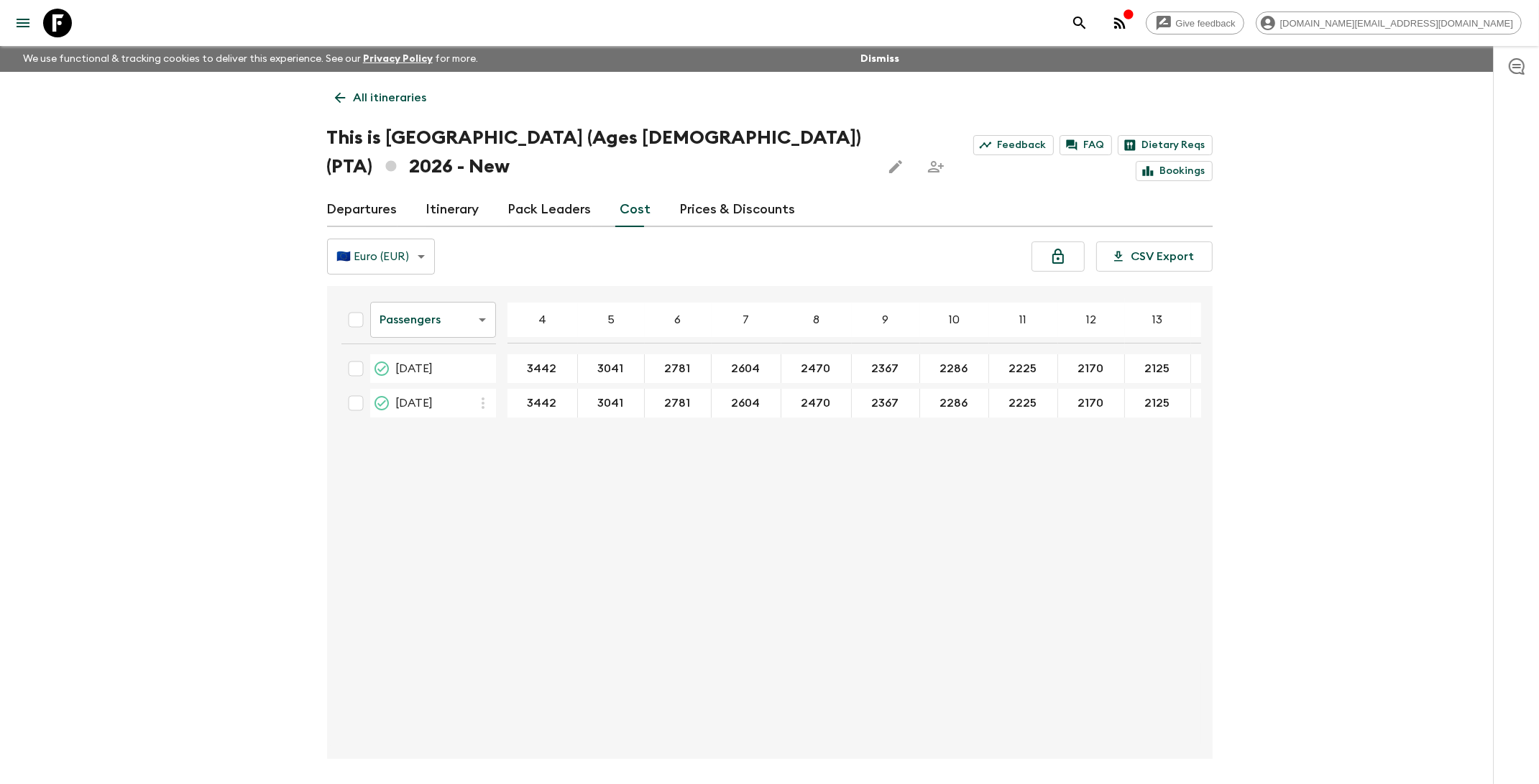
click at [719, 192] on link "Prices & Discounts" at bounding box center [737, 209] width 116 height 35
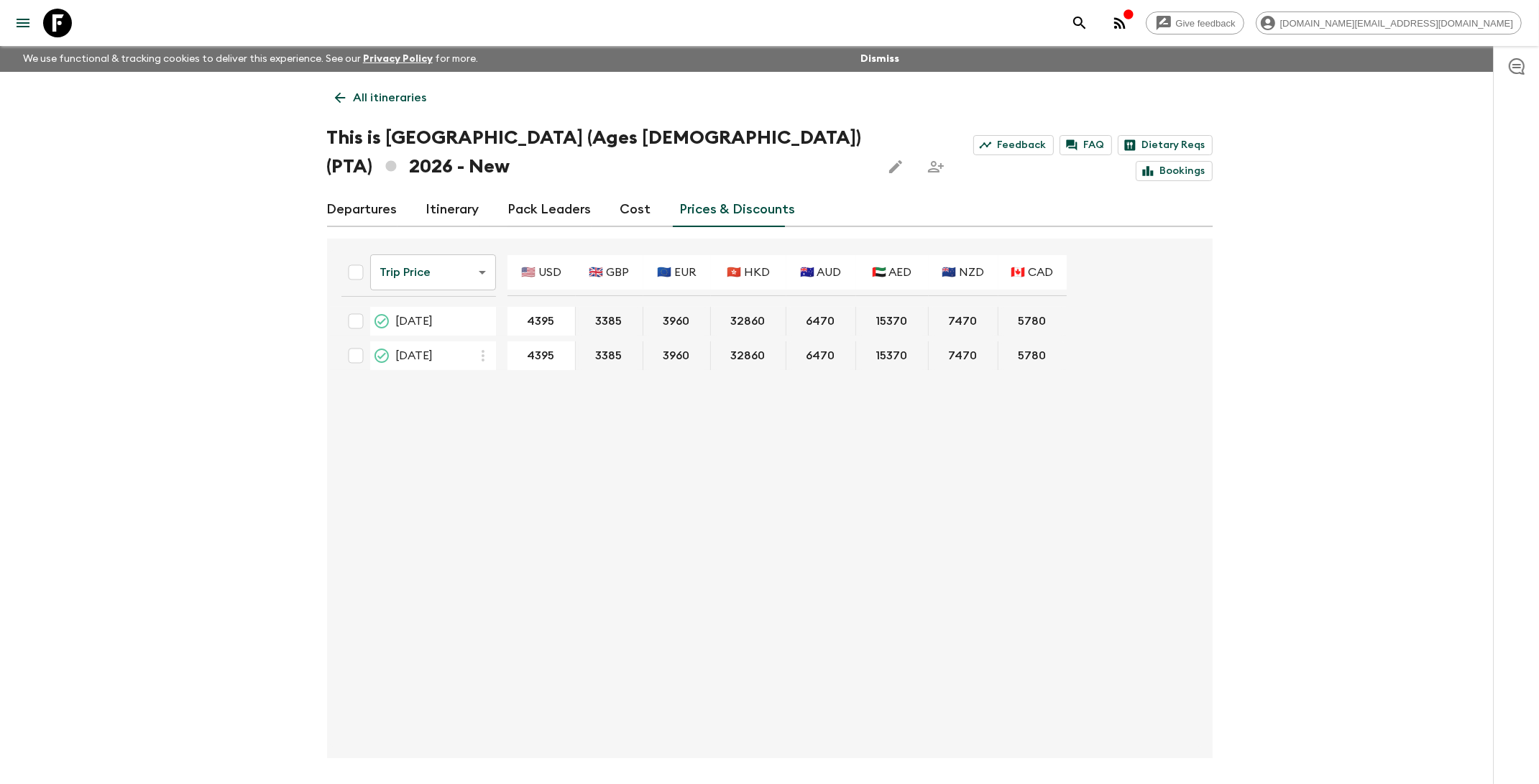
click at [353, 258] on input "Select all" at bounding box center [356, 272] width 29 height 29
checkbox input "true"
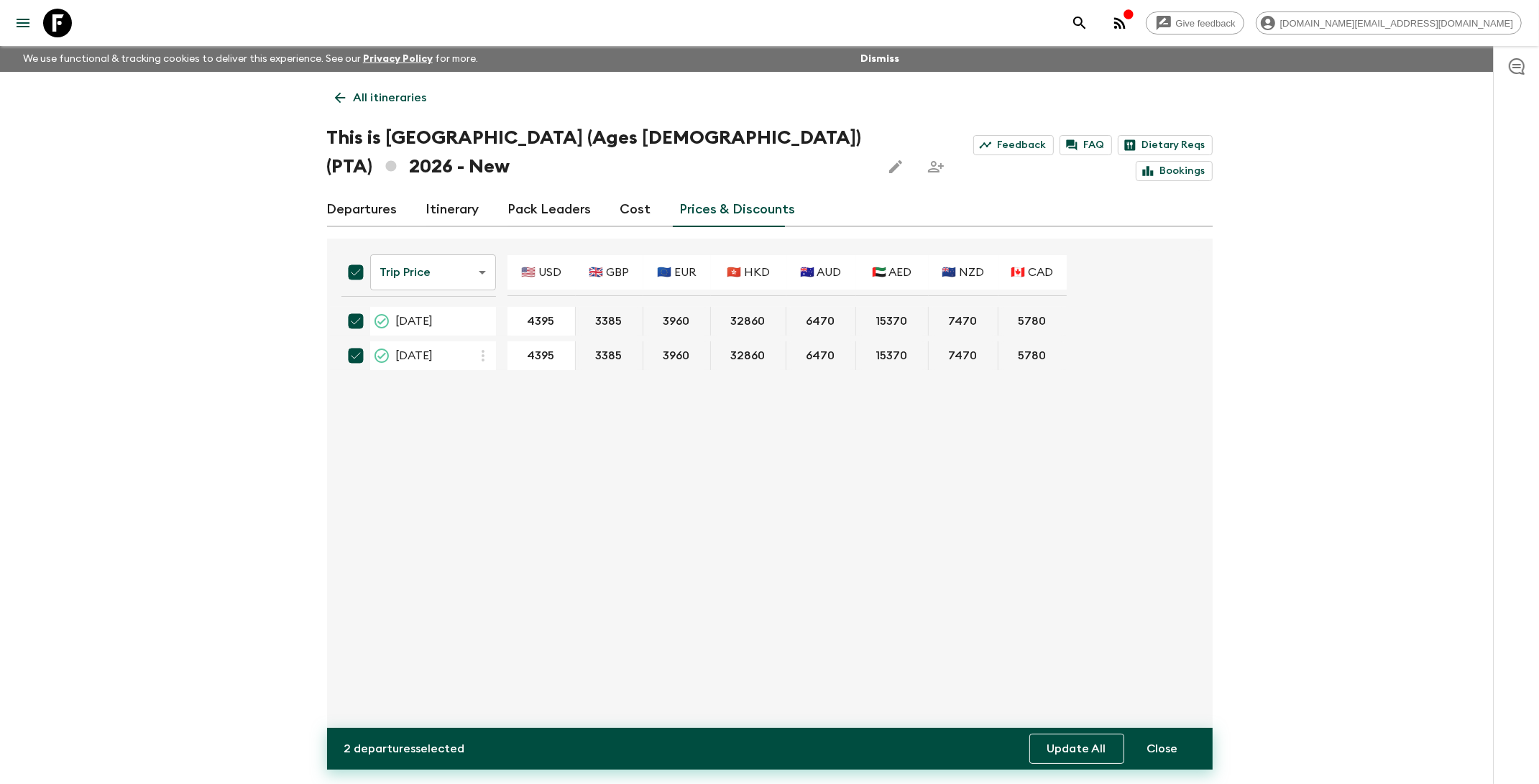
click at [1073, 746] on button "Update All" at bounding box center [1076, 749] width 94 height 30
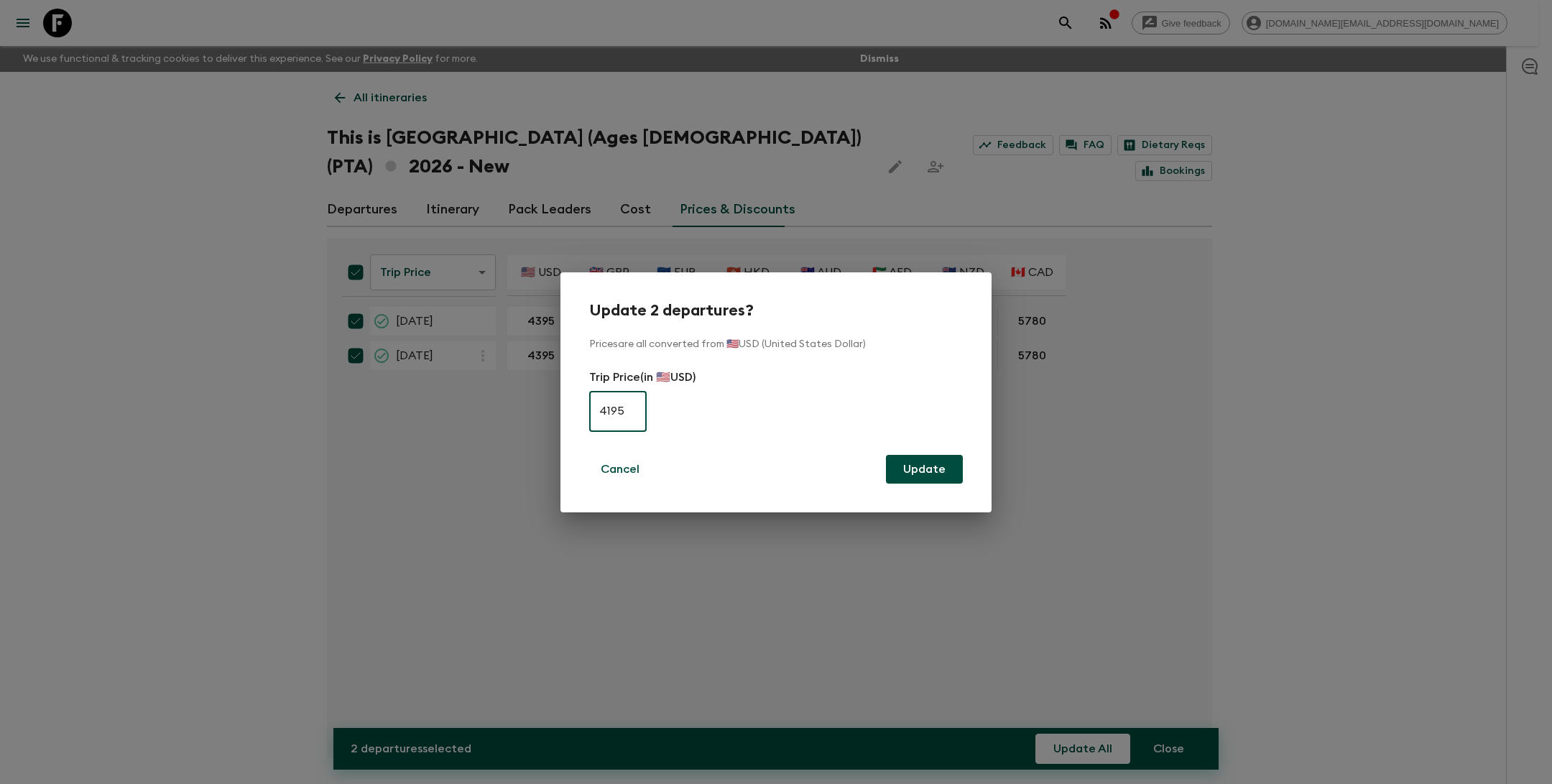
click at [922, 474] on button "Update" at bounding box center [924, 469] width 77 height 29
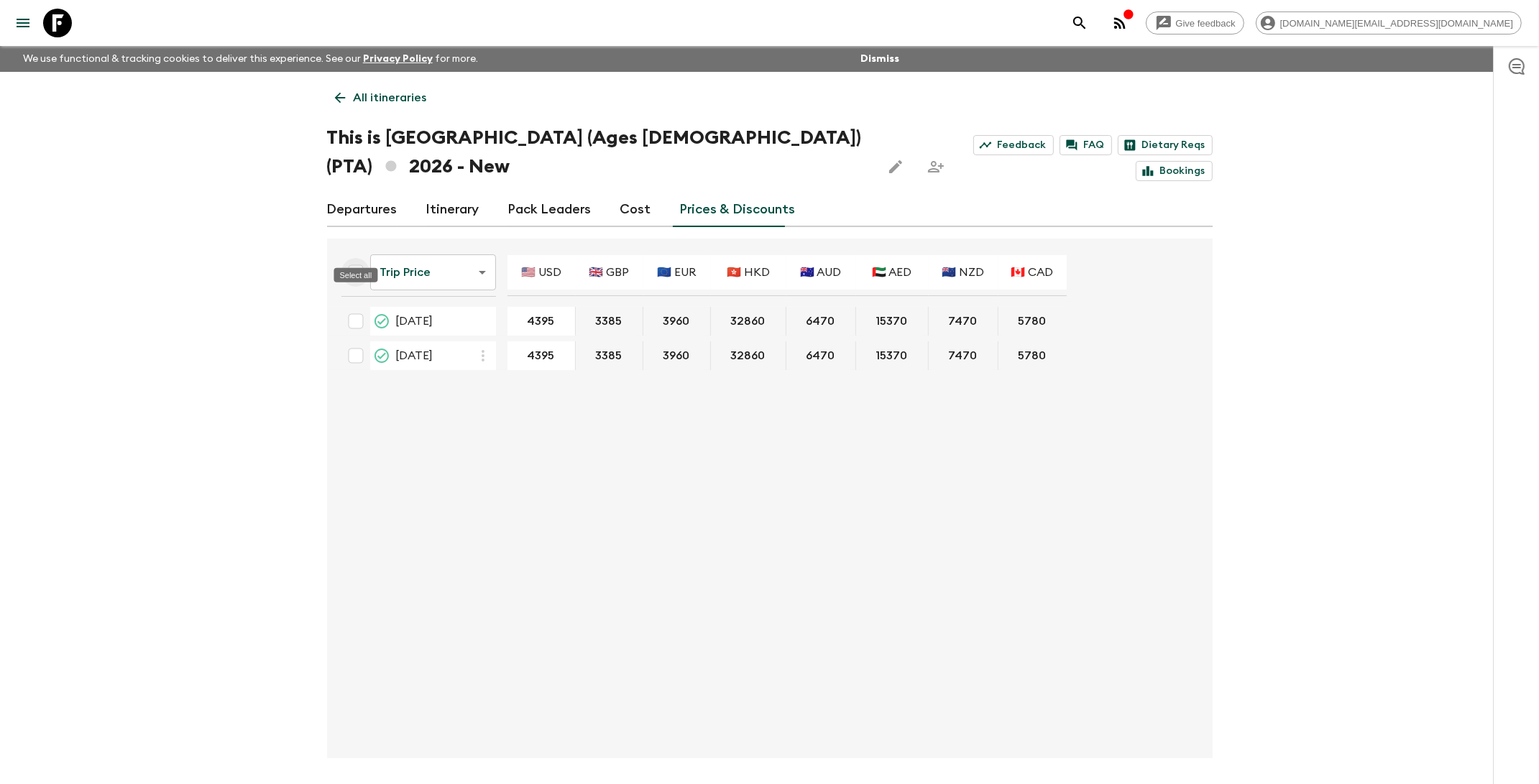
click at [350, 258] on input "Select all" at bounding box center [356, 272] width 29 height 29
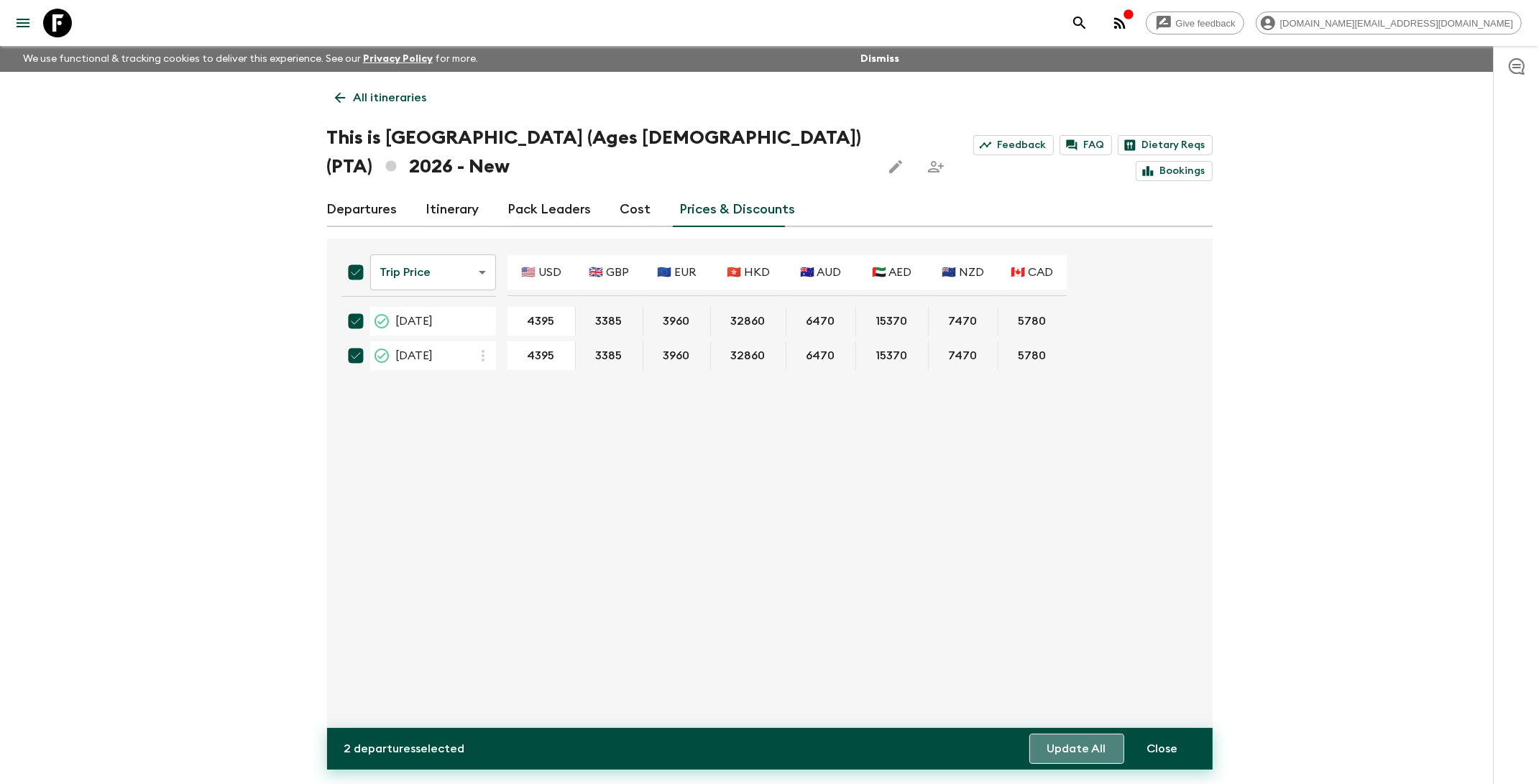
click at [1079, 749] on button "Update All" at bounding box center [1076, 749] width 94 height 30
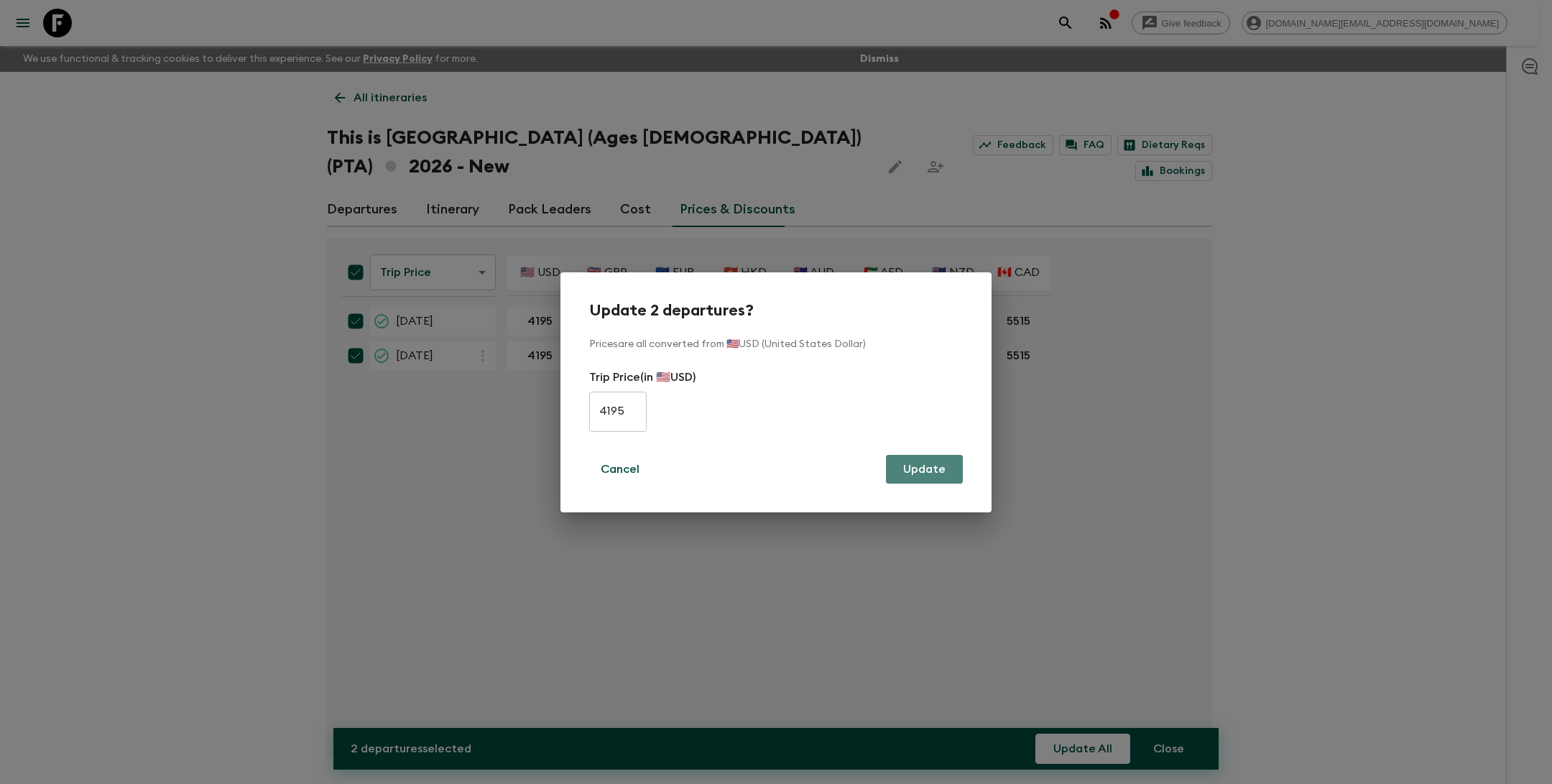
click at [937, 468] on button "Update" at bounding box center [924, 469] width 77 height 29
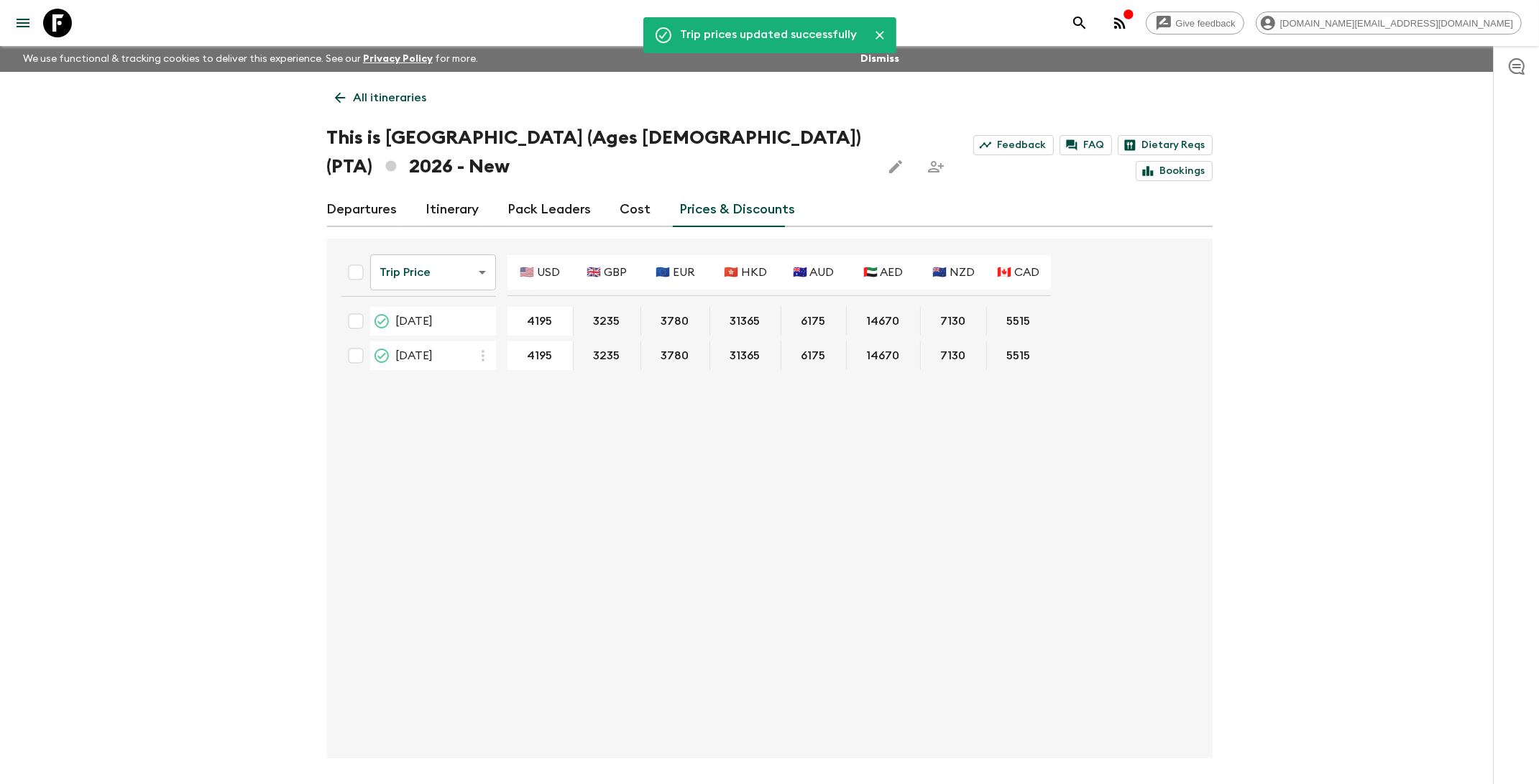
click at [924, 479] on div "Trip Price tripPrice ​ 🇺🇸 USD 🇬🇧 GBP 🇪🇺 EUR 🇭🇰 HKD 🇦🇺 AUD 🇦🇪 AED 🇳🇿 NZD 🇨🇦 CAD …" at bounding box center [765, 498] width 871 height 497
click at [349, 99] on link "All itineraries" at bounding box center [381, 98] width 108 height 29
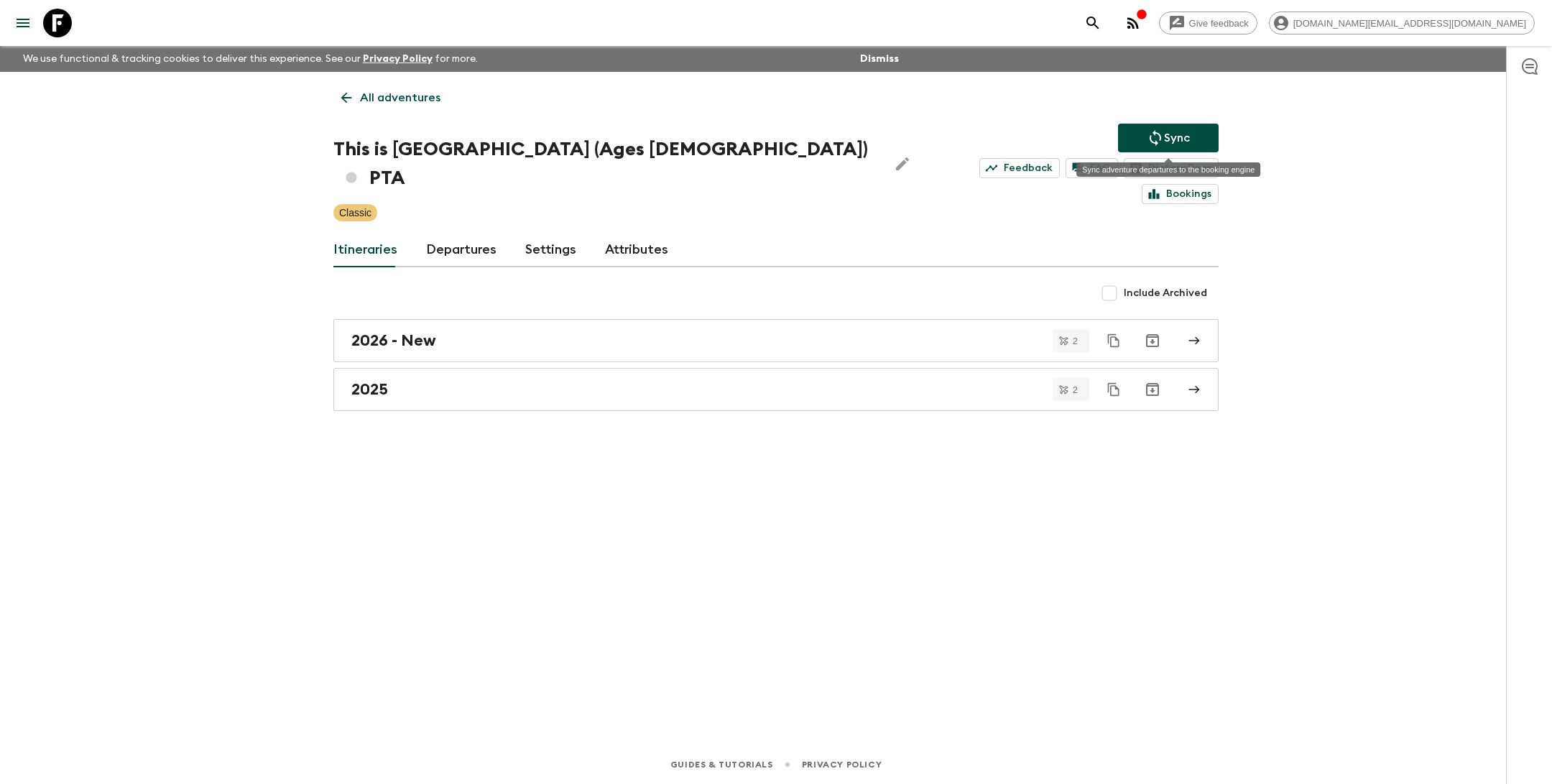
click at [1176, 133] on p "Sync" at bounding box center [1177, 137] width 26 height 17
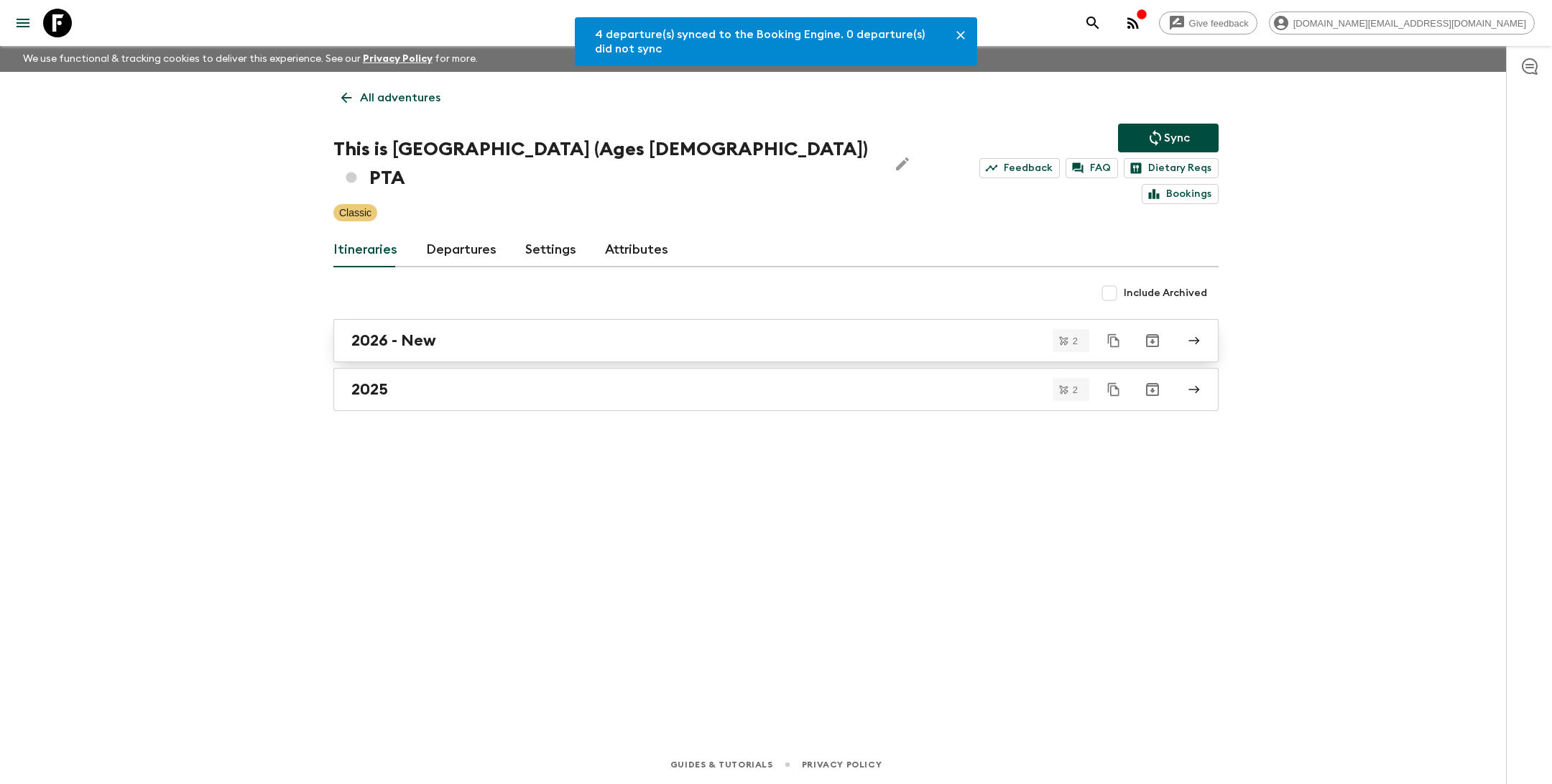
click at [496, 327] on link "2026 - New" at bounding box center [776, 340] width 885 height 43
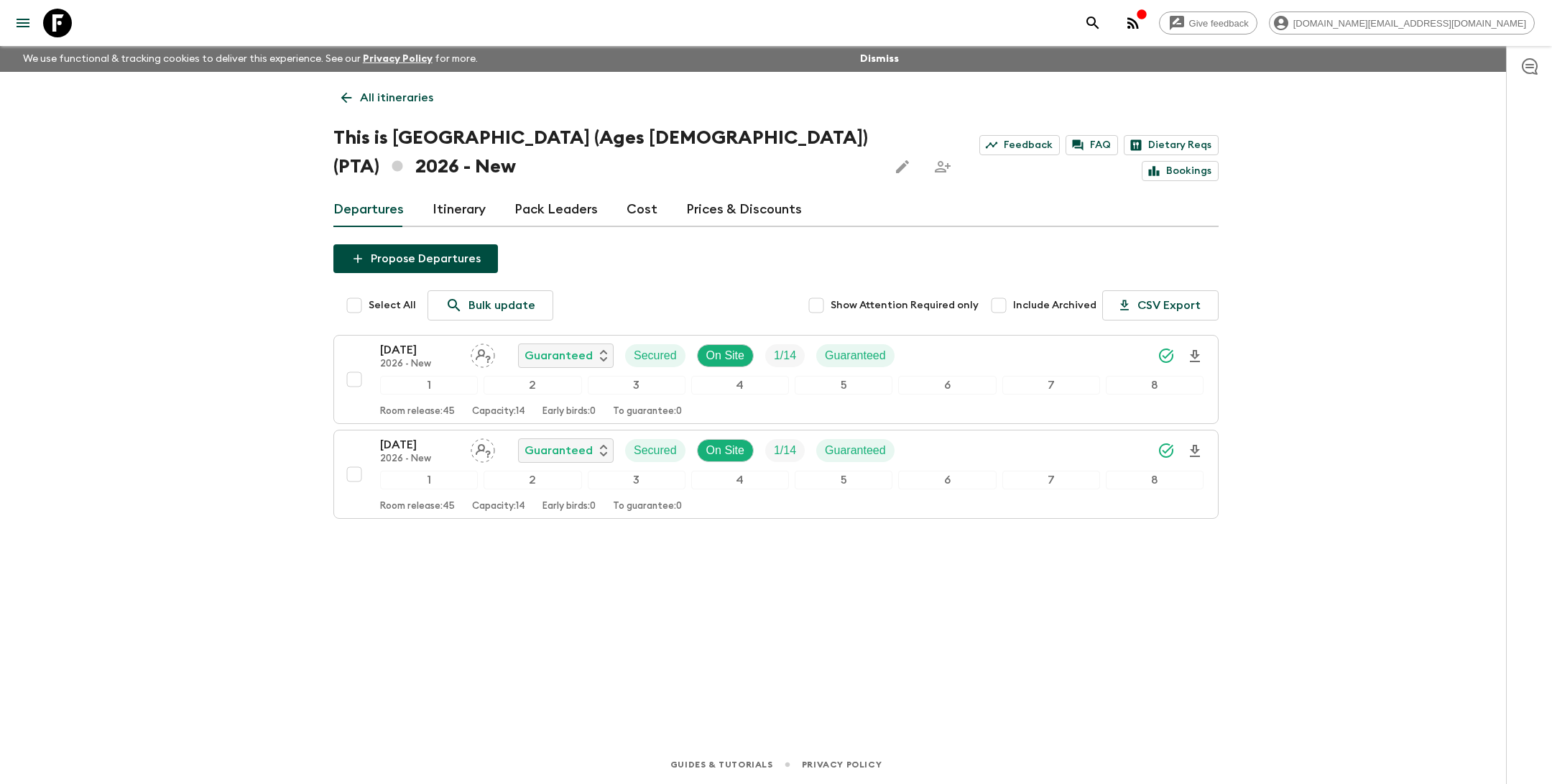
click at [367, 100] on p "All itineraries" at bounding box center [396, 98] width 73 height 17
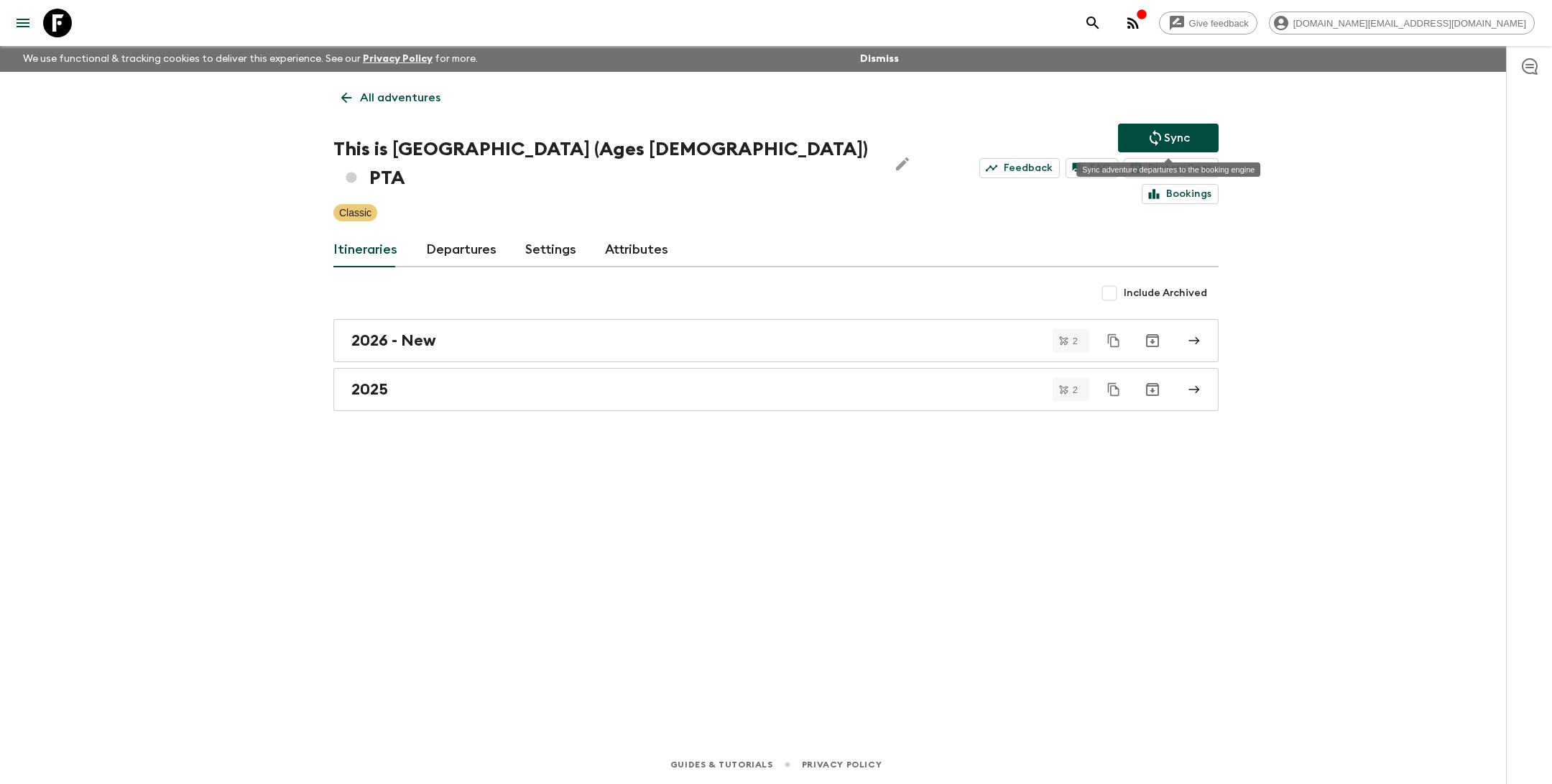
click at [1175, 146] on p "Sync" at bounding box center [1177, 137] width 26 height 17
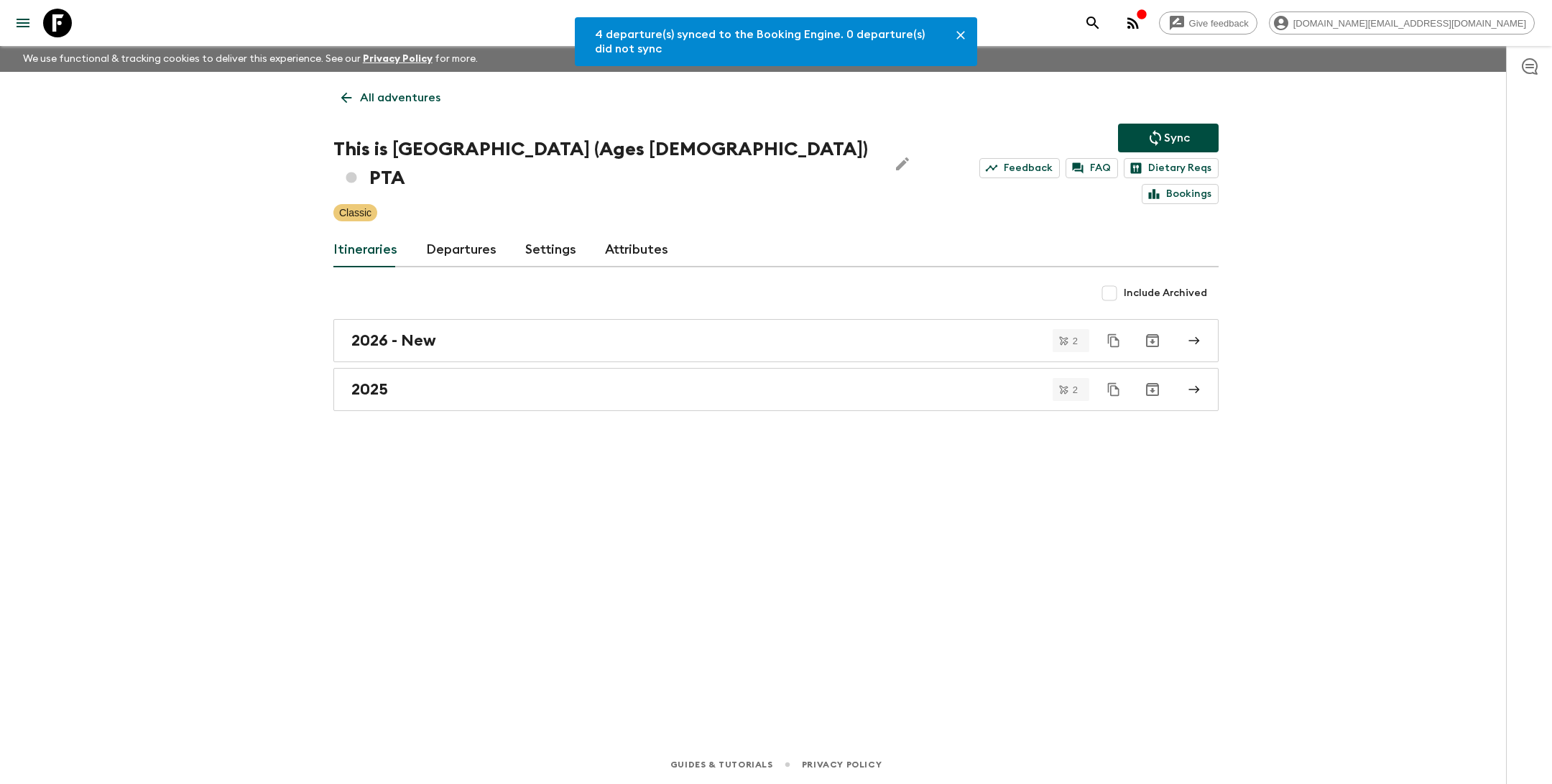
click at [357, 94] on link "All adventures" at bounding box center [390, 98] width 115 height 29
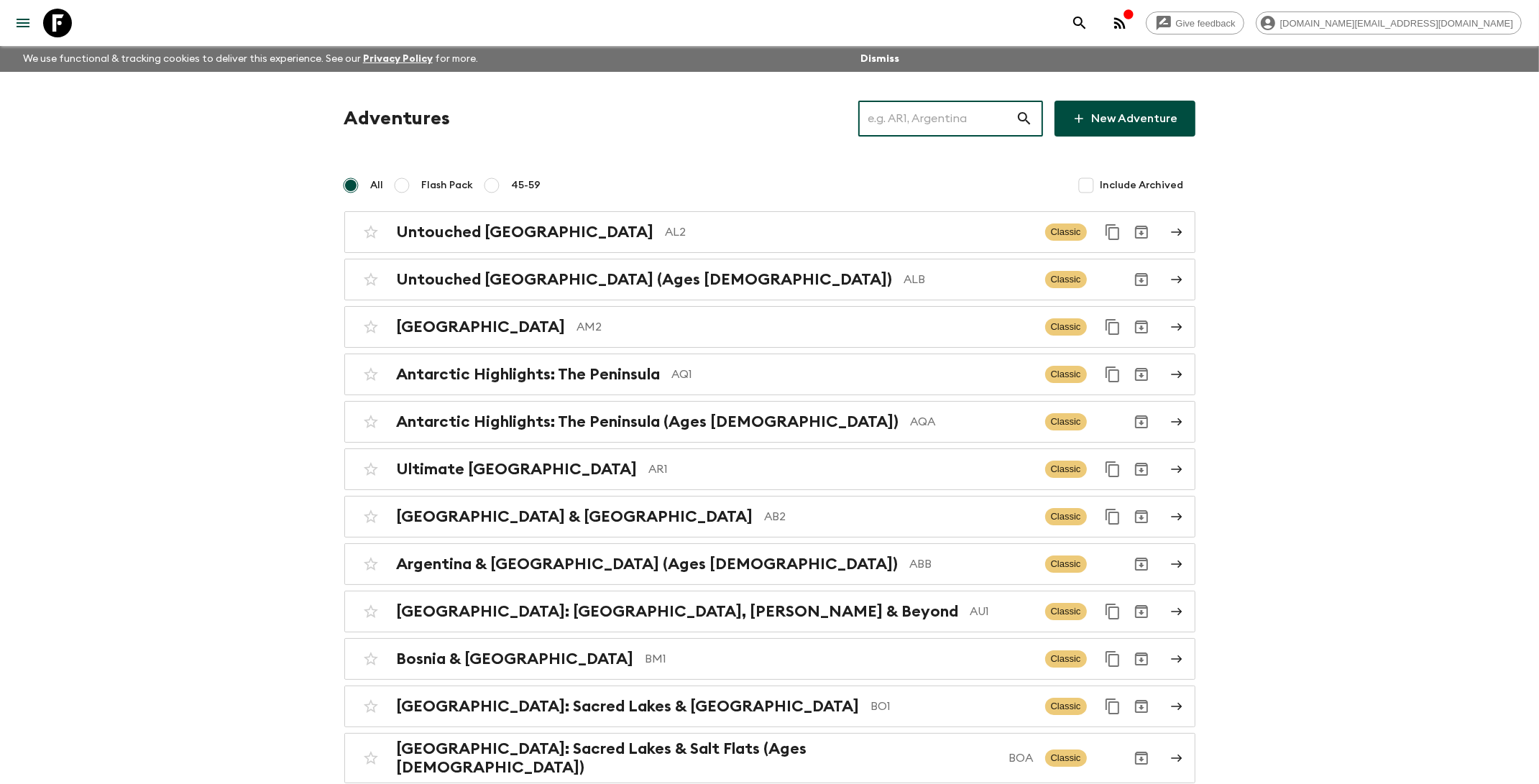
click at [923, 125] on input "text" at bounding box center [937, 119] width 158 height 40
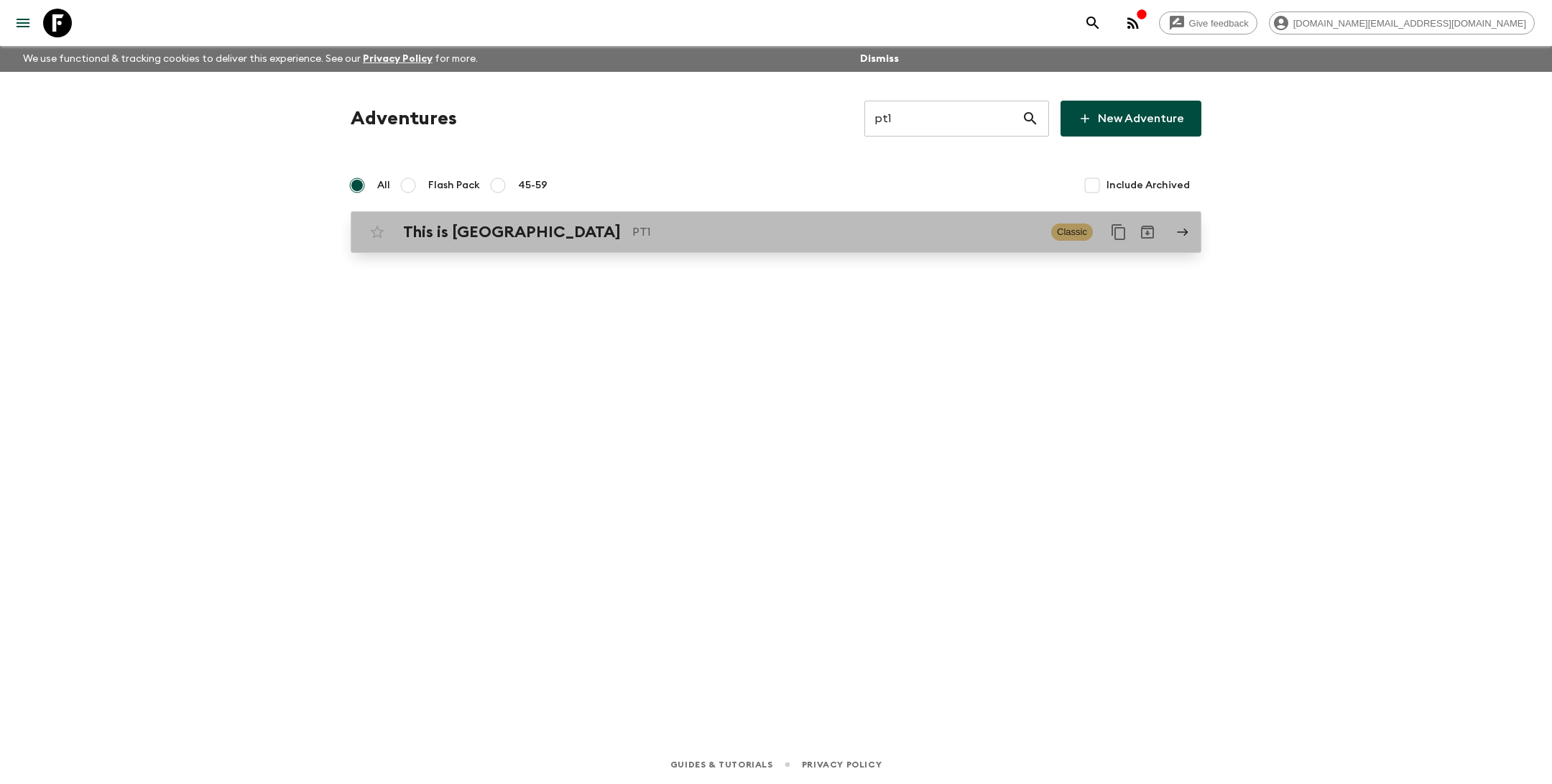
click at [854, 244] on div "This is Portugal PT1 Classic" at bounding box center [748, 232] width 771 height 29
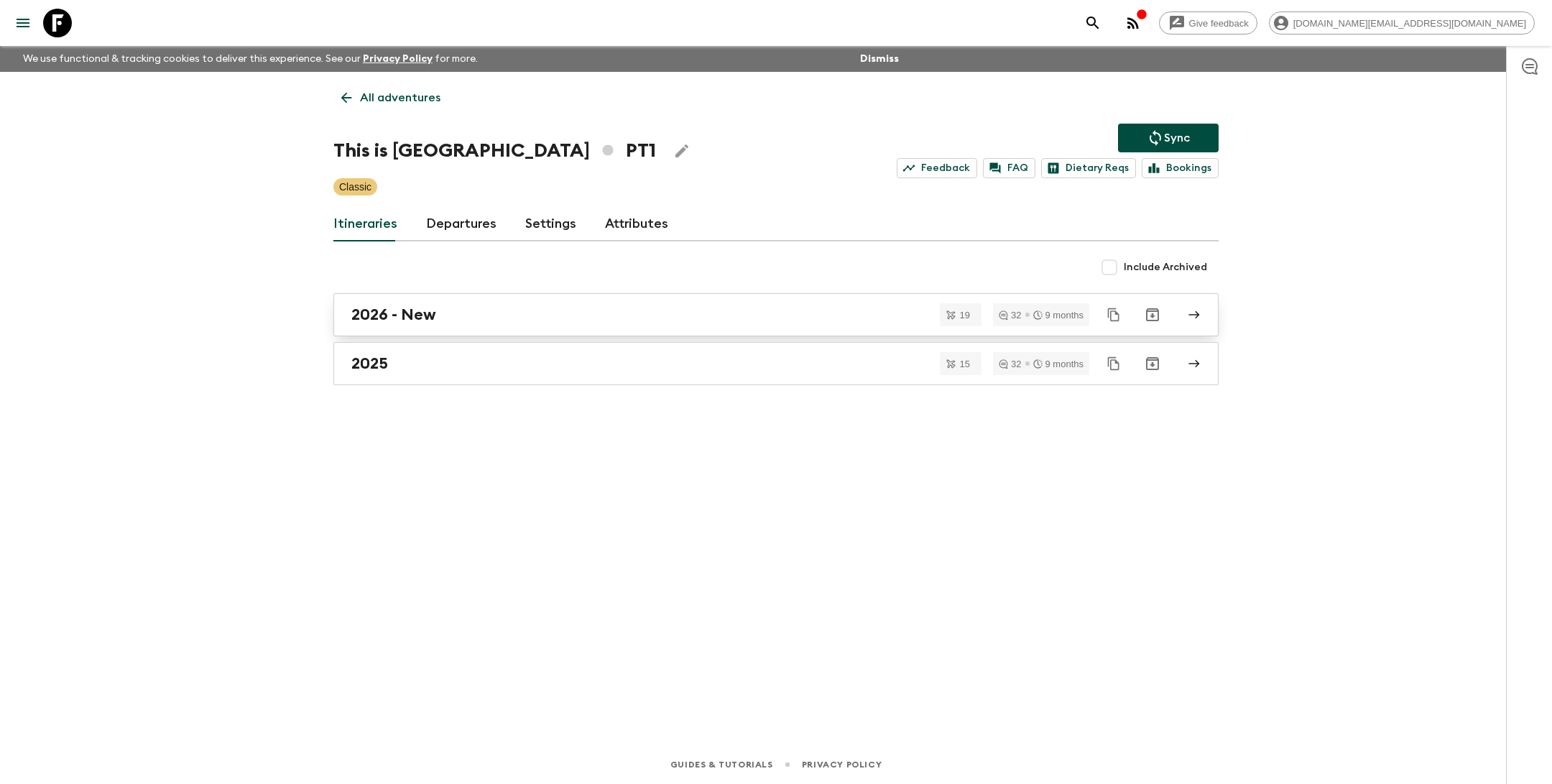
click at [572, 324] on link "2026 - New" at bounding box center [776, 314] width 885 height 43
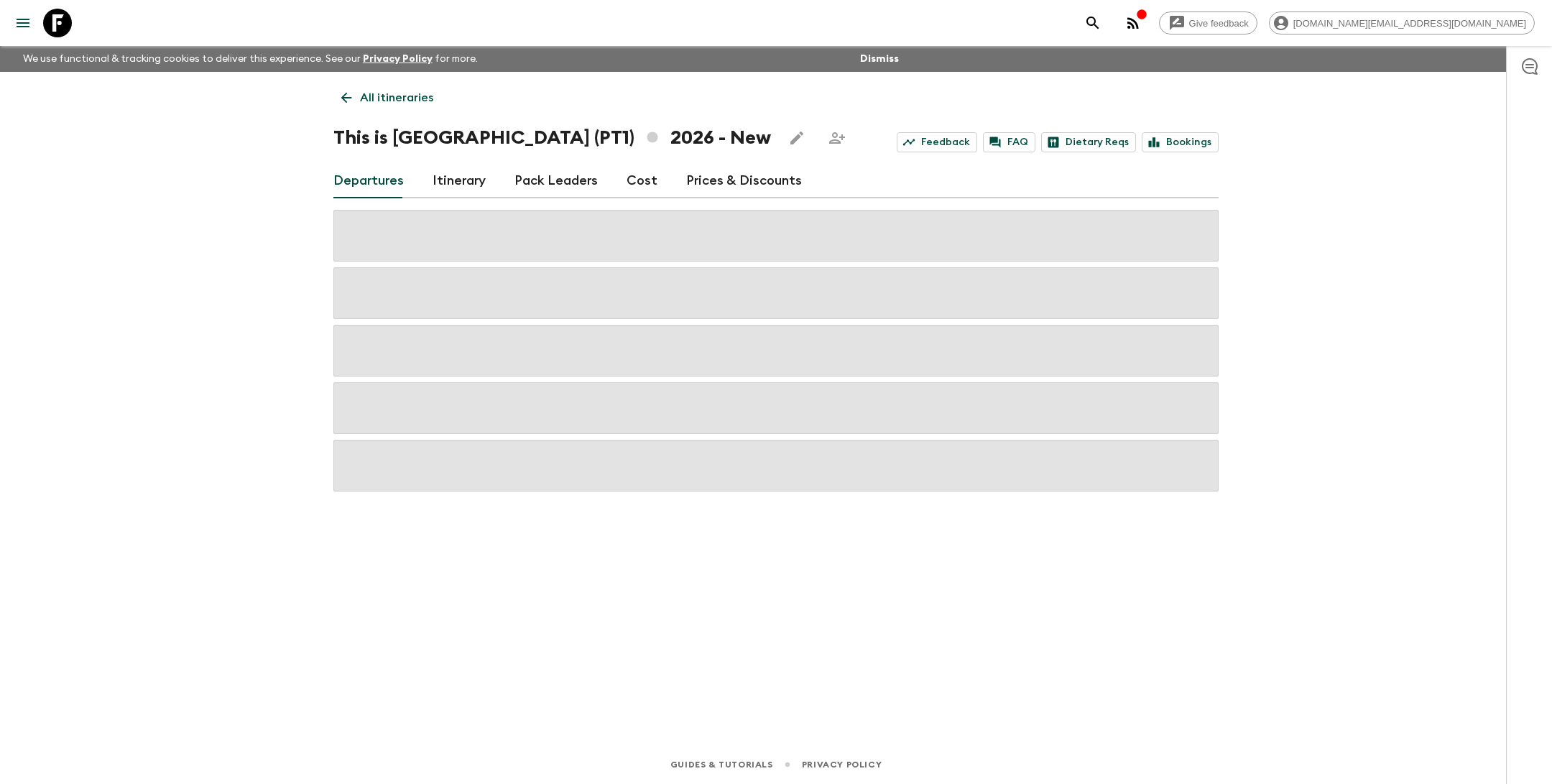
click at [631, 183] on link "Cost" at bounding box center [642, 180] width 31 height 35
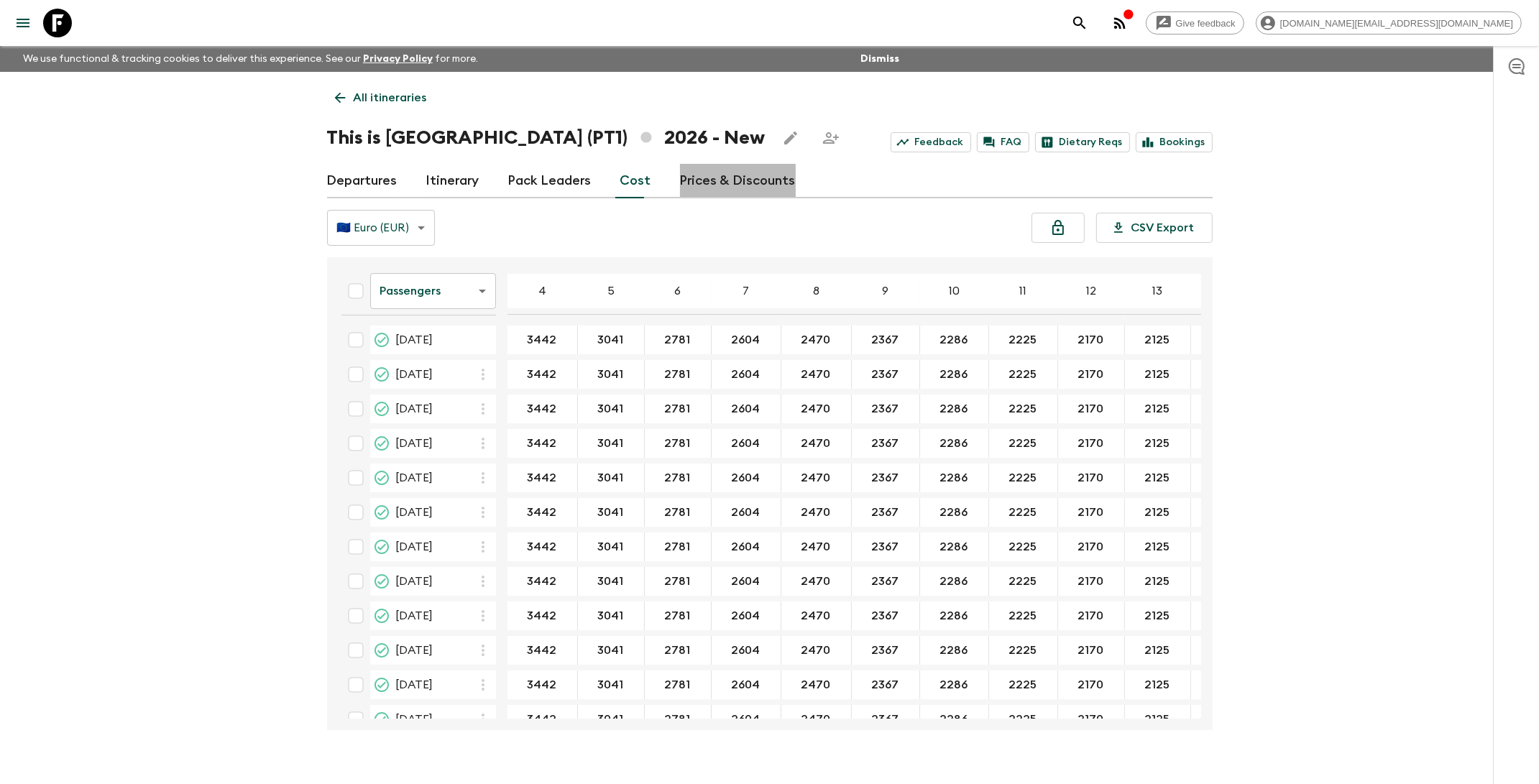
click at [746, 182] on link "Prices & Discounts" at bounding box center [737, 180] width 116 height 35
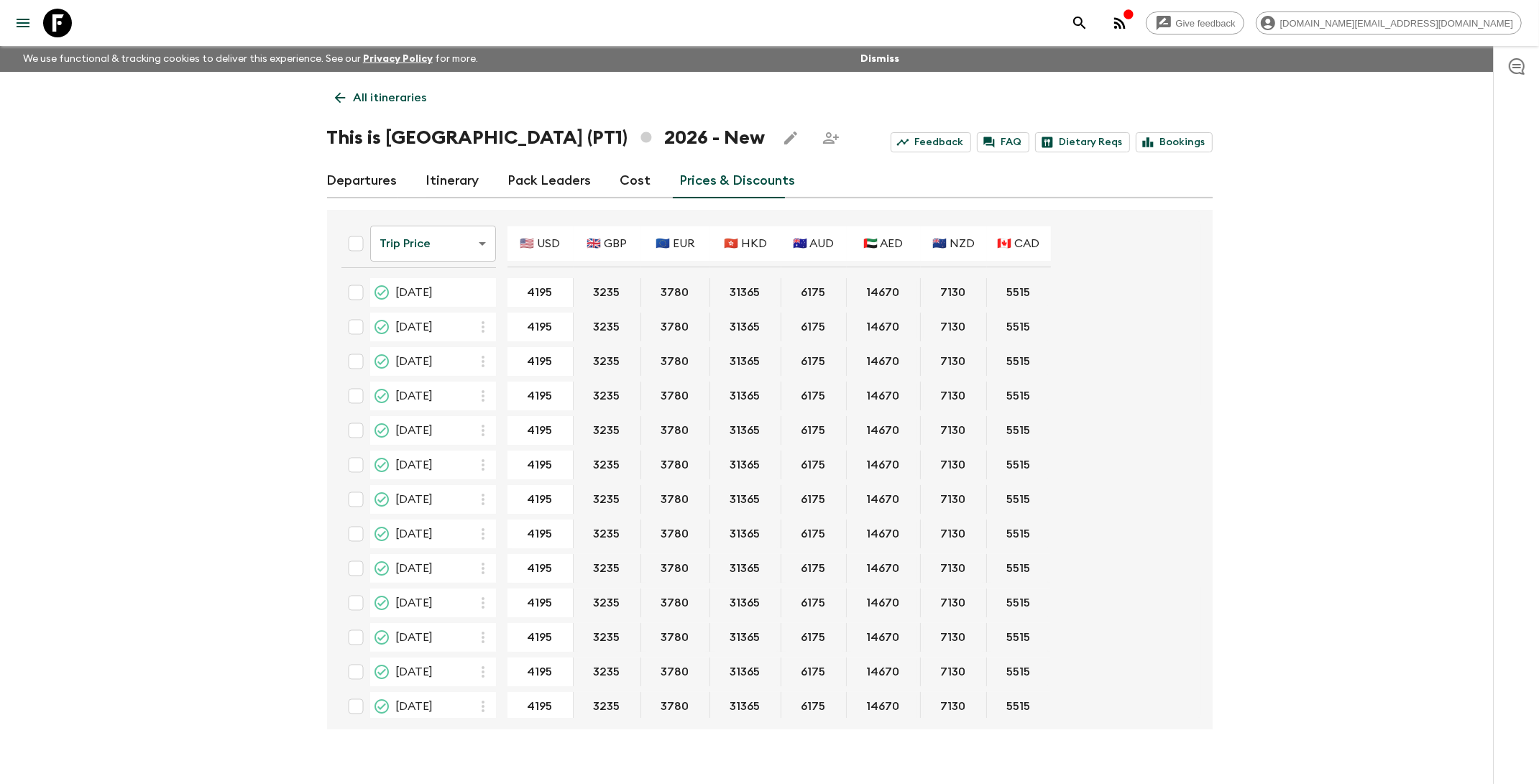
click at [405, 99] on p "All itineraries" at bounding box center [390, 98] width 73 height 17
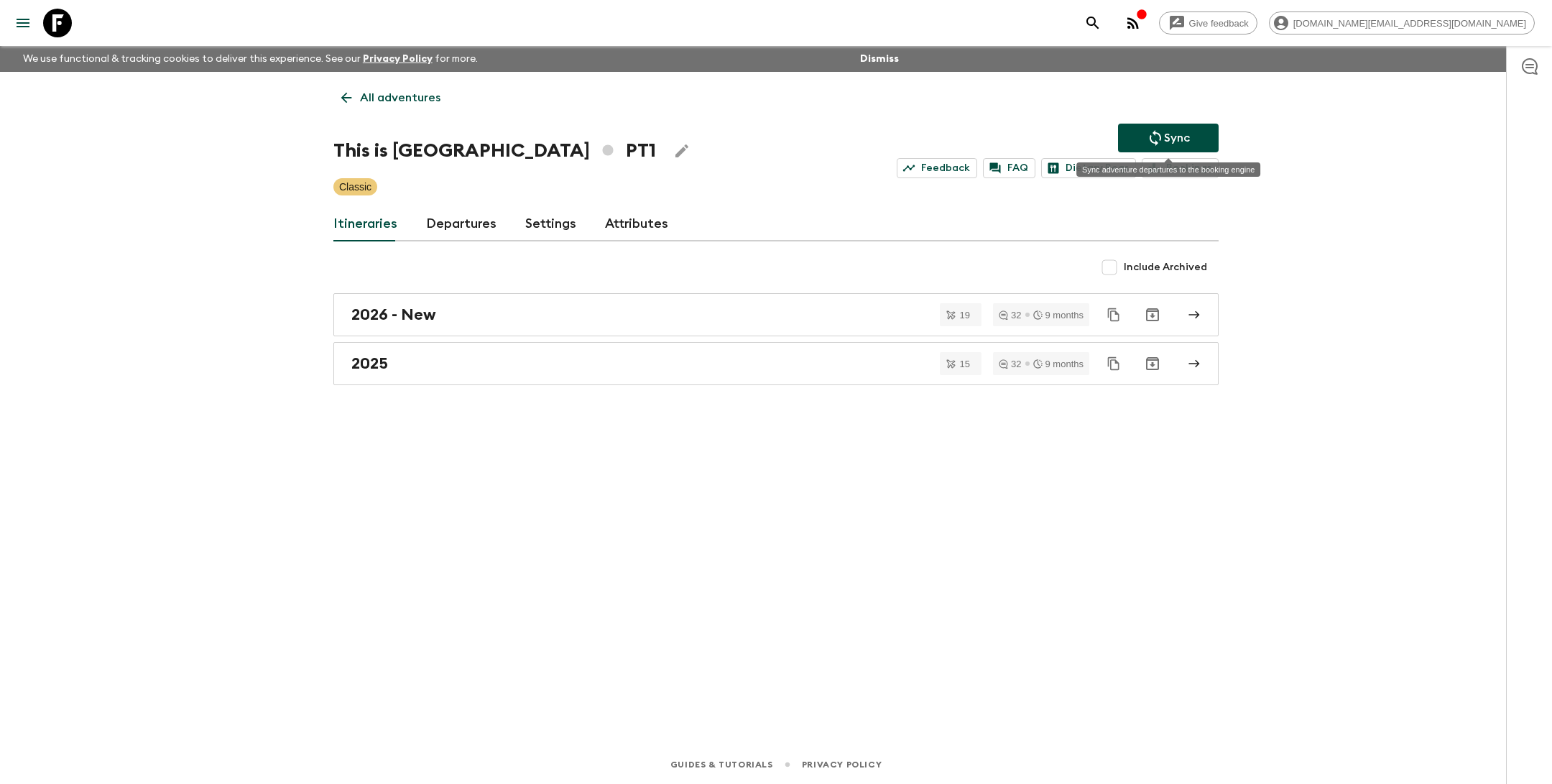
click at [1190, 136] on button "Sync" at bounding box center [1168, 138] width 100 height 29
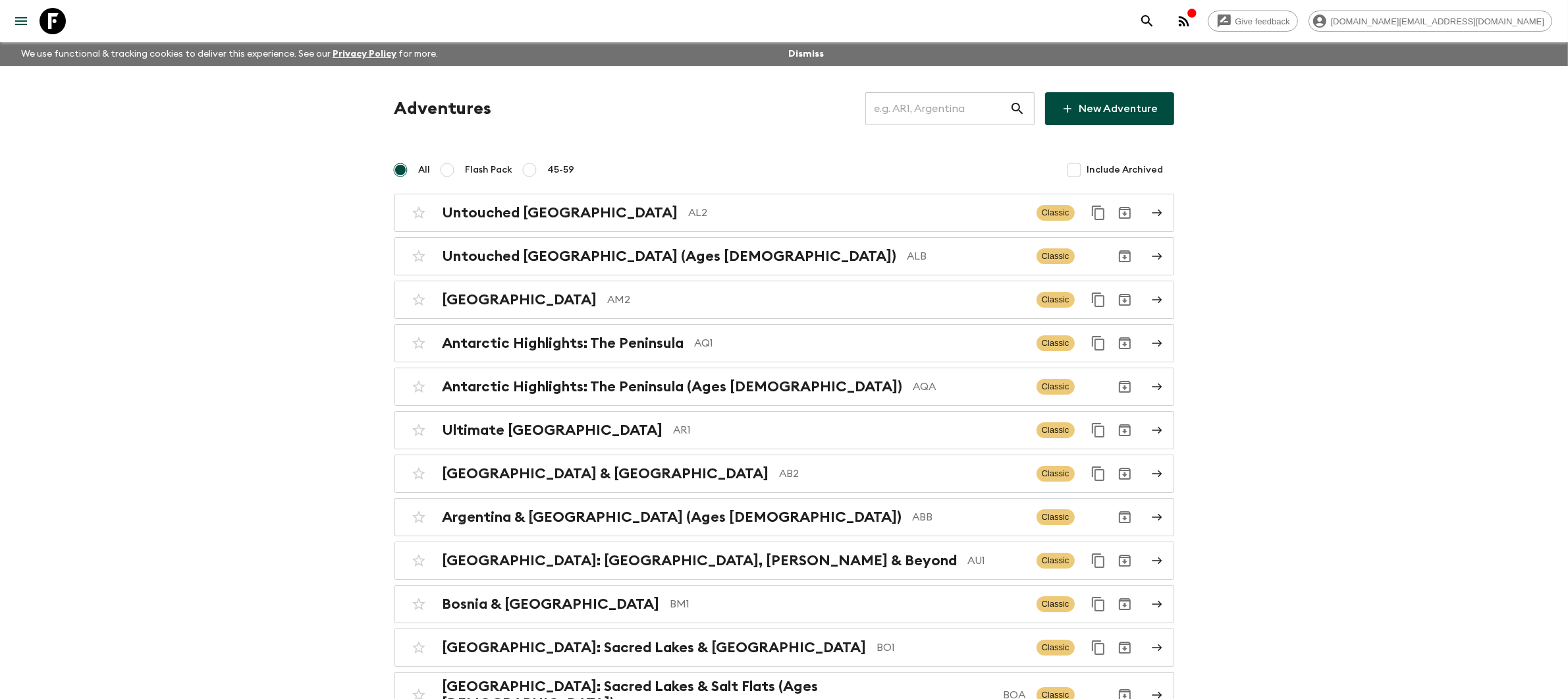
click at [938, 100] on input "text" at bounding box center [937, 109] width 145 height 37
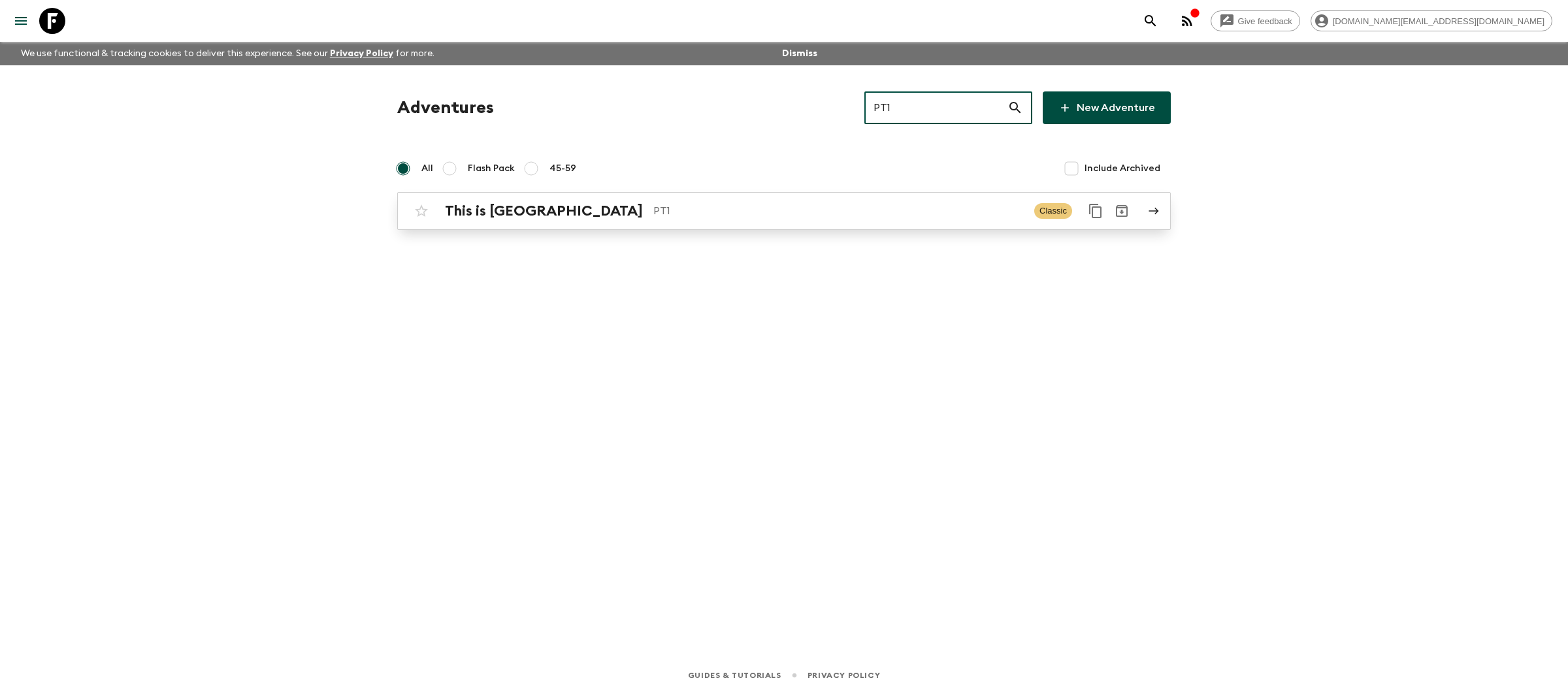
type input "PT1"
click at [824, 218] on p "PT1" at bounding box center [838, 211] width 370 height 15
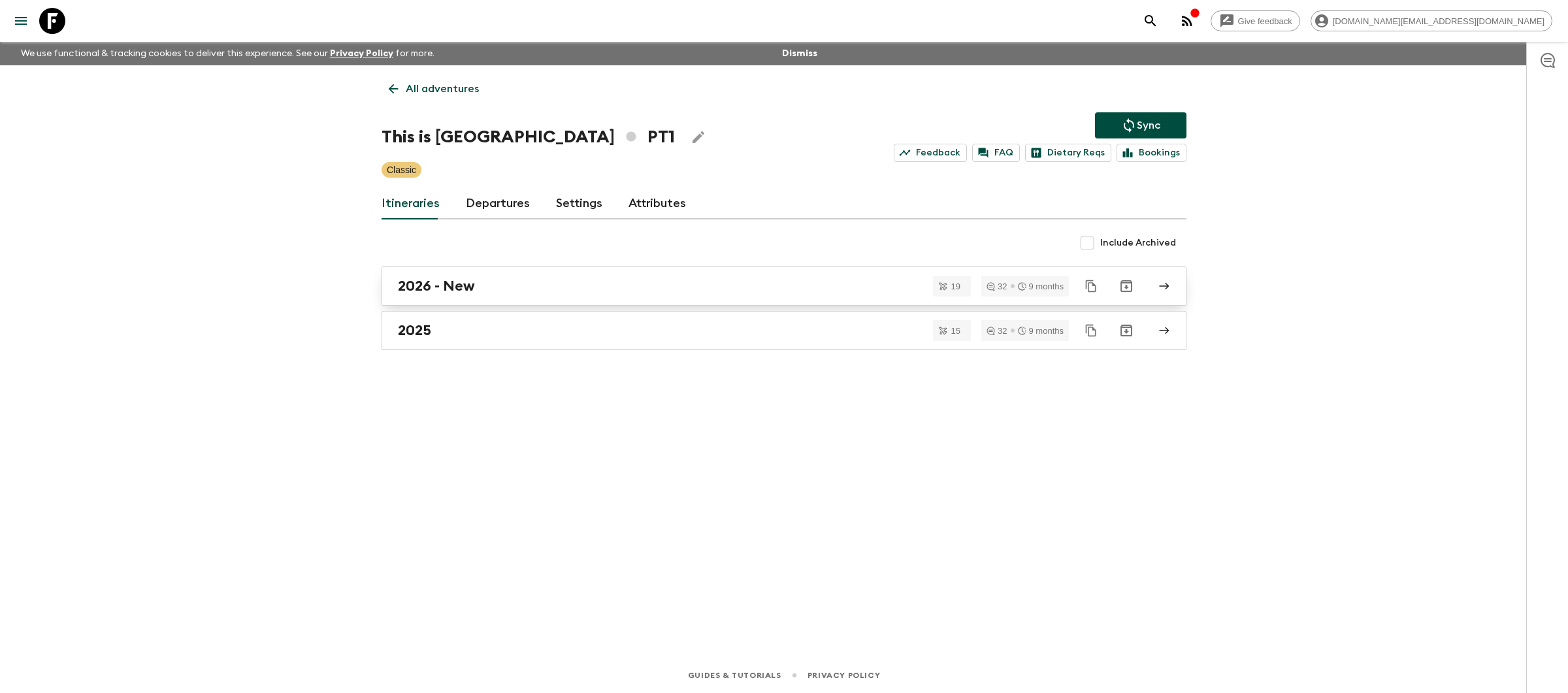
click at [778, 297] on link "2026 - New" at bounding box center [784, 286] width 805 height 39
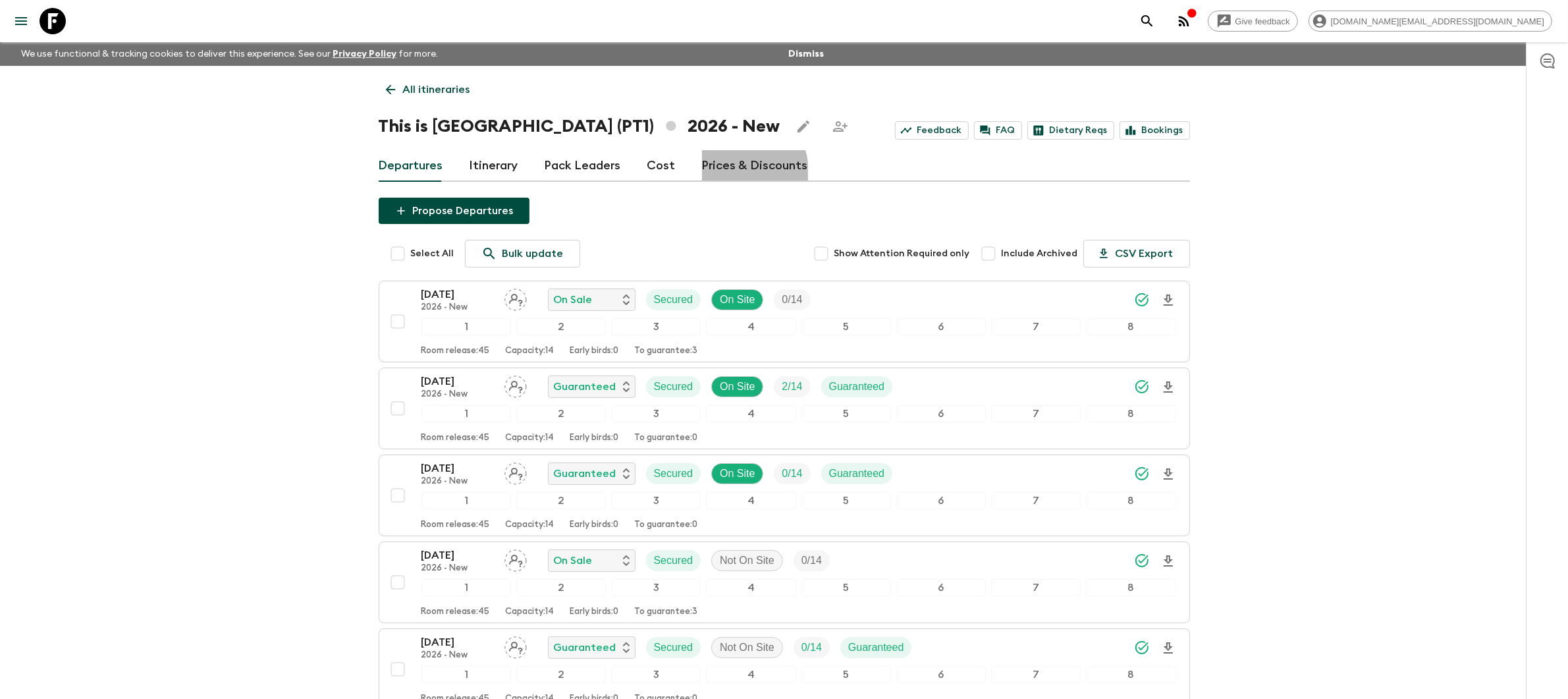
click at [725, 172] on link "Prices & Discounts" at bounding box center [755, 165] width 106 height 32
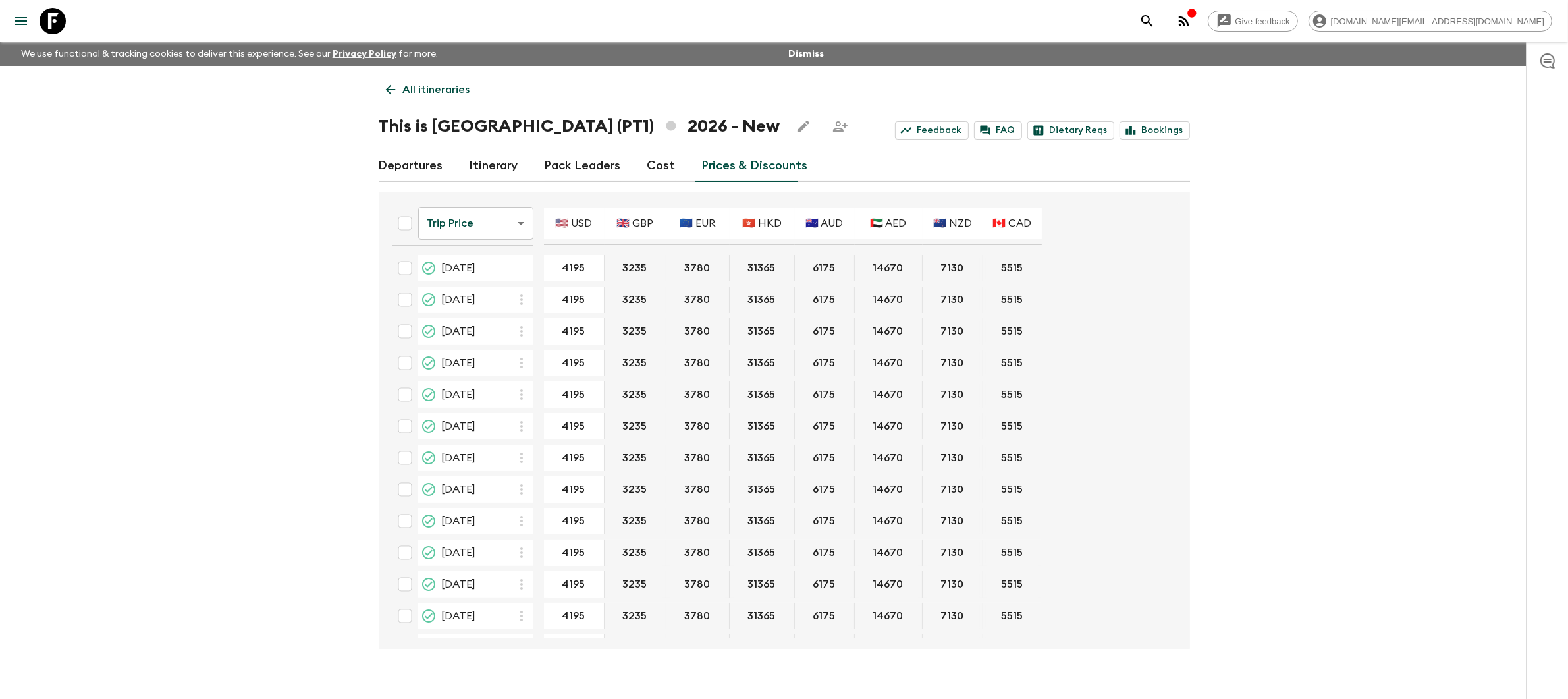
click at [395, 162] on link "Departures" at bounding box center [411, 165] width 65 height 32
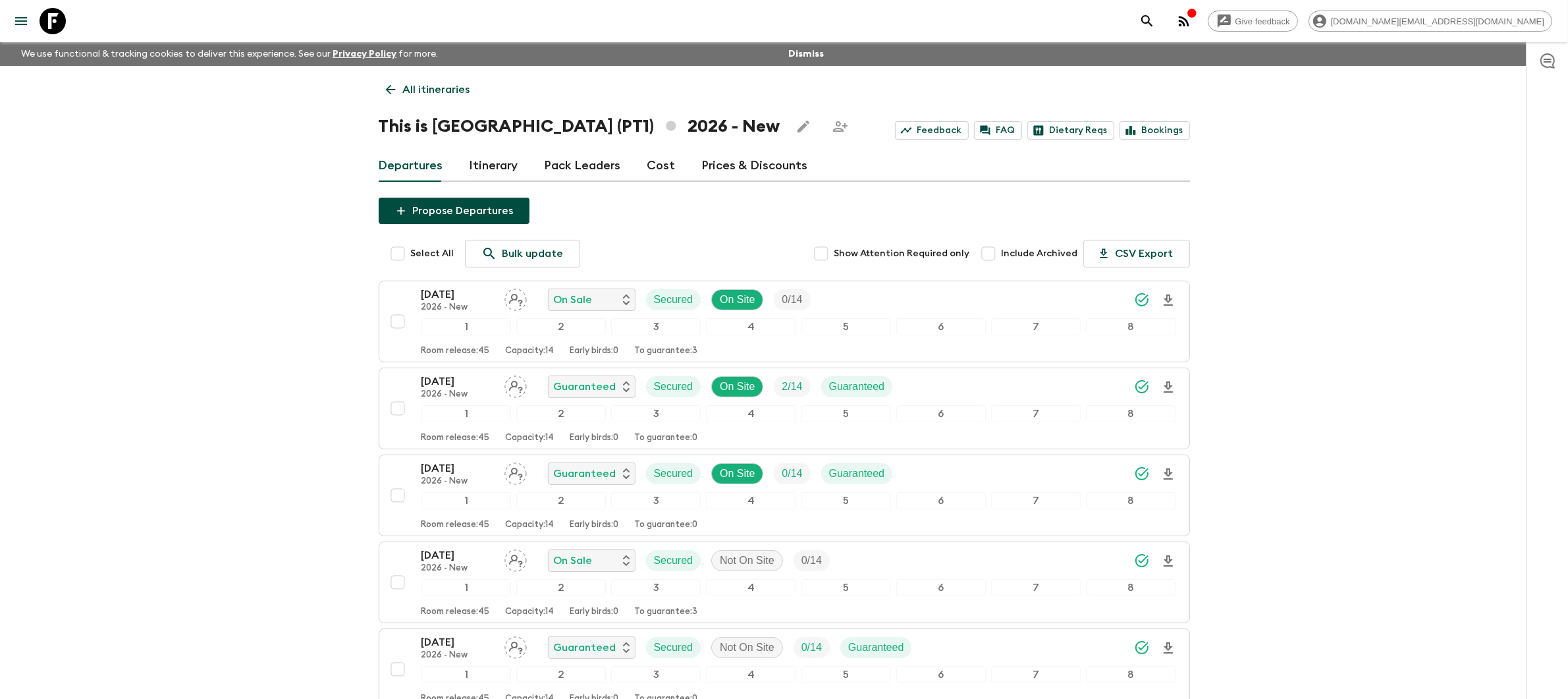
click at [396, 253] on input "Select All" at bounding box center [398, 254] width 26 height 26
checkbox input "true"
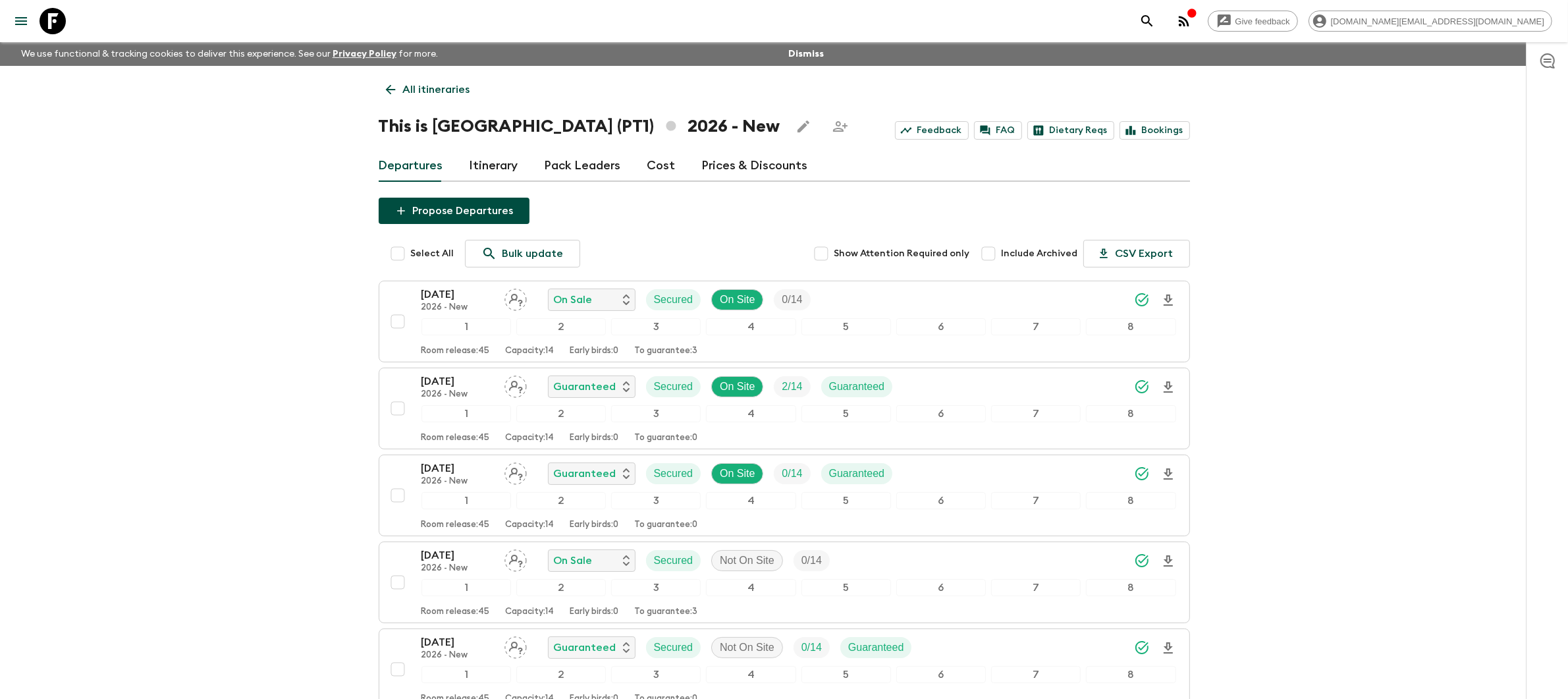
checkbox input "true"
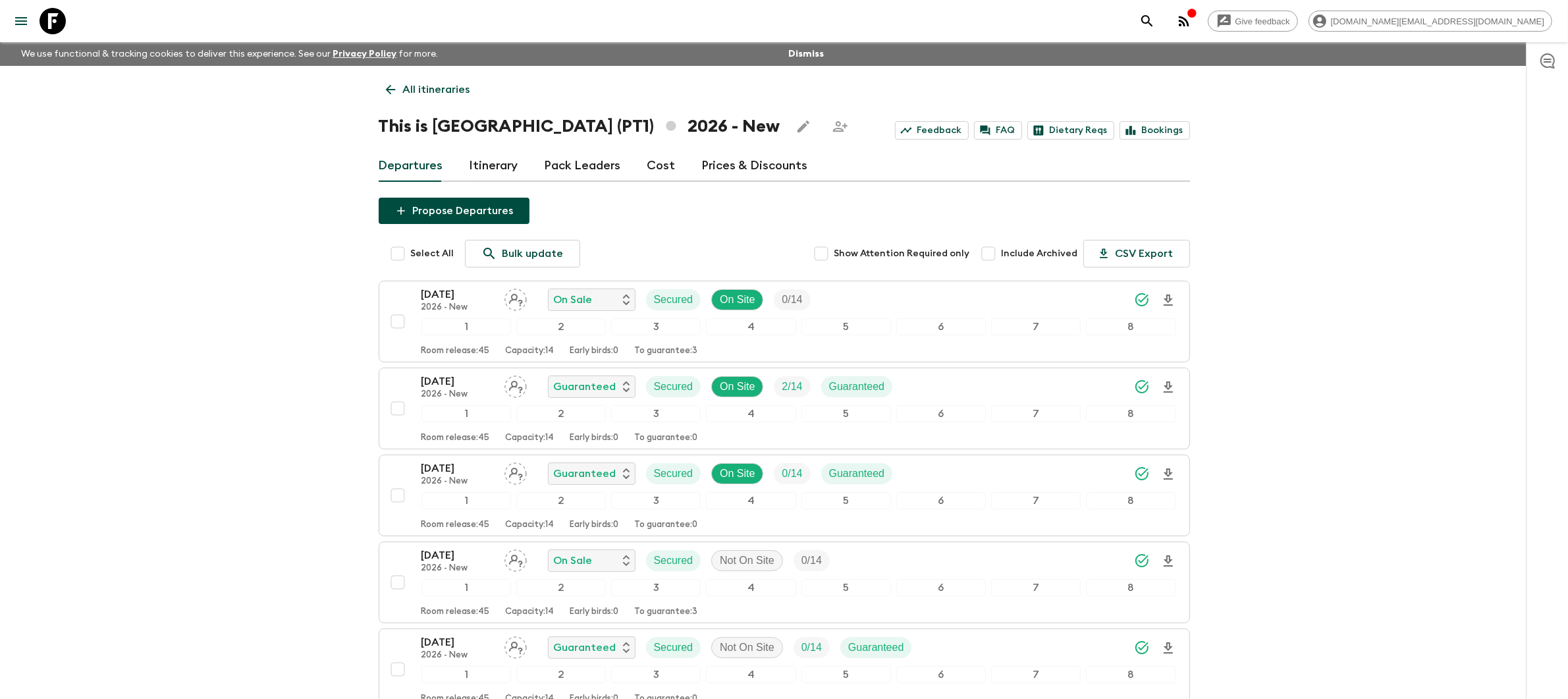
checkbox input "true"
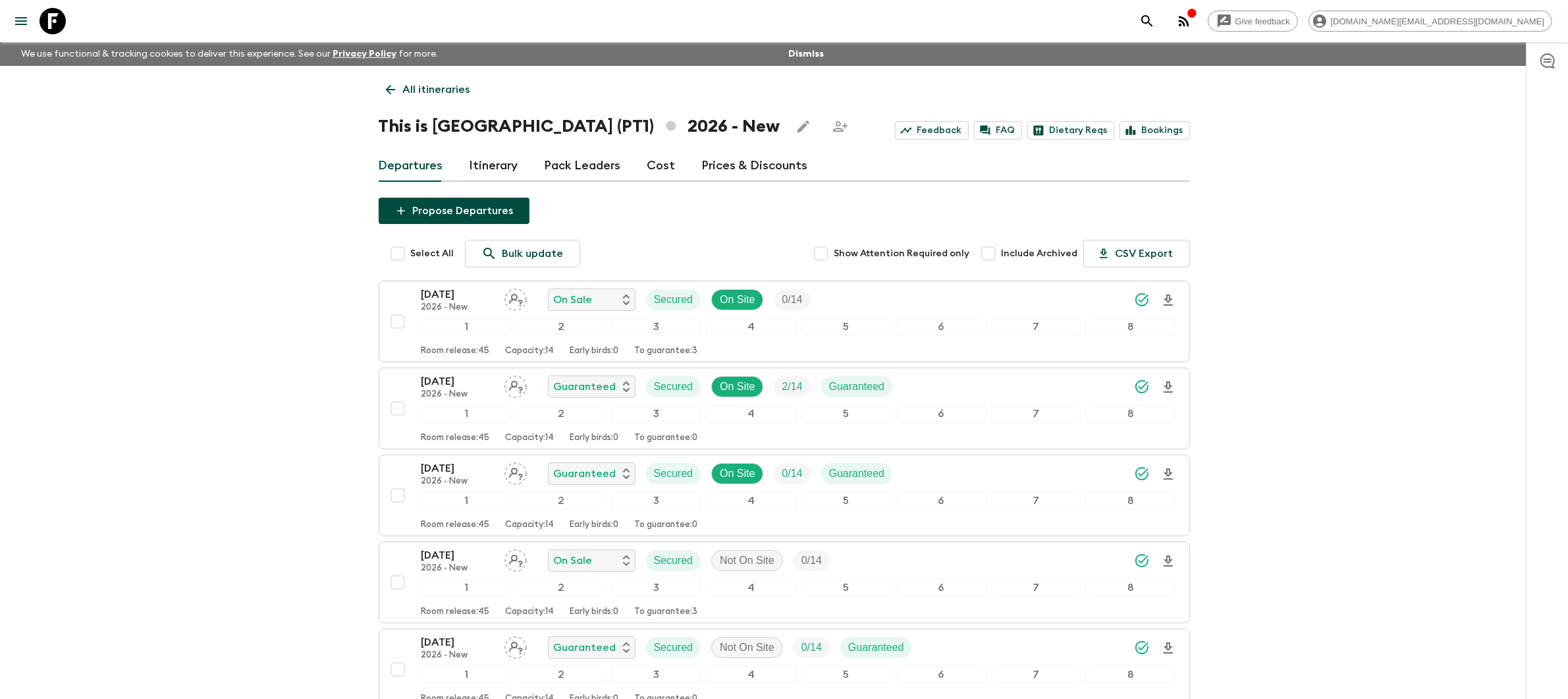
checkbox input "true"
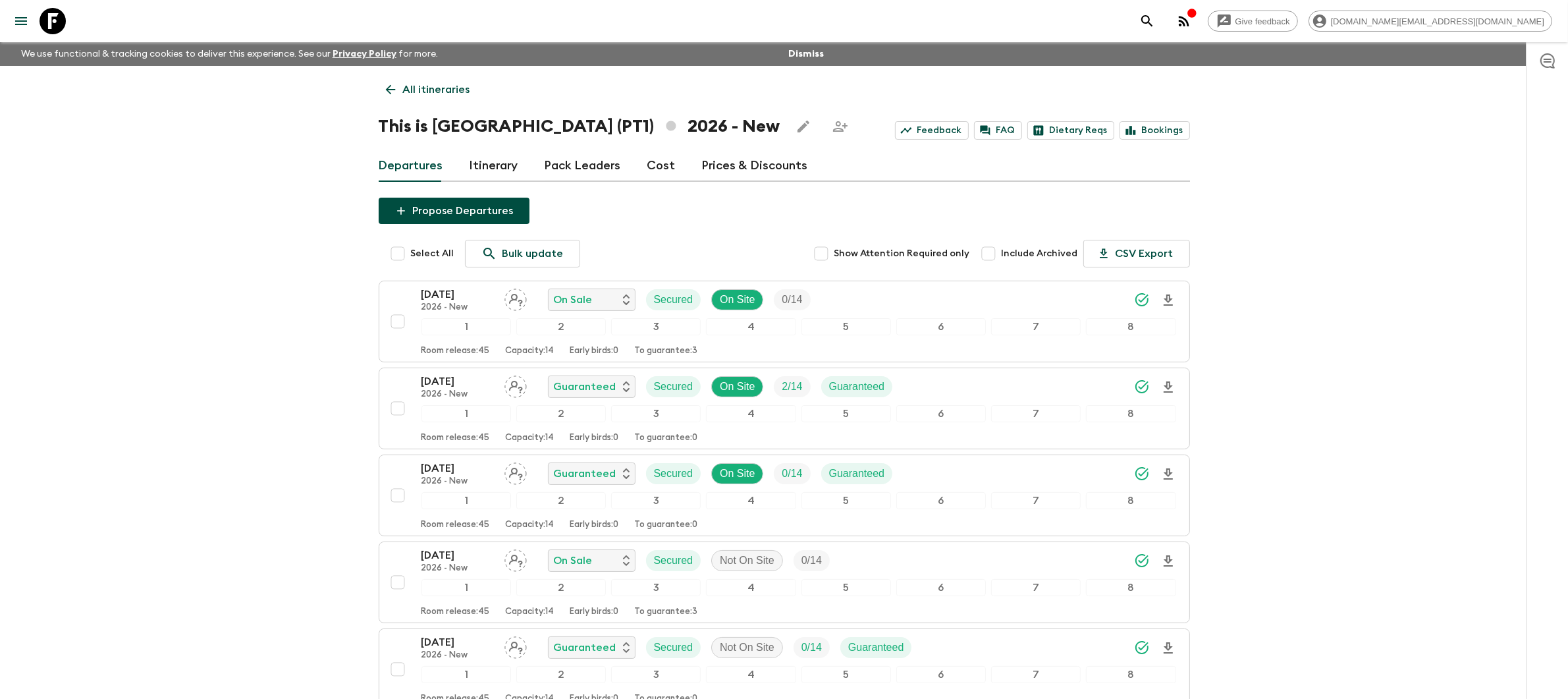
checkbox input "true"
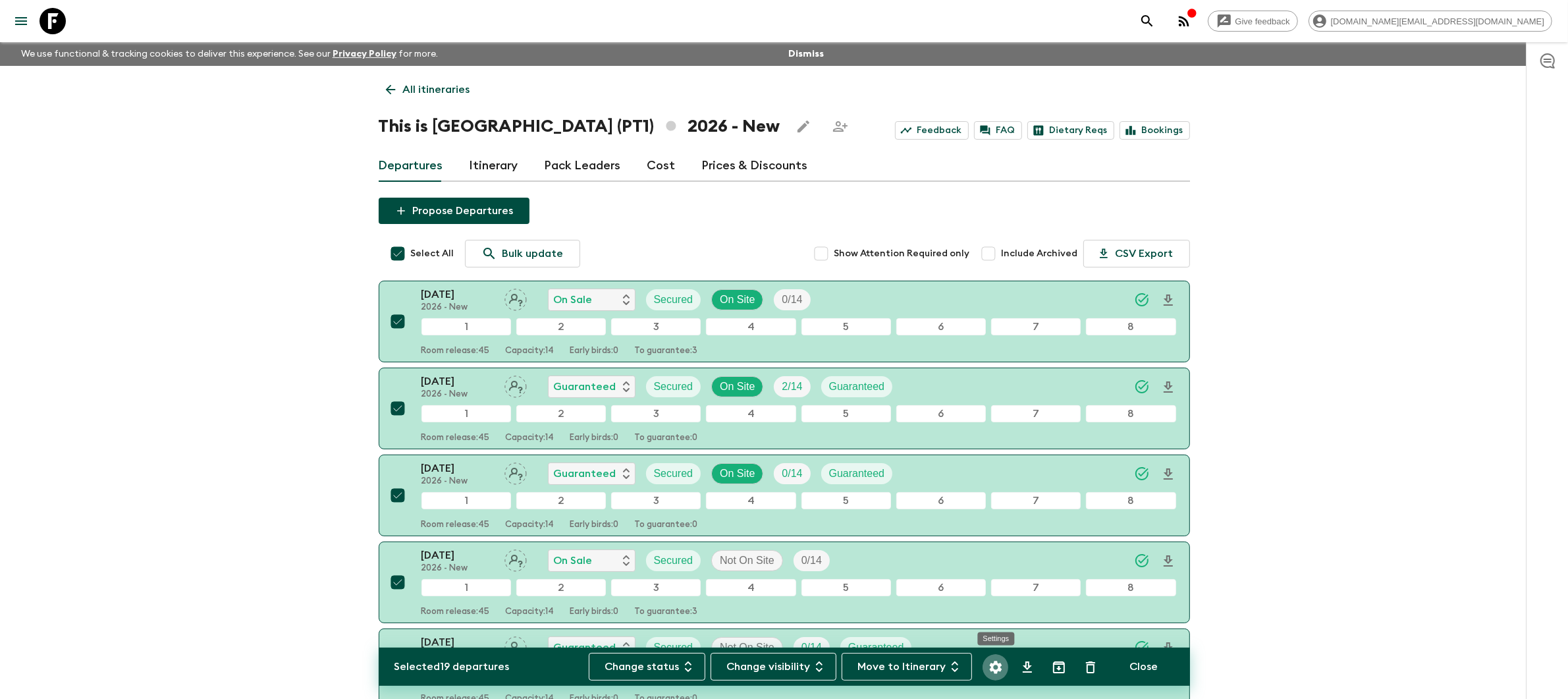
click at [1001, 675] on icon "Settings" at bounding box center [995, 667] width 15 height 15
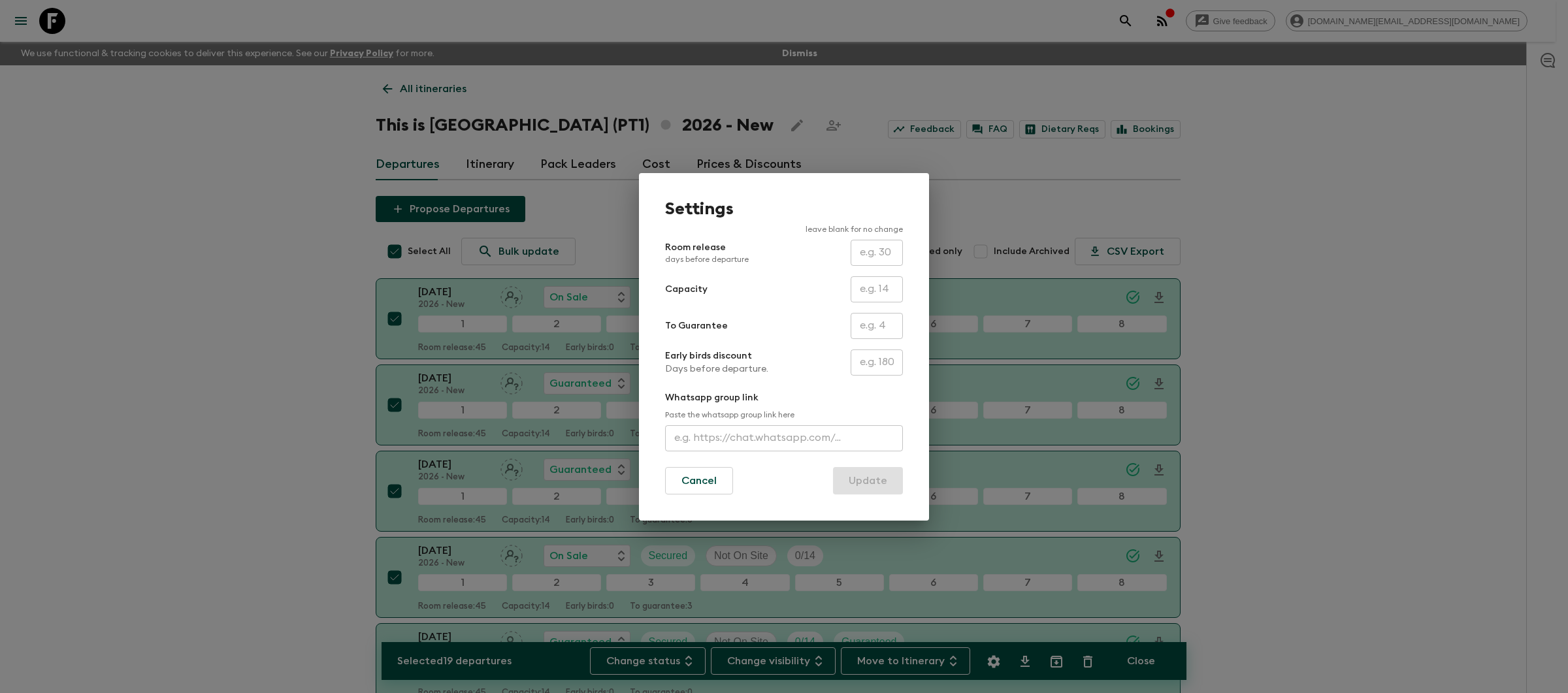
click at [882, 258] on input "text" at bounding box center [877, 253] width 52 height 26
type input "30"
click at [882, 479] on button "Update" at bounding box center [868, 481] width 70 height 28
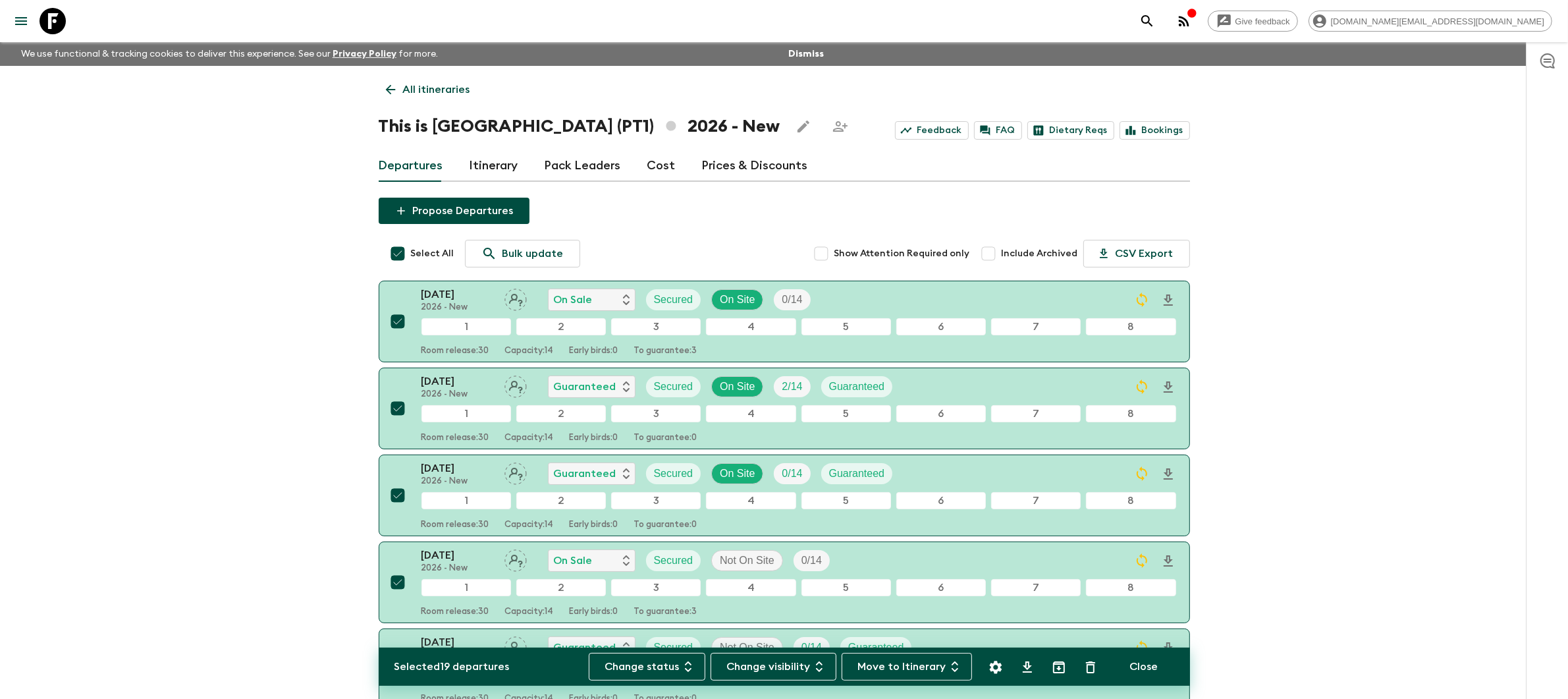
click at [399, 251] on input "Select All" at bounding box center [398, 254] width 26 height 26
checkbox input "false"
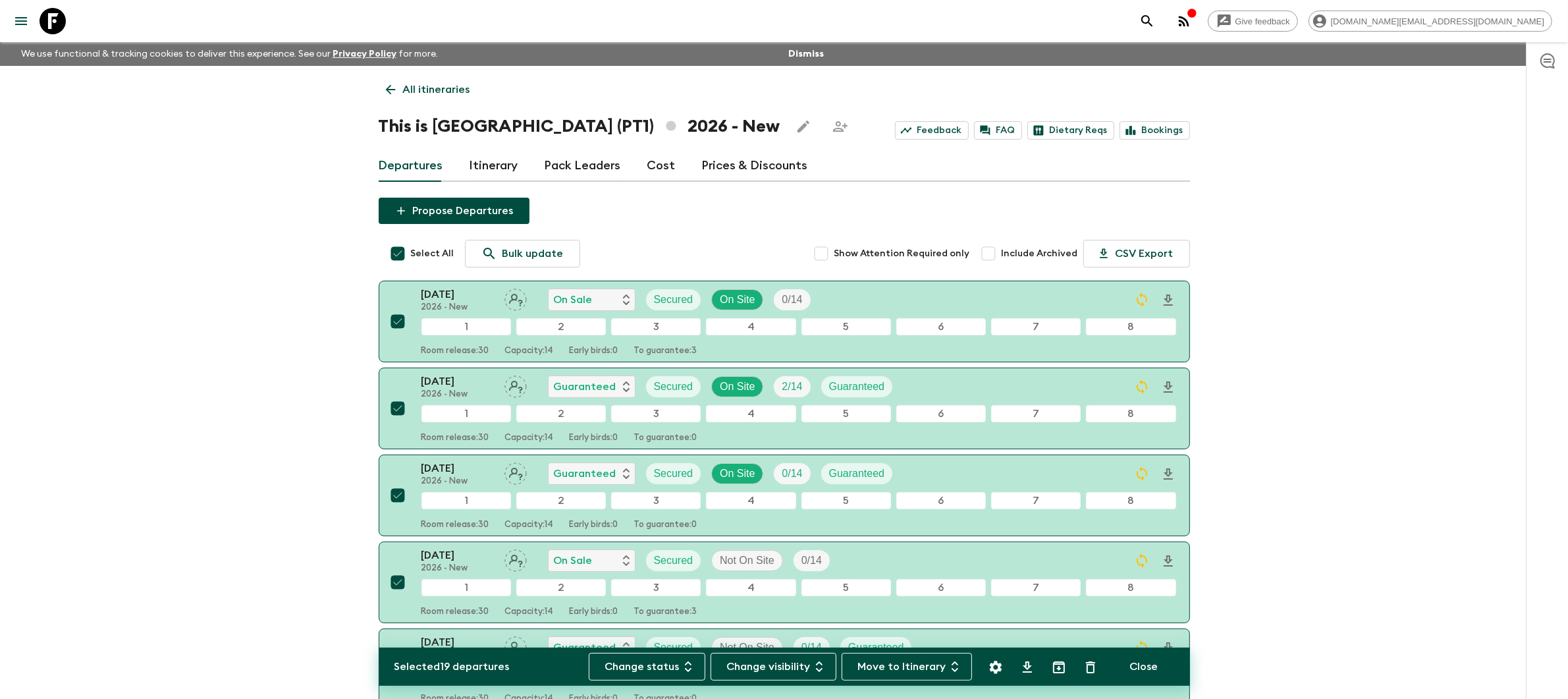
checkbox input "false"
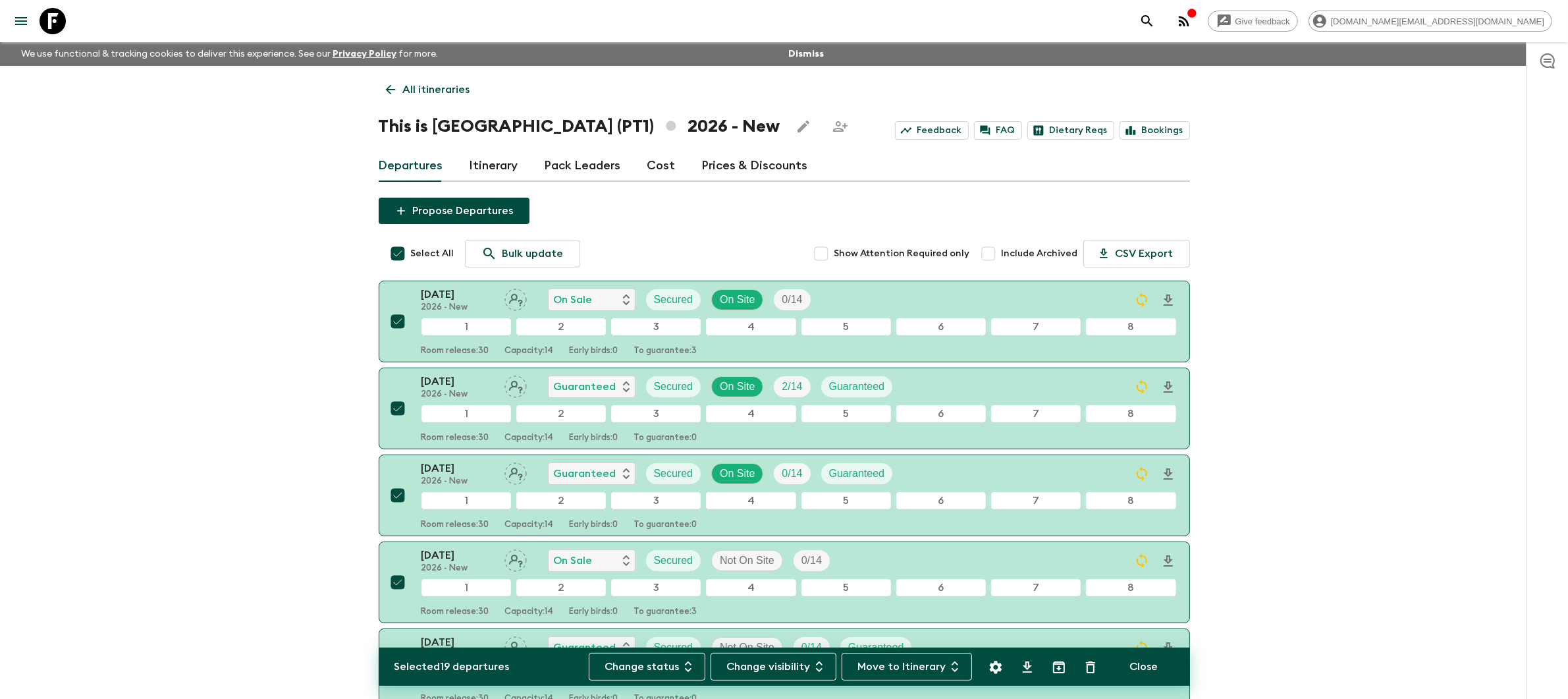
checkbox input "false"
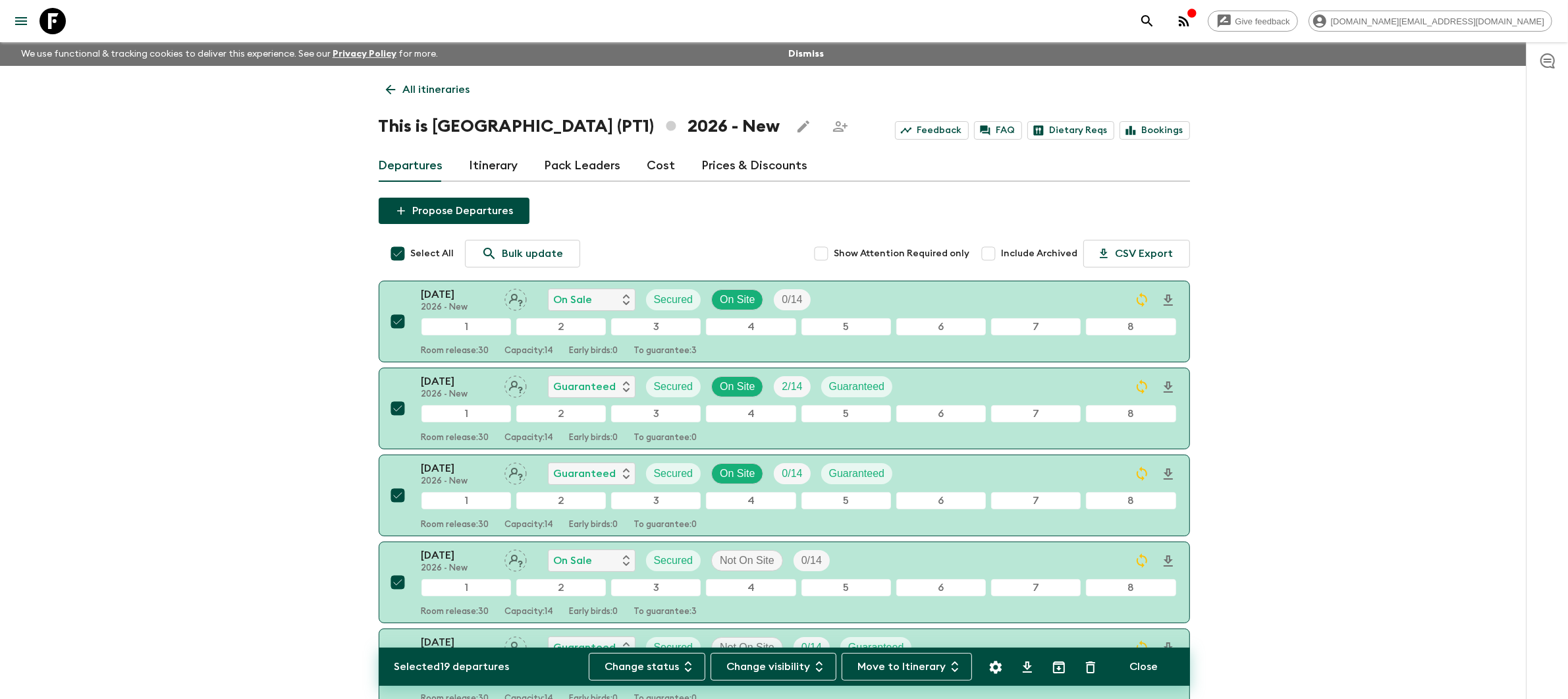
checkbox input "false"
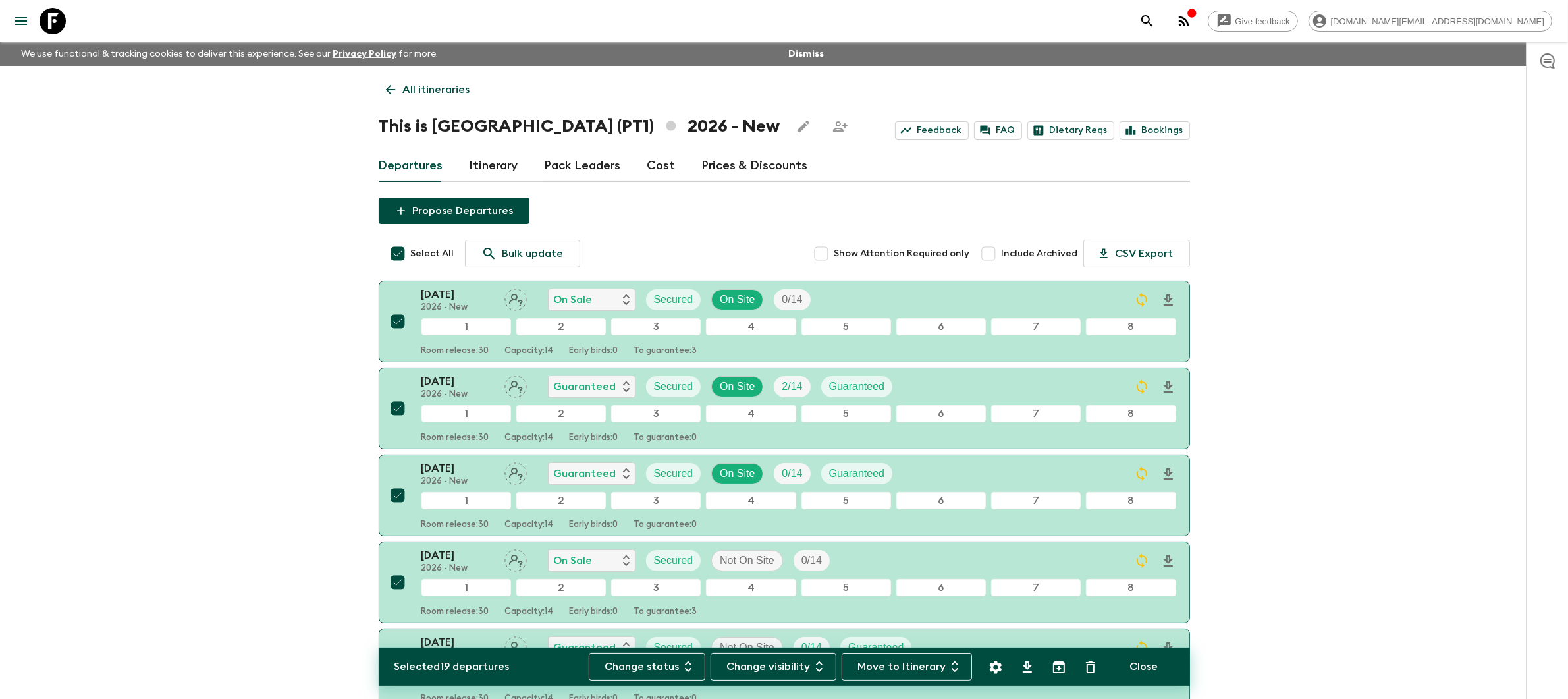
checkbox input "false"
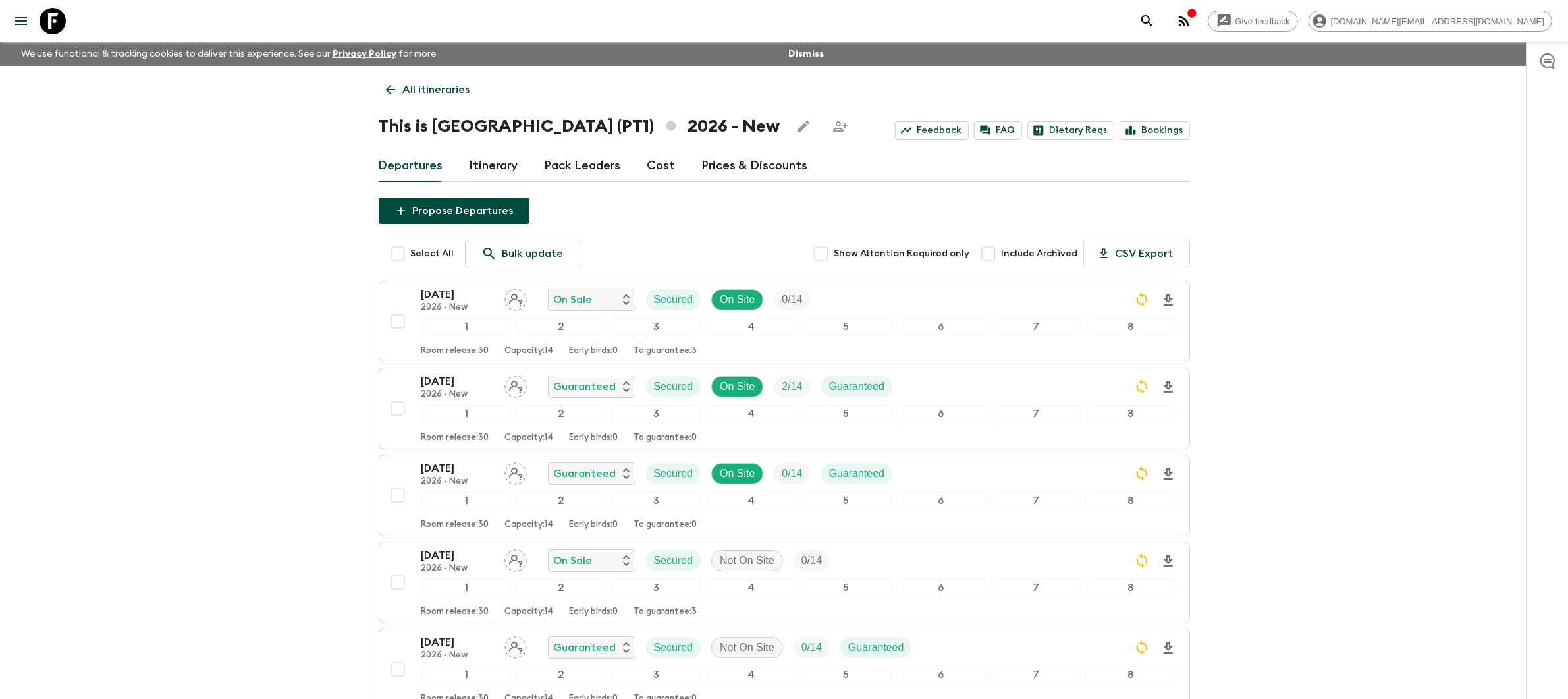
click at [420, 93] on p "All itineraries" at bounding box center [437, 90] width 67 height 15
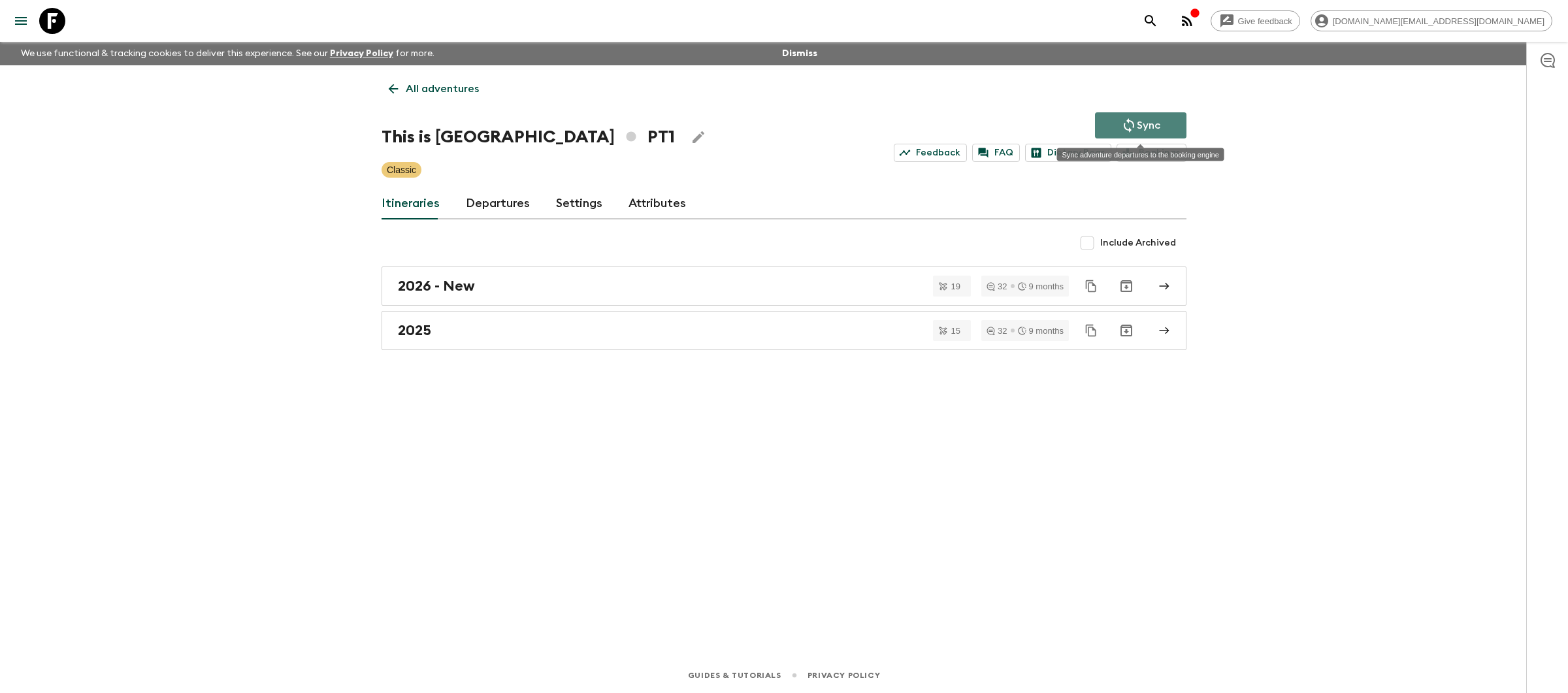
click at [1158, 130] on p "Sync" at bounding box center [1149, 125] width 24 height 15
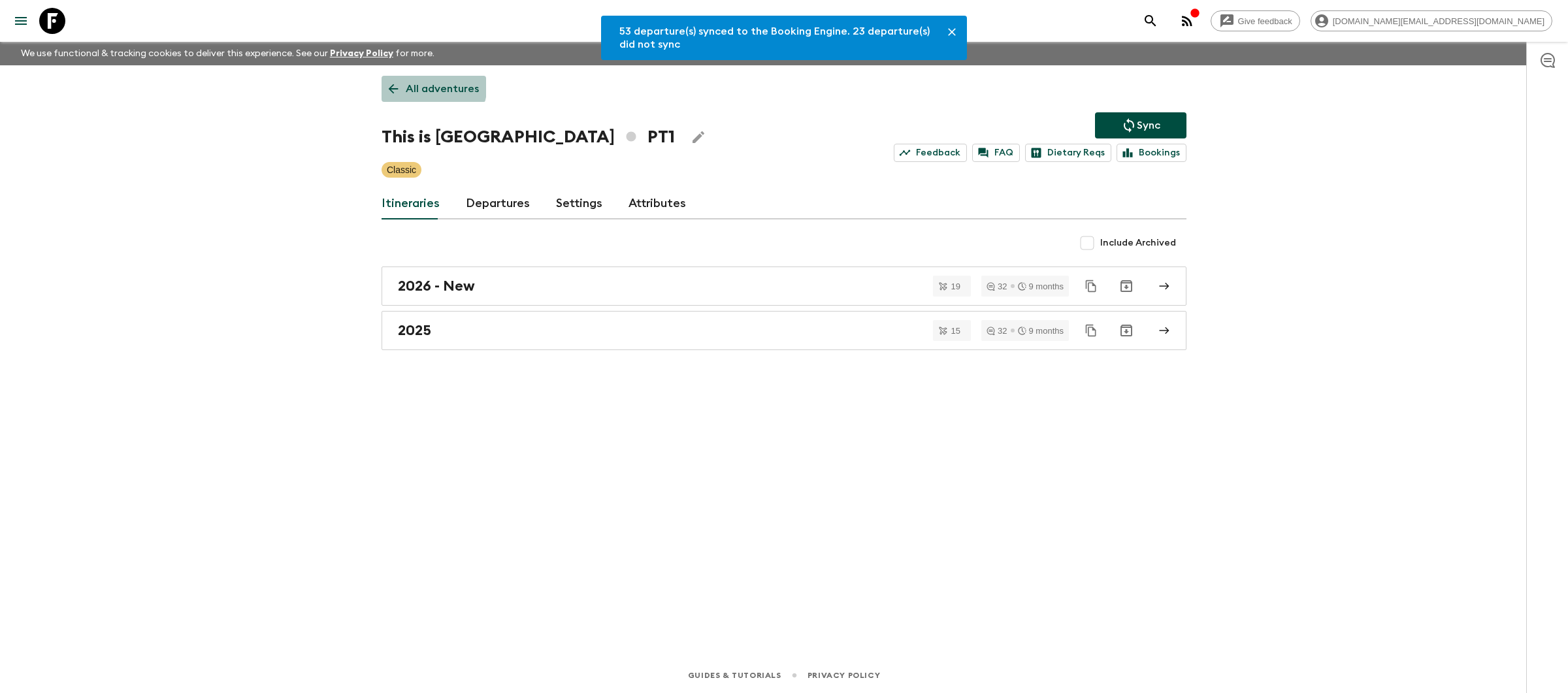
click at [418, 84] on p "All adventures" at bounding box center [442, 89] width 73 height 15
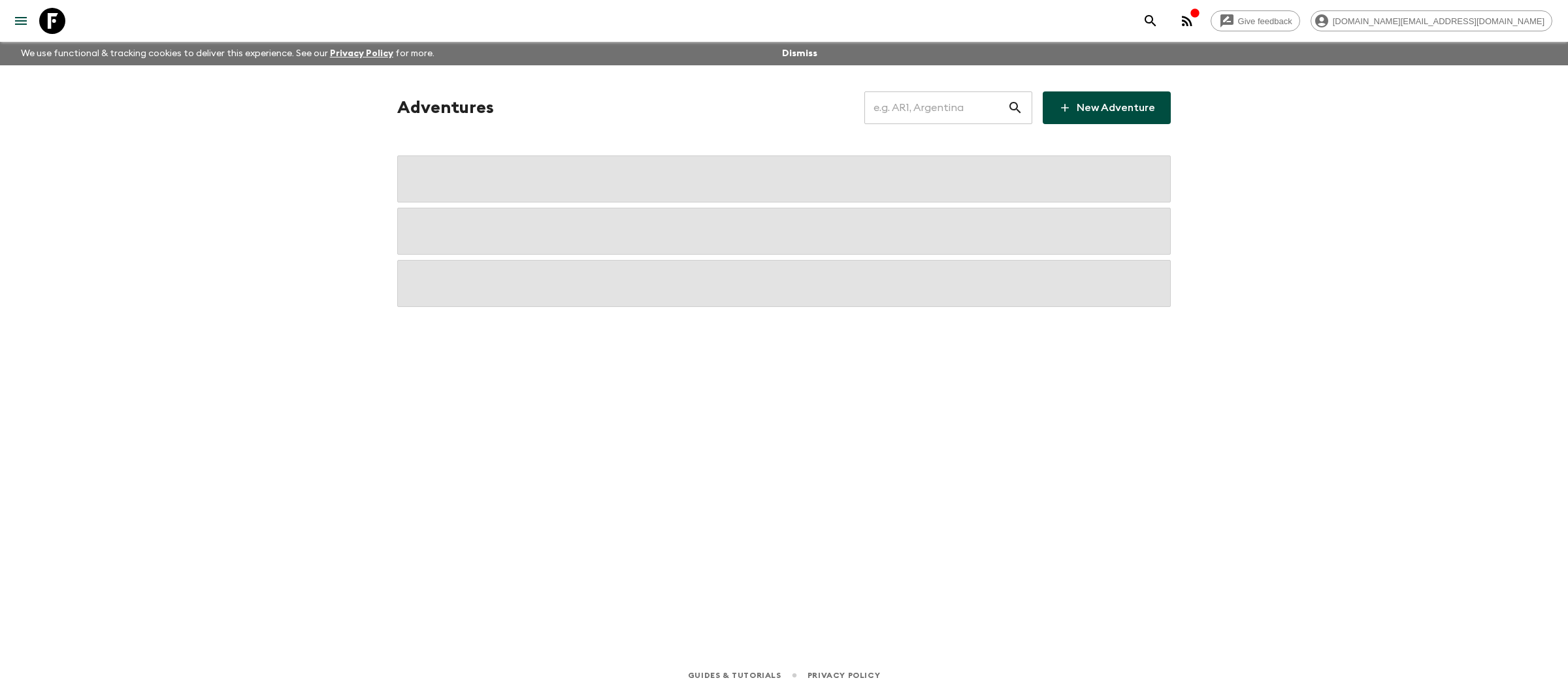
click at [948, 114] on input "text" at bounding box center [936, 108] width 143 height 37
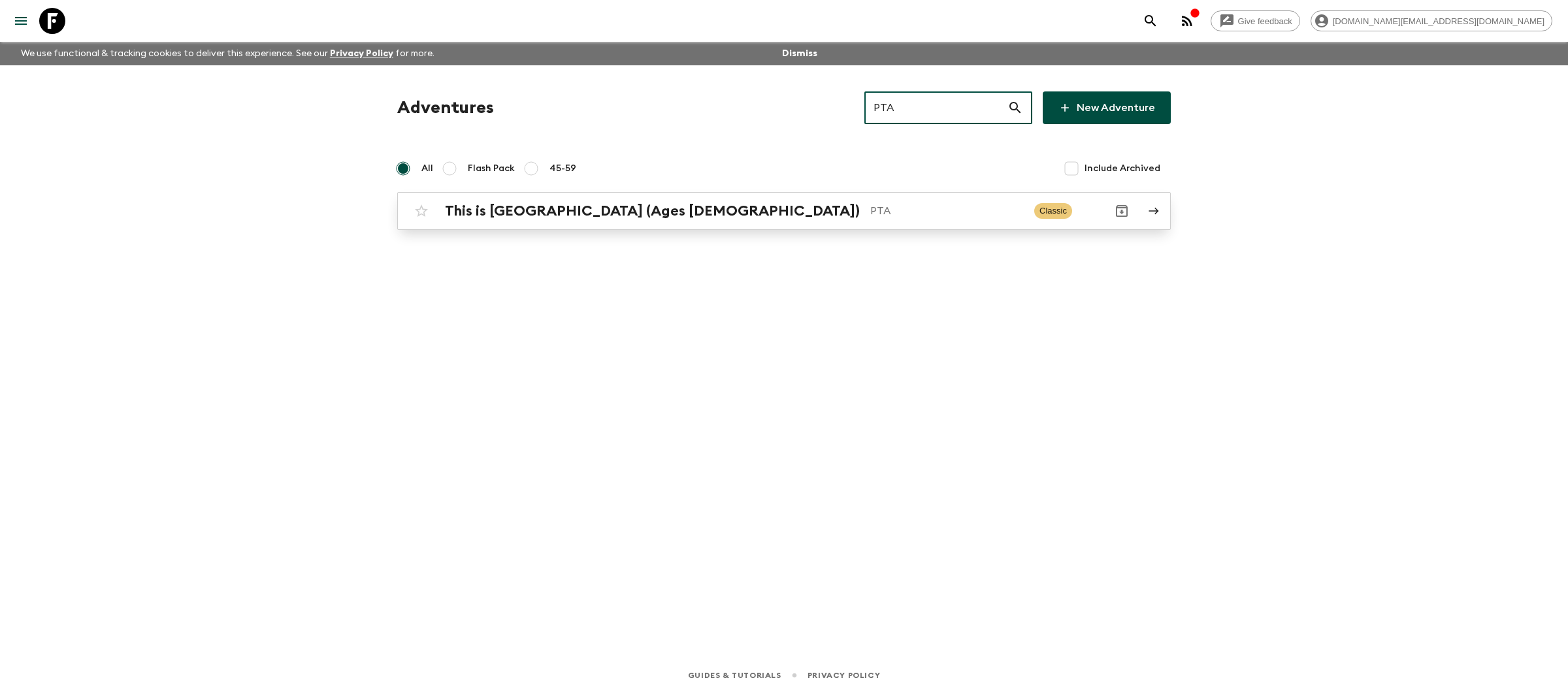
type input "PTA"
click at [870, 212] on p "PTA" at bounding box center [947, 211] width 153 height 15
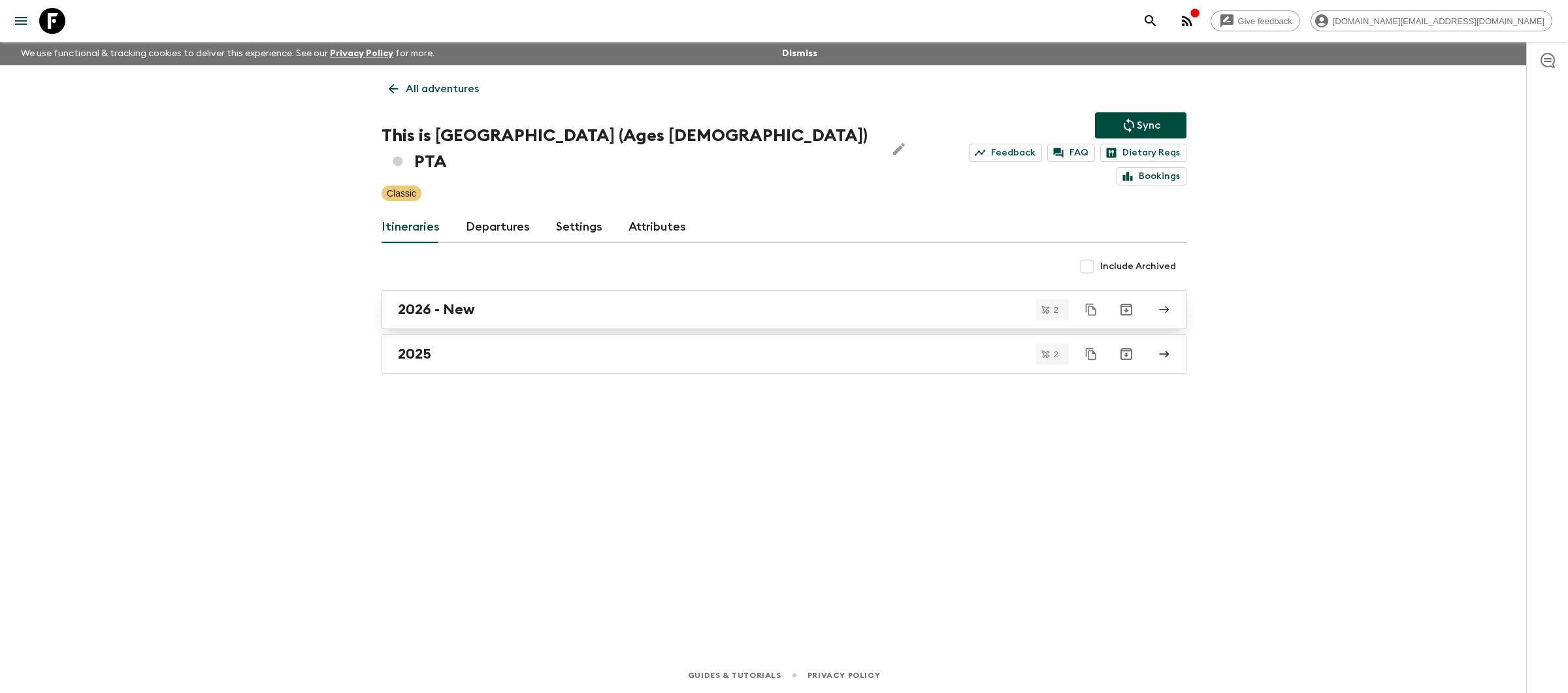
click at [702, 300] on link "2026 - New" at bounding box center [784, 309] width 805 height 39
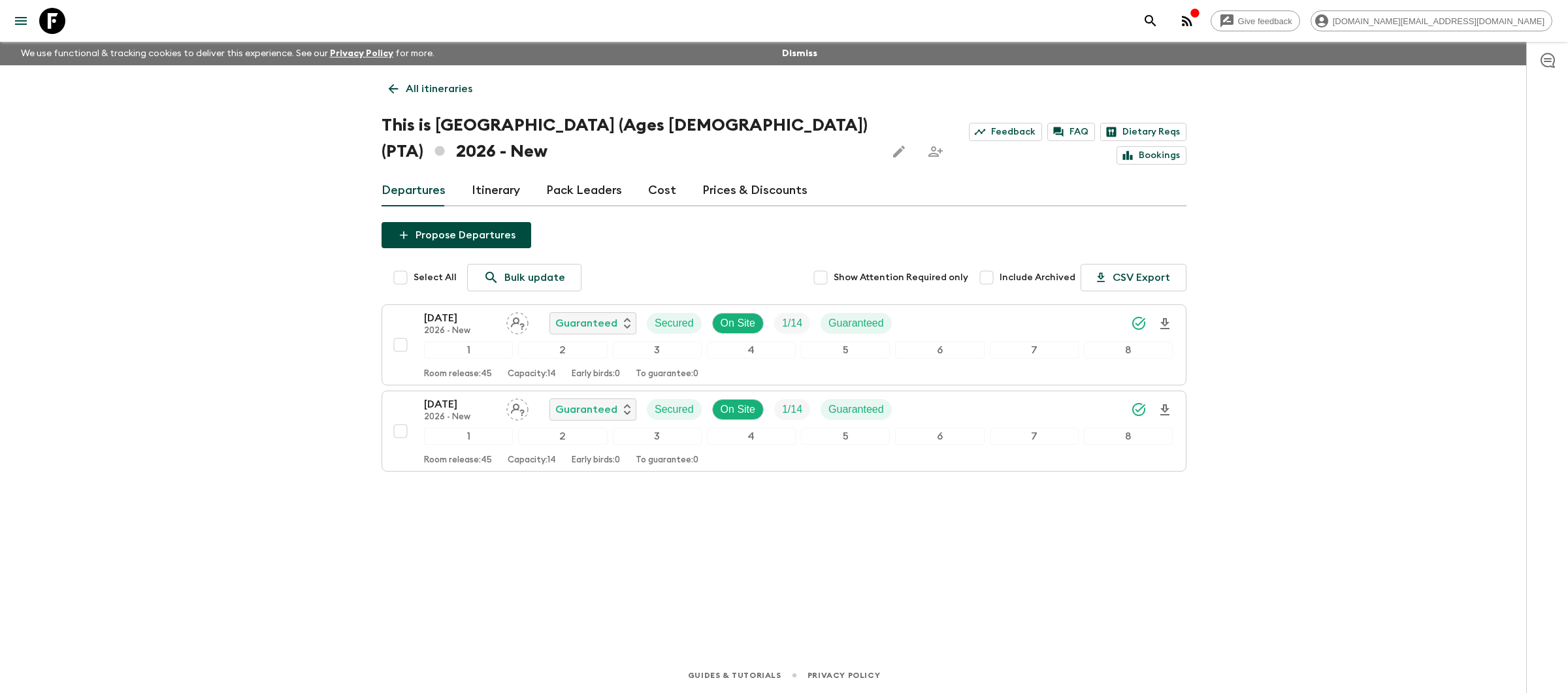
click at [402, 264] on input "Select All" at bounding box center [400, 278] width 26 height 26
checkbox input "true"
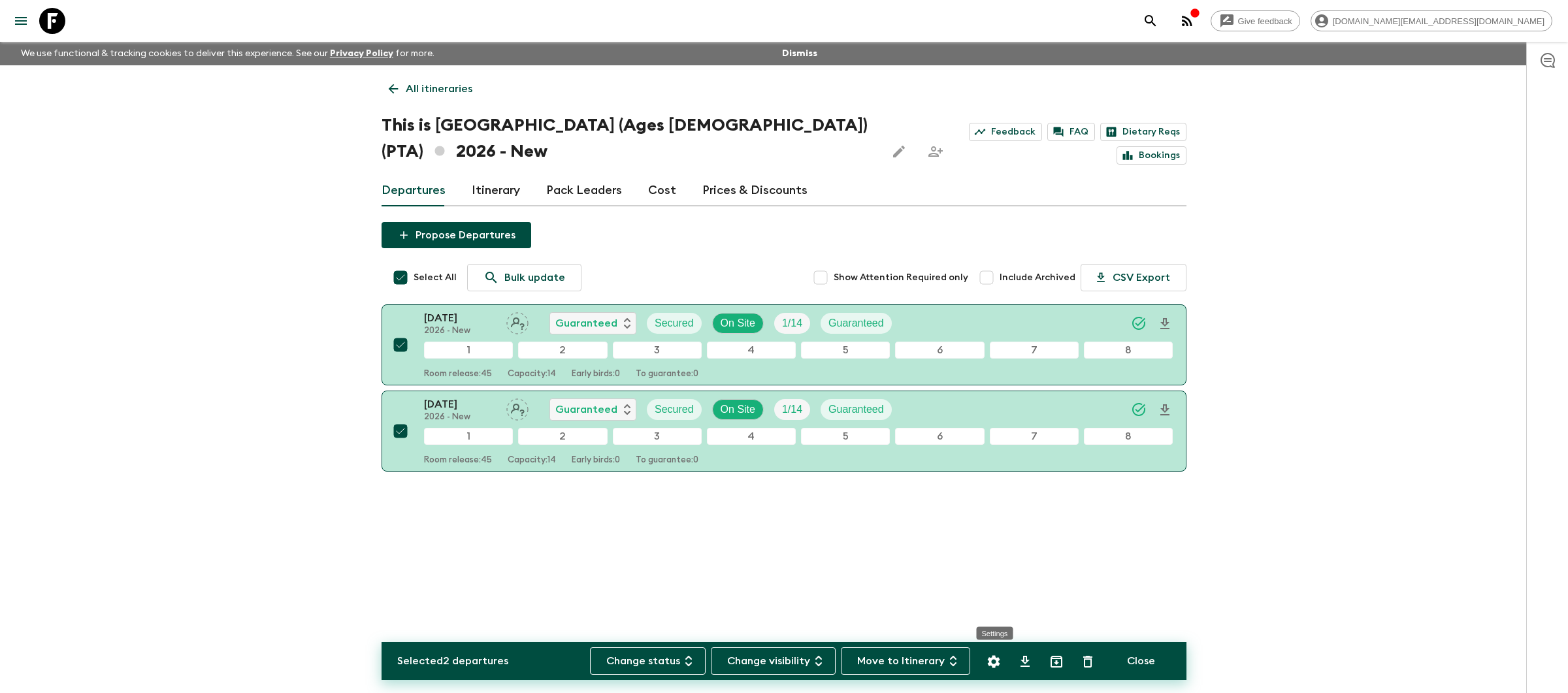
click at [997, 662] on icon "Settings" at bounding box center [994, 662] width 15 height 15
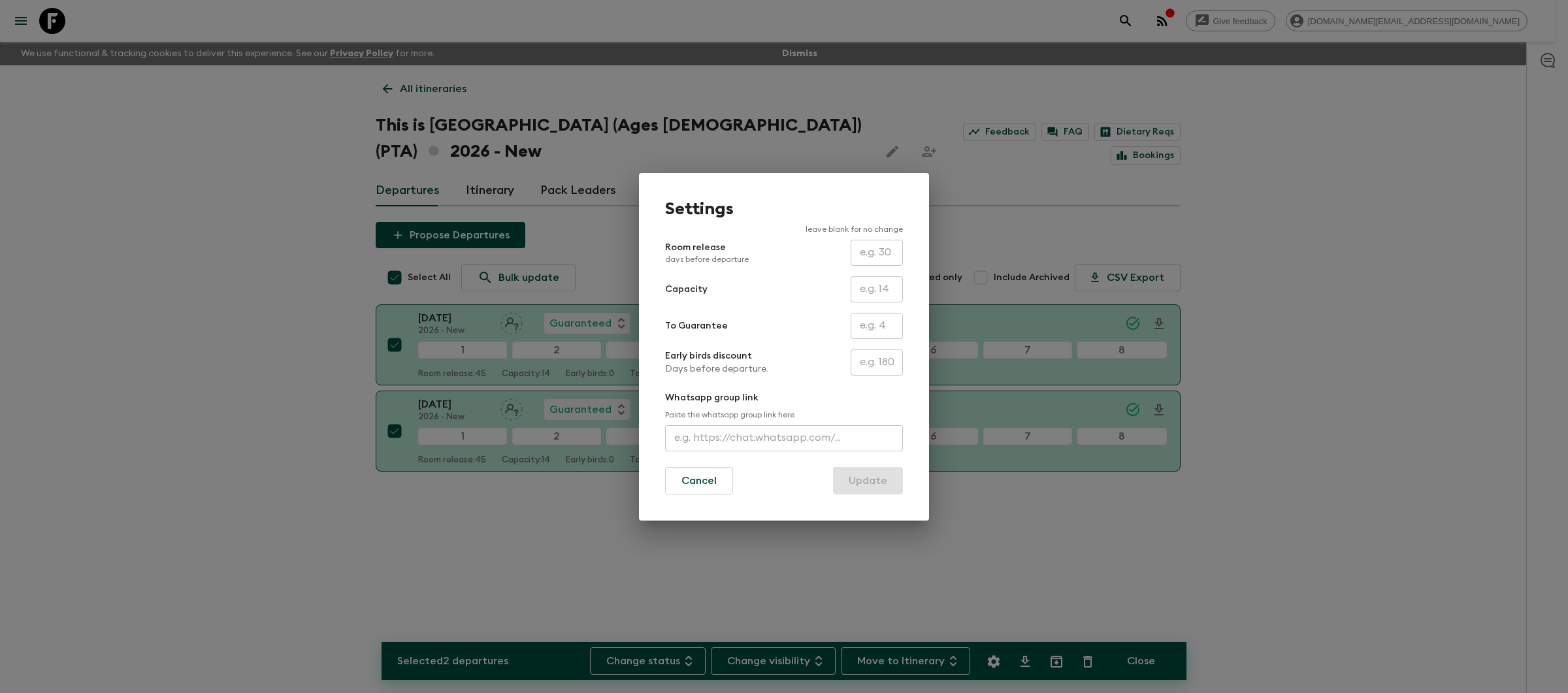
click at [872, 255] on input "text" at bounding box center [877, 253] width 52 height 26
type input "30"
click at [872, 486] on button "Update" at bounding box center [868, 481] width 70 height 28
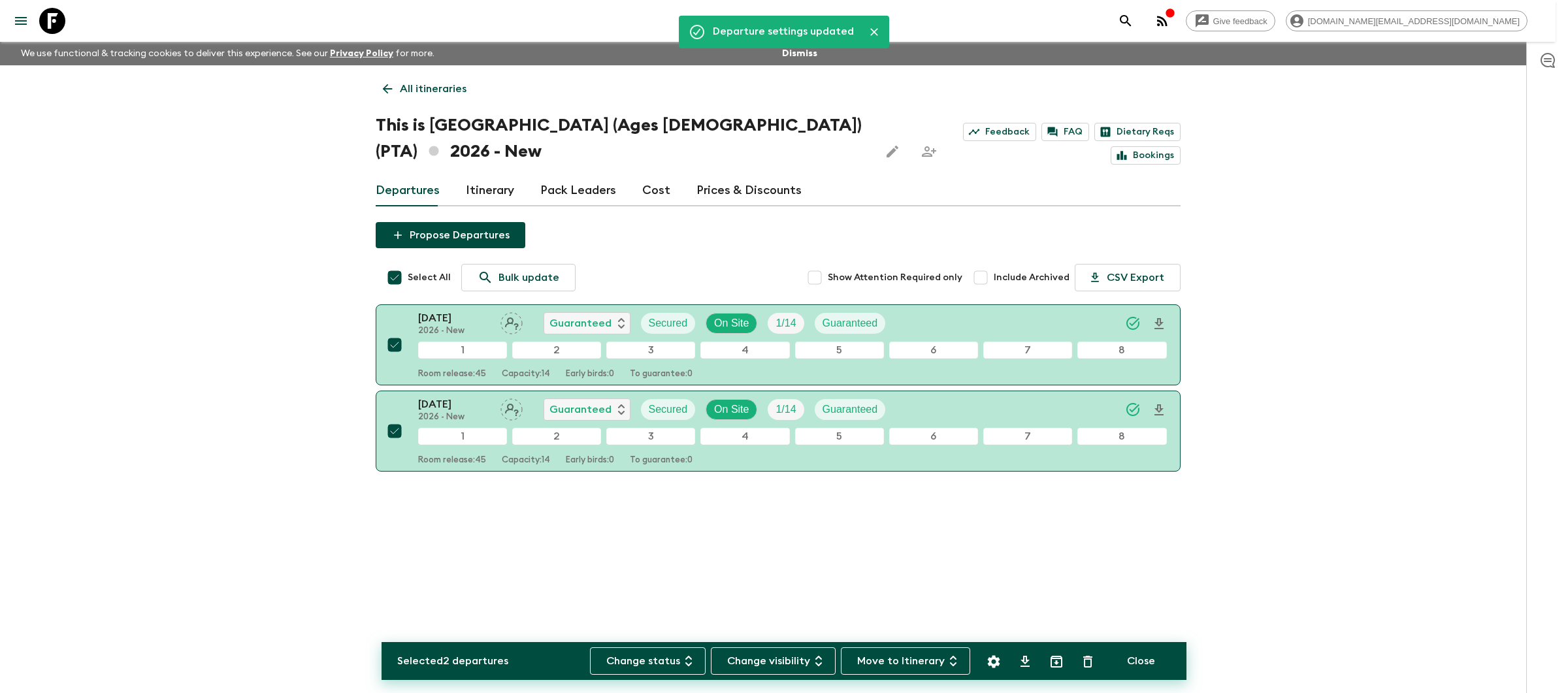
click at [873, 484] on button "Update" at bounding box center [868, 481] width 70 height 28
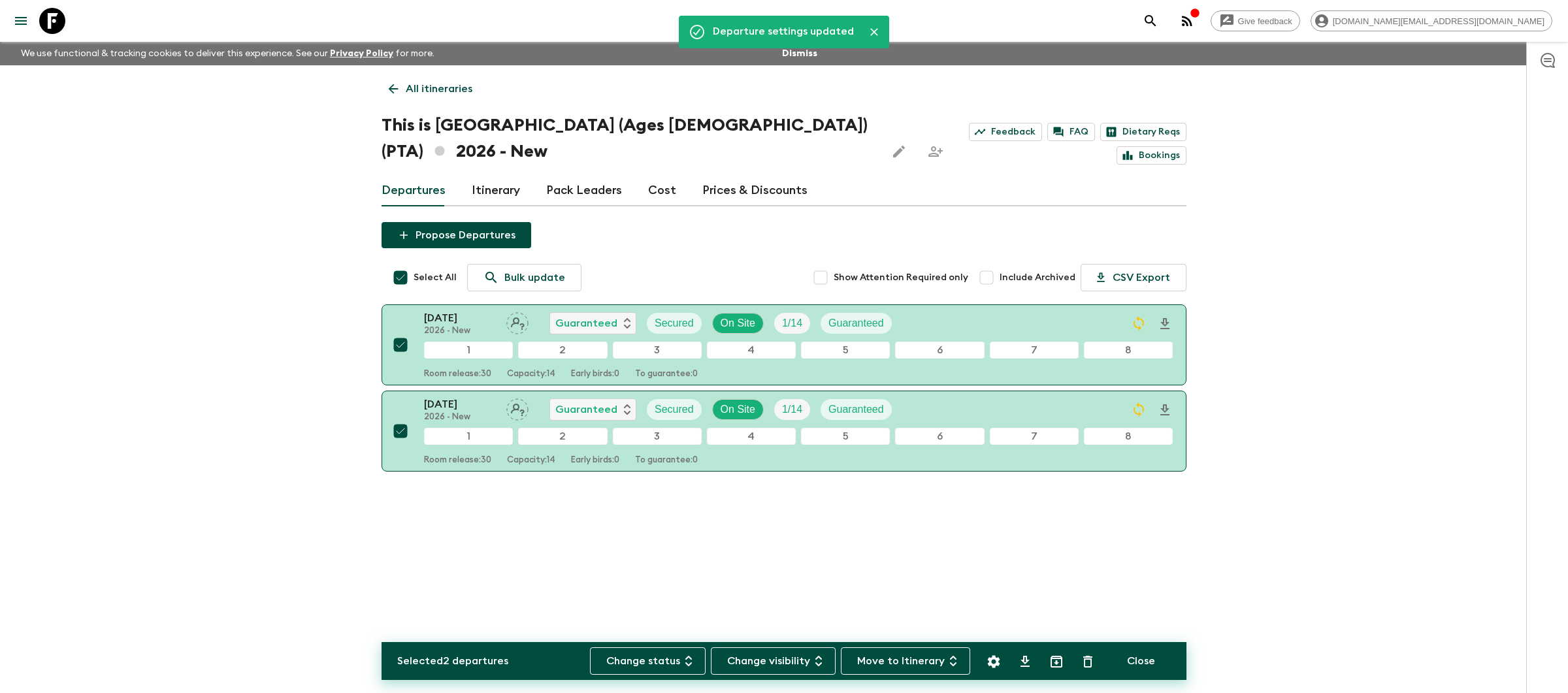
click at [825, 508] on div "Departure settings updated All itineraries This is Portugal (Ages 45-59) (PTA) …" at bounding box center [784, 343] width 837 height 556
click at [415, 84] on p "All itineraries" at bounding box center [439, 89] width 67 height 15
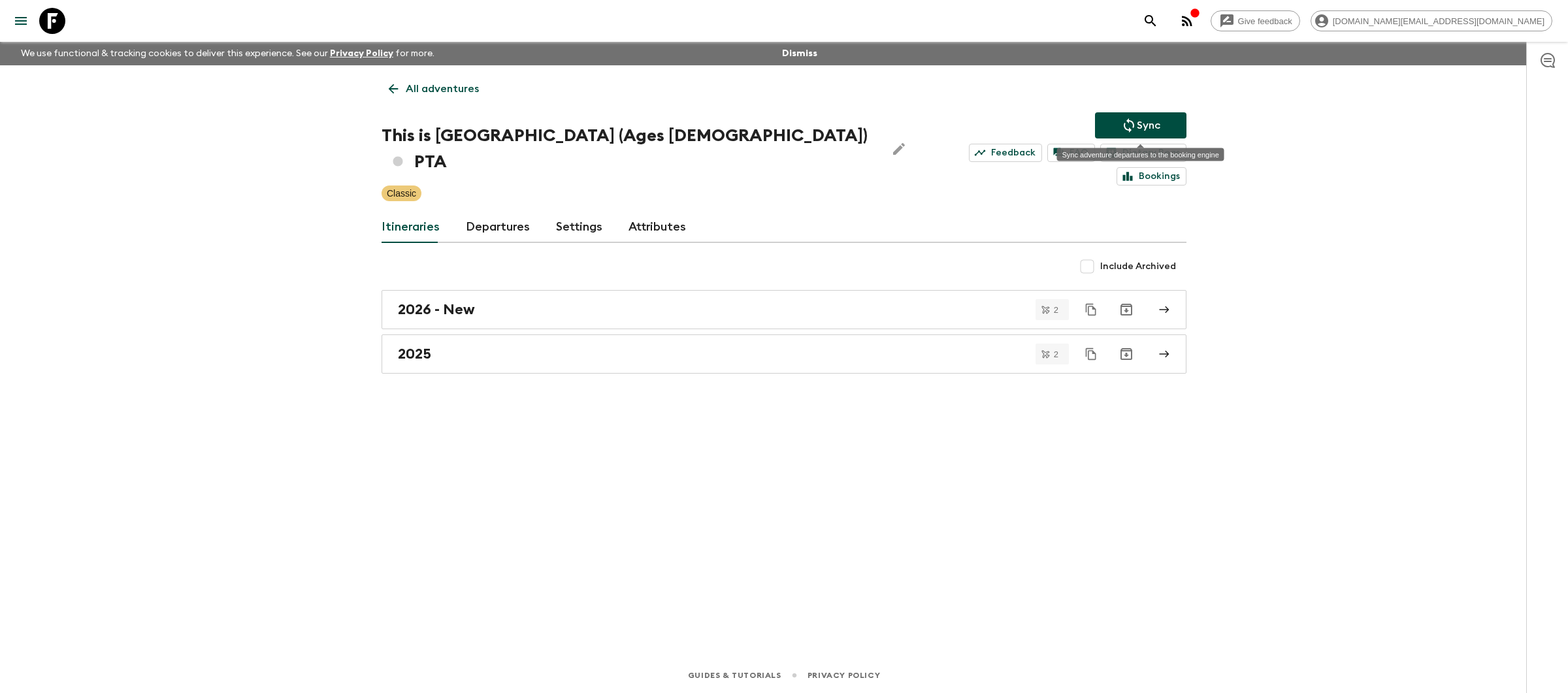
click at [1127, 117] on icon "Sync adventure departures to the booking engine" at bounding box center [1129, 125] width 15 height 15
